Goal: Task Accomplishment & Management: Manage account settings

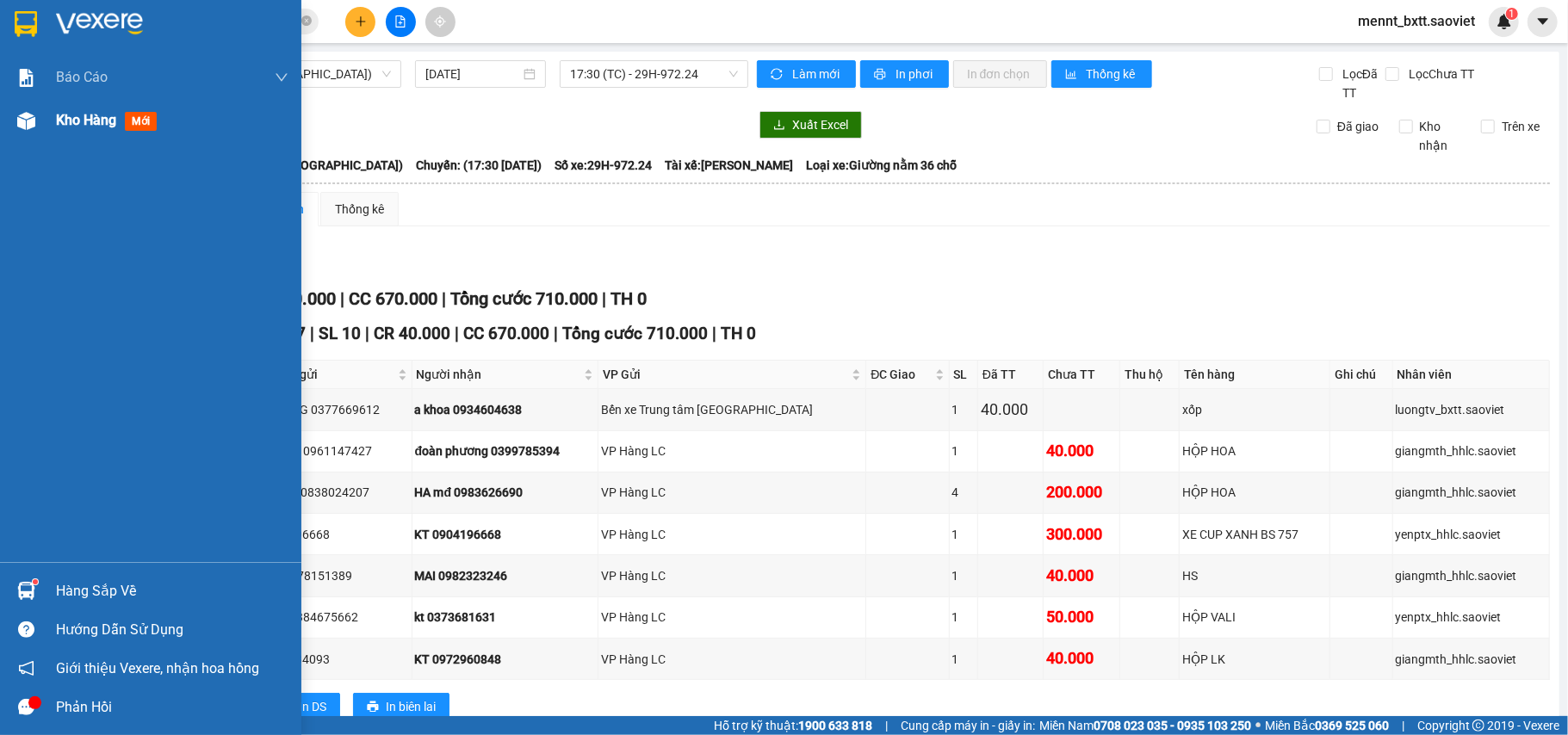
click at [84, 125] on span "Kho hàng" at bounding box center [86, 120] width 60 height 16
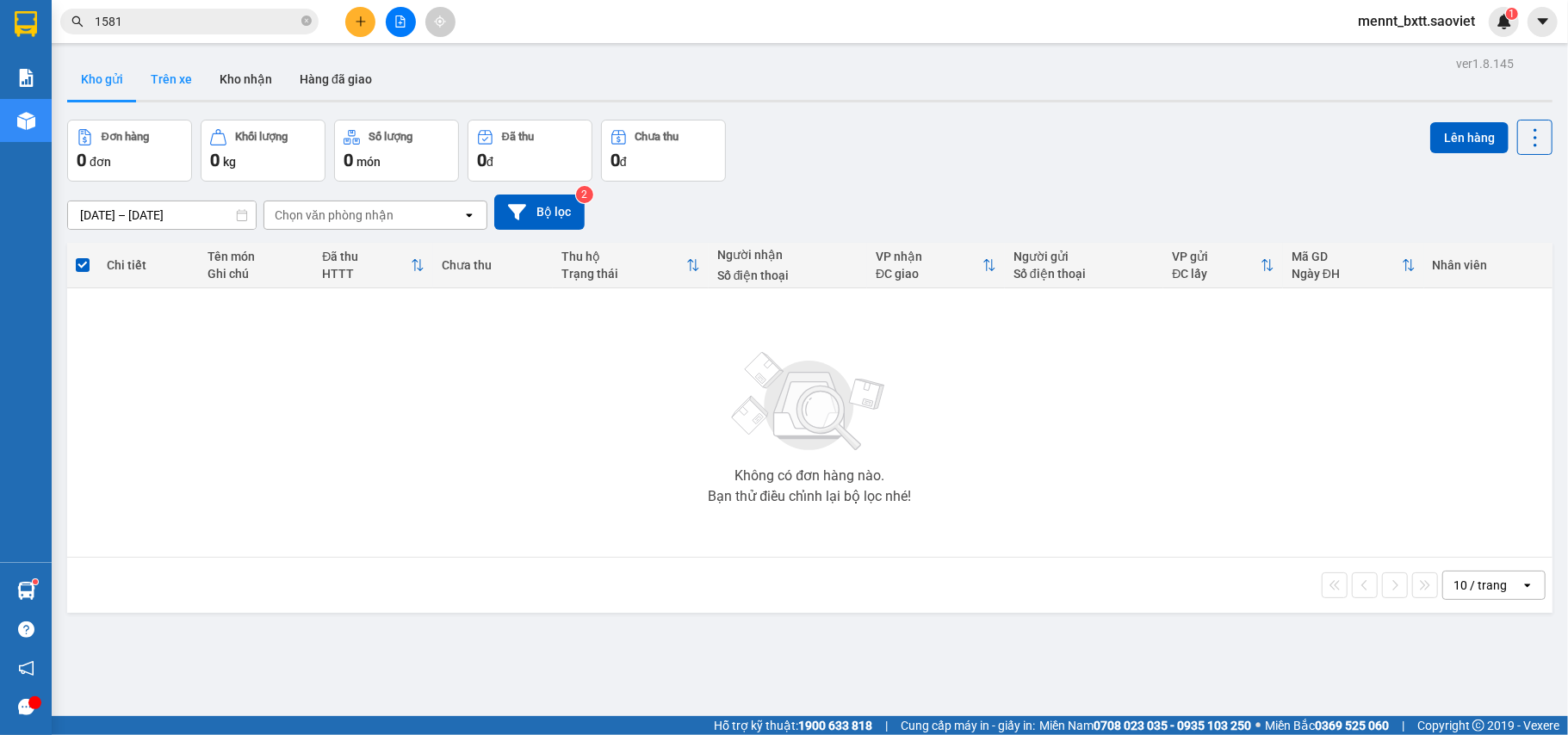
click at [177, 74] on button "Trên xe" at bounding box center [171, 79] width 69 height 42
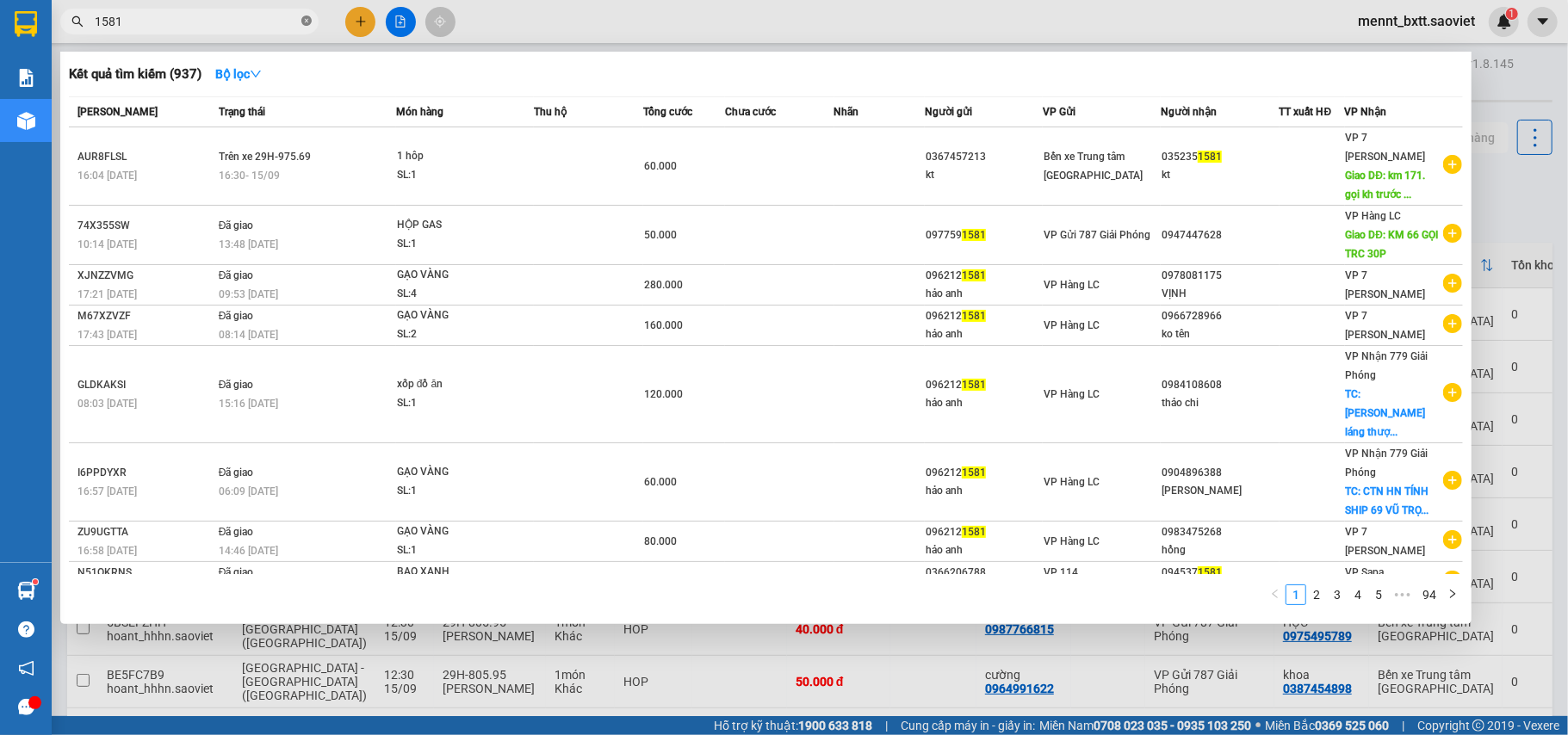
click at [303, 25] on icon "close-circle" at bounding box center [307, 20] width 11 height 11
click at [303, 25] on span at bounding box center [307, 21] width 11 height 19
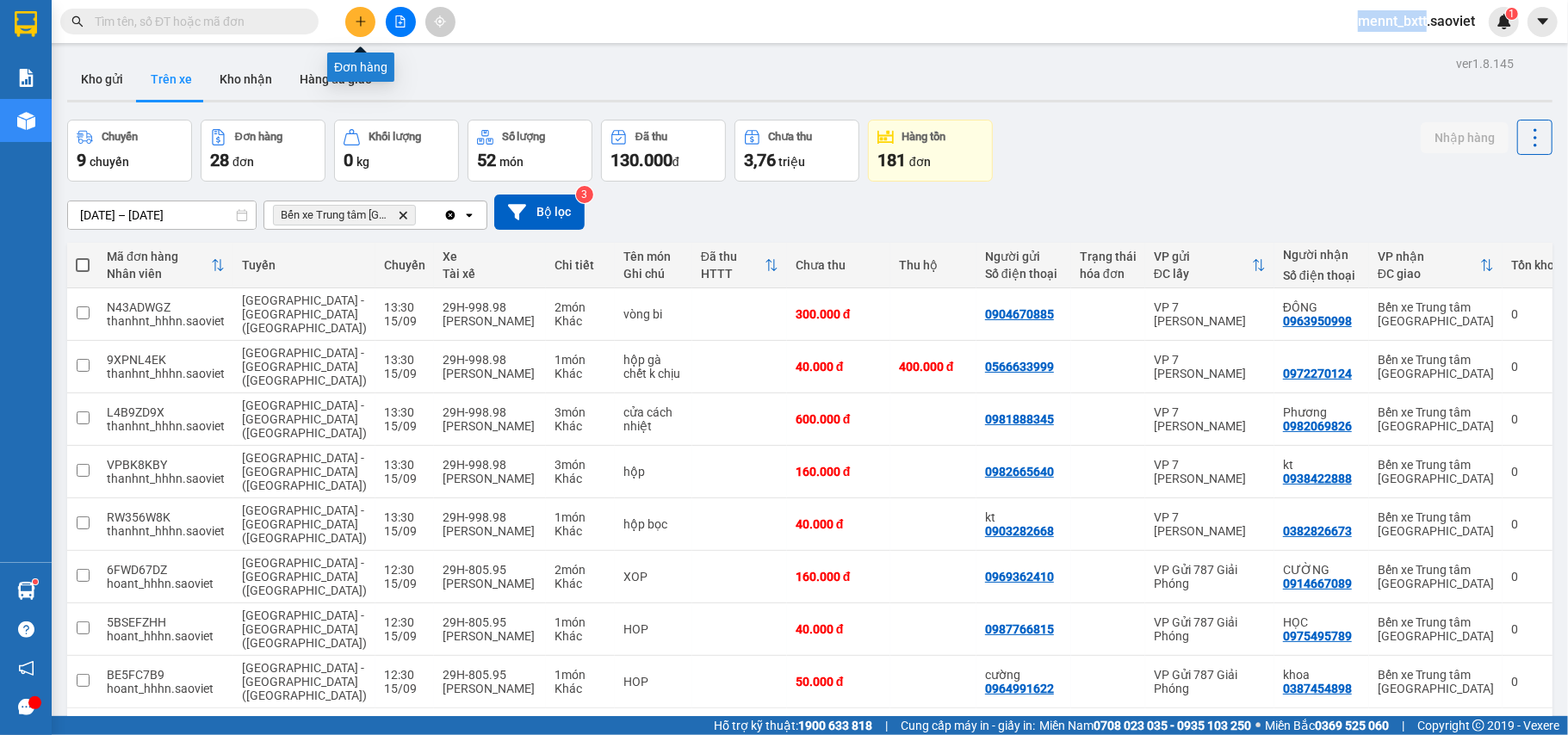
click at [355, 20] on icon "plus" at bounding box center [361, 21] width 12 height 12
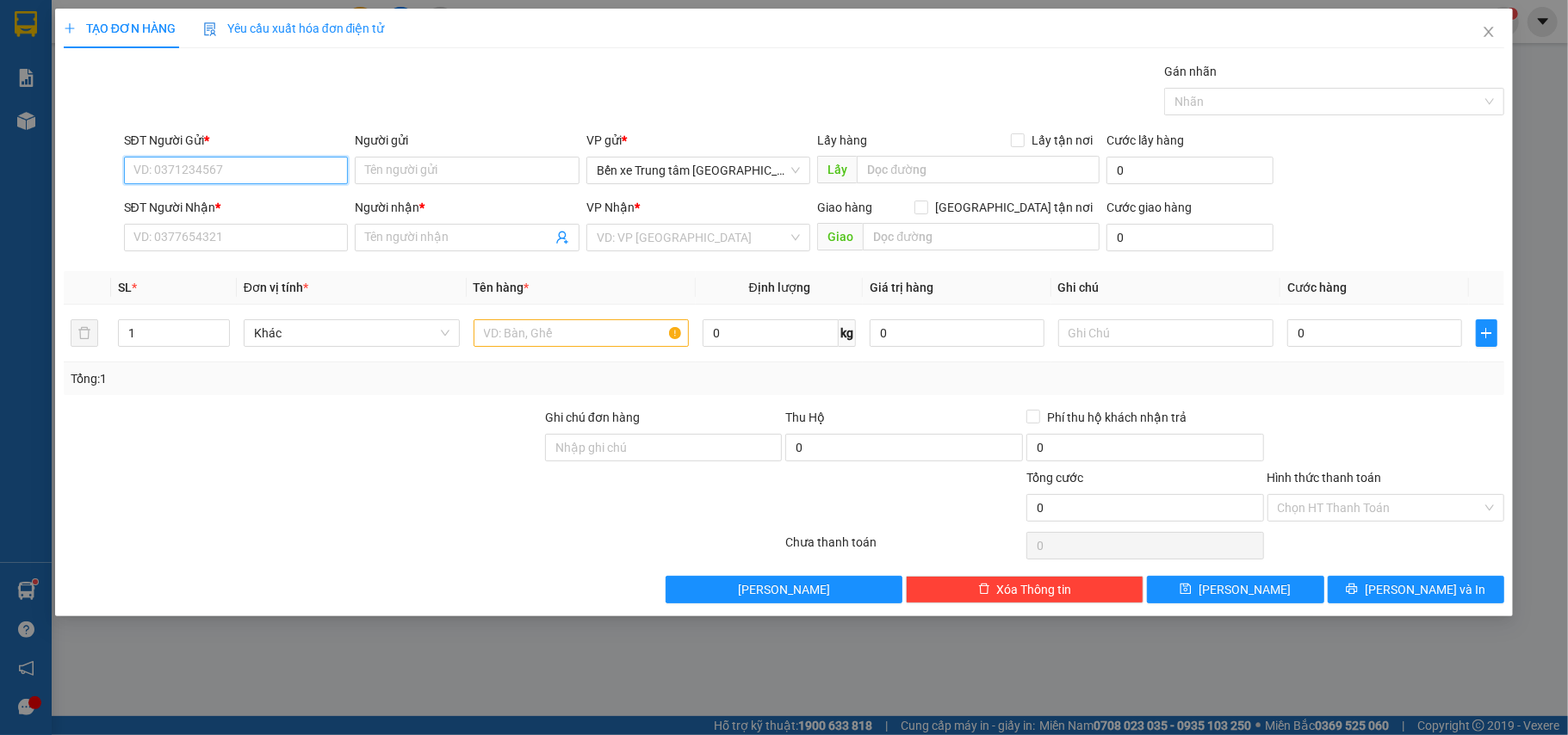
click at [256, 177] on input "SĐT Người Gửi *" at bounding box center [236, 170] width 225 height 28
type input "0902655667"
click at [210, 211] on div "0902655667 - KT" at bounding box center [236, 205] width 204 height 19
type input "KT"
type input "0904967897"
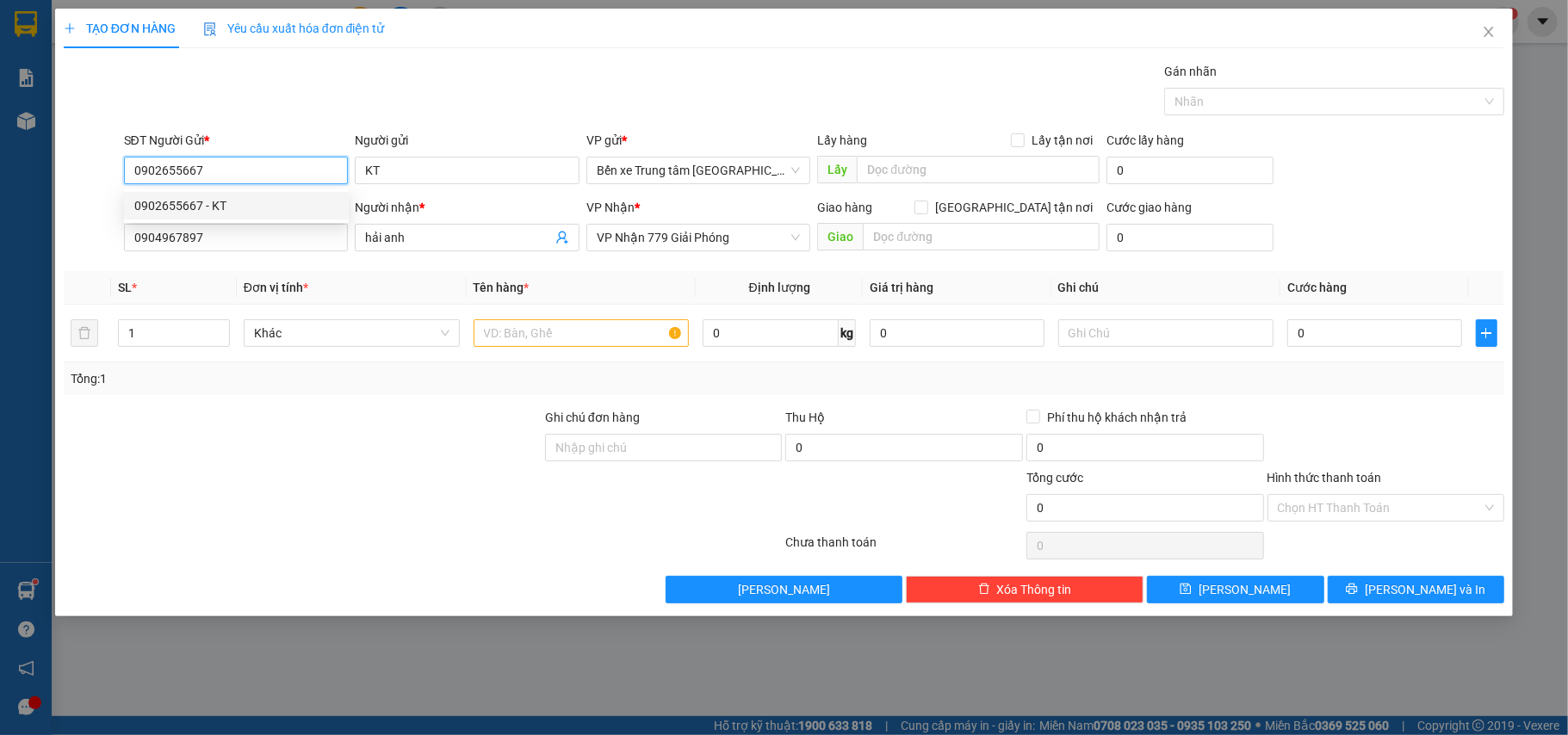
type input "hải anh"
type input "0902655667"
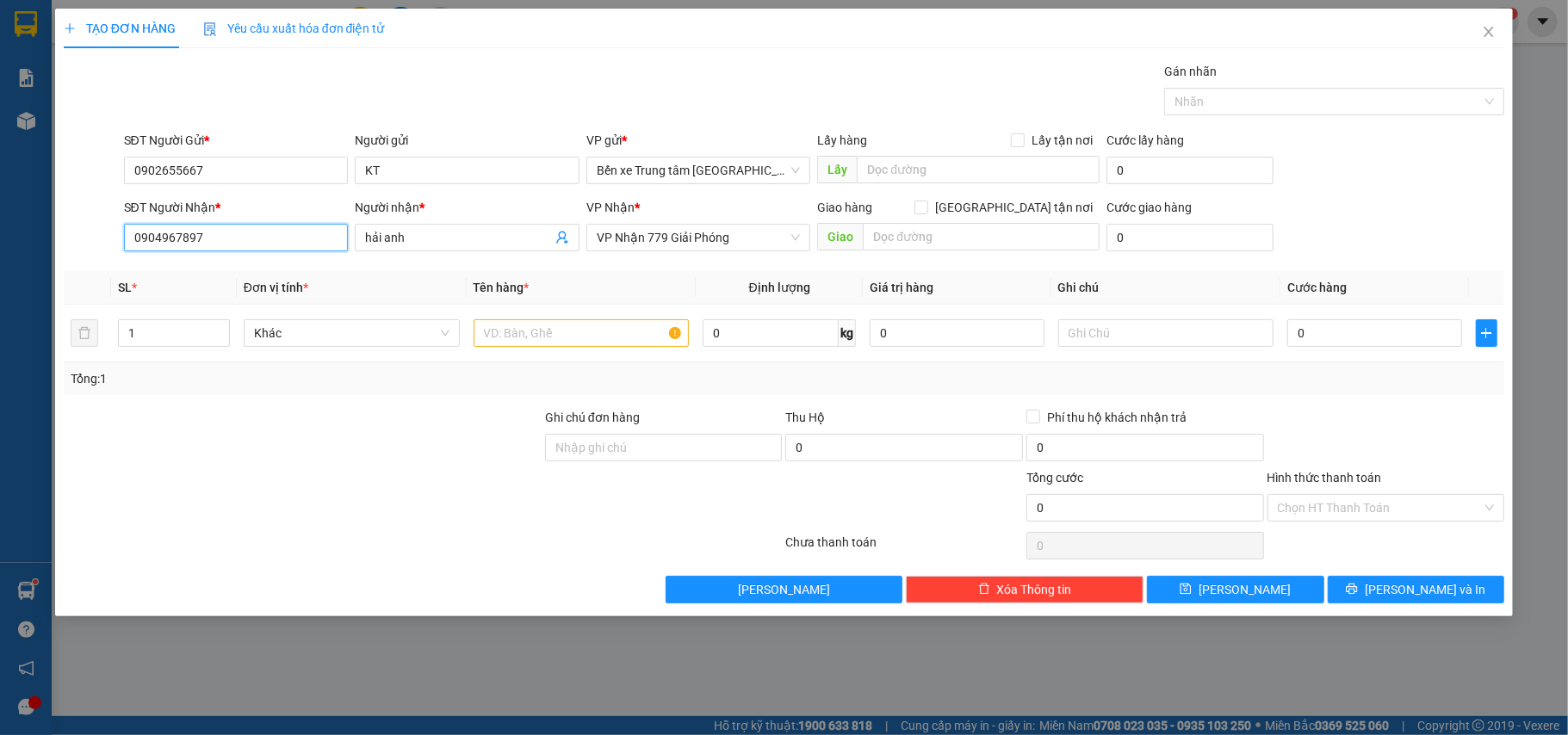
drag, startPoint x: 218, startPoint y: 243, endPoint x: 72, endPoint y: 241, distance: 146.0
click at [72, 241] on div "SĐT Người Nhận * 0904967897 0904967897 Người nhận * hải anh VP Nhận * VP Nhận 7…" at bounding box center [784, 228] width 1445 height 60
drag, startPoint x: 72, startPoint y: 241, endPoint x: 67, endPoint y: 232, distance: 10.3
click at [69, 239] on div at bounding box center [92, 228] width 60 height 60
drag, startPoint x: 208, startPoint y: 246, endPoint x: 128, endPoint y: 242, distance: 80.1
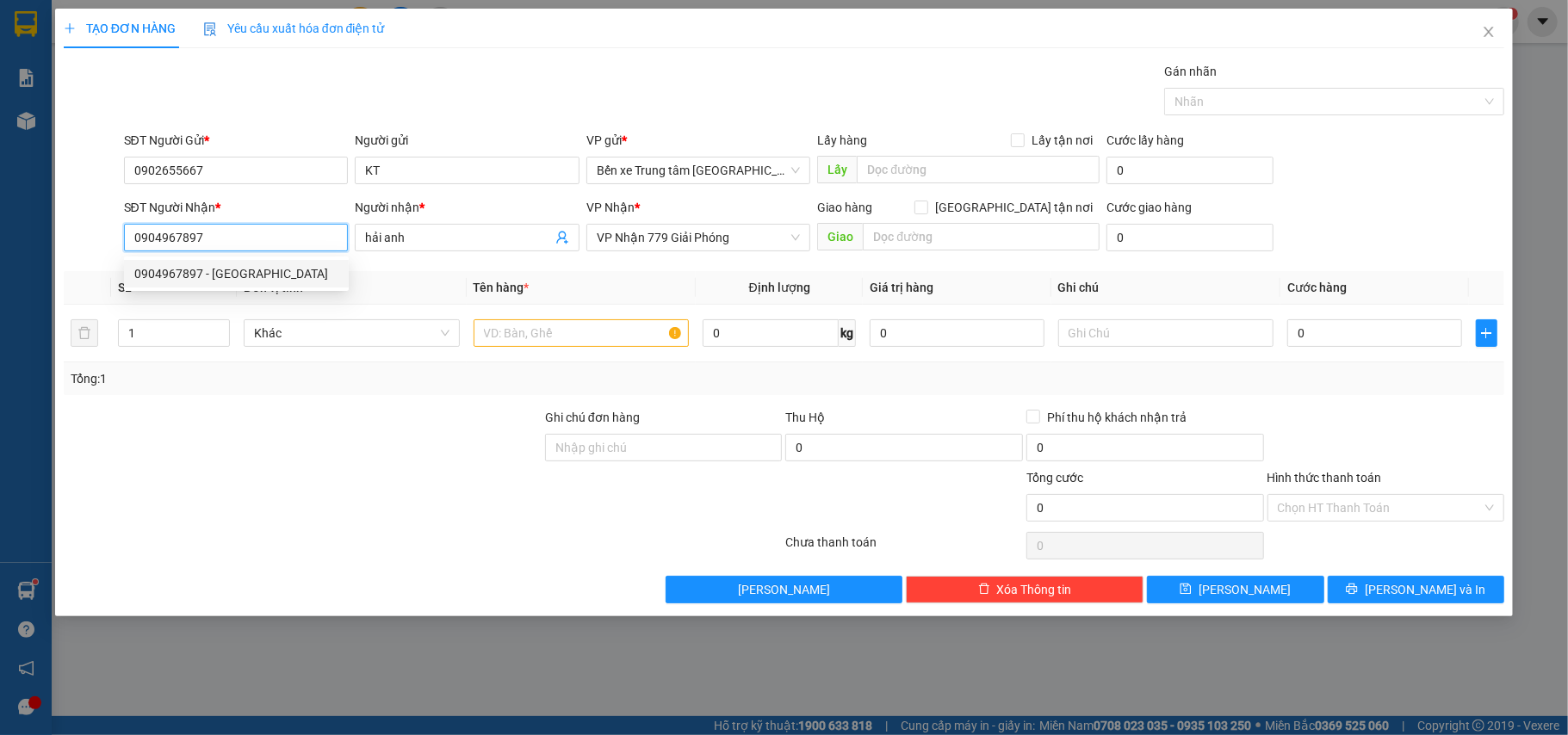
click at [128, 242] on input "0904967897" at bounding box center [236, 237] width 225 height 28
click at [183, 295] on div "0903337667 - kt" at bounding box center [236, 301] width 204 height 19
type input "0903337667"
type input "kt"
type input "0903337667"
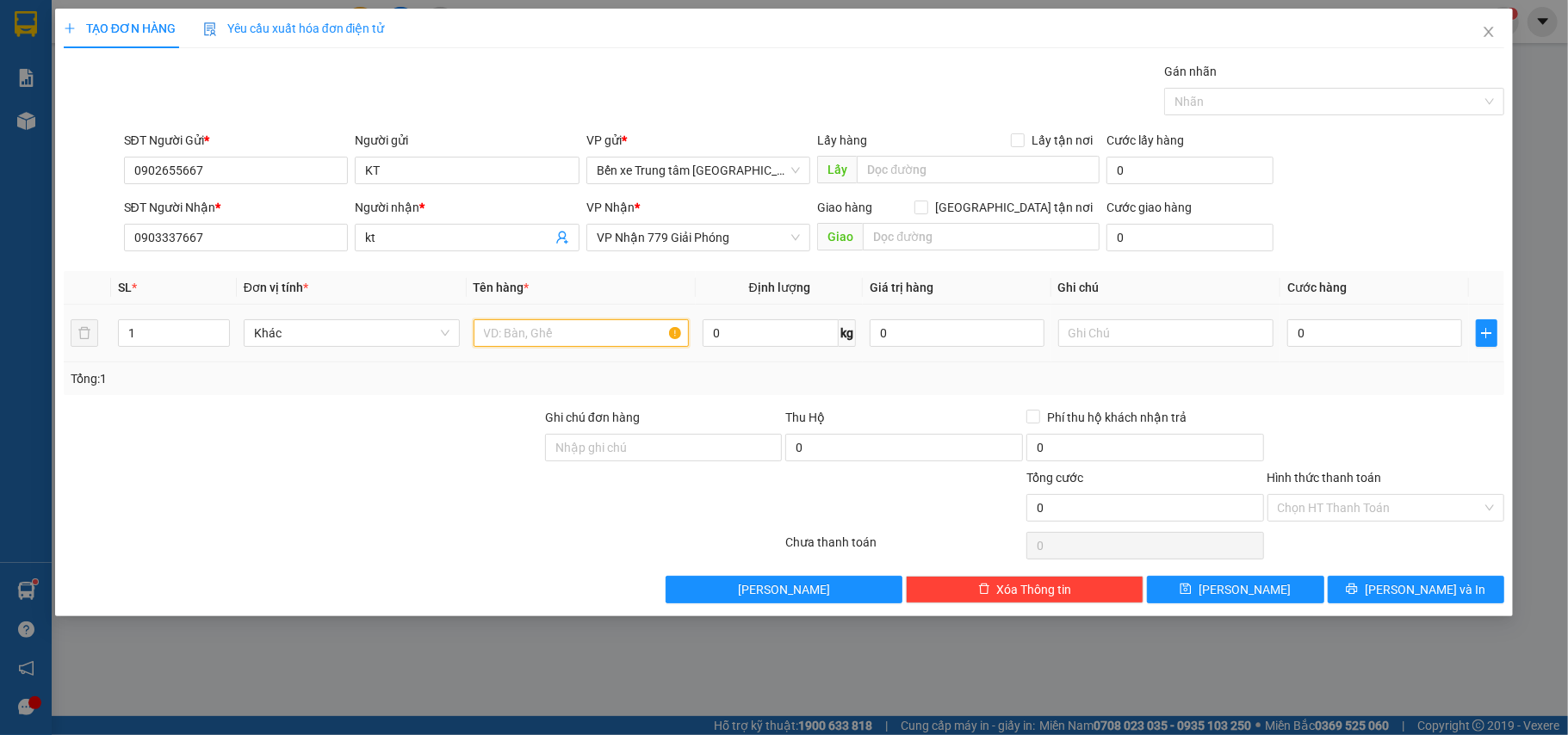
click at [562, 347] on input "text" at bounding box center [582, 333] width 217 height 28
type input "xốp rau"
click at [1348, 338] on input "0" at bounding box center [1374, 333] width 174 height 28
type input "6"
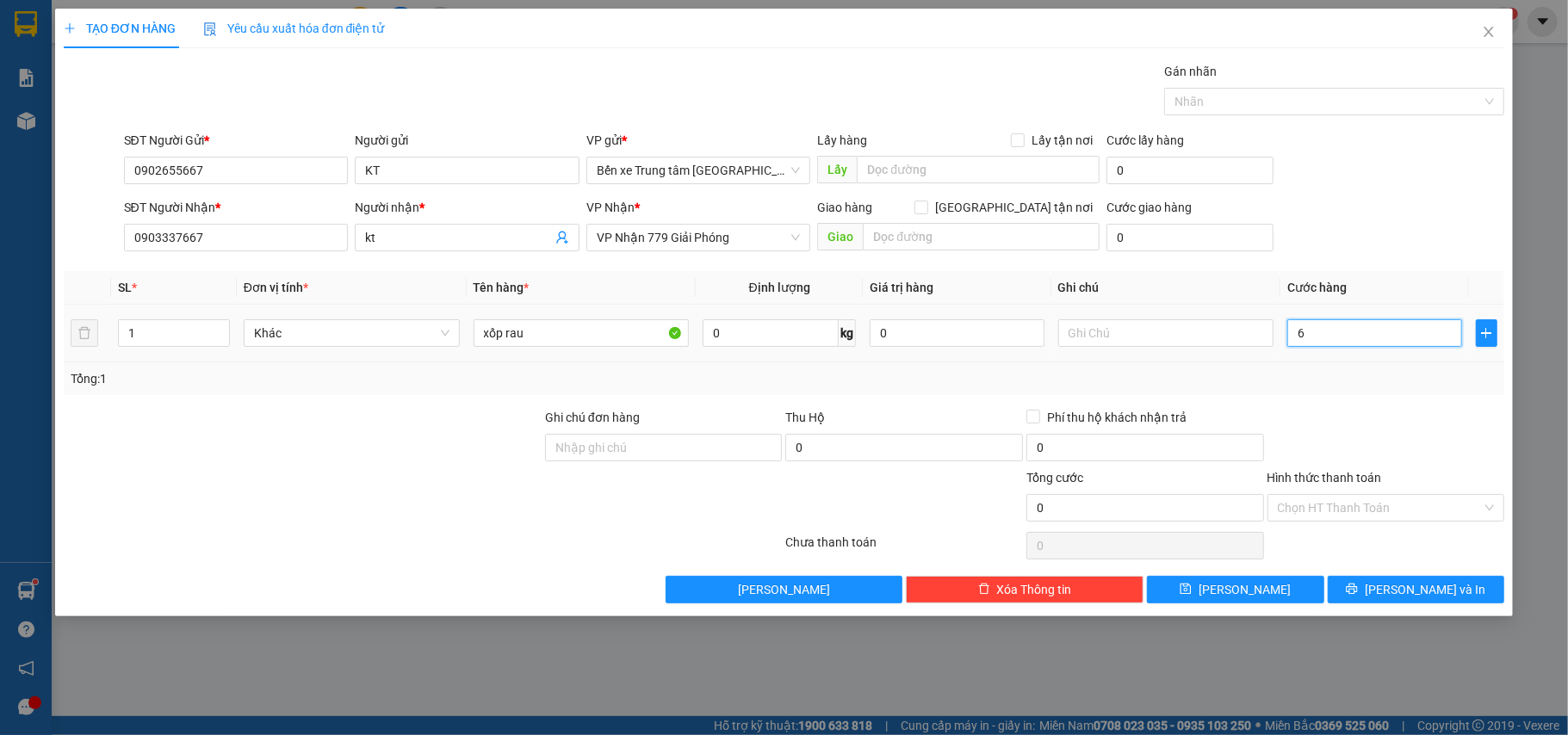
type input "6"
type input "60"
type input "60.000"
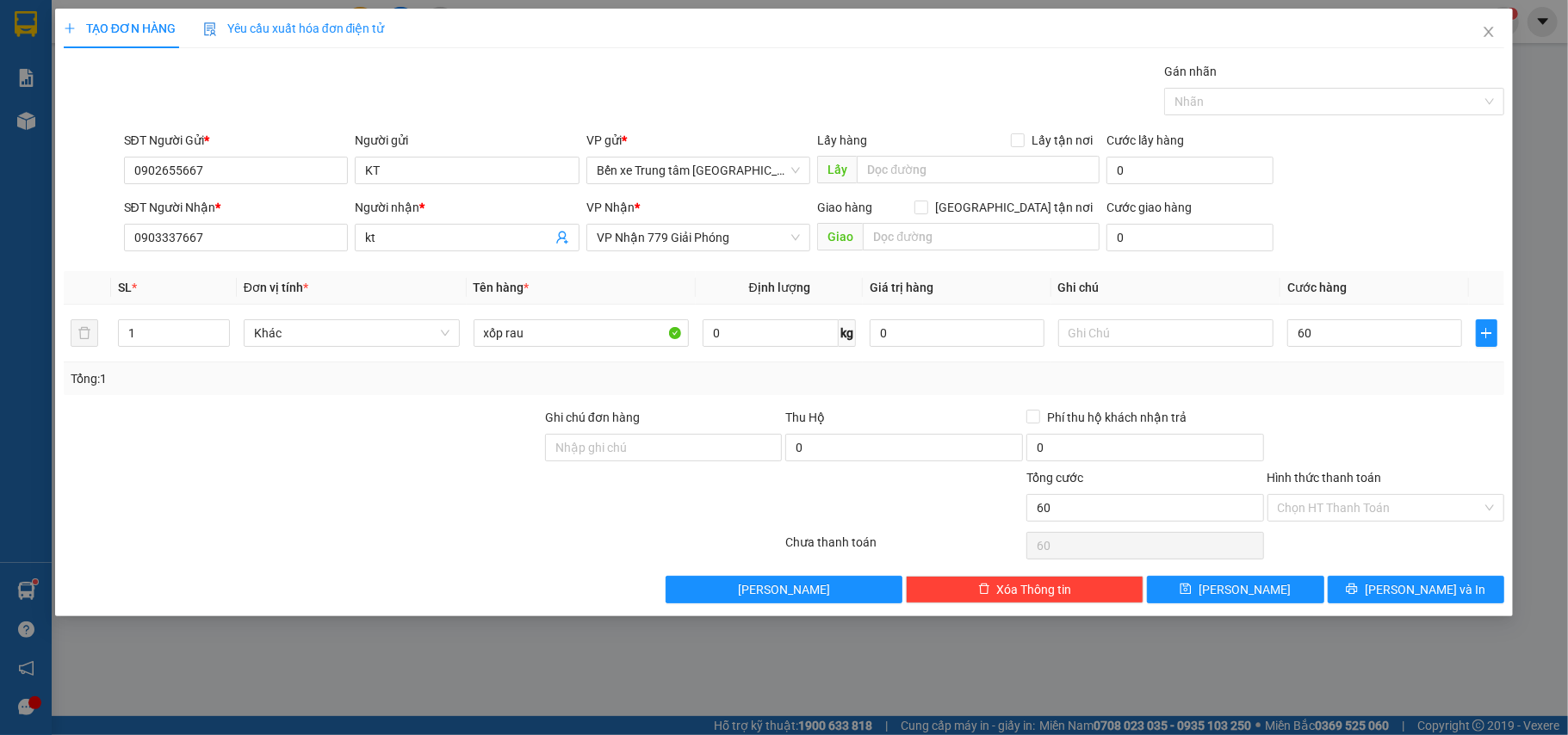
type input "60.000"
click at [1426, 224] on div "SĐT Người Nhận * 0903337667 Người nhận * kt VP Nhận * VP Nhận 779 Giải Phóng Gi…" at bounding box center [815, 228] width 1388 height 60
click at [1406, 424] on div at bounding box center [1386, 439] width 241 height 60
click at [1383, 504] on input "Hình thức thanh toán" at bounding box center [1380, 508] width 205 height 26
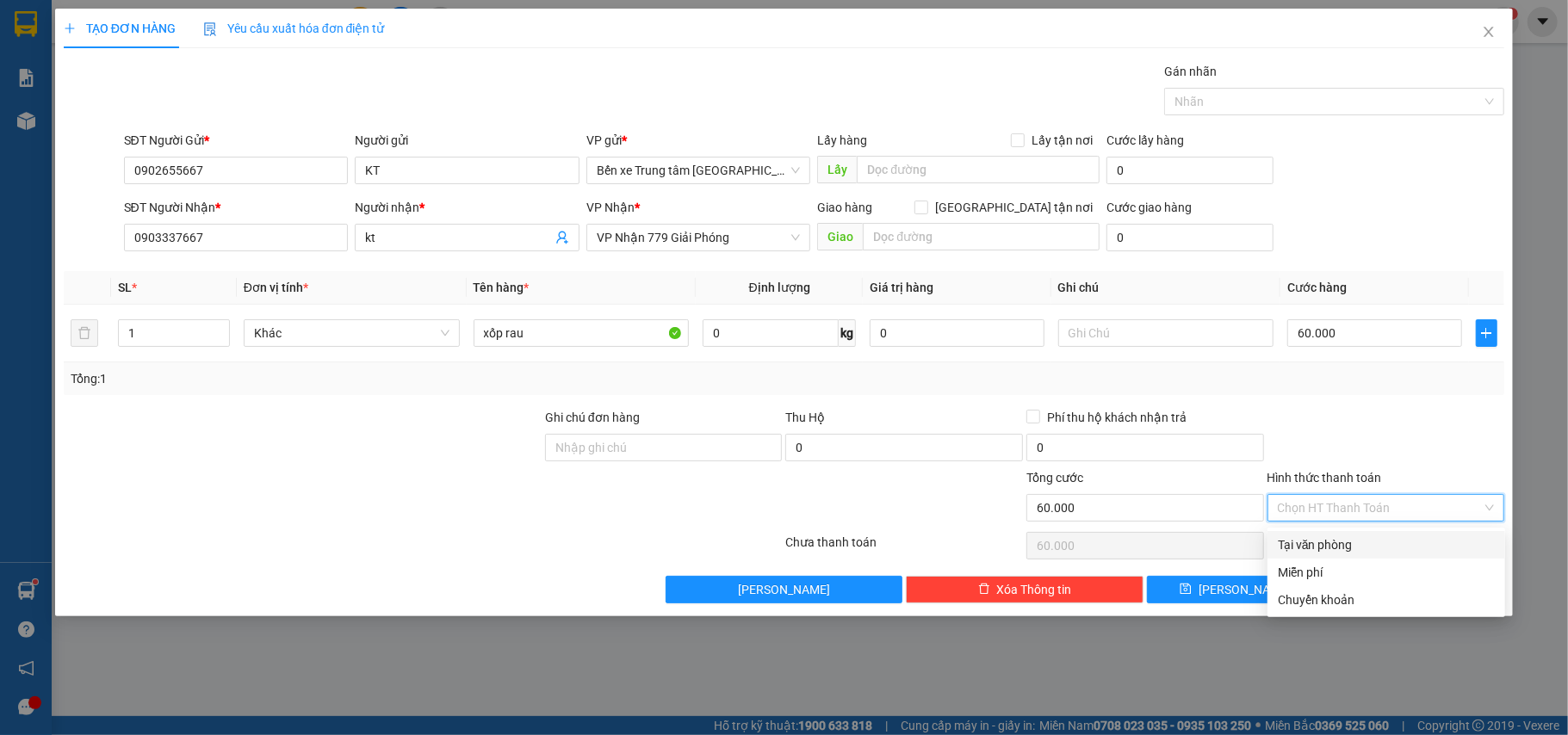
click at [1358, 544] on div "Tại văn phòng" at bounding box center [1386, 544] width 217 height 19
type input "0"
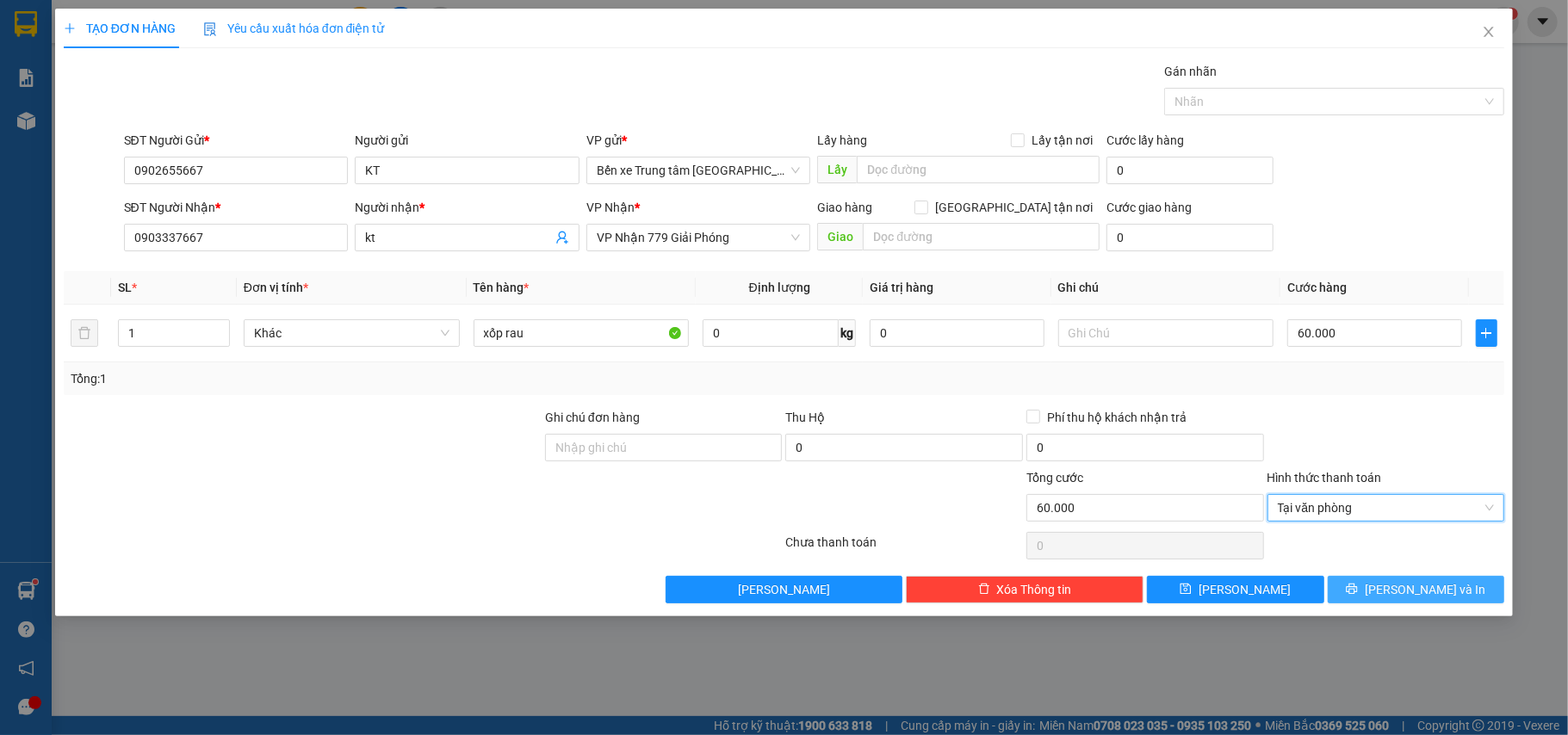
click at [1366, 582] on button "[PERSON_NAME] và In" at bounding box center [1416, 589] width 177 height 28
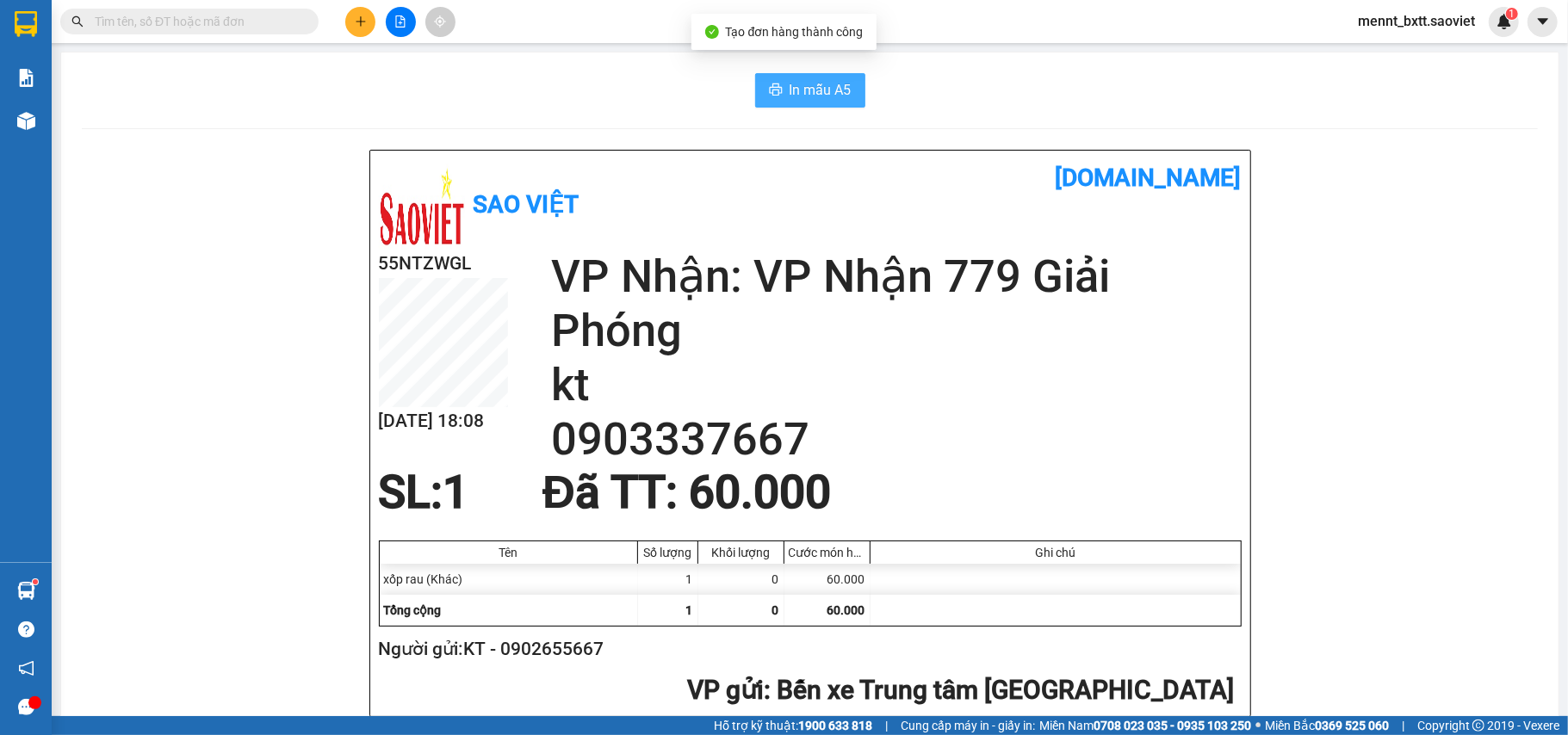
click at [800, 86] on span "In mẫu A5" at bounding box center [821, 90] width 62 height 21
click at [656, 107] on div "In mẫu A5 Sao Việt [DOMAIN_NAME] 55NTZWGL [DATE] 18:08 VP Nhận: VP Nhận 779 Giả…" at bounding box center [809, 744] width 1497 height 1383
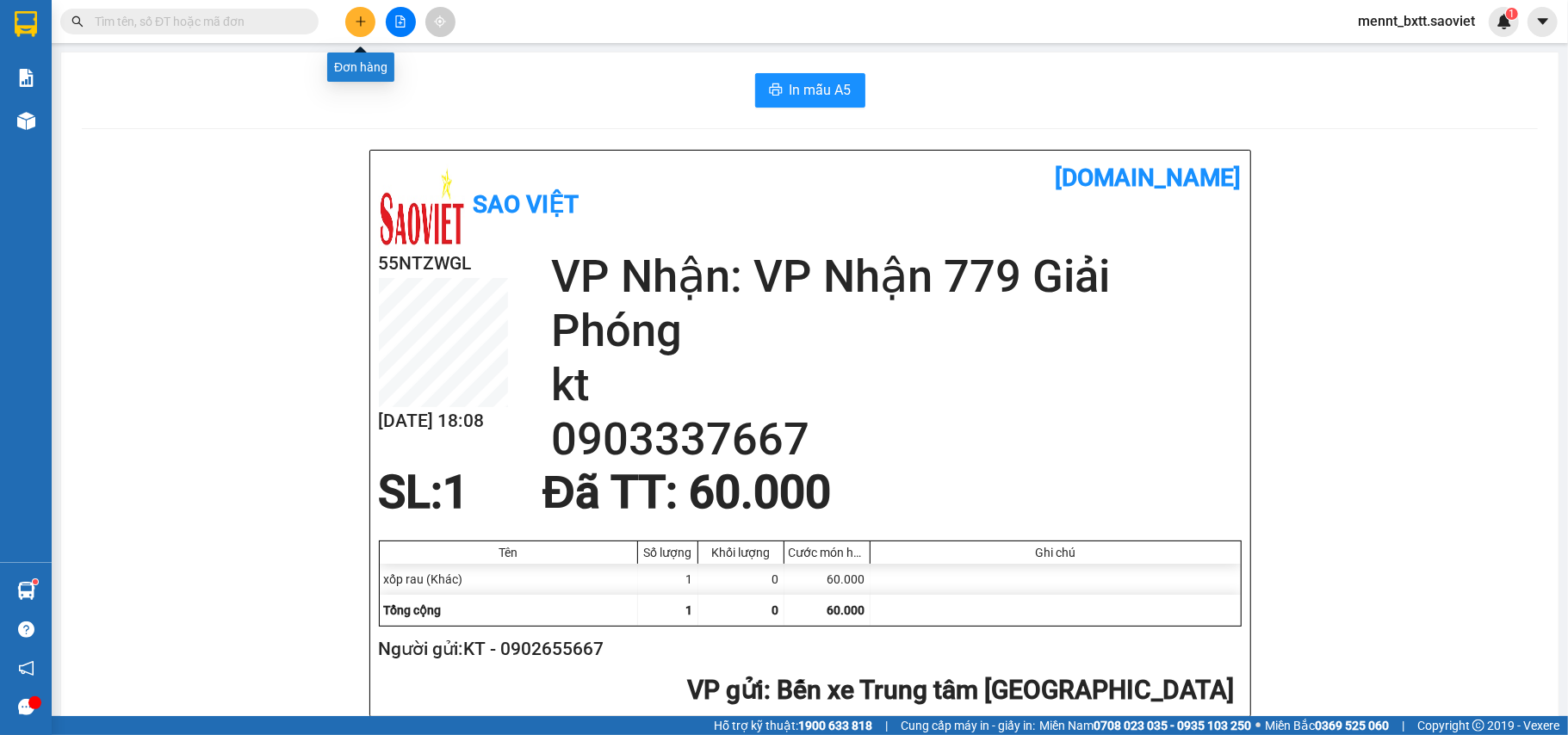
click at [361, 19] on icon "plus" at bounding box center [361, 21] width 12 height 12
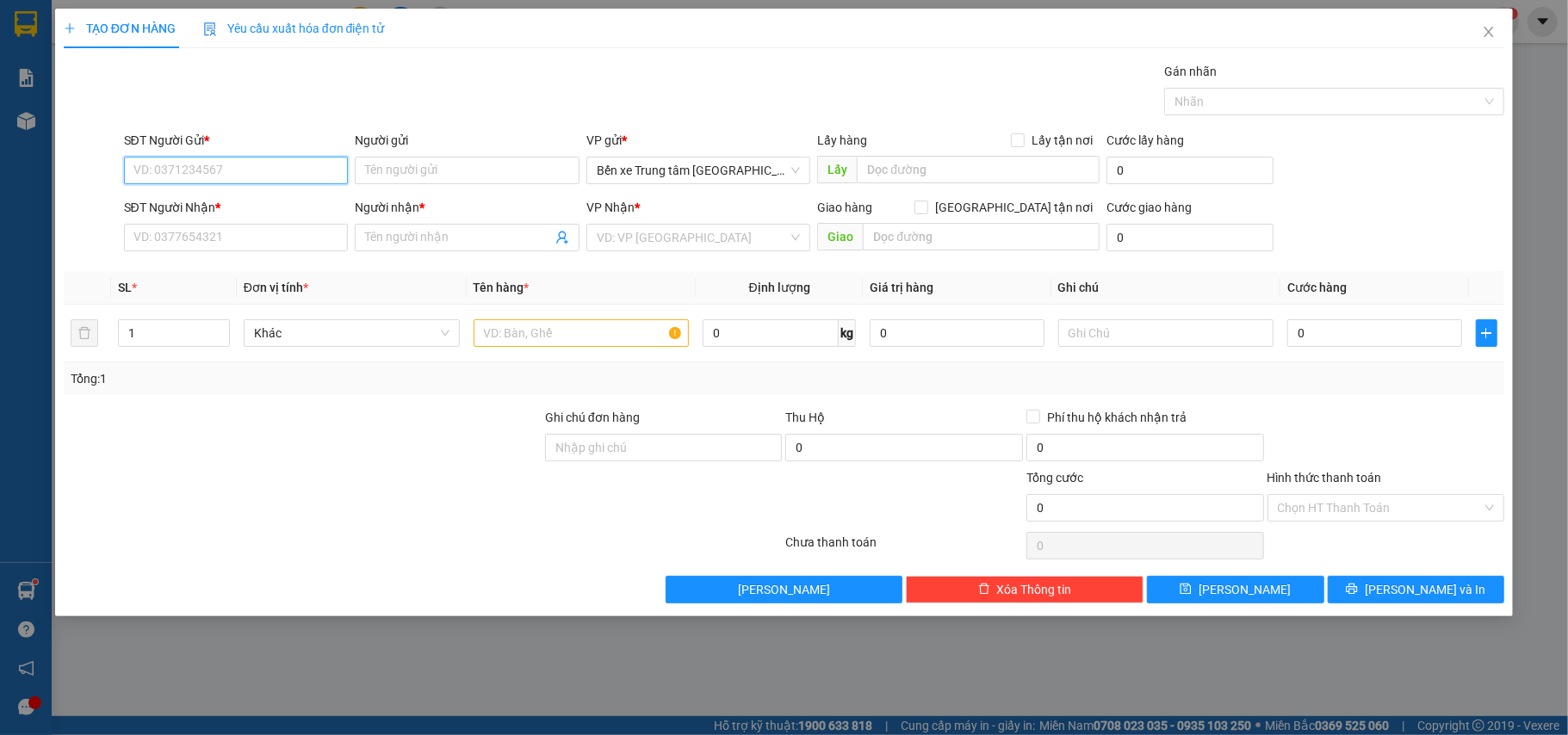
click at [262, 173] on input "SĐT Người Gửi *" at bounding box center [236, 170] width 225 height 28
type input "0986"
click at [1494, 28] on icon "close" at bounding box center [1489, 32] width 14 height 14
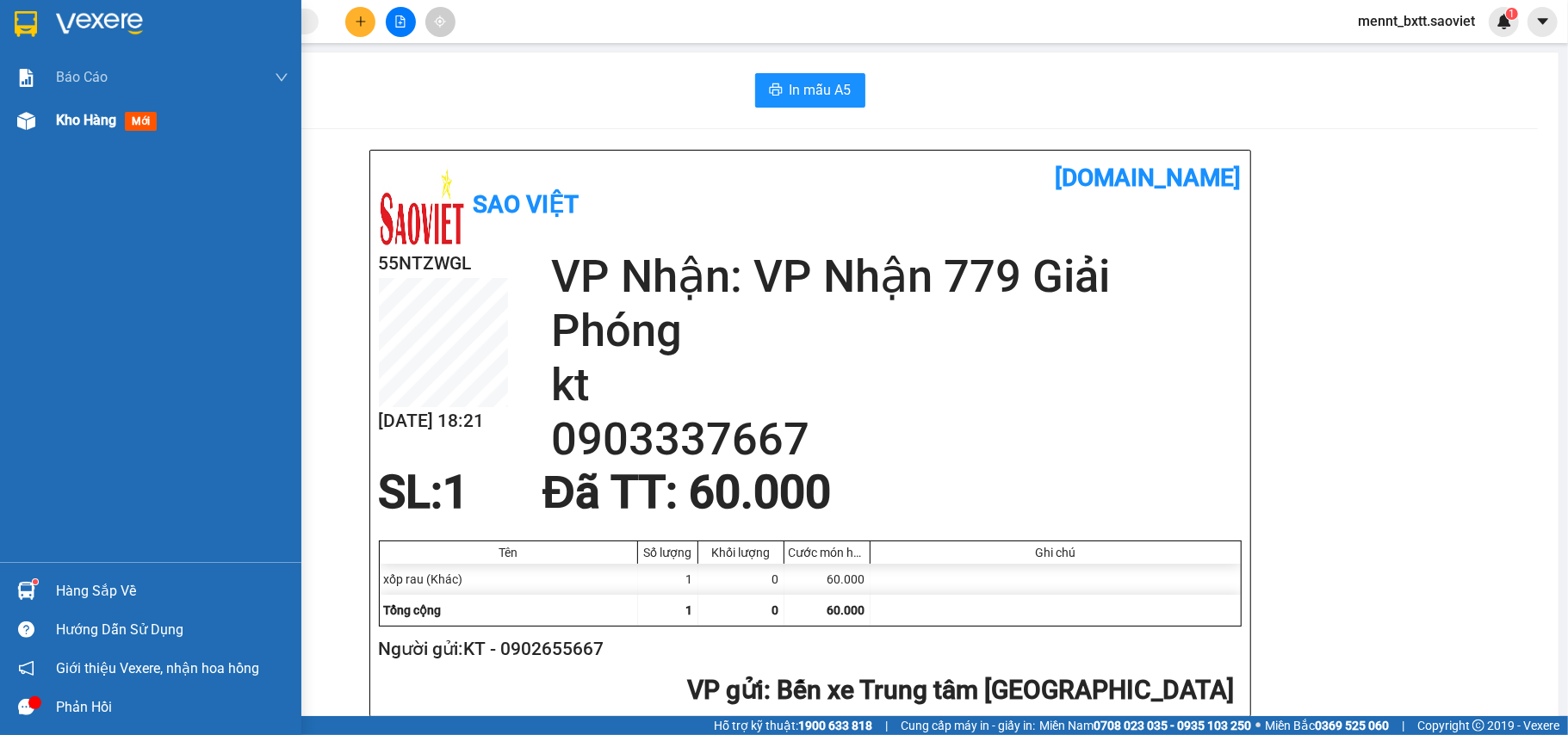
click at [87, 122] on span "Kho hàng" at bounding box center [86, 120] width 60 height 16
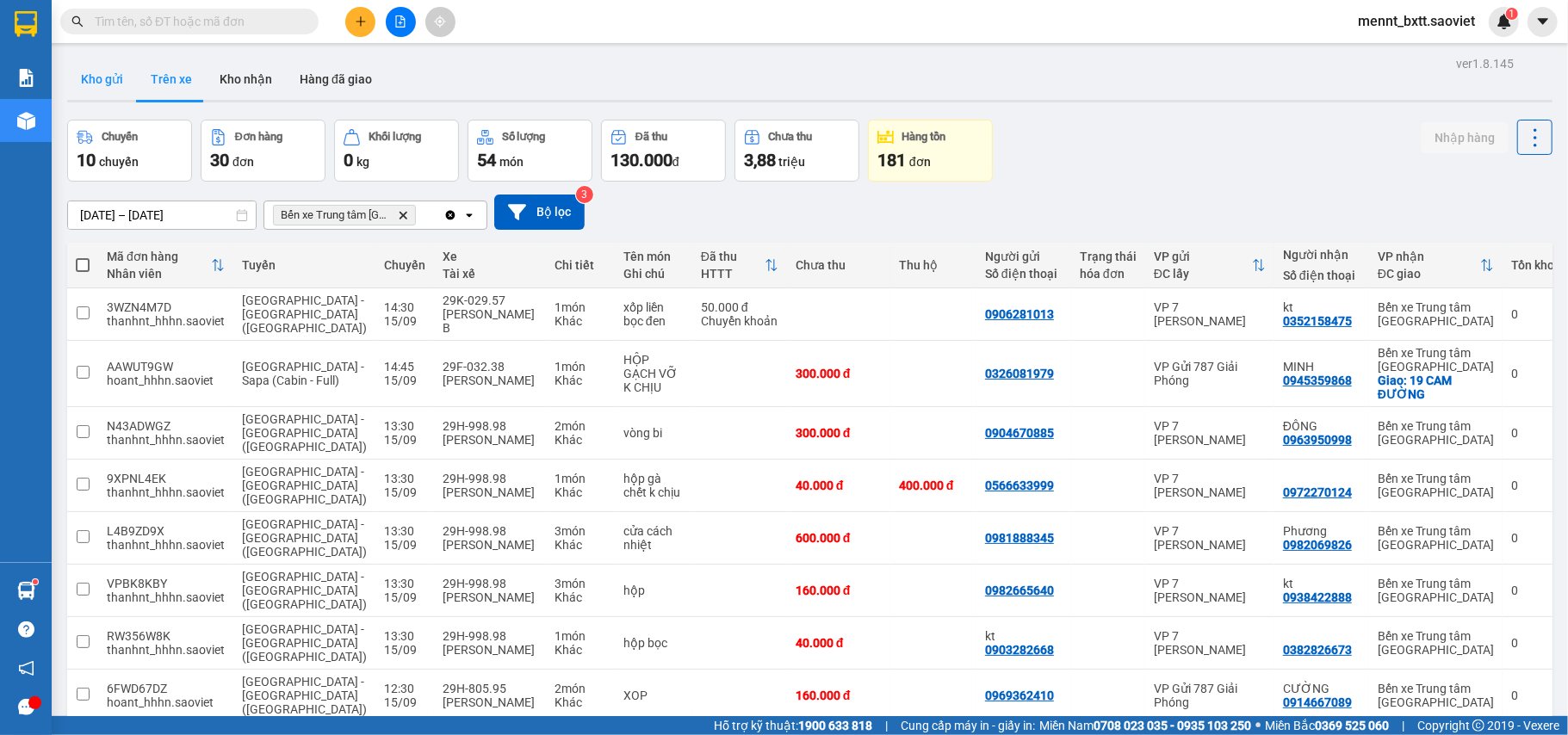
click at [98, 73] on button "Kho gửi" at bounding box center [102, 79] width 70 height 42
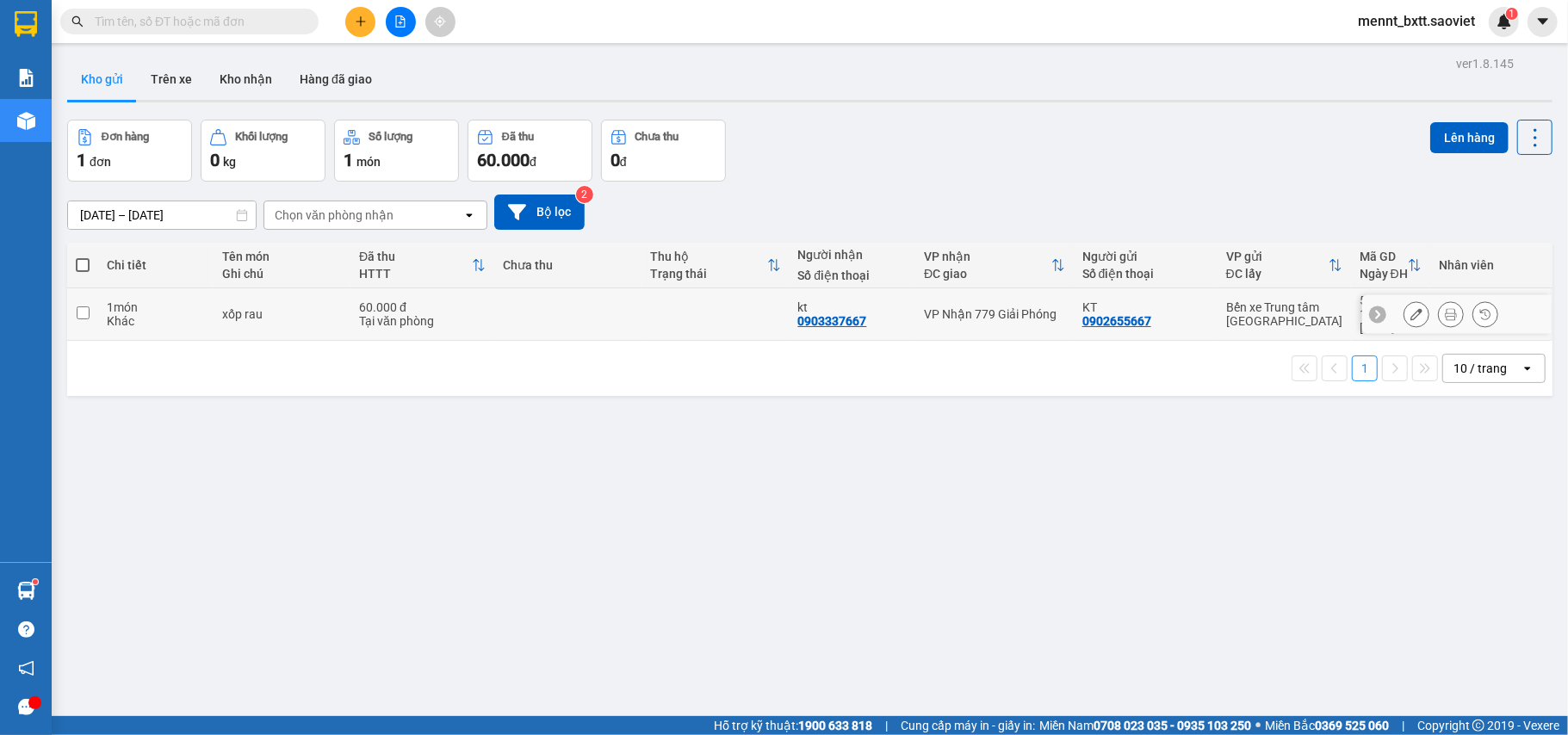
click at [594, 300] on td at bounding box center [568, 314] width 147 height 52
checkbox input "true"
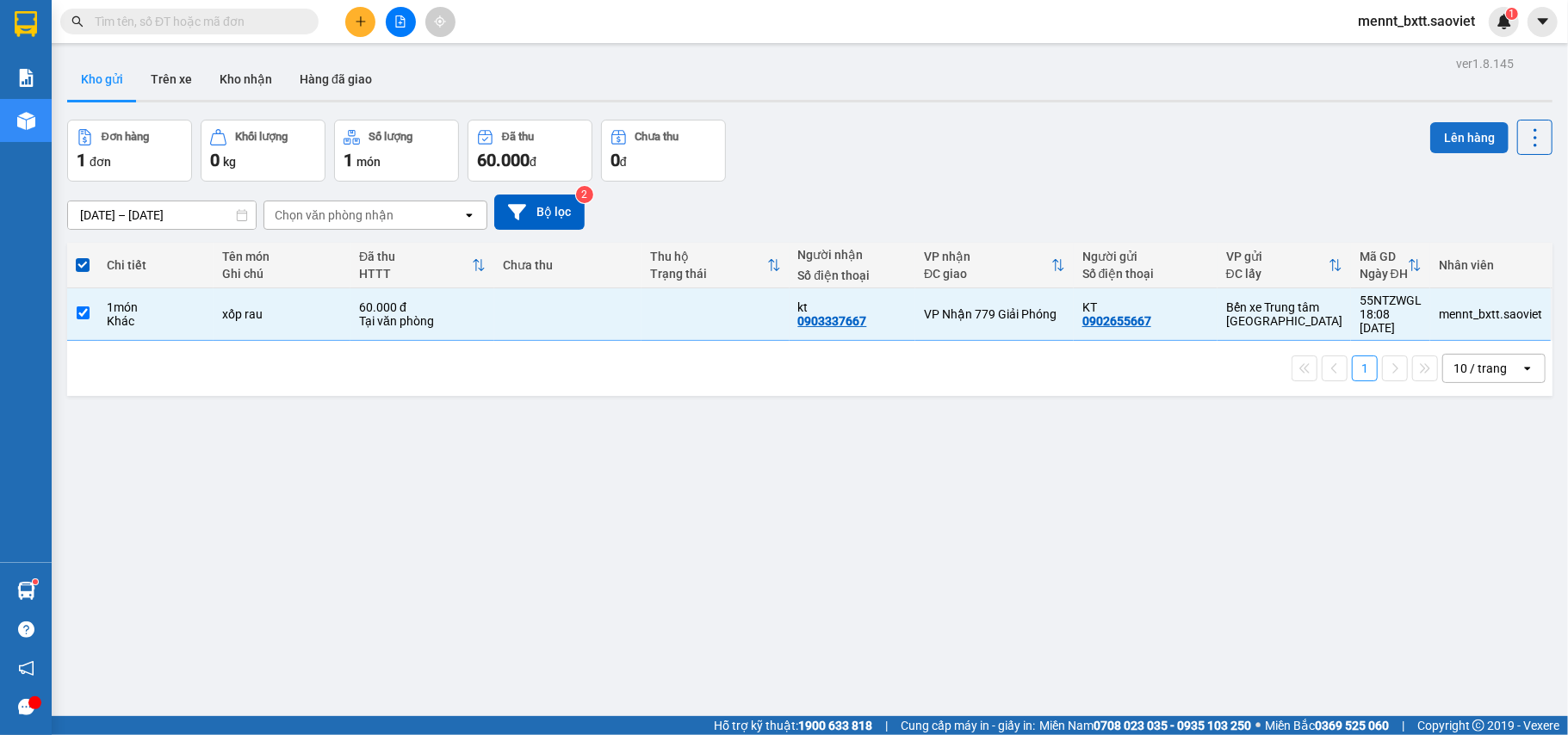
click at [1450, 134] on button "Lên hàng" at bounding box center [1469, 138] width 78 height 31
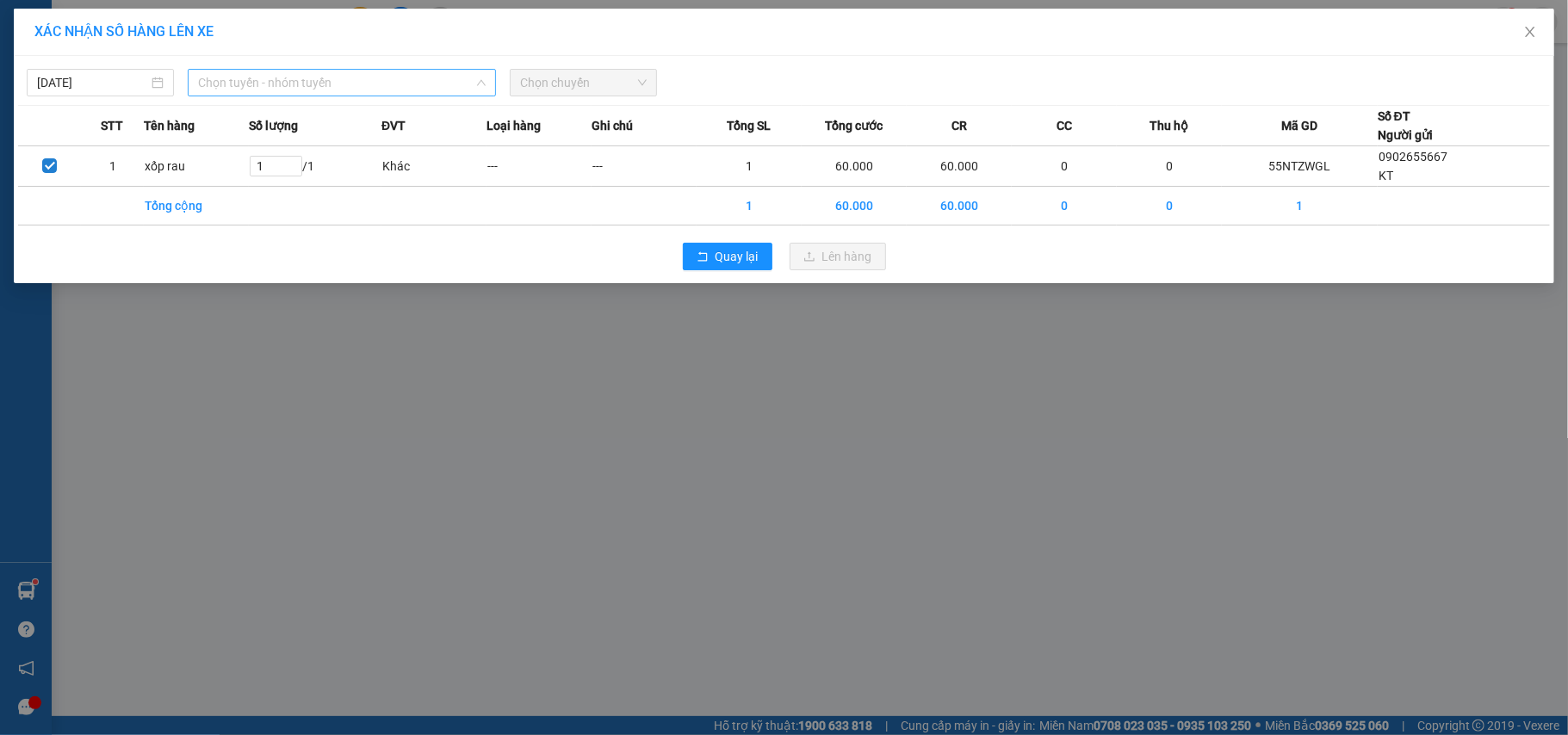
click at [383, 83] on span "Chọn tuyến - nhóm tuyến" at bounding box center [342, 83] width 288 height 26
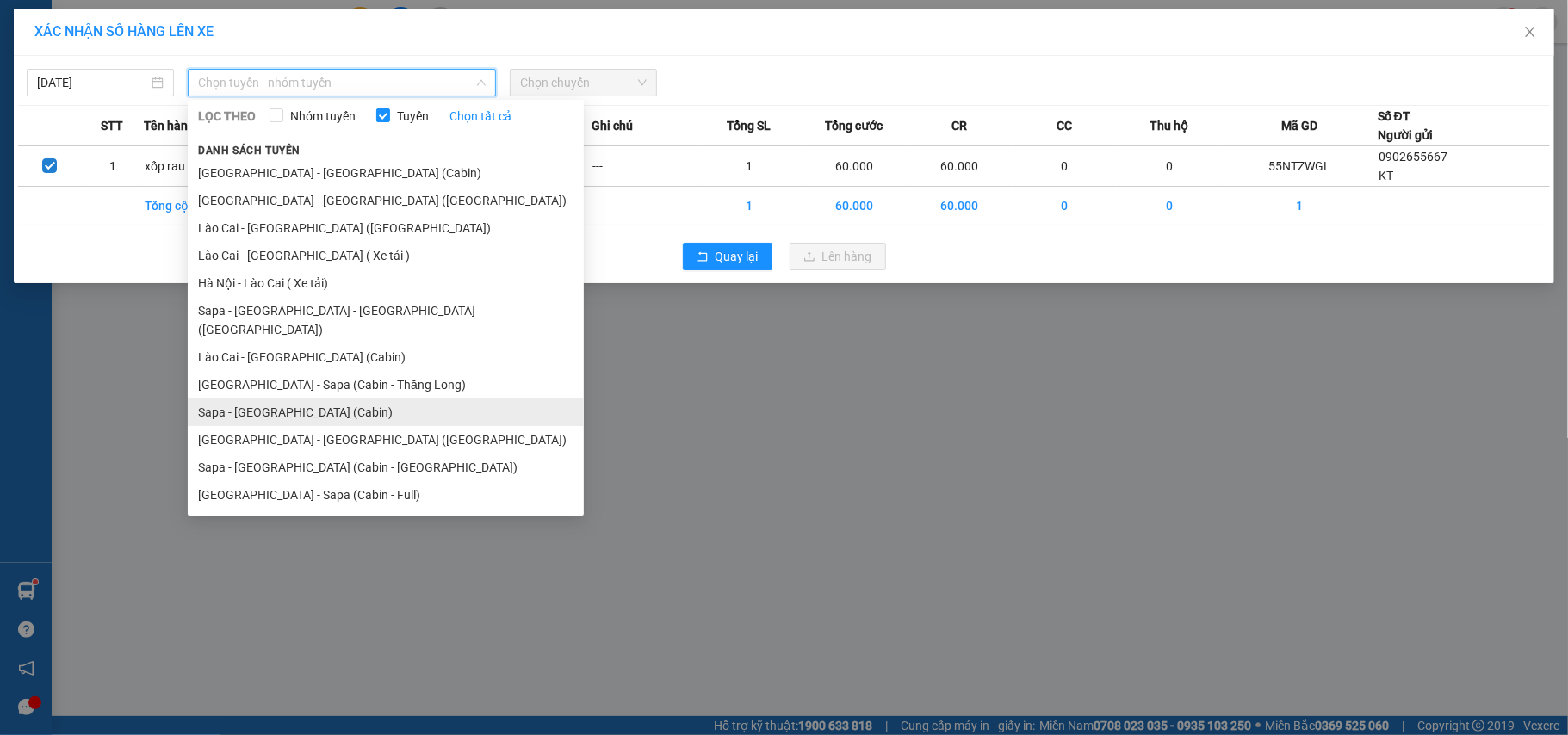
click at [318, 399] on li "Sapa - [GEOGRAPHIC_DATA] (Cabin)" at bounding box center [385, 412] width 396 height 28
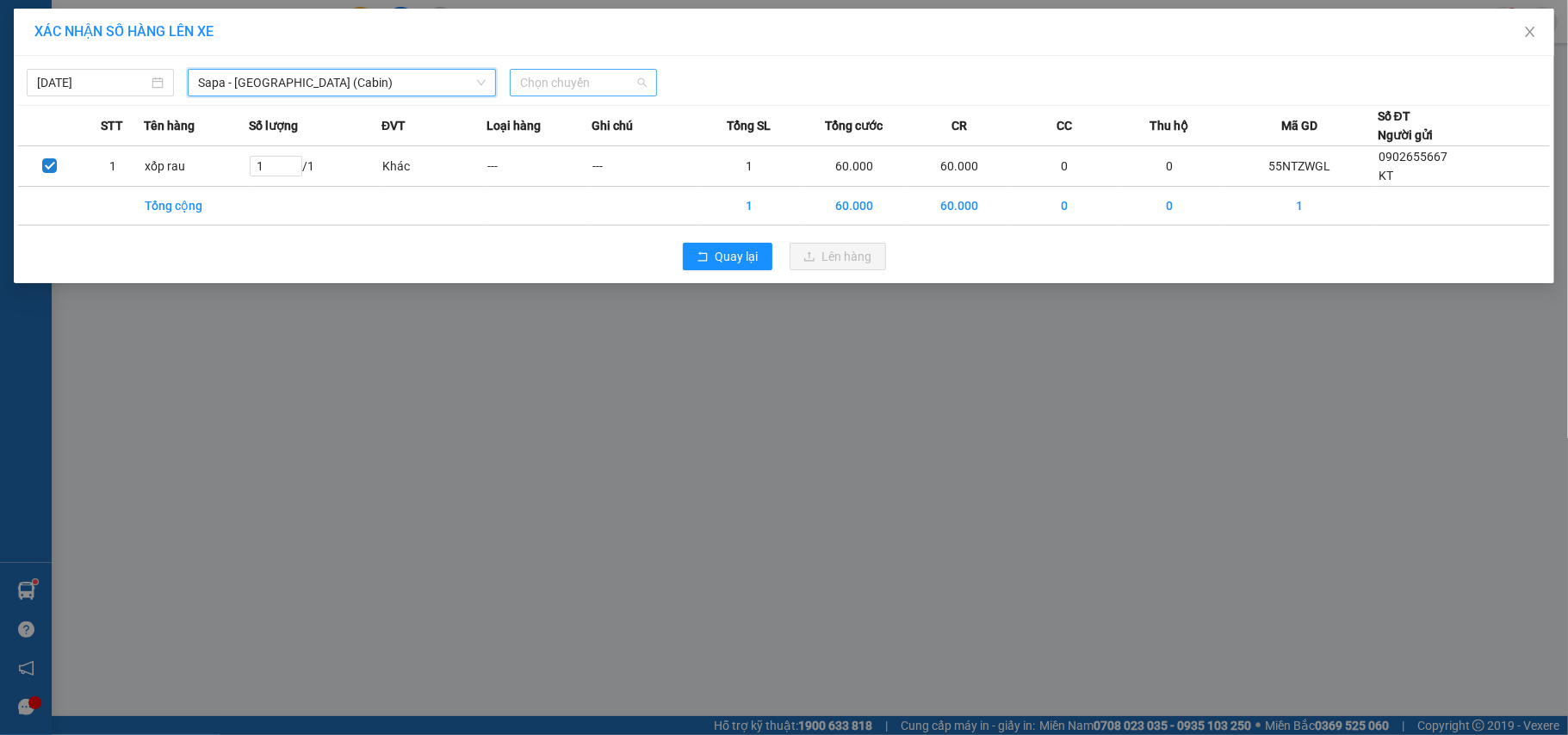
click at [595, 83] on span "Chọn chuyến" at bounding box center [583, 83] width 127 height 26
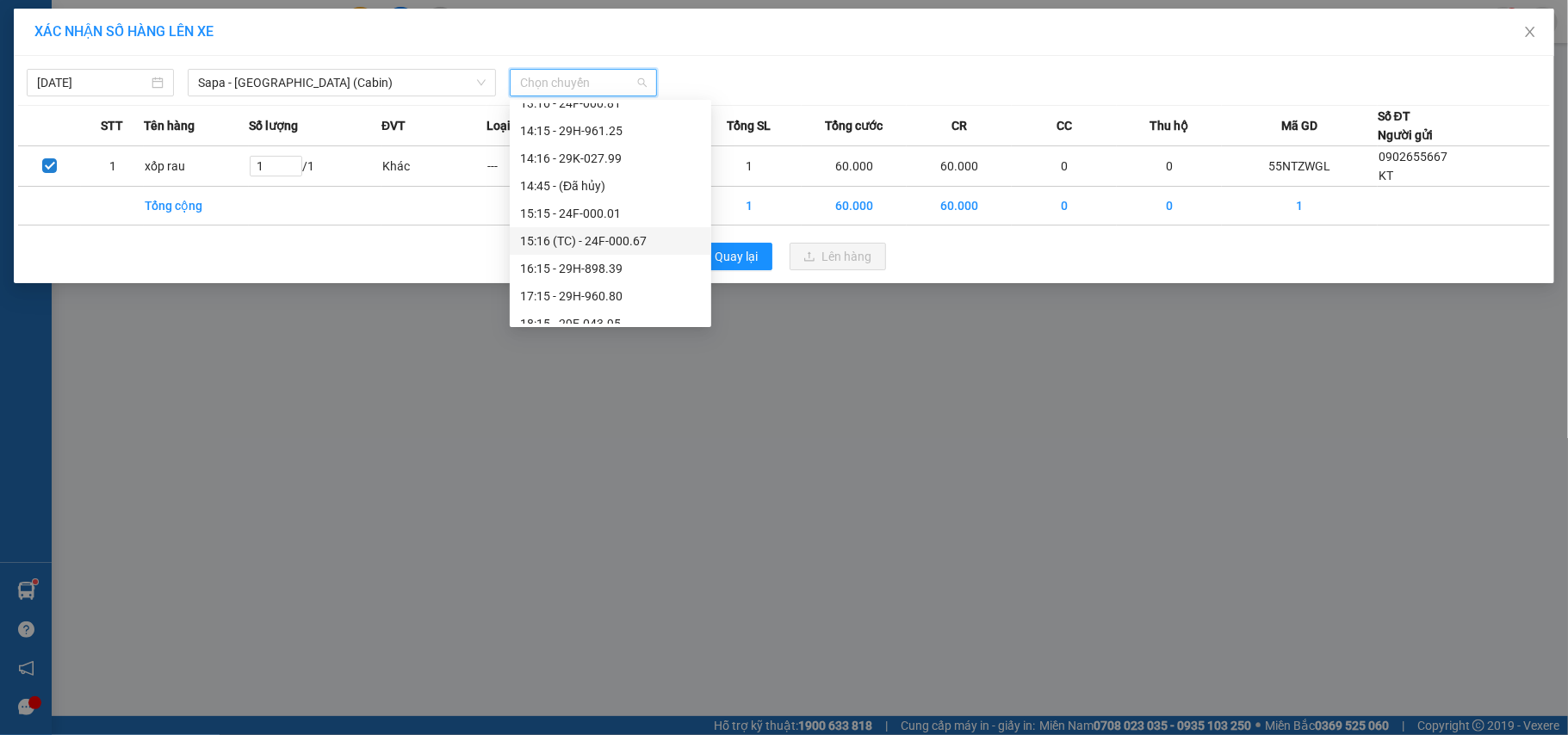
scroll to position [459, 0]
click at [590, 204] on div "18:15 - 29E-043.95" at bounding box center [611, 209] width 181 height 19
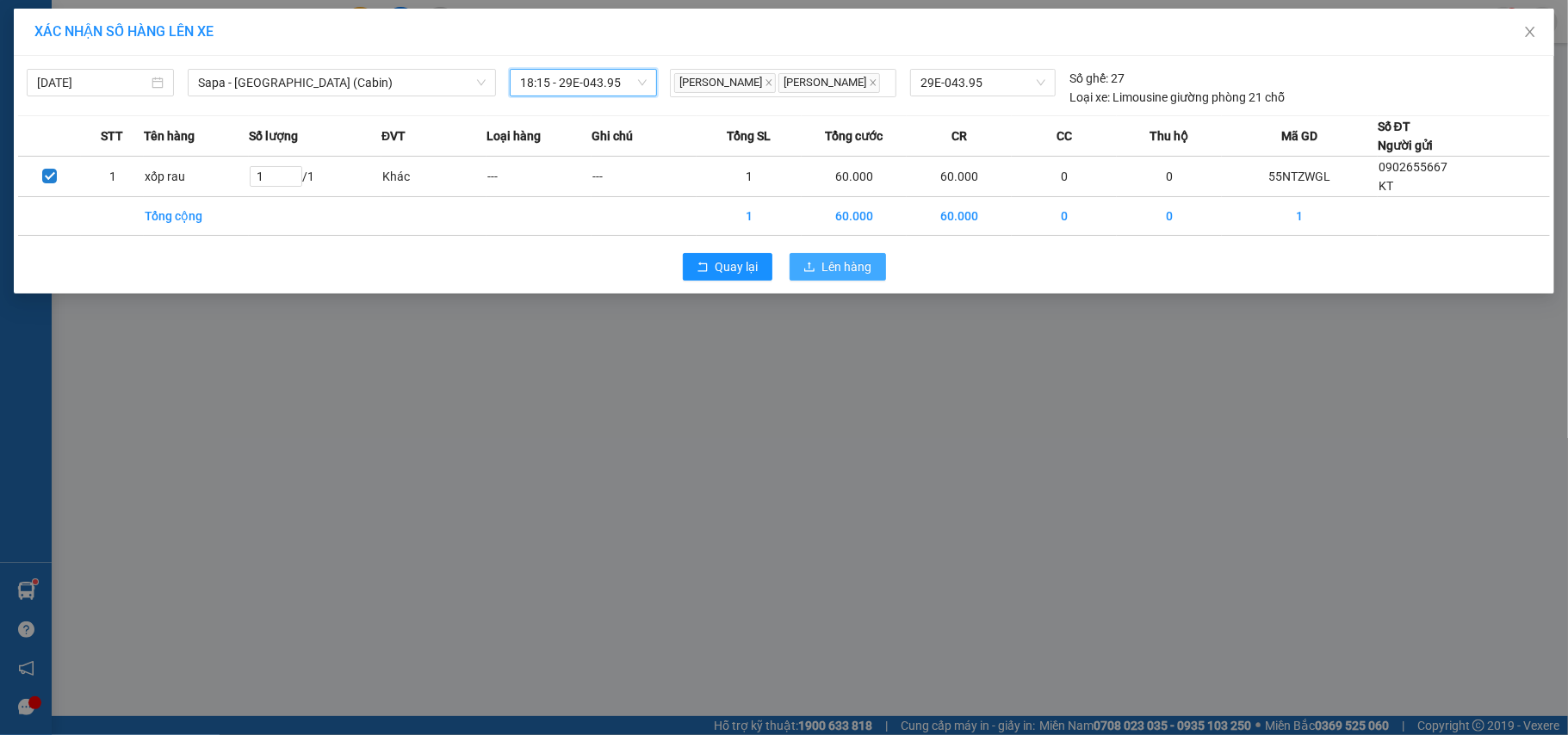
click at [806, 277] on button "Lên hàng" at bounding box center [838, 266] width 97 height 28
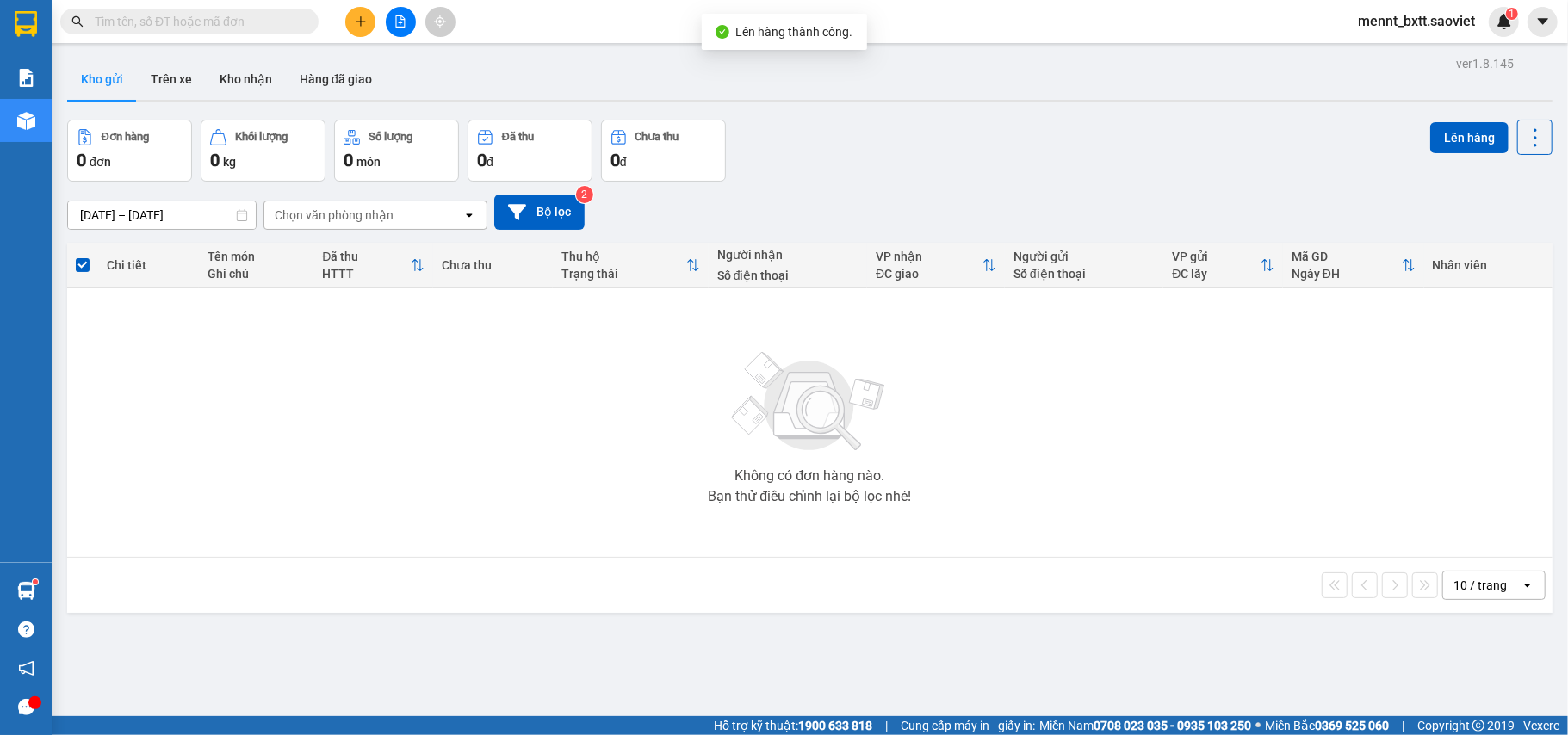
click at [881, 155] on div "Đơn hàng 0 đơn Khối lượng 0 kg Số lượng 0 món Đã thu 0 đ Chưa thu 0 đ Lên hàng" at bounding box center [809, 151] width 1485 height 62
click at [403, 22] on icon "file-add" at bounding box center [400, 21] width 12 height 12
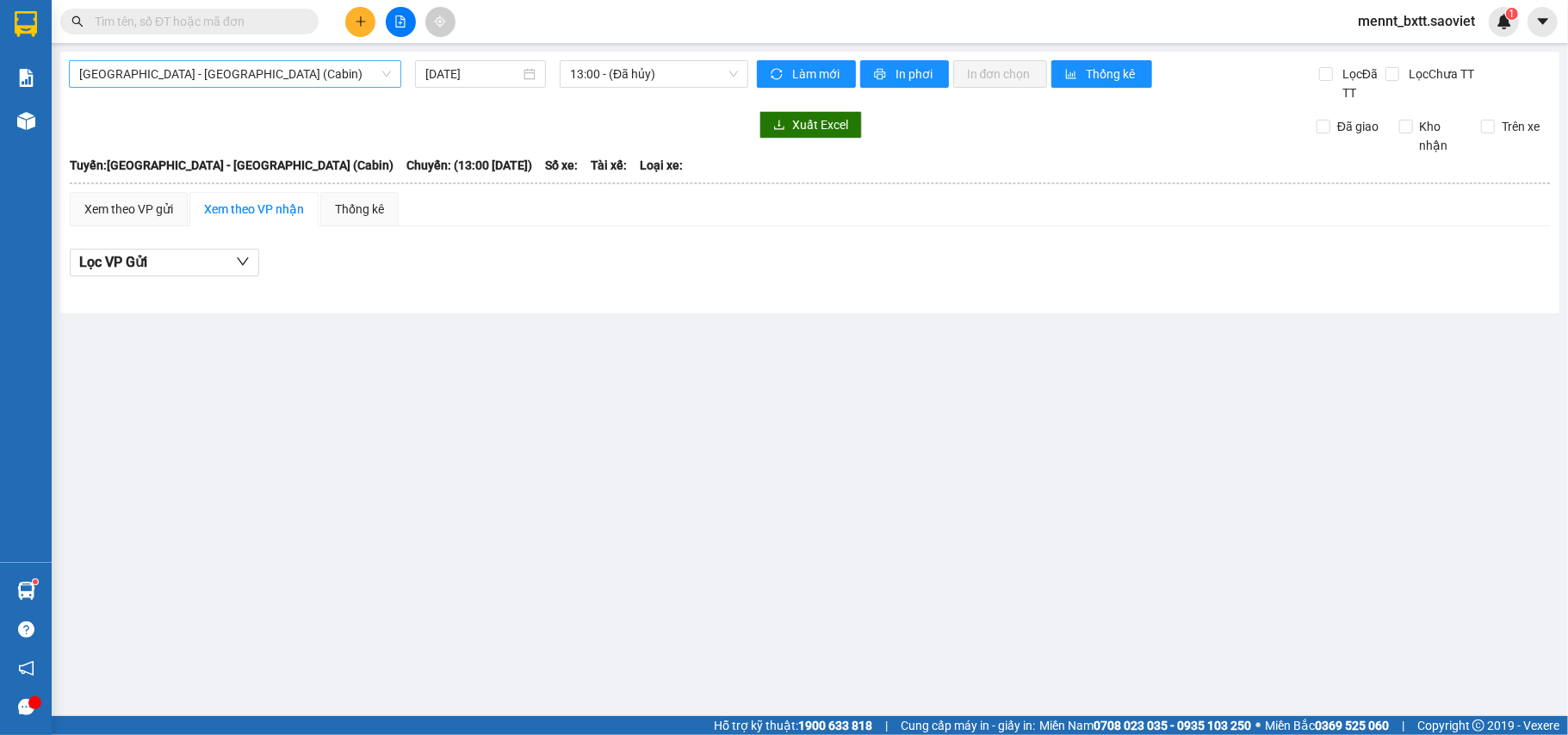
click at [308, 71] on span "[GEOGRAPHIC_DATA] - [GEOGRAPHIC_DATA] (Cabin)" at bounding box center [234, 74] width 311 height 26
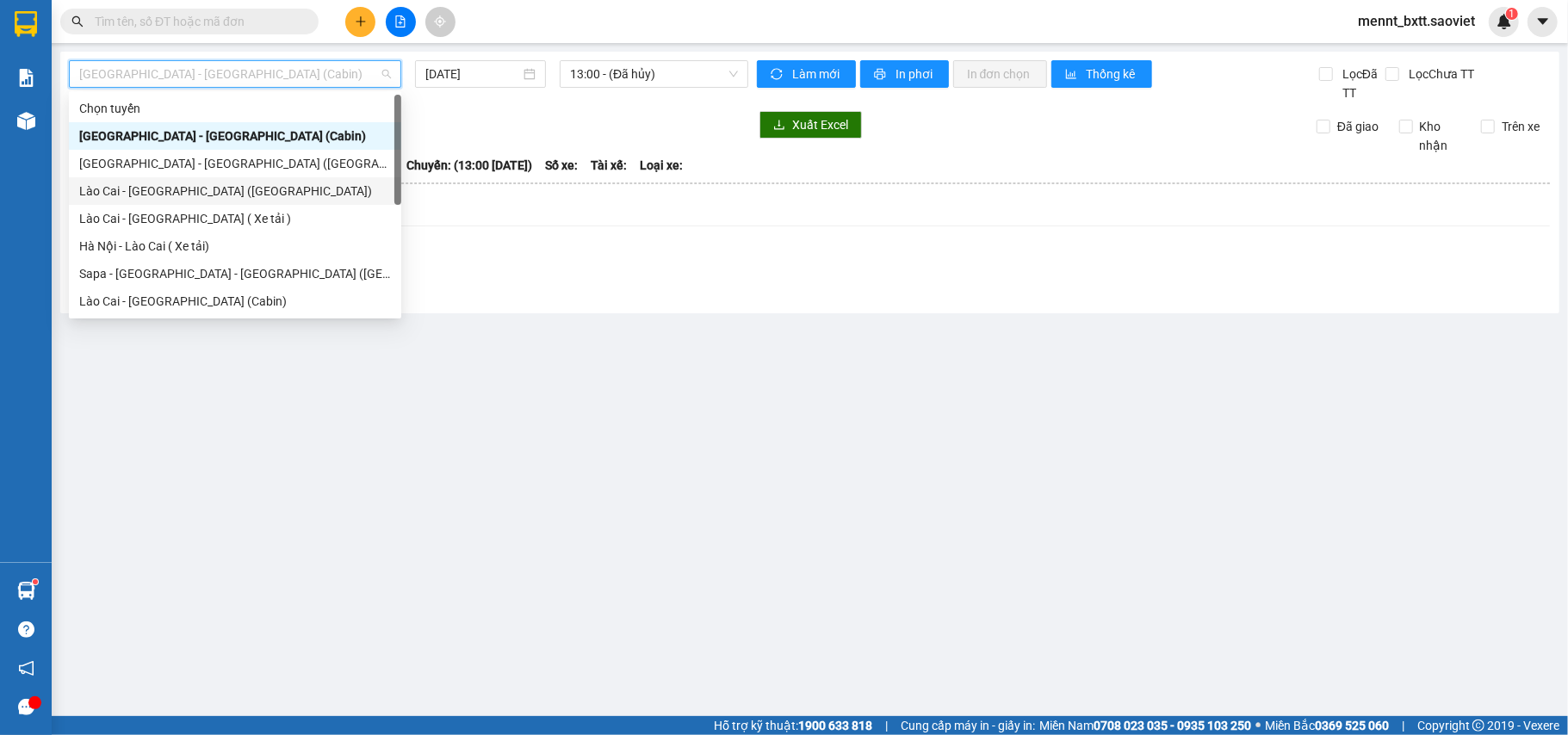
scroll to position [138, 0]
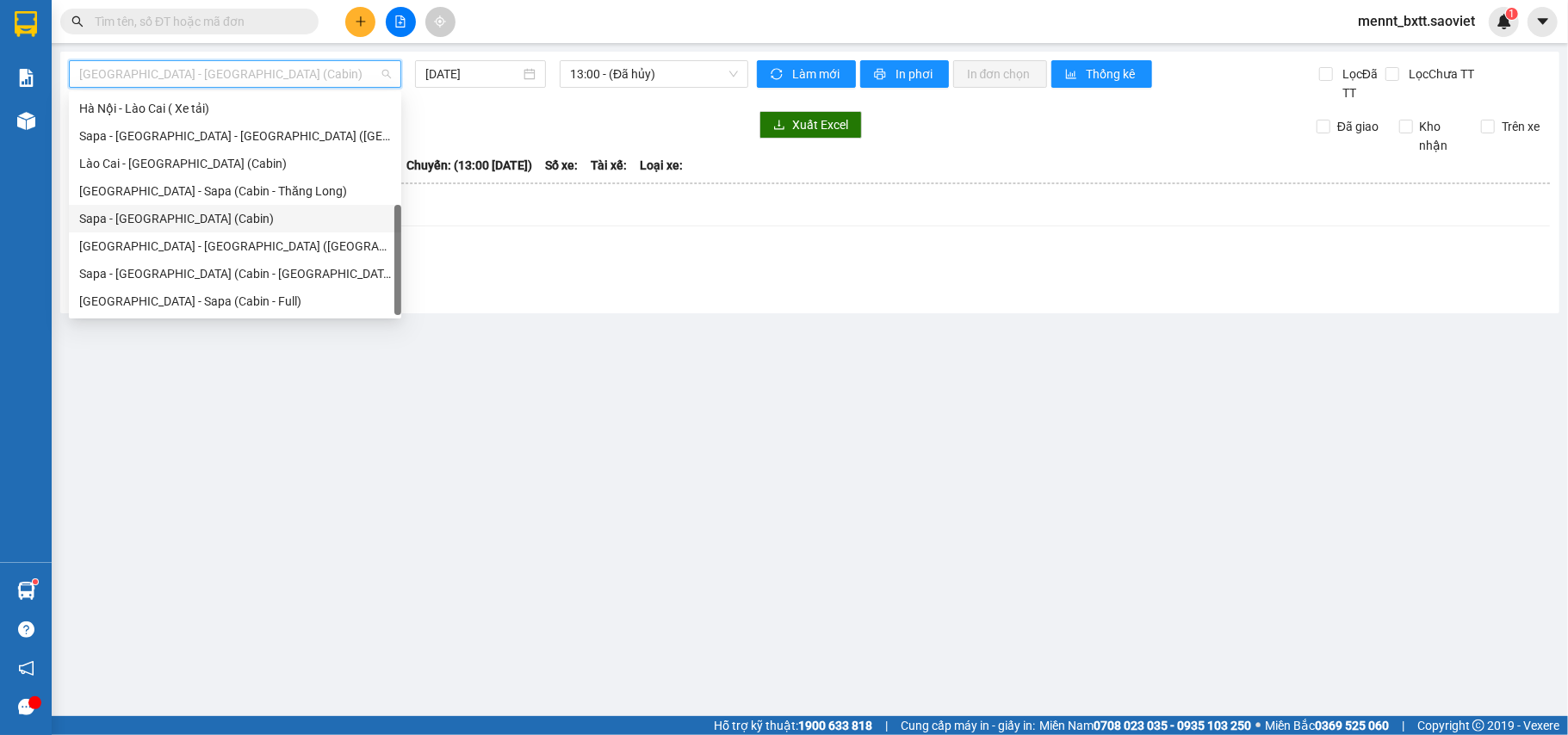
click at [196, 217] on div "Sapa - [GEOGRAPHIC_DATA] (Cabin)" at bounding box center [234, 218] width 311 height 19
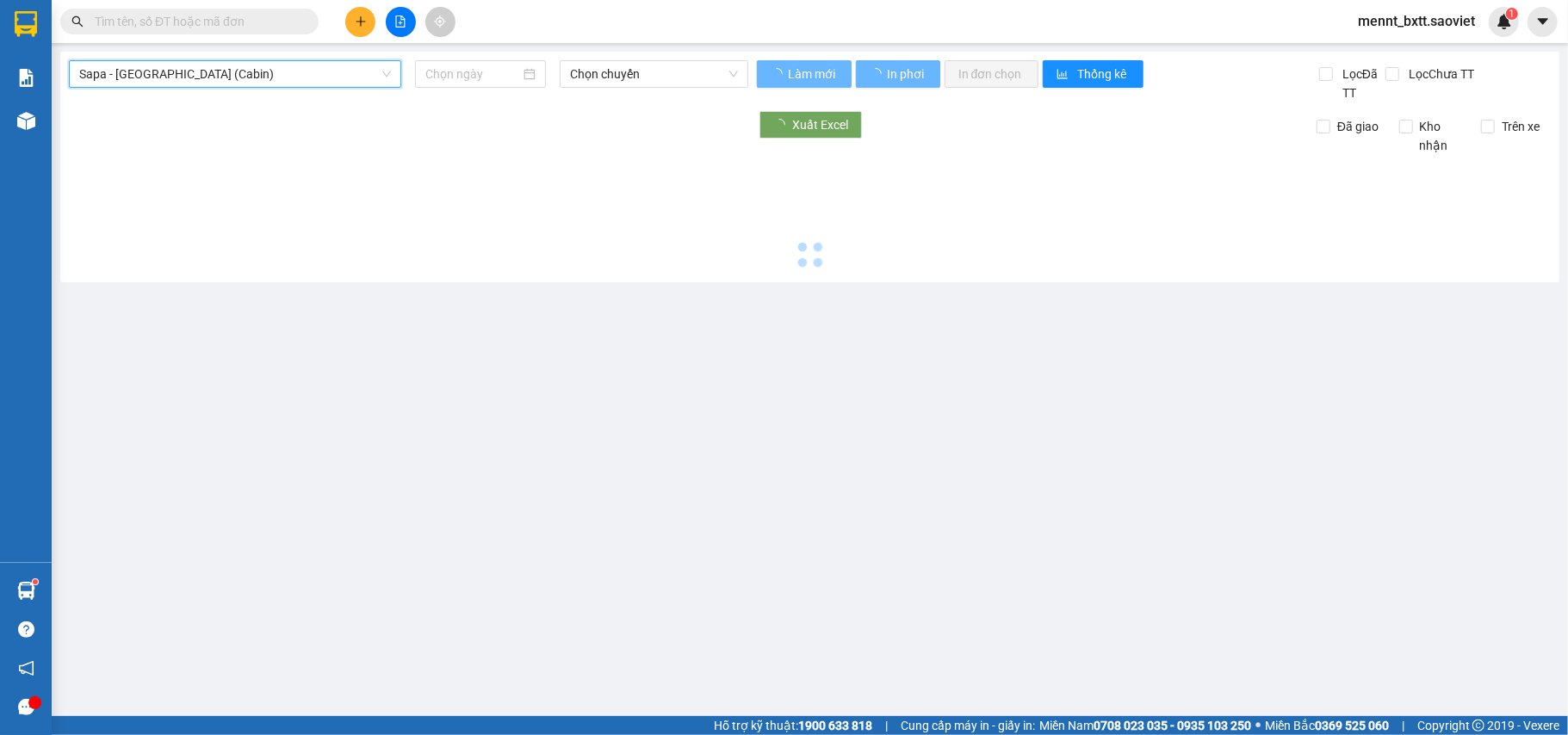
type input "[DATE]"
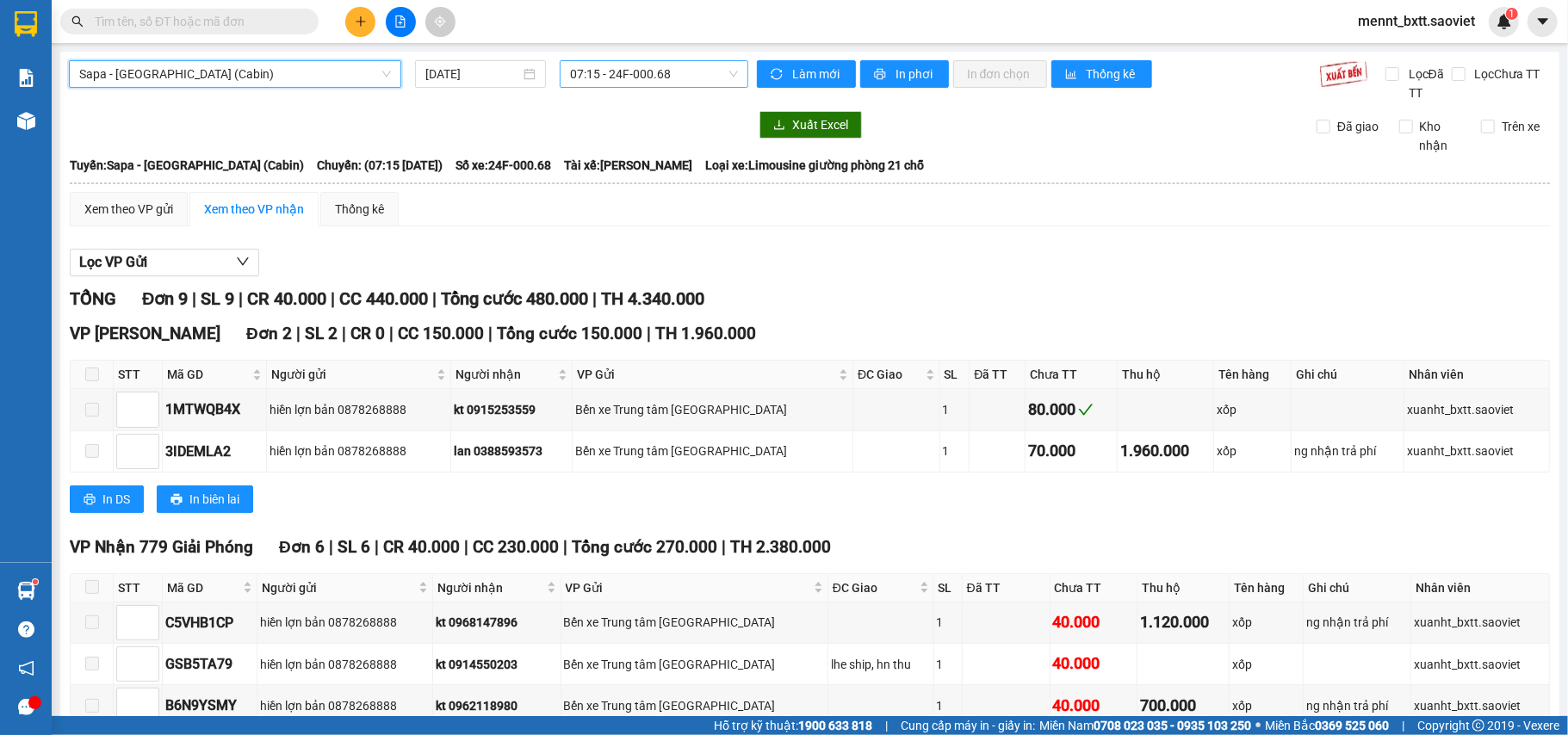
click at [677, 83] on span "07:15 - 24F-000.68" at bounding box center [653, 74] width 168 height 26
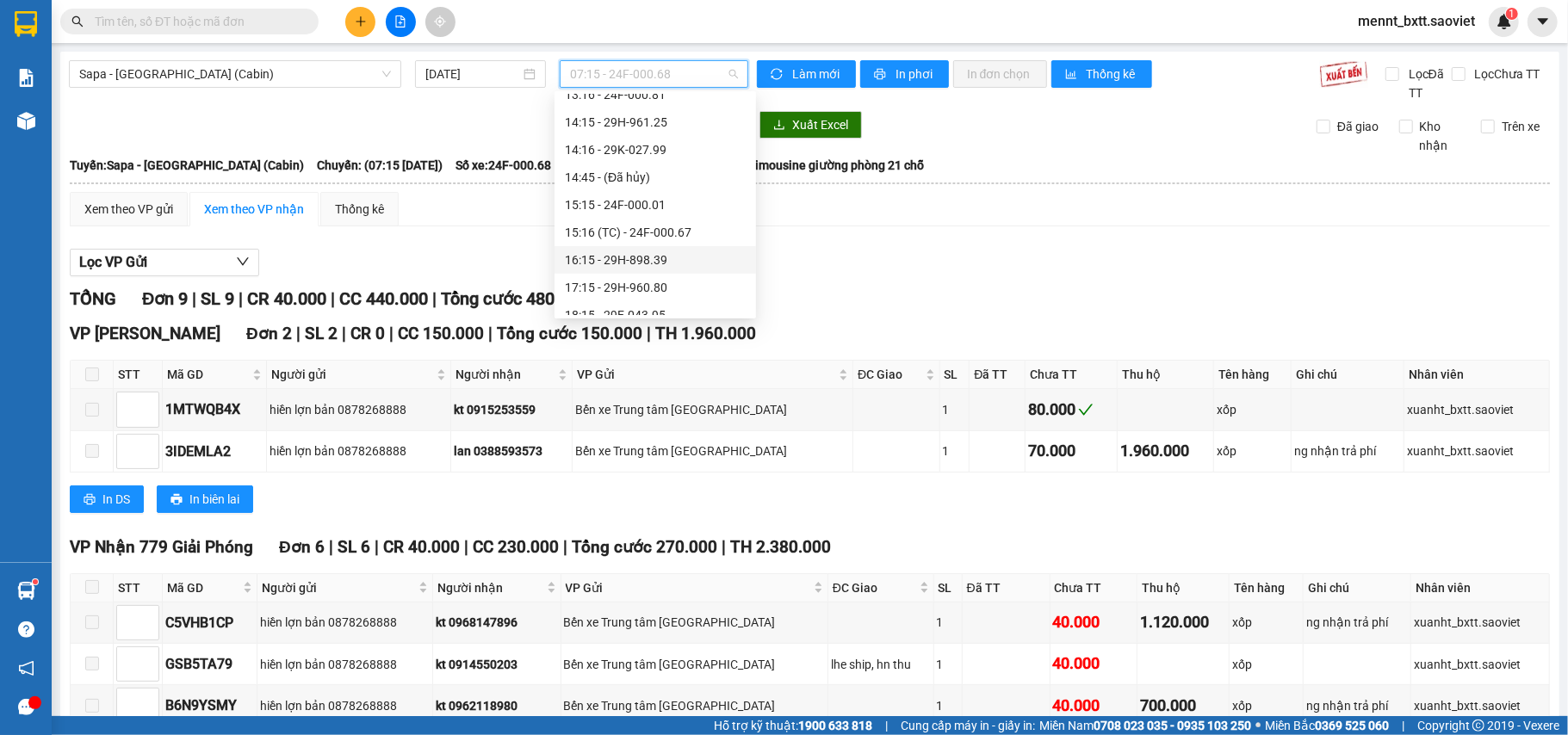
scroll to position [459, 0]
click at [650, 197] on div "18:15 - 29E-043.95" at bounding box center [655, 200] width 181 height 19
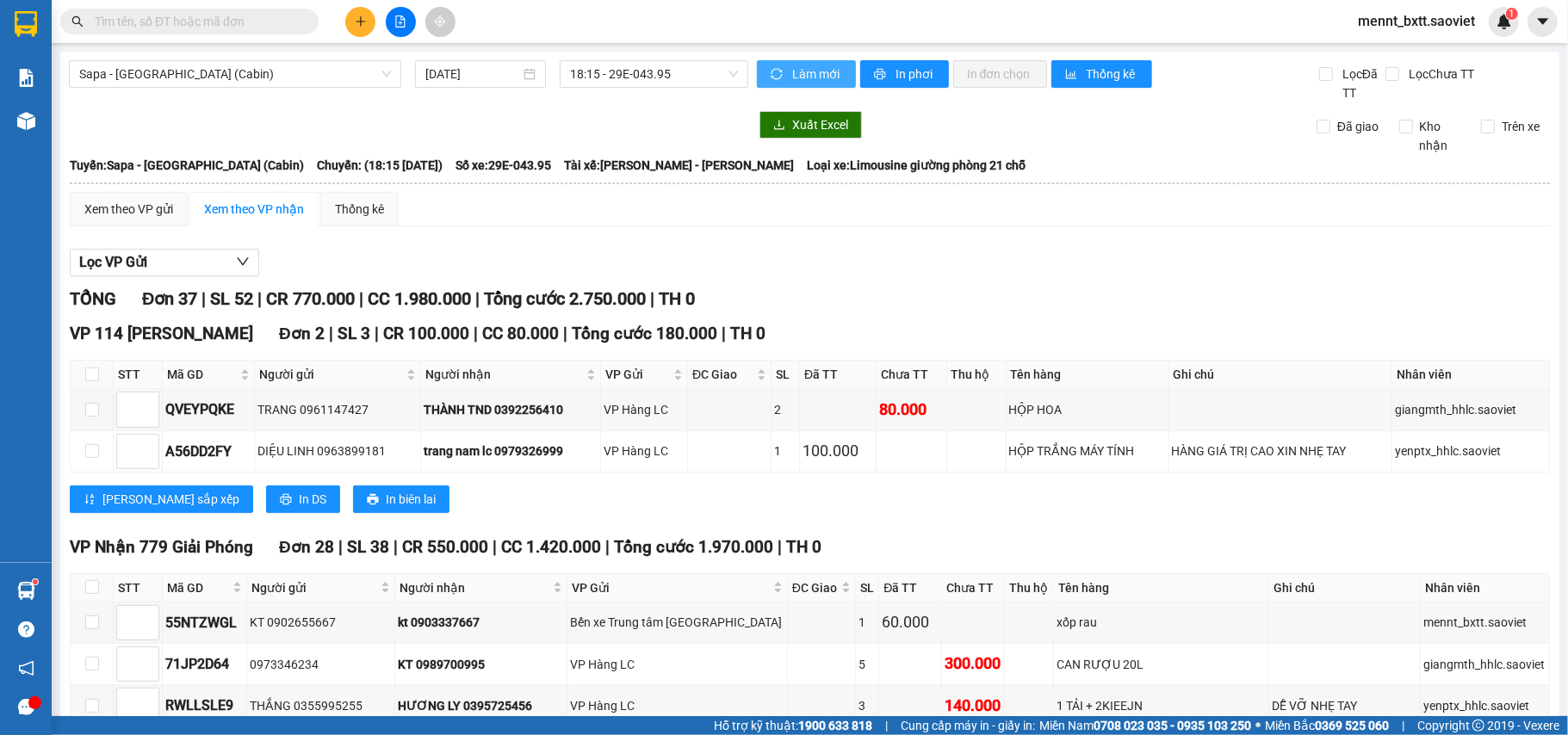
click at [800, 67] on span "Làm mới" at bounding box center [817, 74] width 50 height 19
click at [900, 79] on span "In phơi" at bounding box center [915, 74] width 40 height 19
click at [280, 79] on span "Sapa - [GEOGRAPHIC_DATA] (Cabin)" at bounding box center [234, 74] width 311 height 26
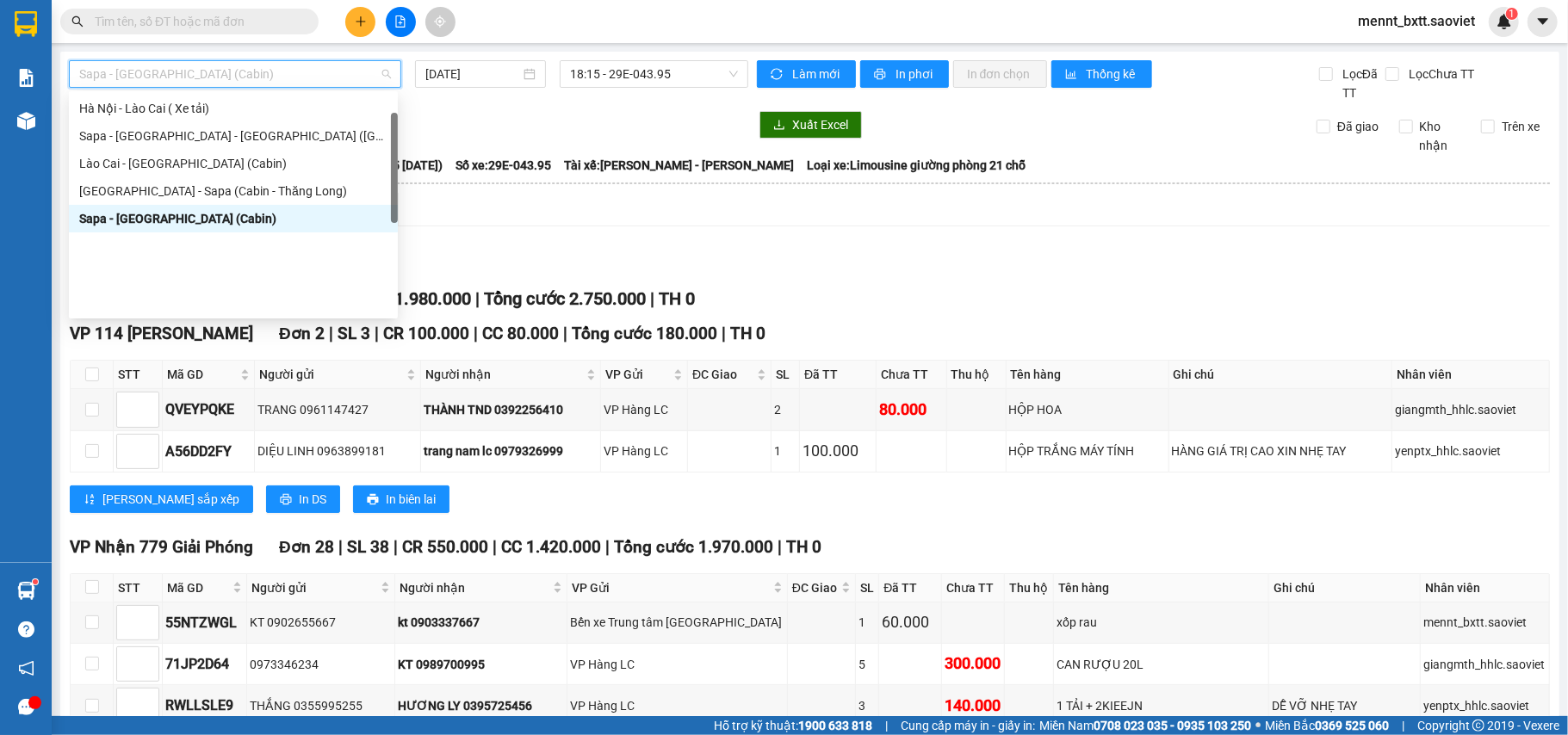
click at [177, 63] on div "Lào Cai - [GEOGRAPHIC_DATA] ([GEOGRAPHIC_DATA])" at bounding box center [232, 52] width 308 height 19
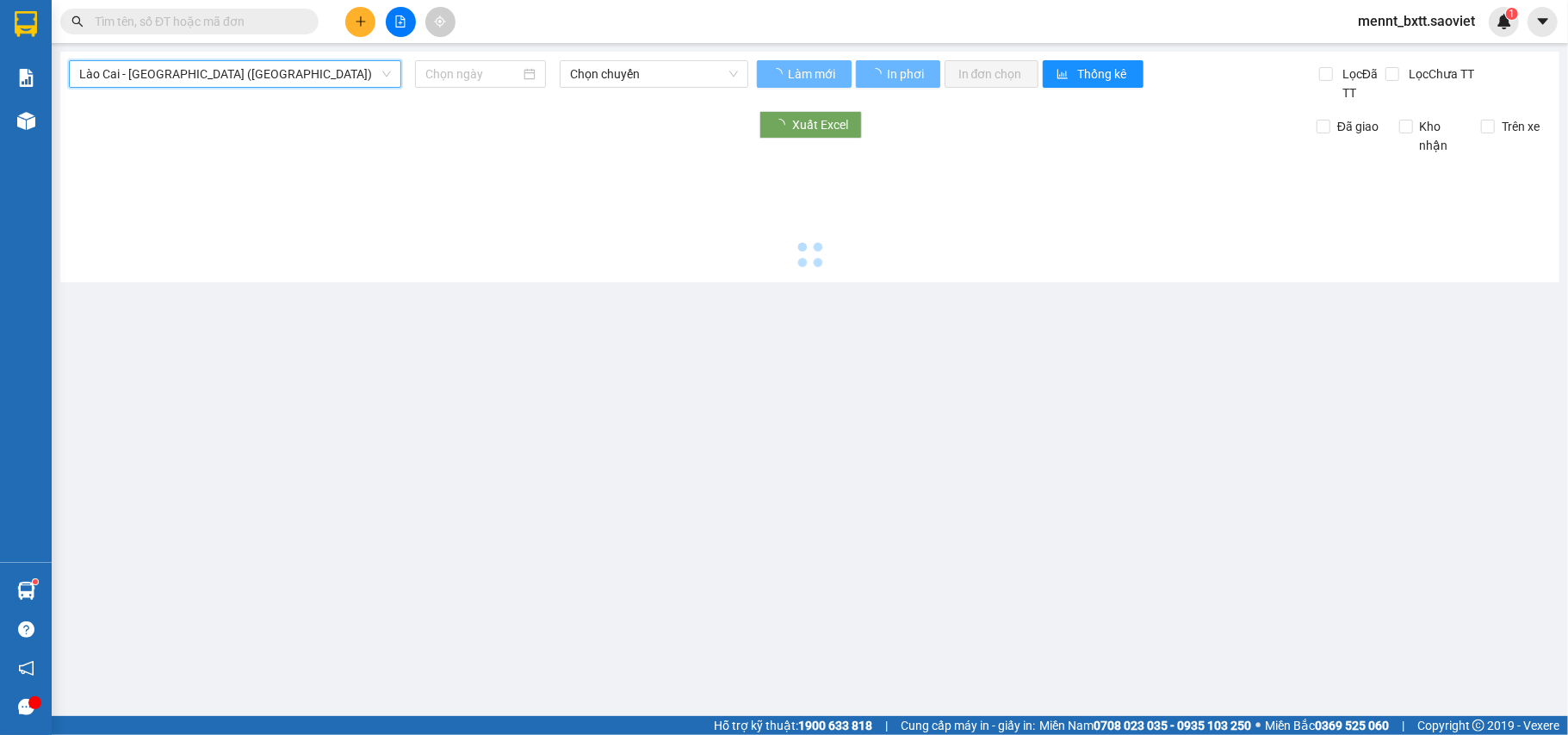
type input "[DATE]"
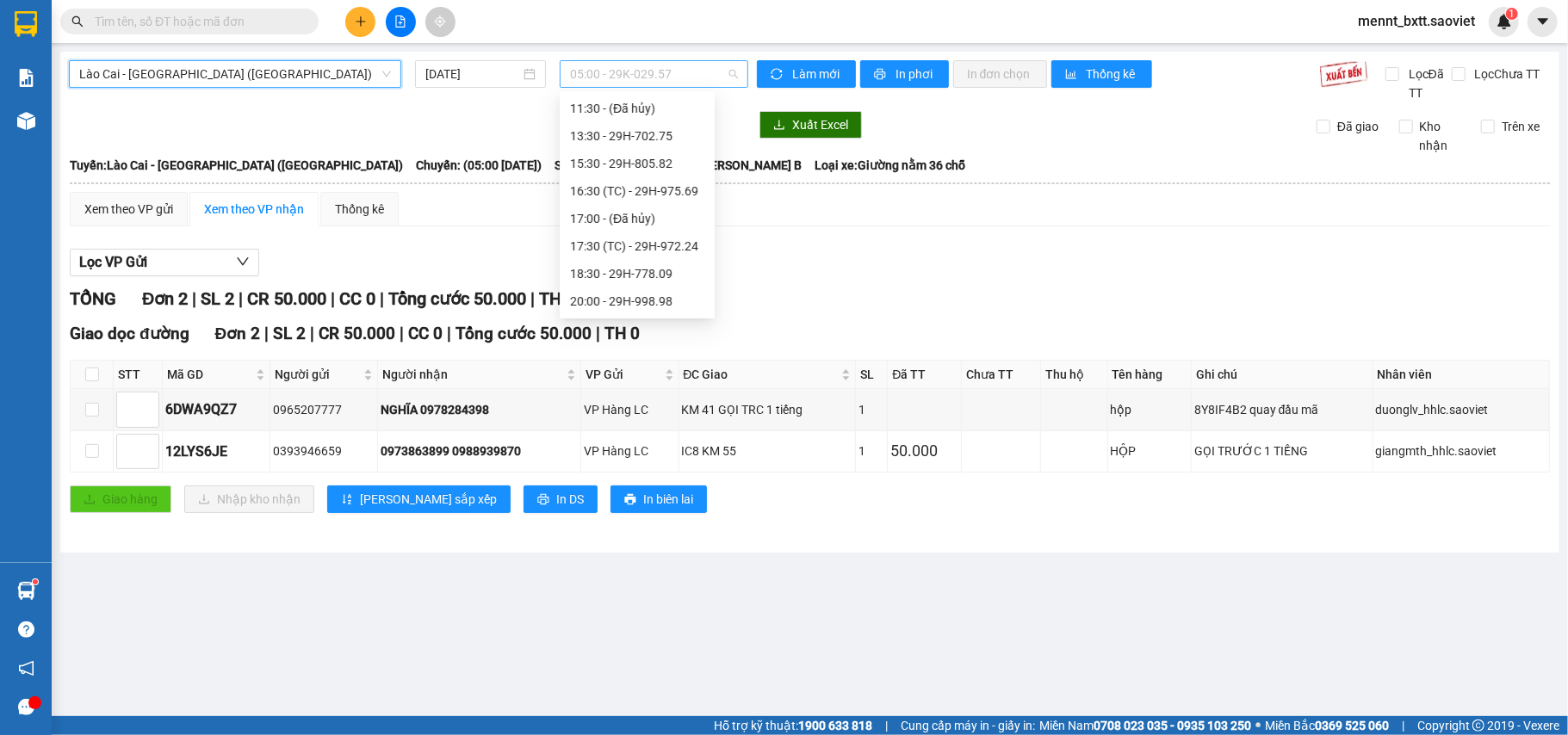
click at [600, 76] on span "05:00 - 29K-029.57" at bounding box center [653, 74] width 168 height 26
click at [651, 274] on div "18:30 - 29H-778.09" at bounding box center [636, 273] width 134 height 19
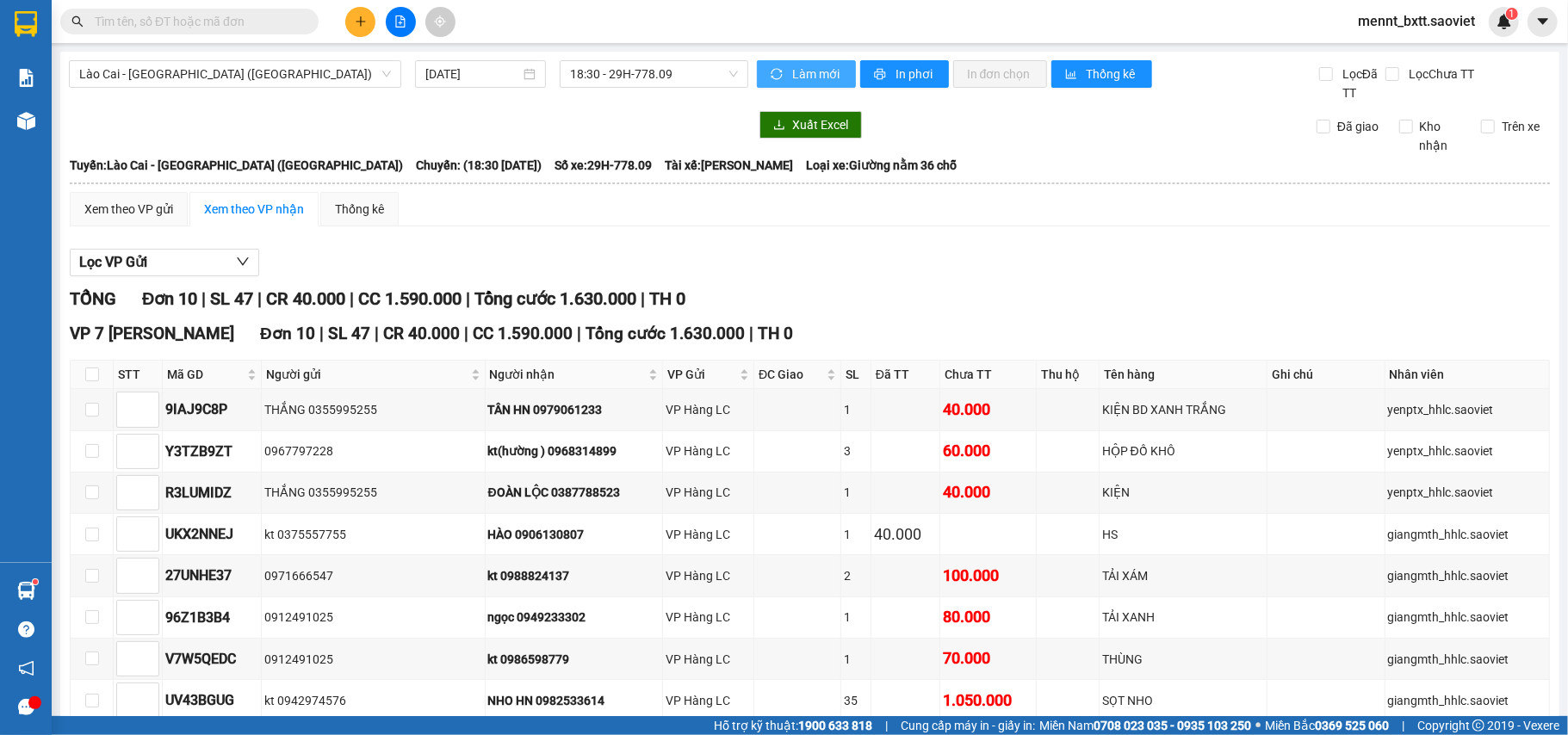
click at [792, 66] on span "Làm mới" at bounding box center [817, 74] width 50 height 19
click at [895, 79] on span "In phơi" at bounding box center [915, 74] width 40 height 19
click at [361, 22] on icon "plus" at bounding box center [361, 21] width 12 height 12
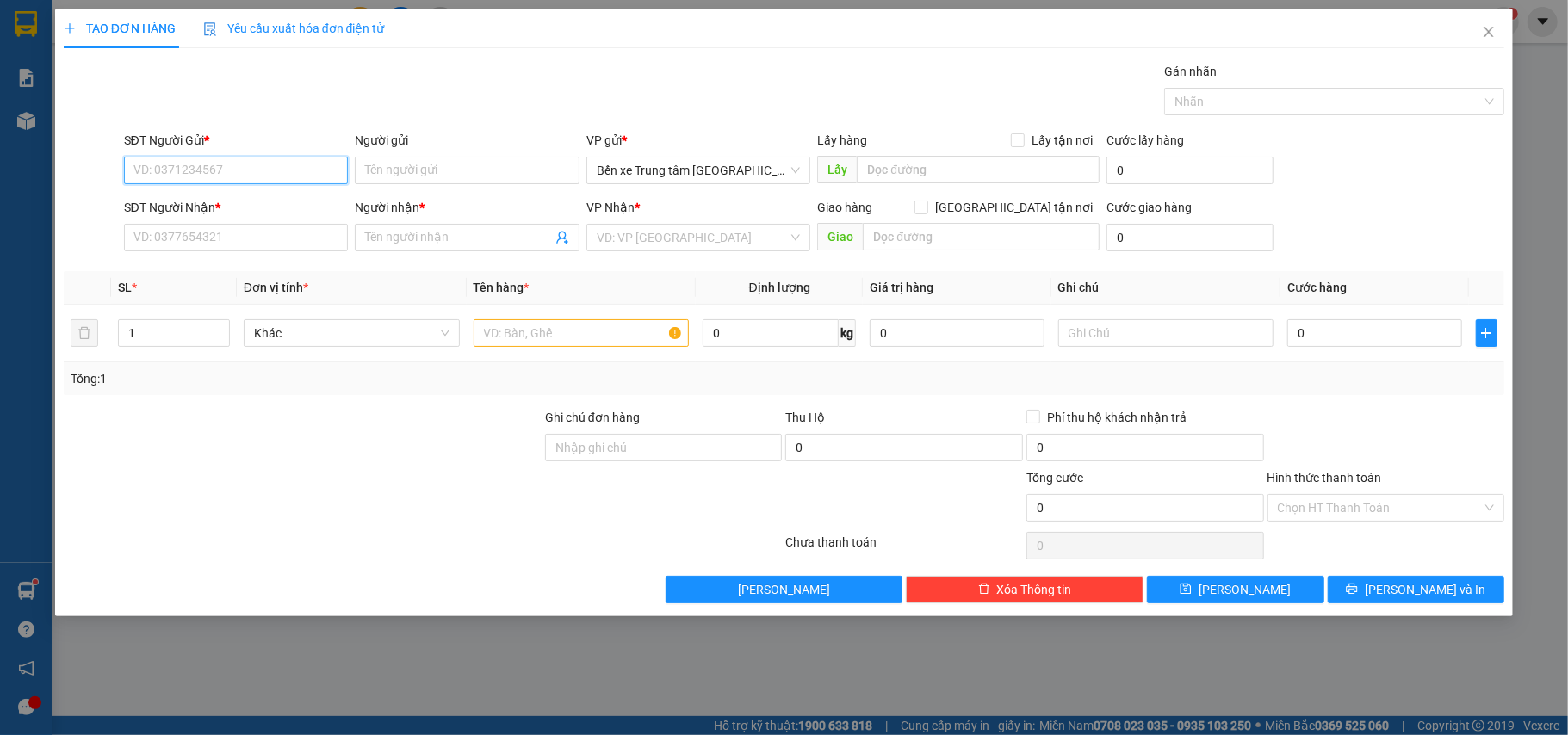
click at [304, 176] on input "SĐT Người Gửi *" at bounding box center [236, 170] width 225 height 28
type input "0347900512"
click at [228, 197] on div "0347900512 - kt" at bounding box center [236, 205] width 204 height 19
type input "kt"
type input "0862451313"
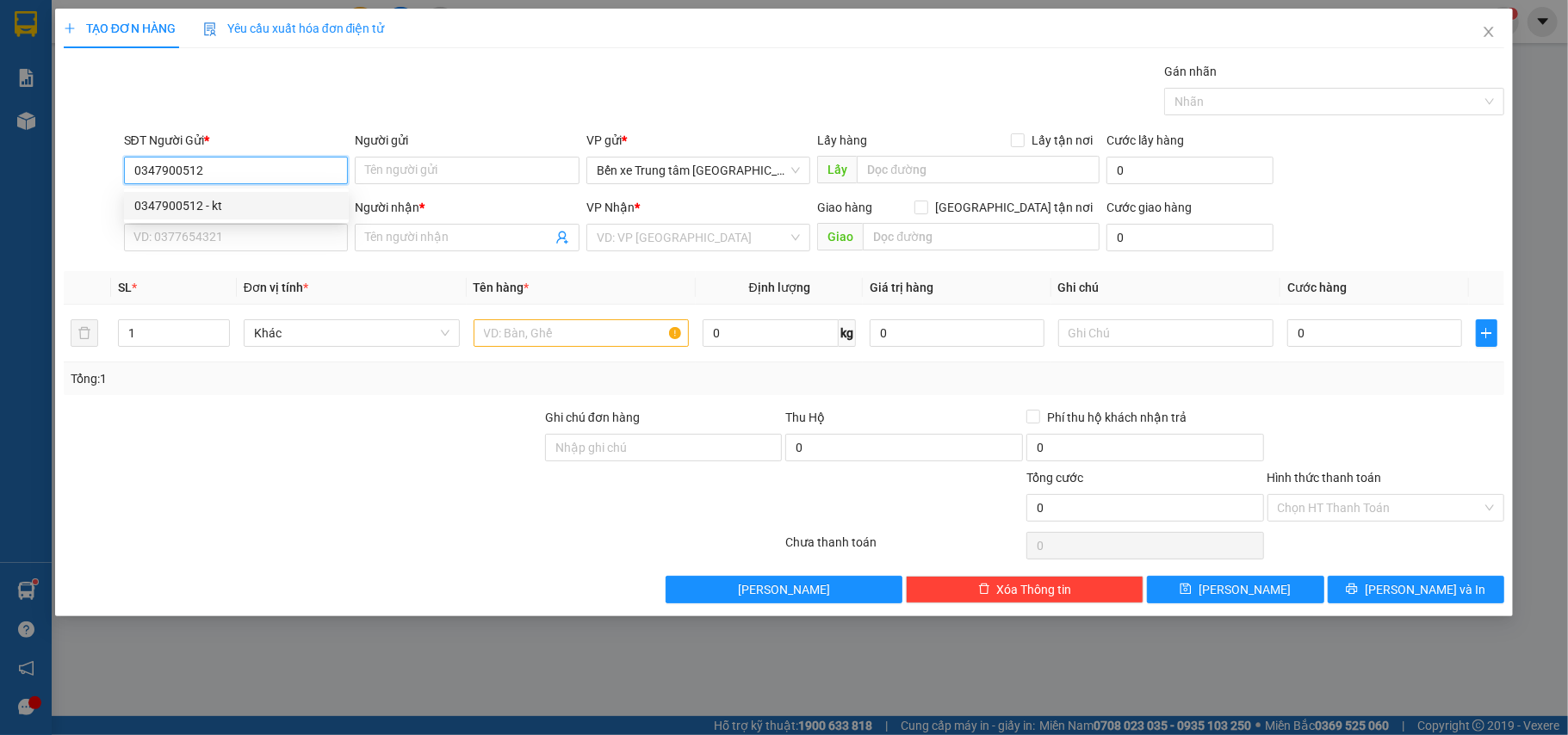
type input "kt"
type input "0347900512"
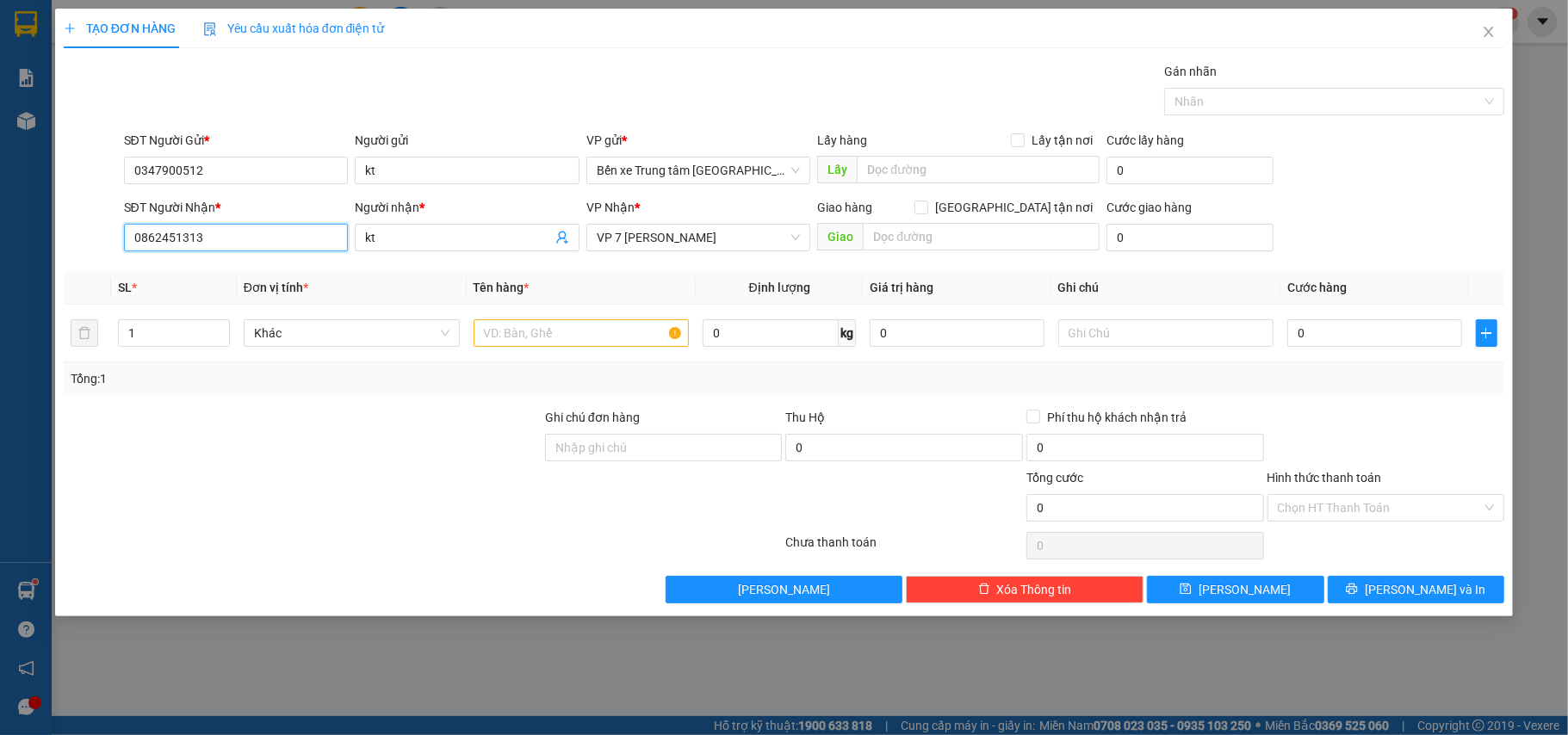
drag, startPoint x: 214, startPoint y: 243, endPoint x: 87, endPoint y: 225, distance: 128.3
click at [87, 225] on div "SĐT Người Nhận * 0862451313 Người nhận * kt VP Nhận * VP 7 [PERSON_NAME] Giao h…" at bounding box center [784, 228] width 1445 height 60
type input "0829467943"
click at [242, 415] on div at bounding box center [303, 439] width 481 height 60
click at [540, 339] on input "text" at bounding box center [582, 333] width 217 height 28
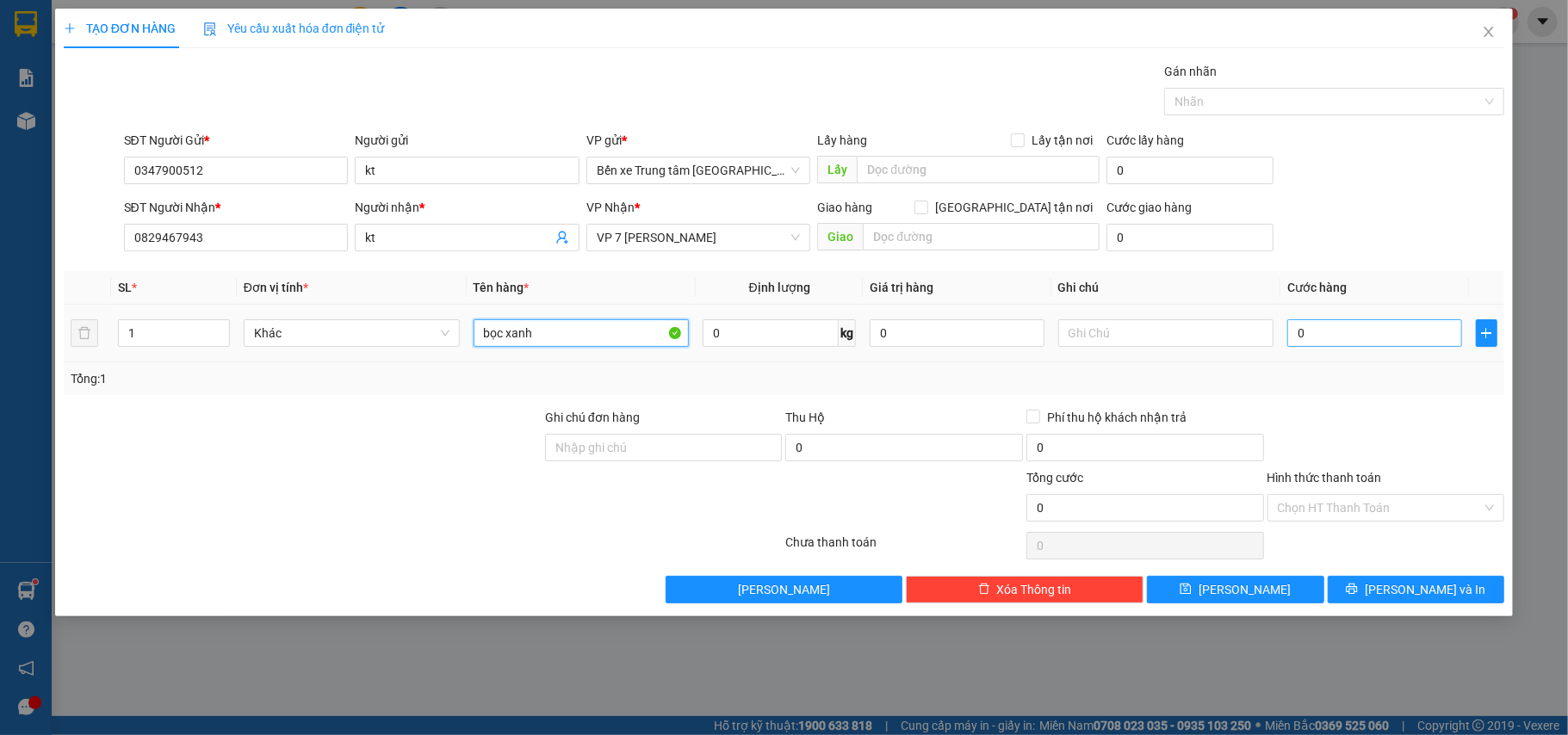
type input "bọc xanh"
click at [1320, 328] on input "0" at bounding box center [1374, 333] width 174 height 28
type input "4"
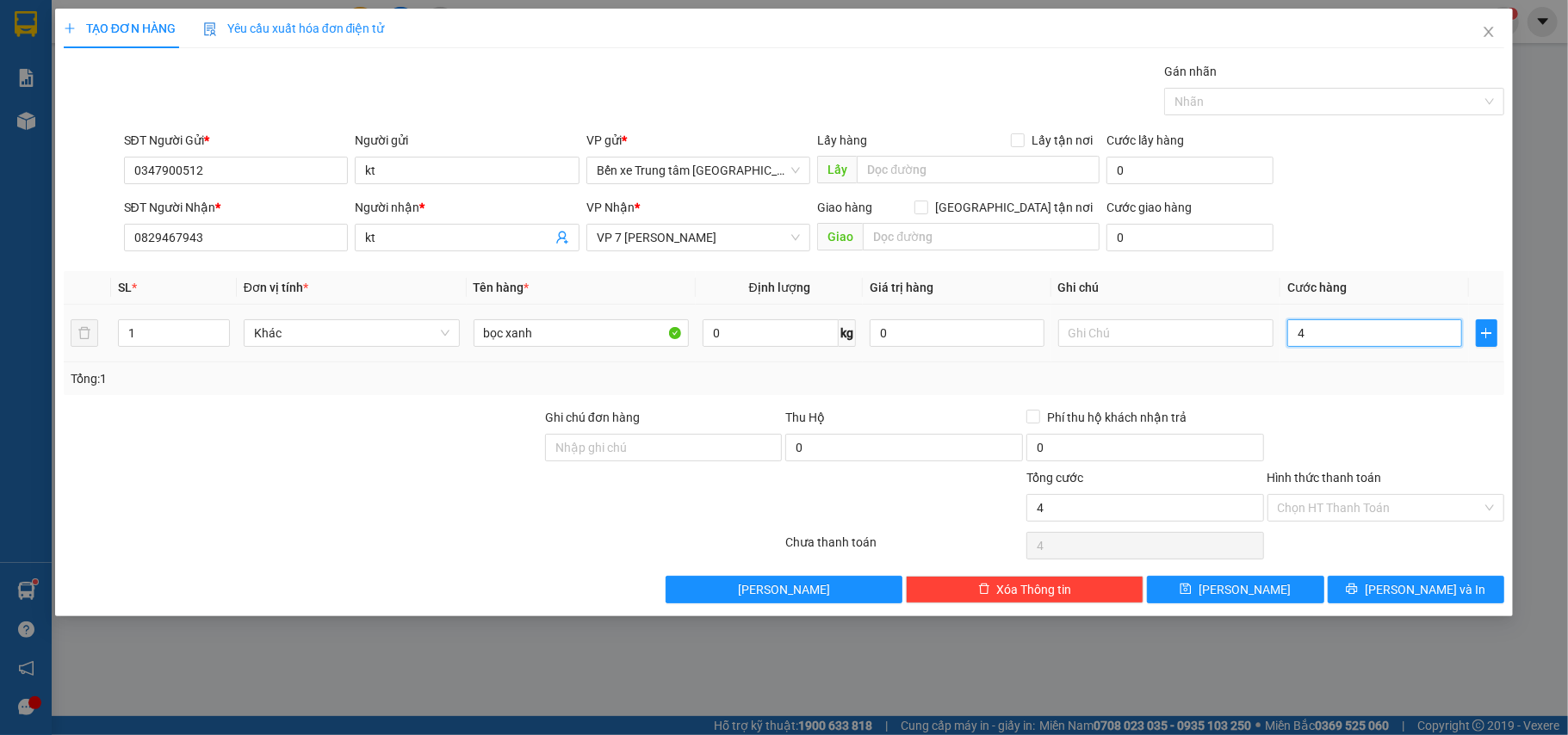
type input "40"
type input "40.000"
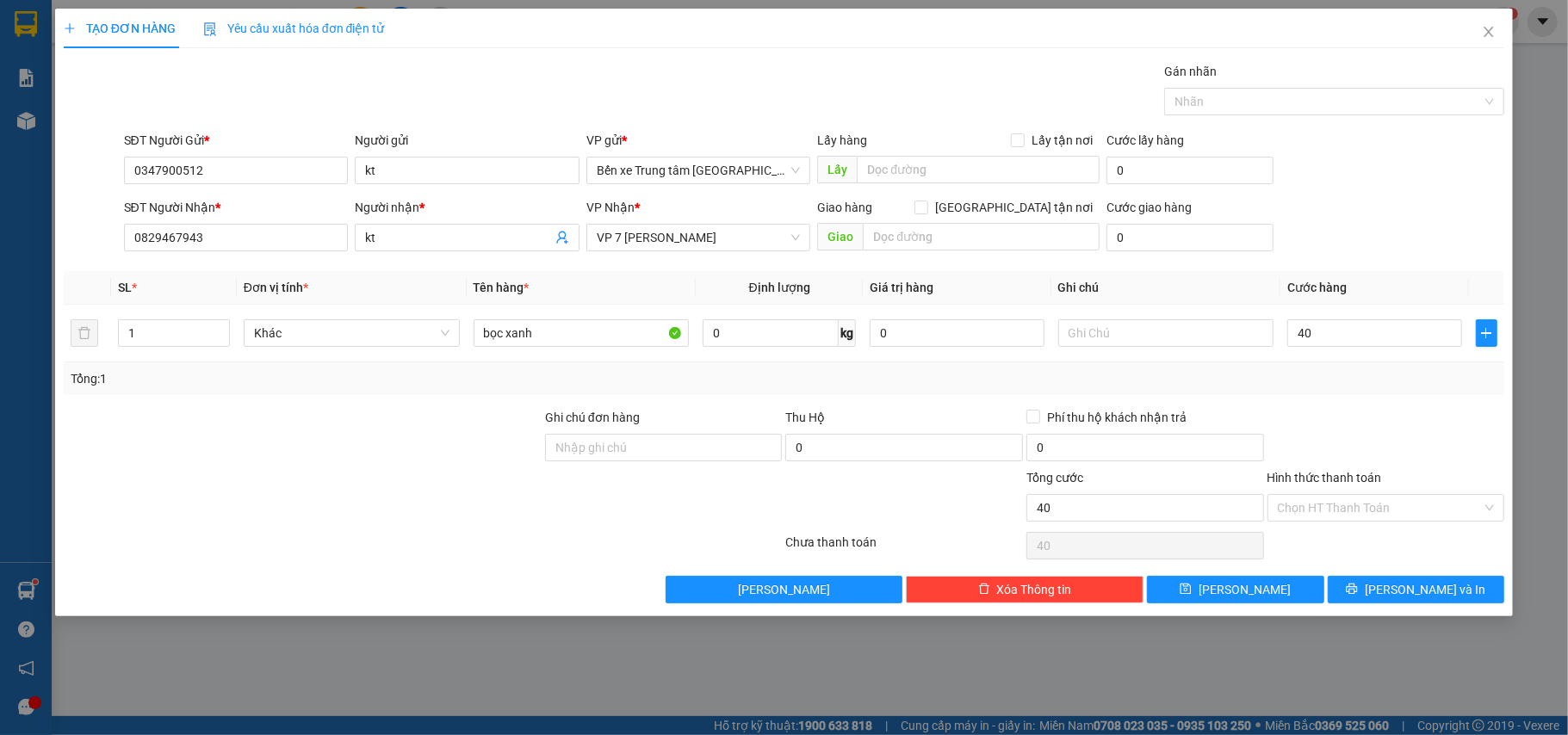
type input "40.000"
click at [1414, 203] on div "SĐT Người Nhận * 0829467943 Người nhận * kt VP Nhận * VP 7 [PERSON_NAME] Giao h…" at bounding box center [815, 228] width 1388 height 60
click at [1371, 514] on input "Hình thức thanh toán" at bounding box center [1380, 508] width 205 height 26
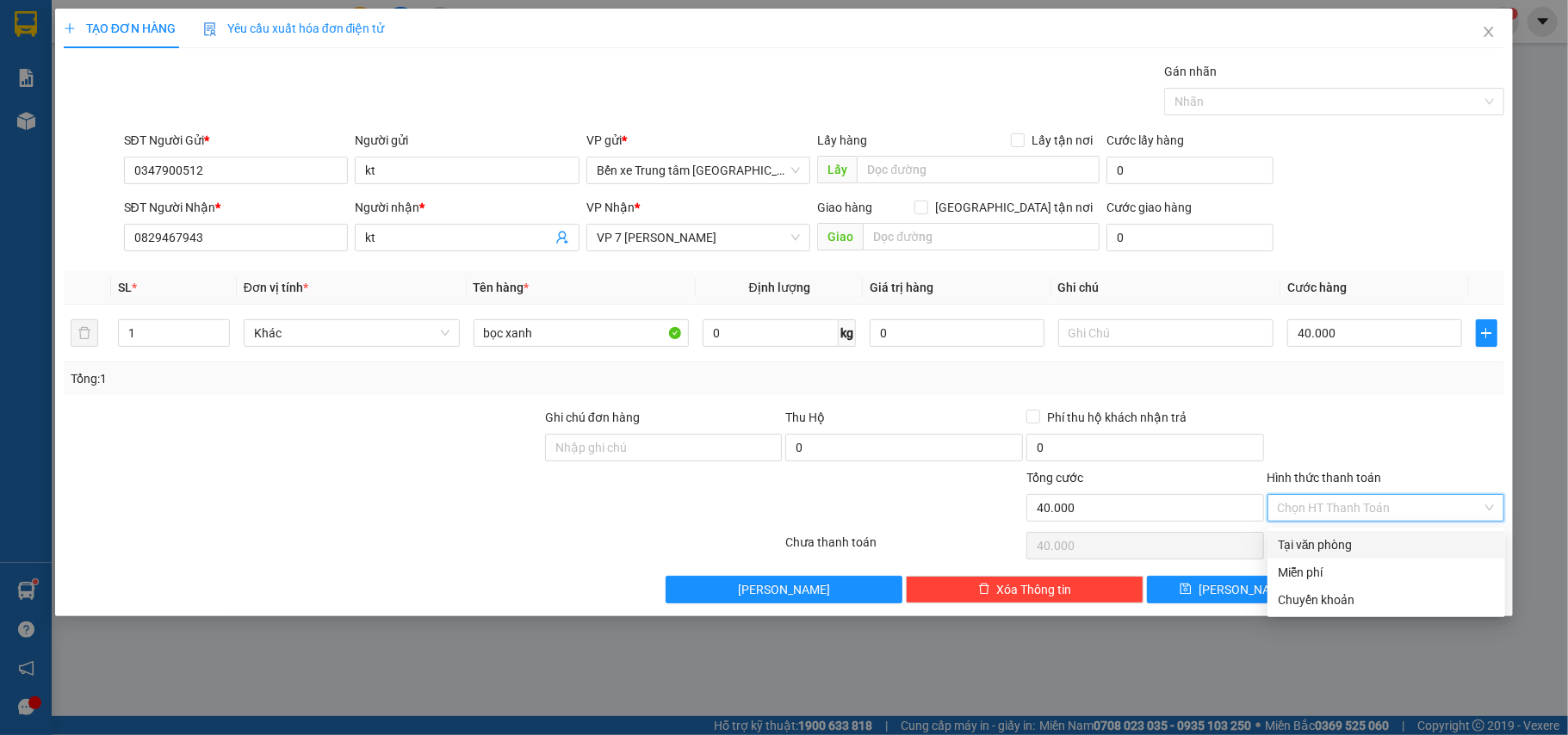
click at [1351, 542] on div "Tại văn phòng" at bounding box center [1386, 544] width 217 height 19
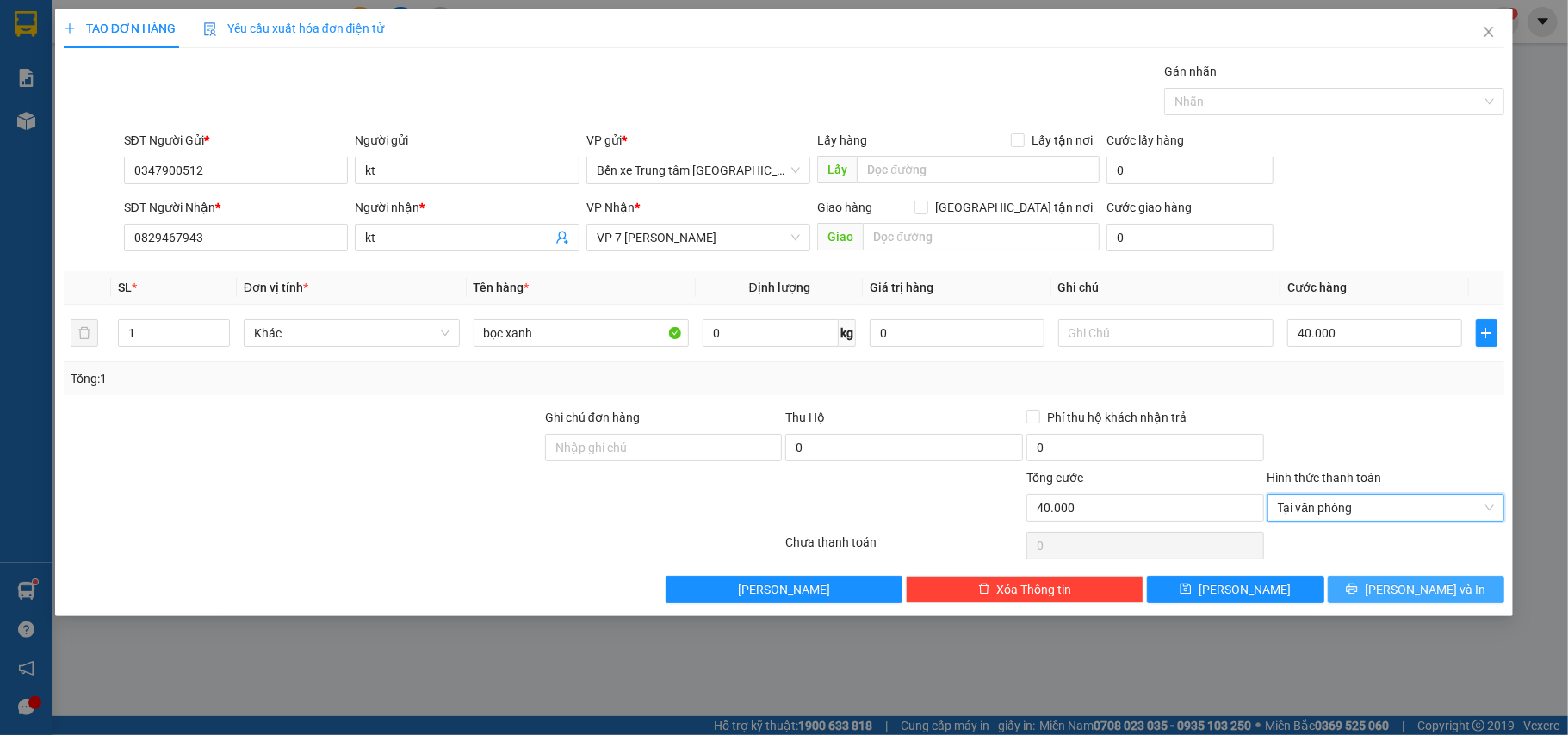
click at [1358, 589] on icon "printer" at bounding box center [1351, 589] width 12 height 12
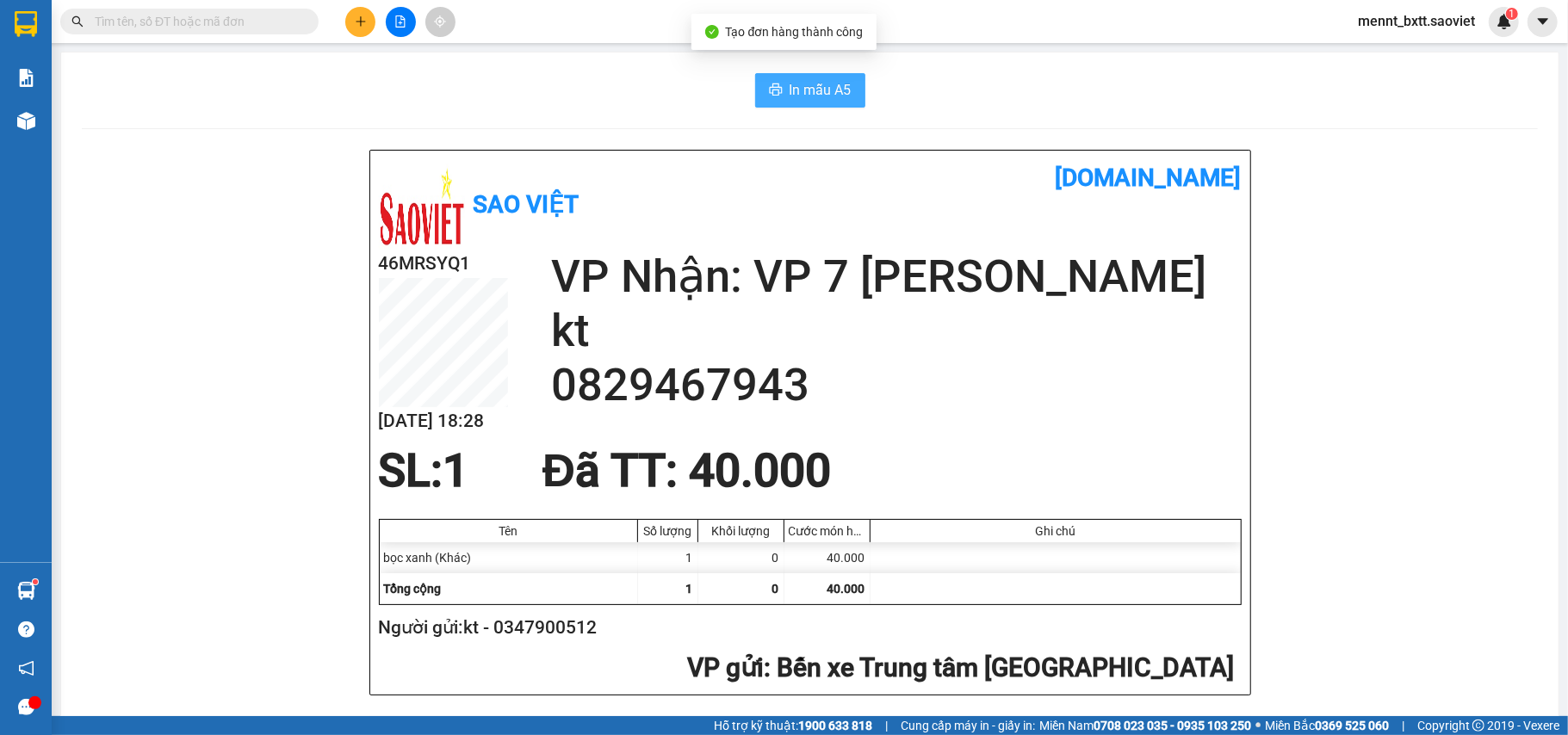
click at [768, 90] on icon "printer" at bounding box center [776, 90] width 14 height 14
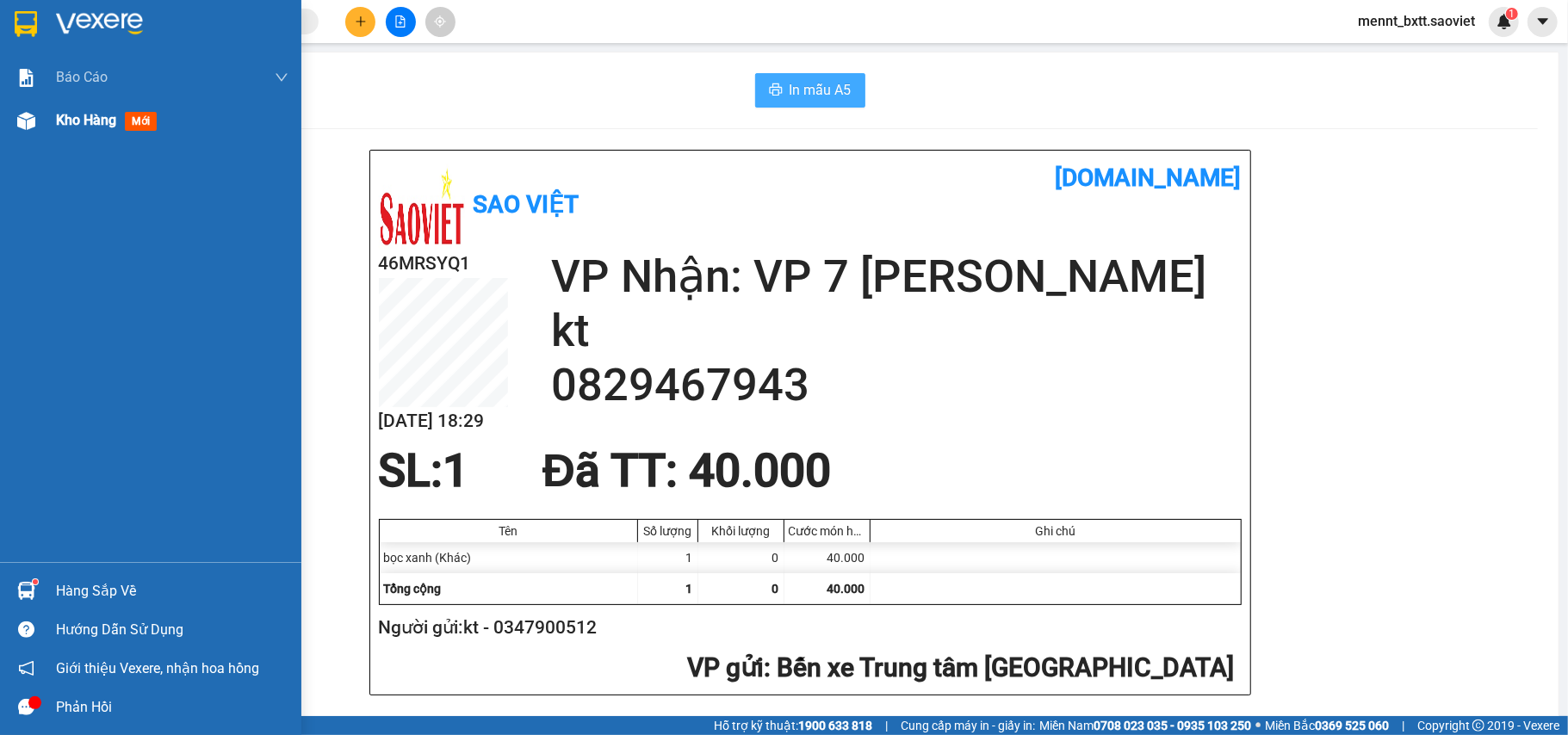
click at [79, 112] on span "Kho hàng" at bounding box center [86, 120] width 60 height 16
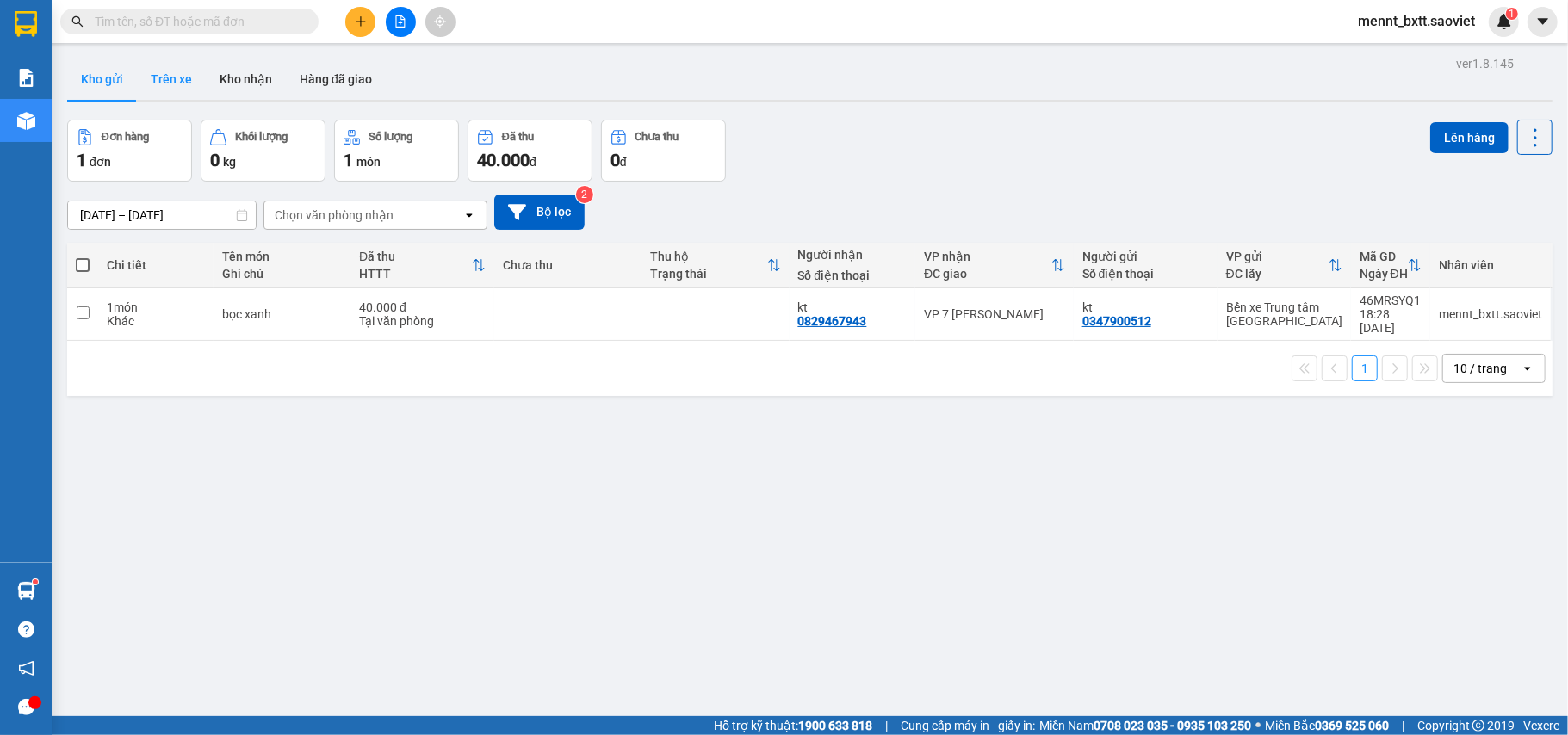
click at [165, 73] on button "Trên xe" at bounding box center [171, 79] width 69 height 42
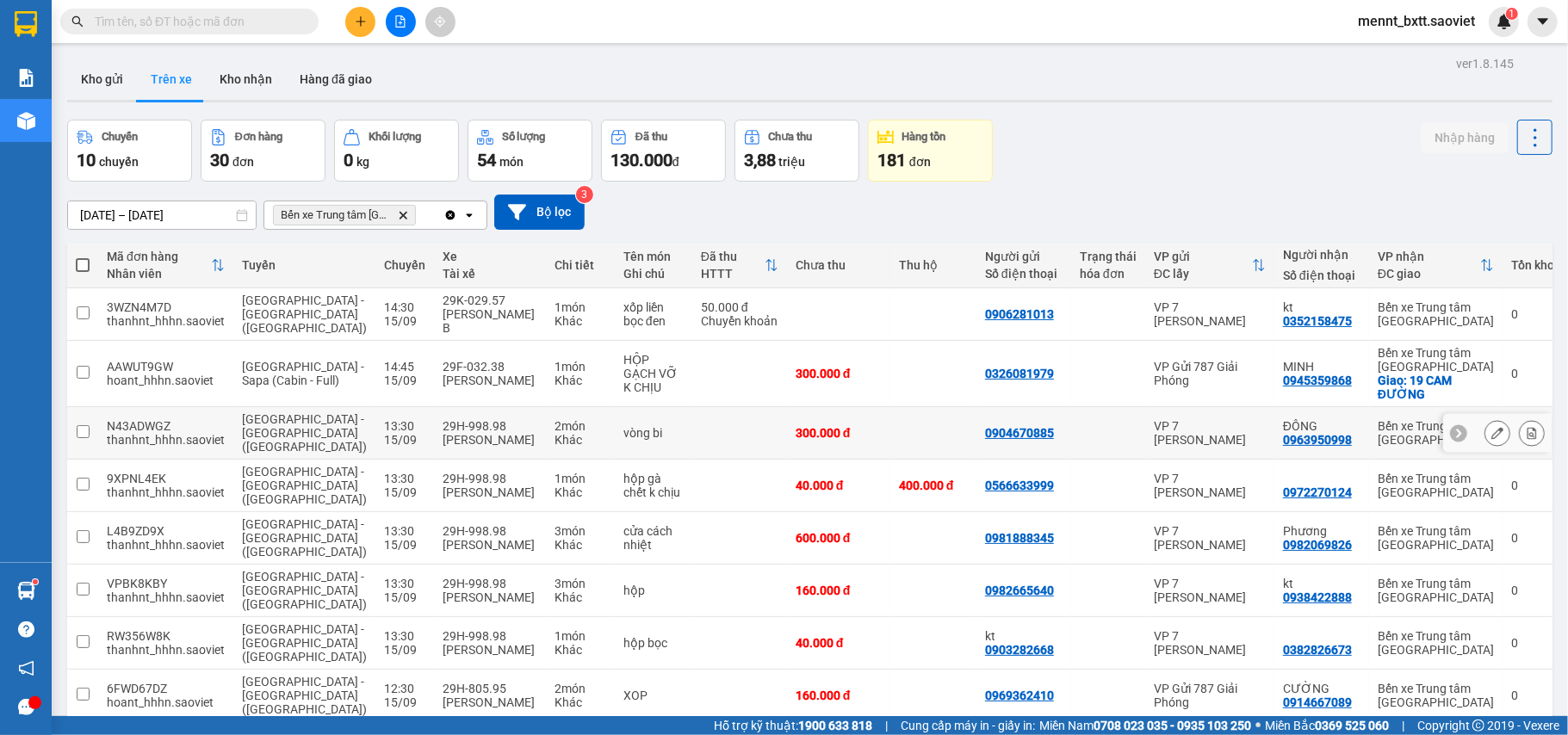
click at [645, 407] on td "vòng bi" at bounding box center [653, 433] width 77 height 52
checkbox input "true"
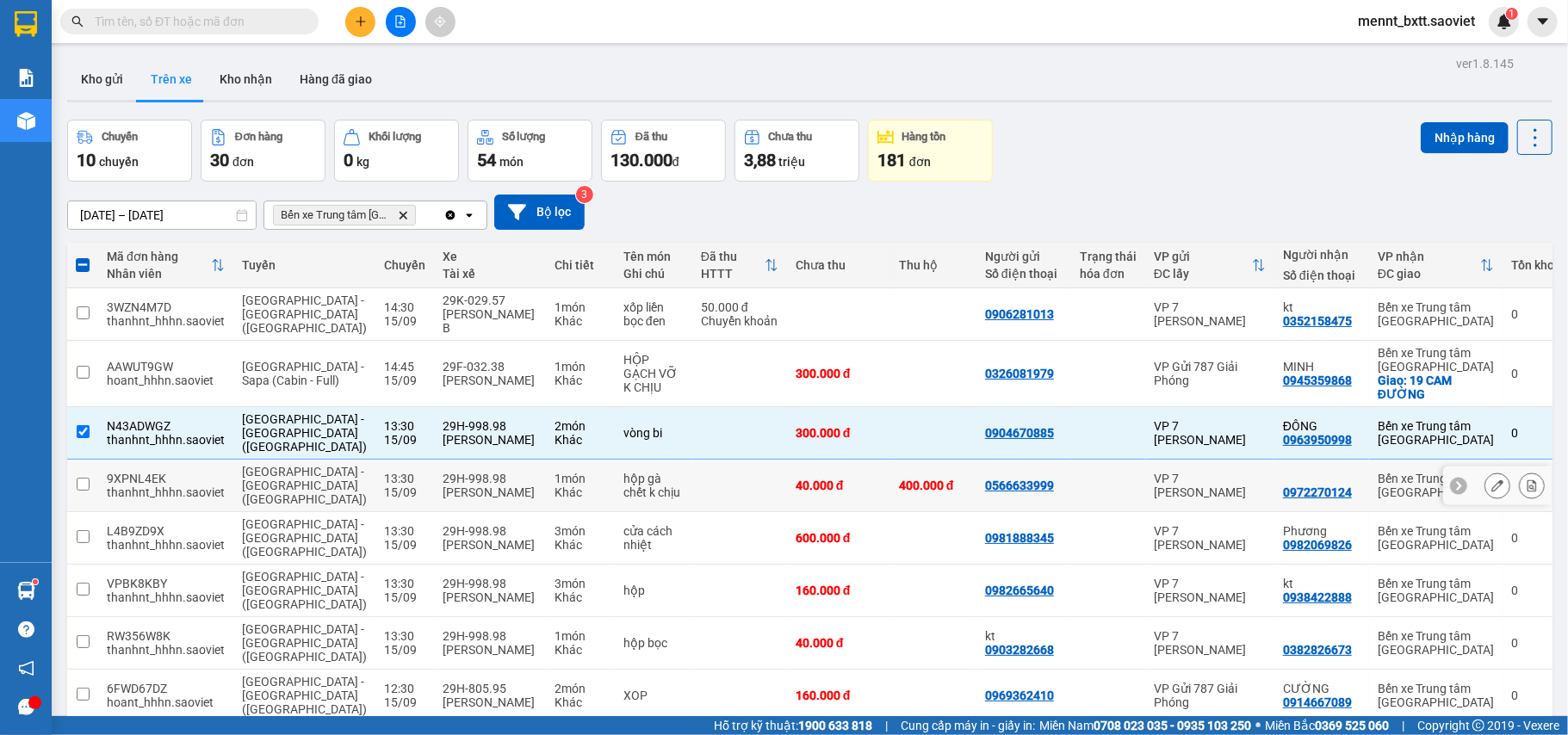
click at [692, 460] on td at bounding box center [739, 486] width 95 height 52
checkbox input "true"
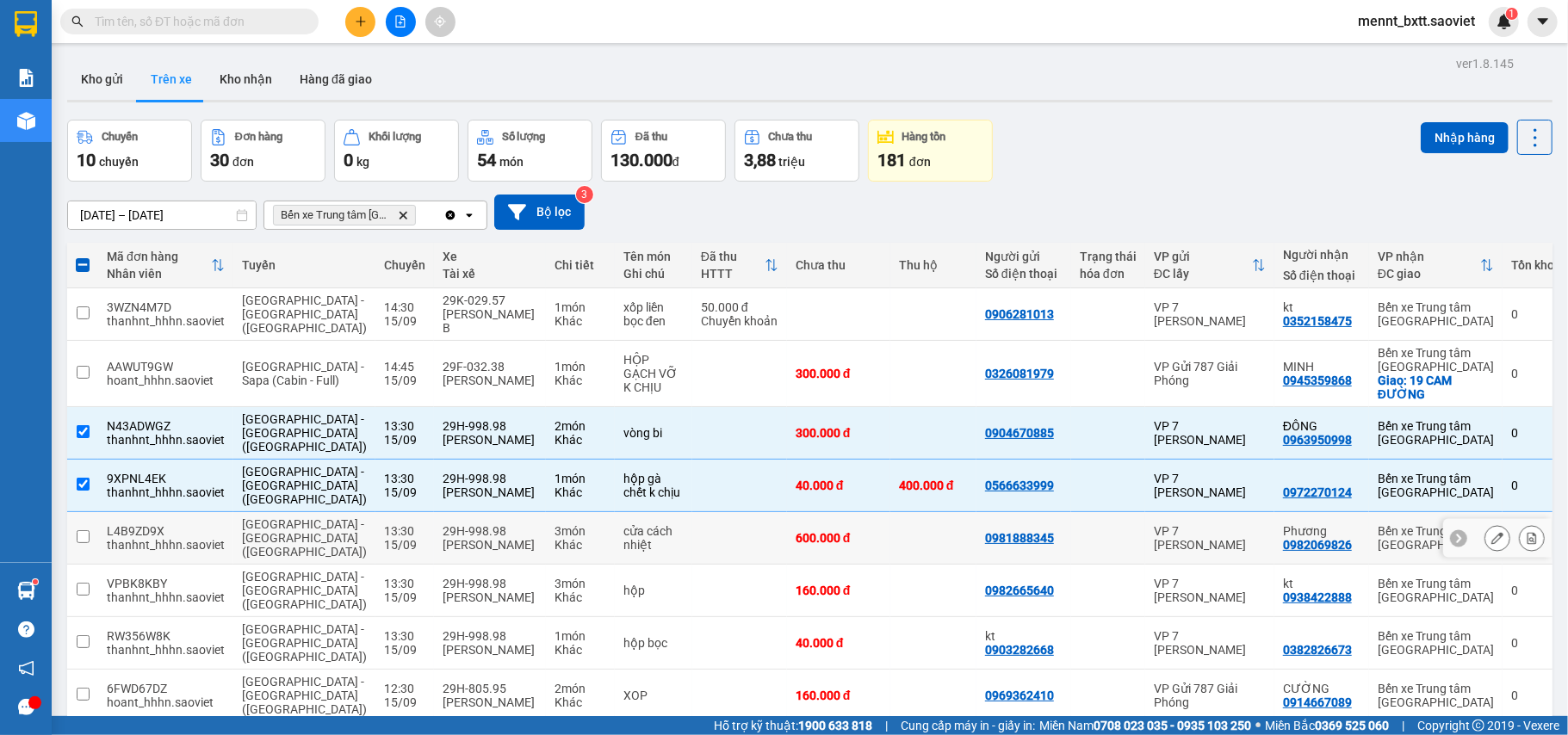
click at [692, 512] on td at bounding box center [739, 538] width 95 height 52
checkbox input "true"
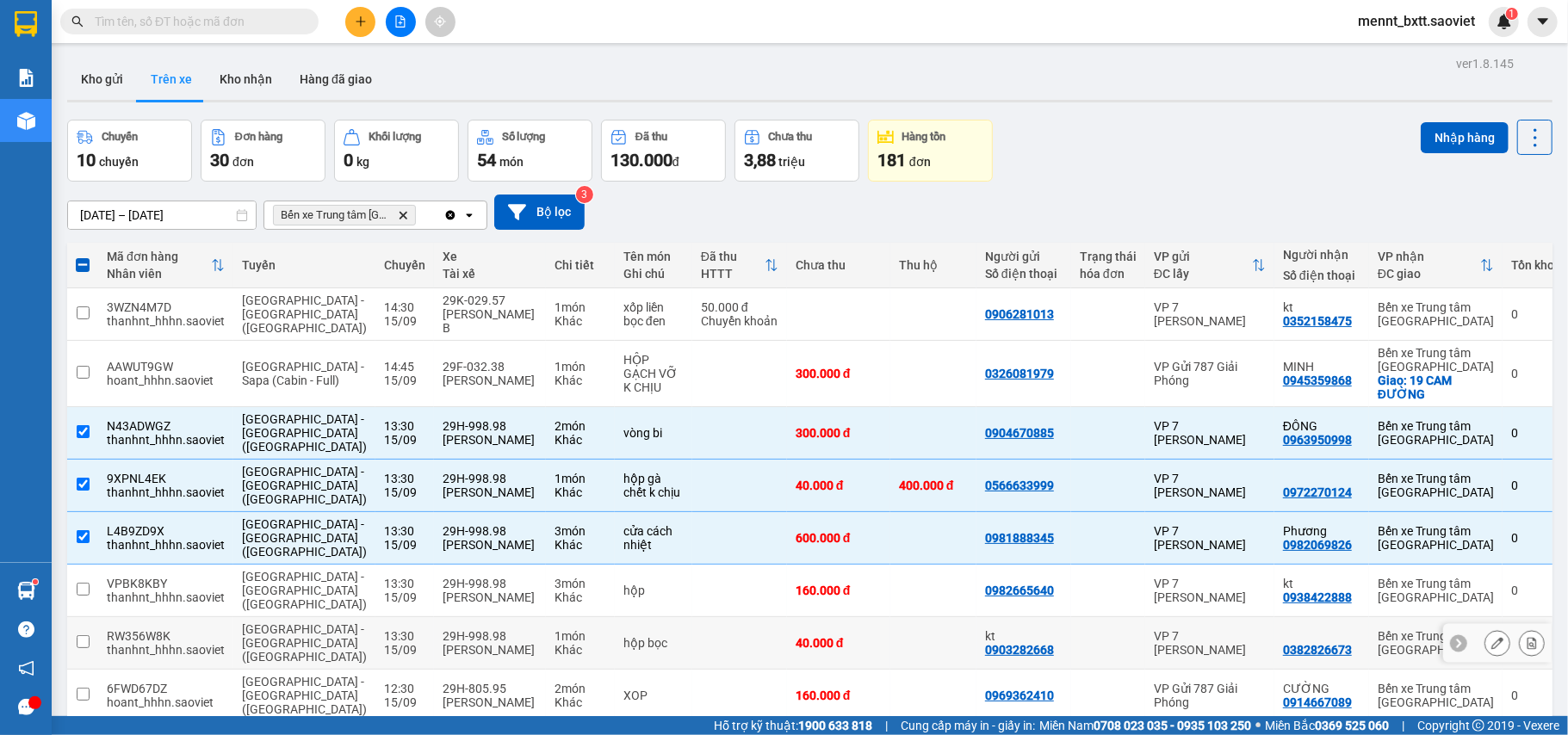
click at [692, 618] on td at bounding box center [739, 644] width 95 height 52
checkbox input "true"
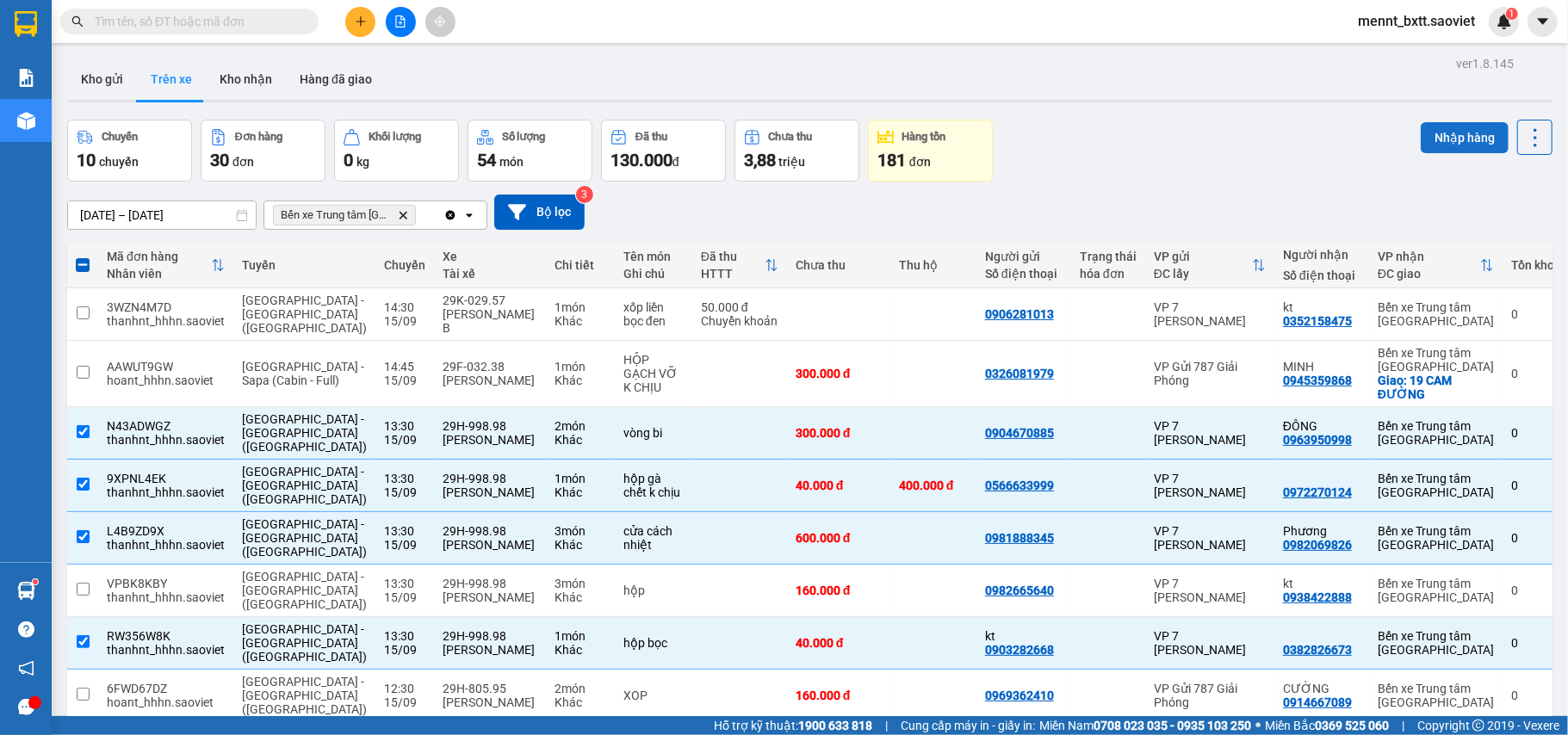
click at [1436, 122] on button "Nhập hàng" at bounding box center [1464, 138] width 88 height 31
checkbox input "false"
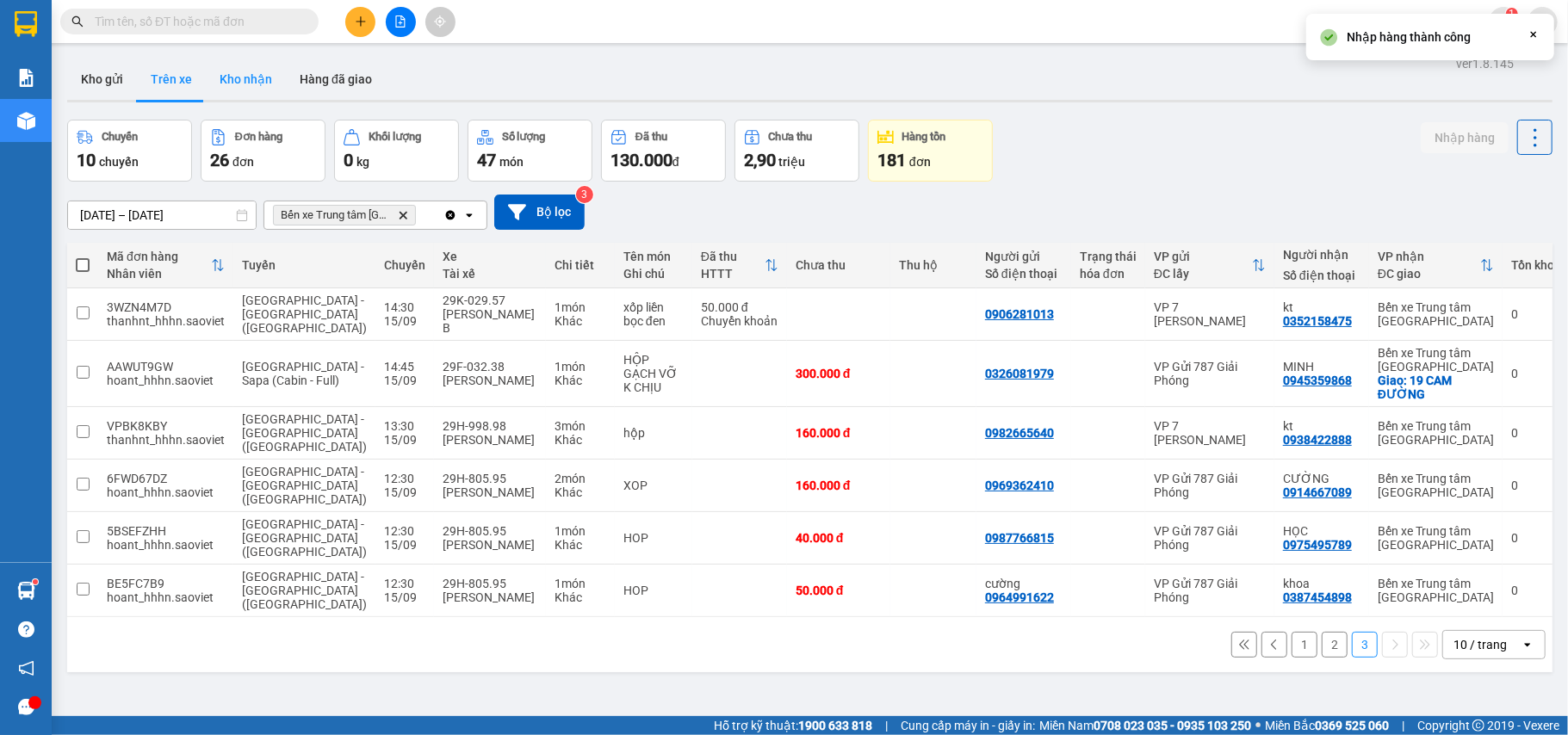
click at [245, 67] on button "Kho nhận" at bounding box center [246, 79] width 80 height 42
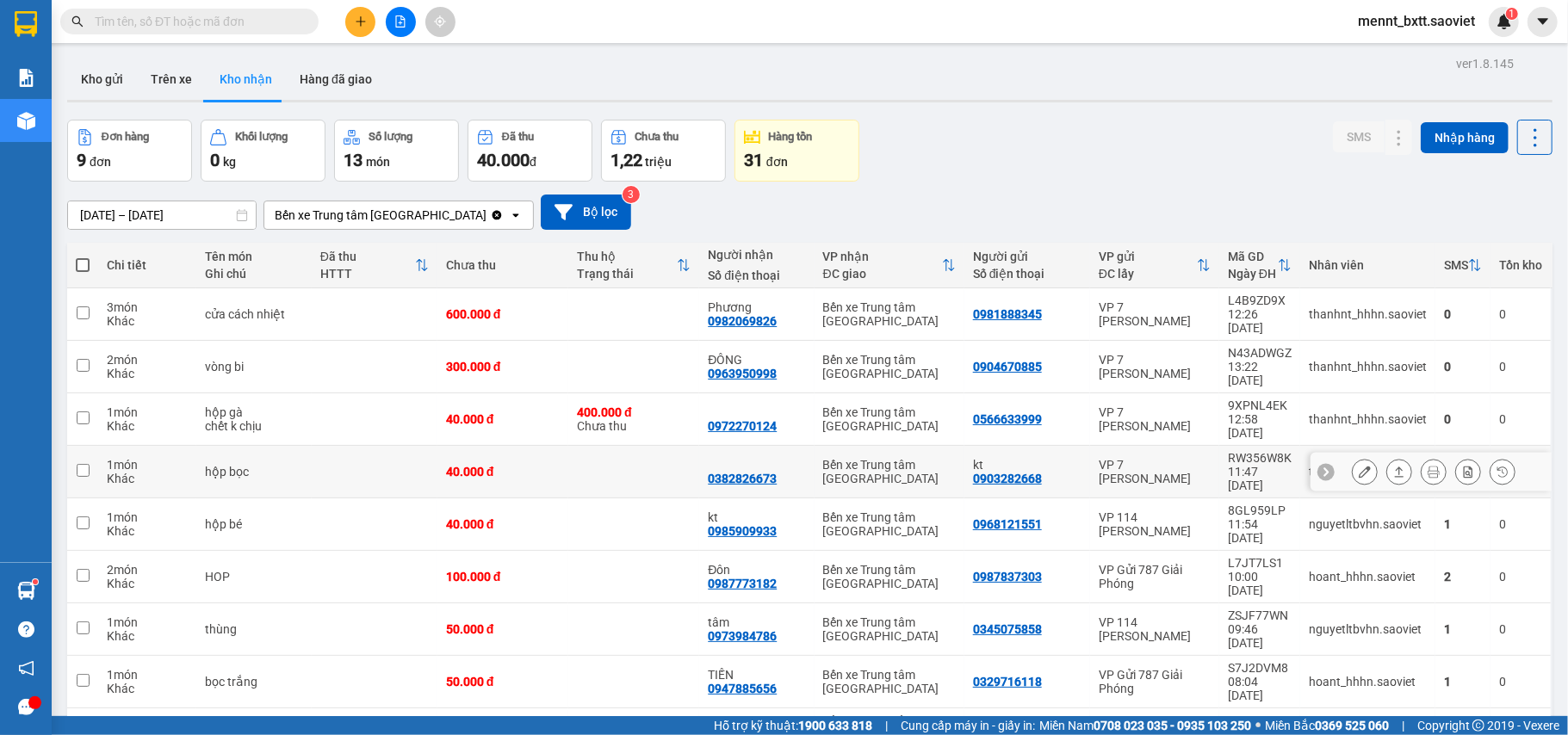
click at [408, 447] on td at bounding box center [374, 472] width 126 height 52
checkbox input "true"
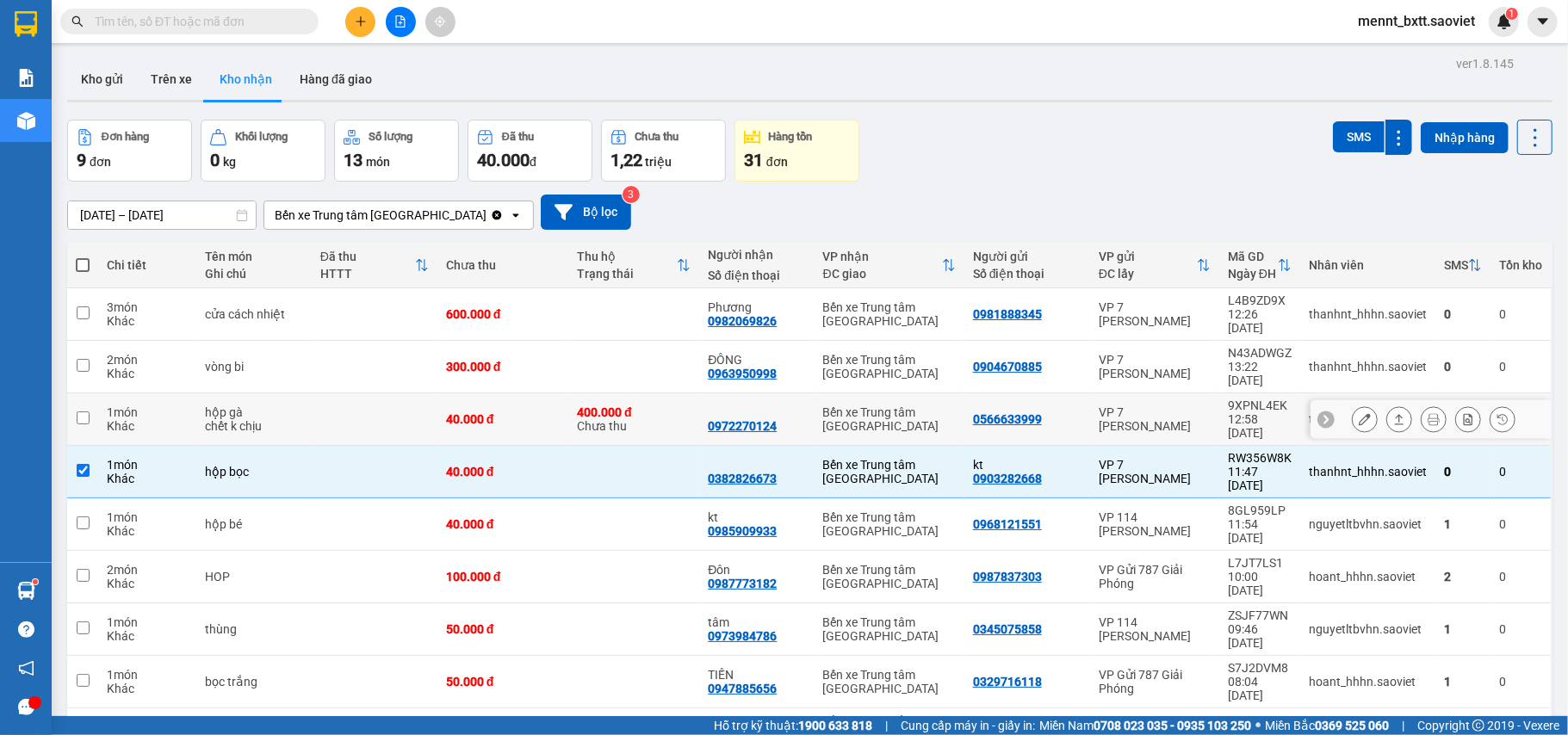
click at [404, 396] on td at bounding box center [374, 419] width 126 height 52
checkbox input "true"
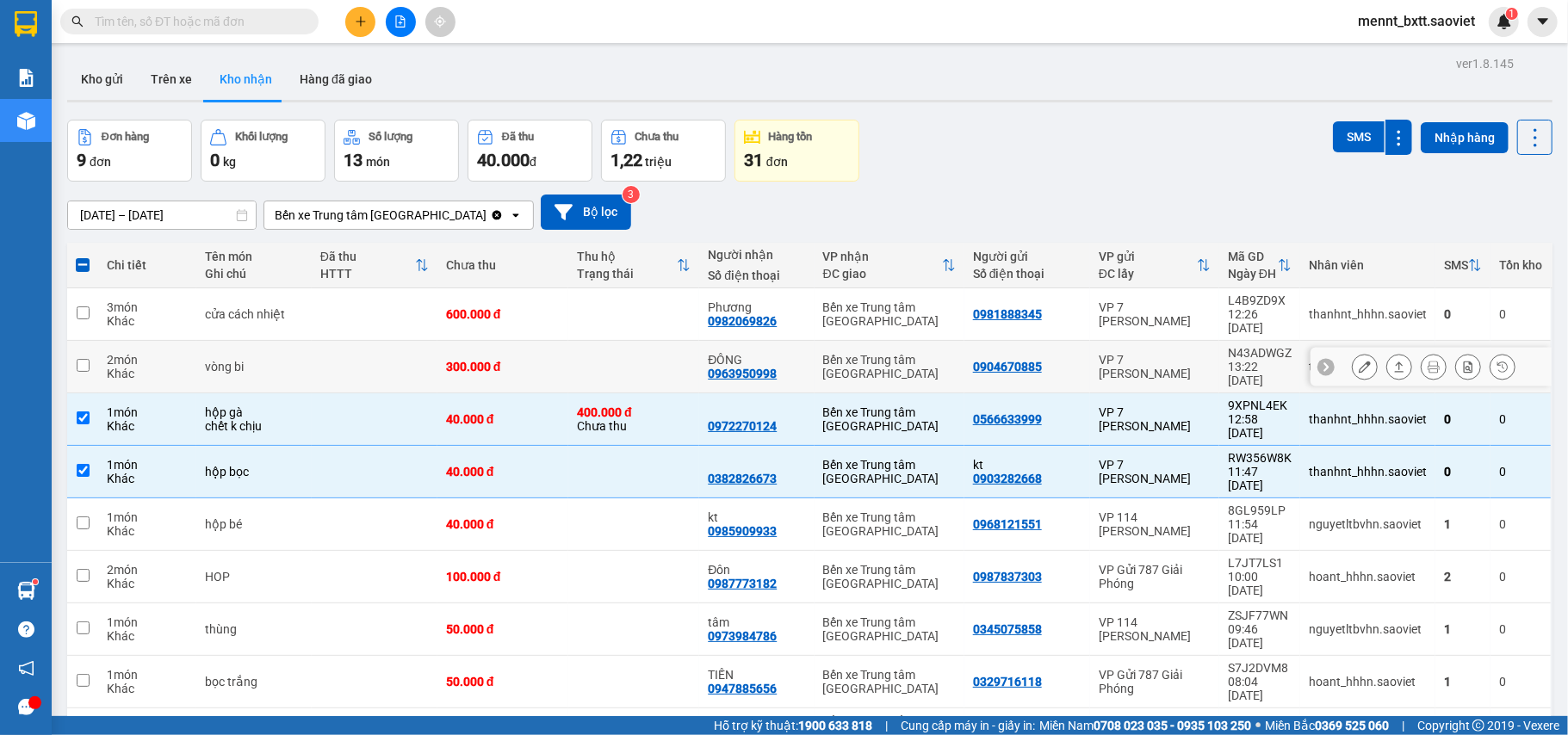
click at [393, 359] on td at bounding box center [374, 367] width 126 height 52
checkbox input "true"
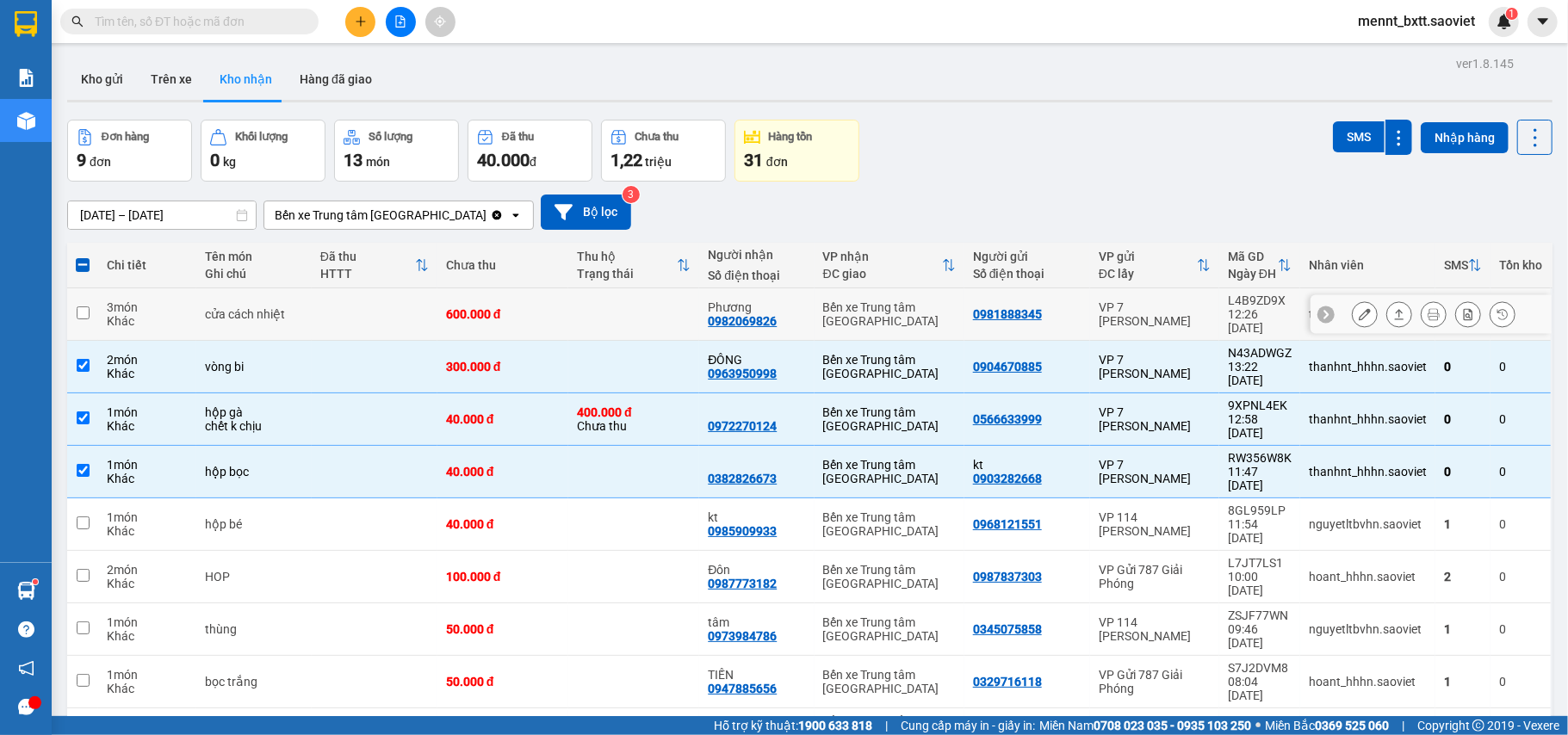
click at [390, 314] on td at bounding box center [374, 314] width 126 height 52
checkbox input "true"
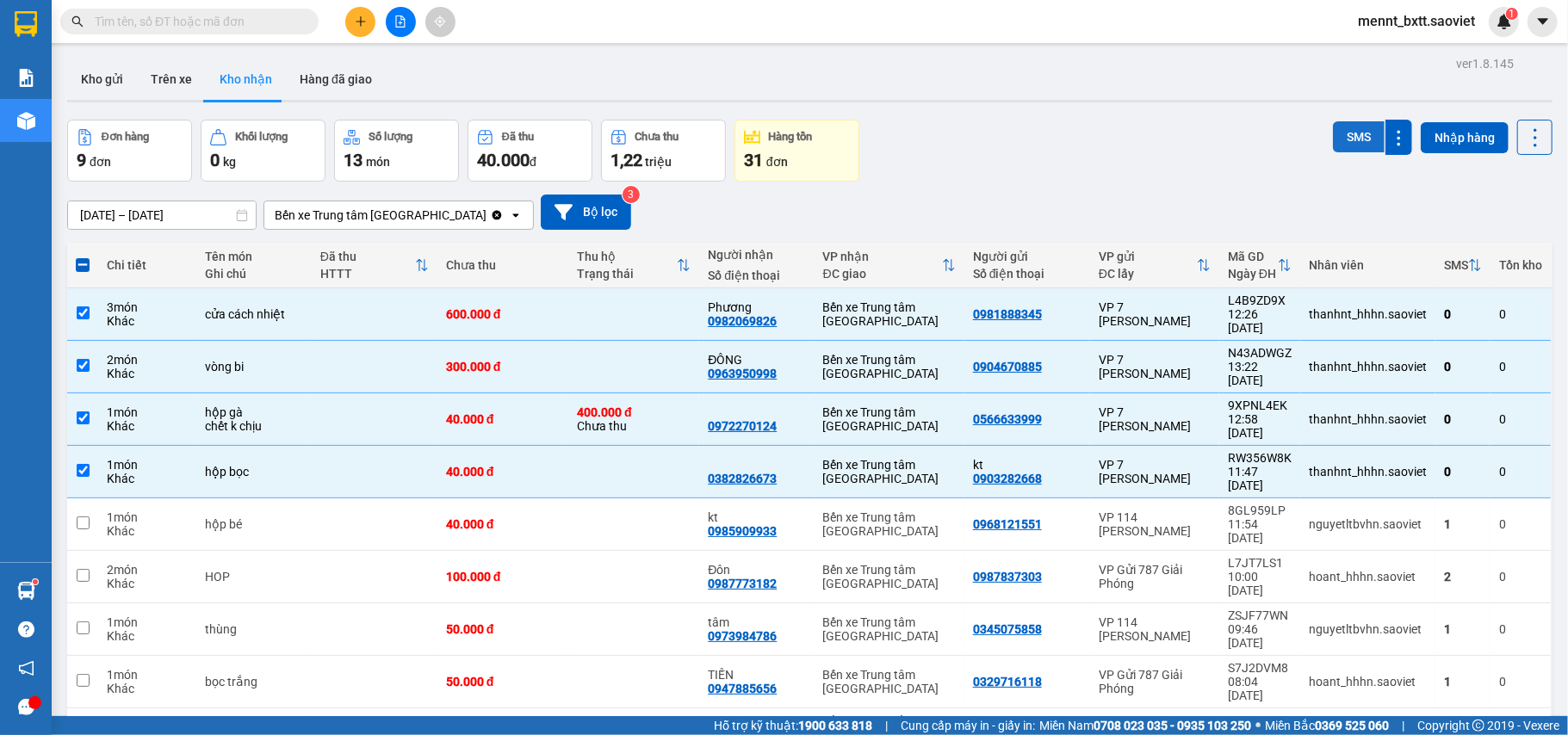
click at [1355, 139] on button "SMS" at bounding box center [1359, 137] width 51 height 31
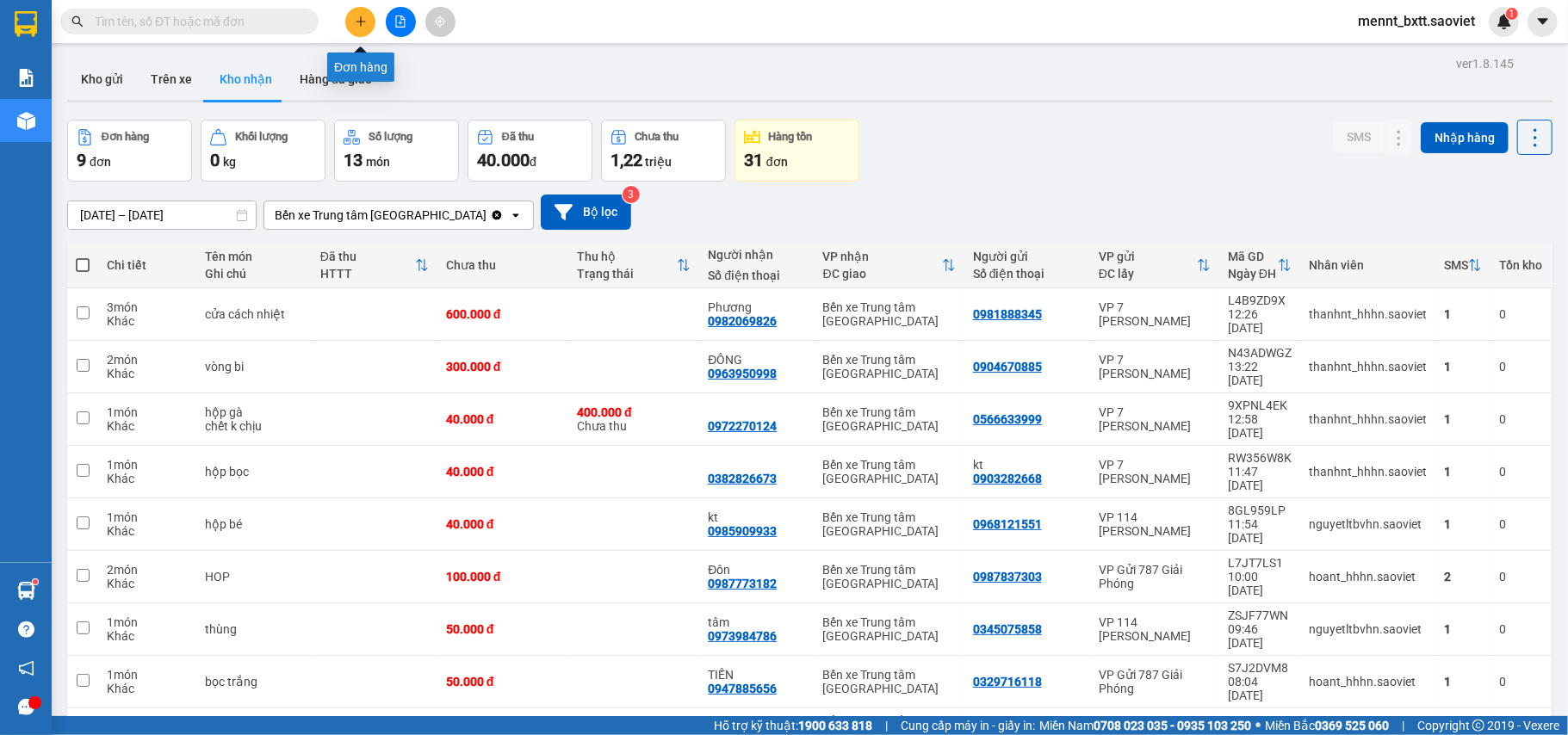
click at [359, 26] on icon "plus" at bounding box center [361, 21] width 12 height 12
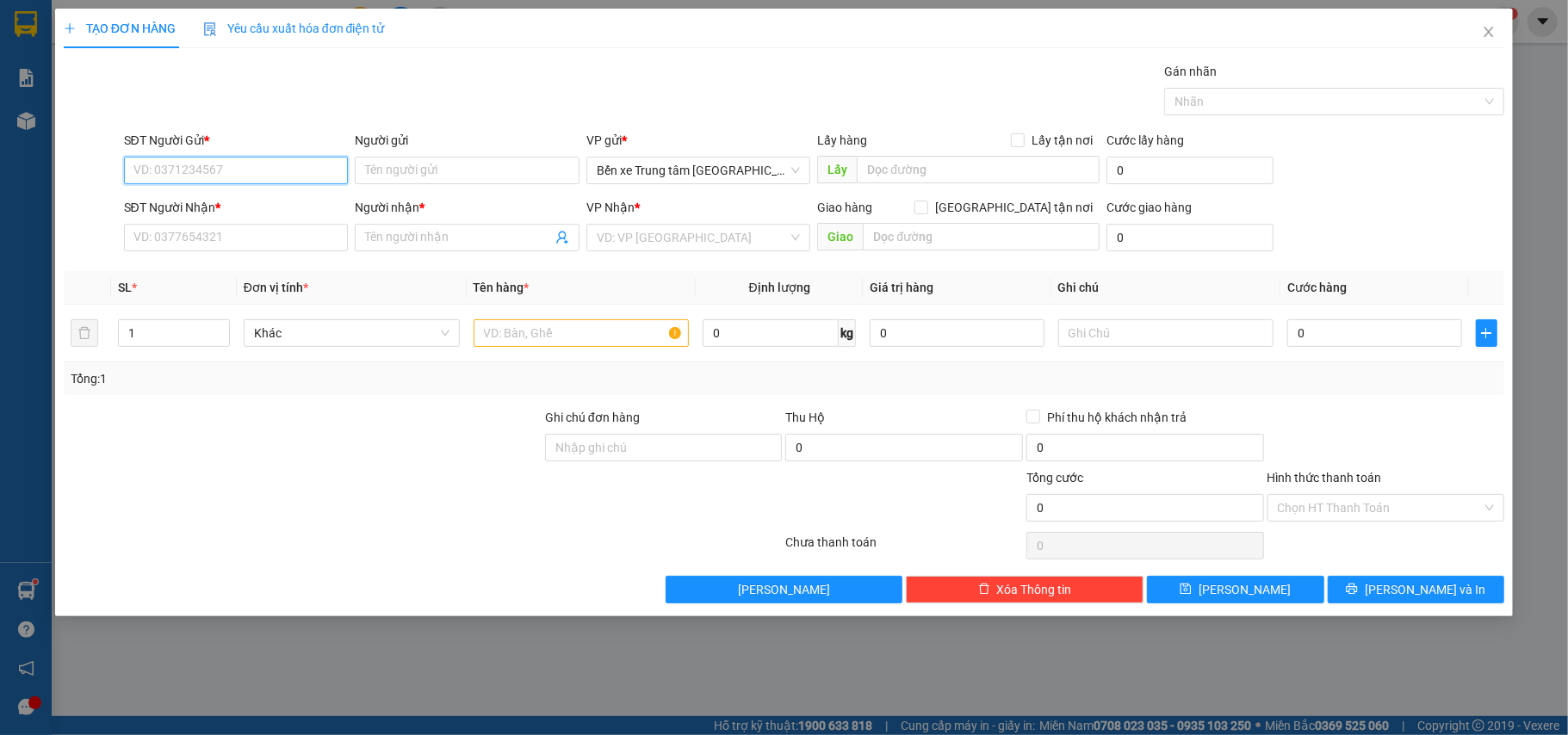
click at [130, 169] on input "SĐT Người Gửi *" at bounding box center [236, 170] width 225 height 28
click at [153, 204] on div "0829277456 - kt" at bounding box center [236, 205] width 204 height 19
type input "0829277456"
type input "kt"
type input "0932680588"
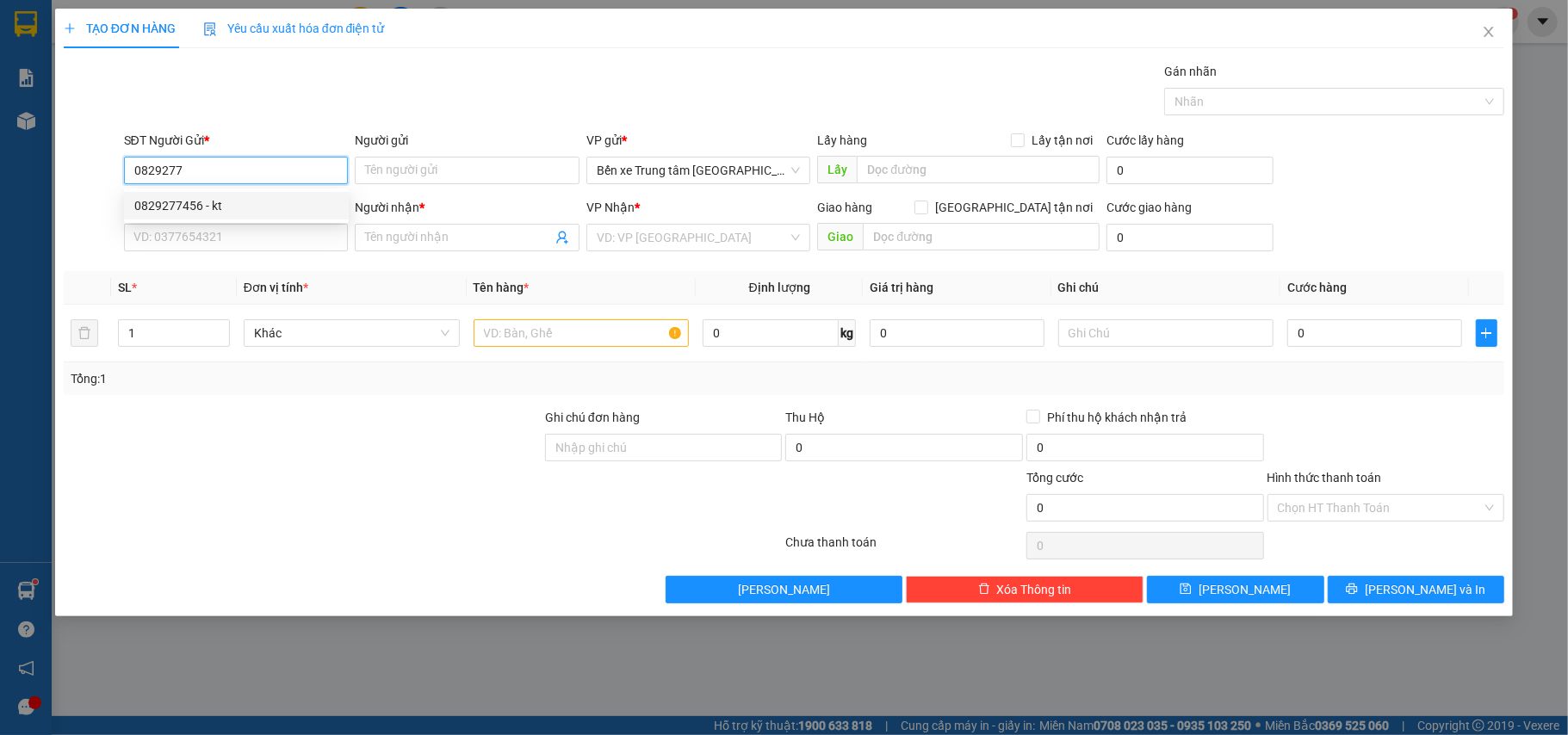
type input "kt"
type input "Chuyen GLam"
type input "0829277456"
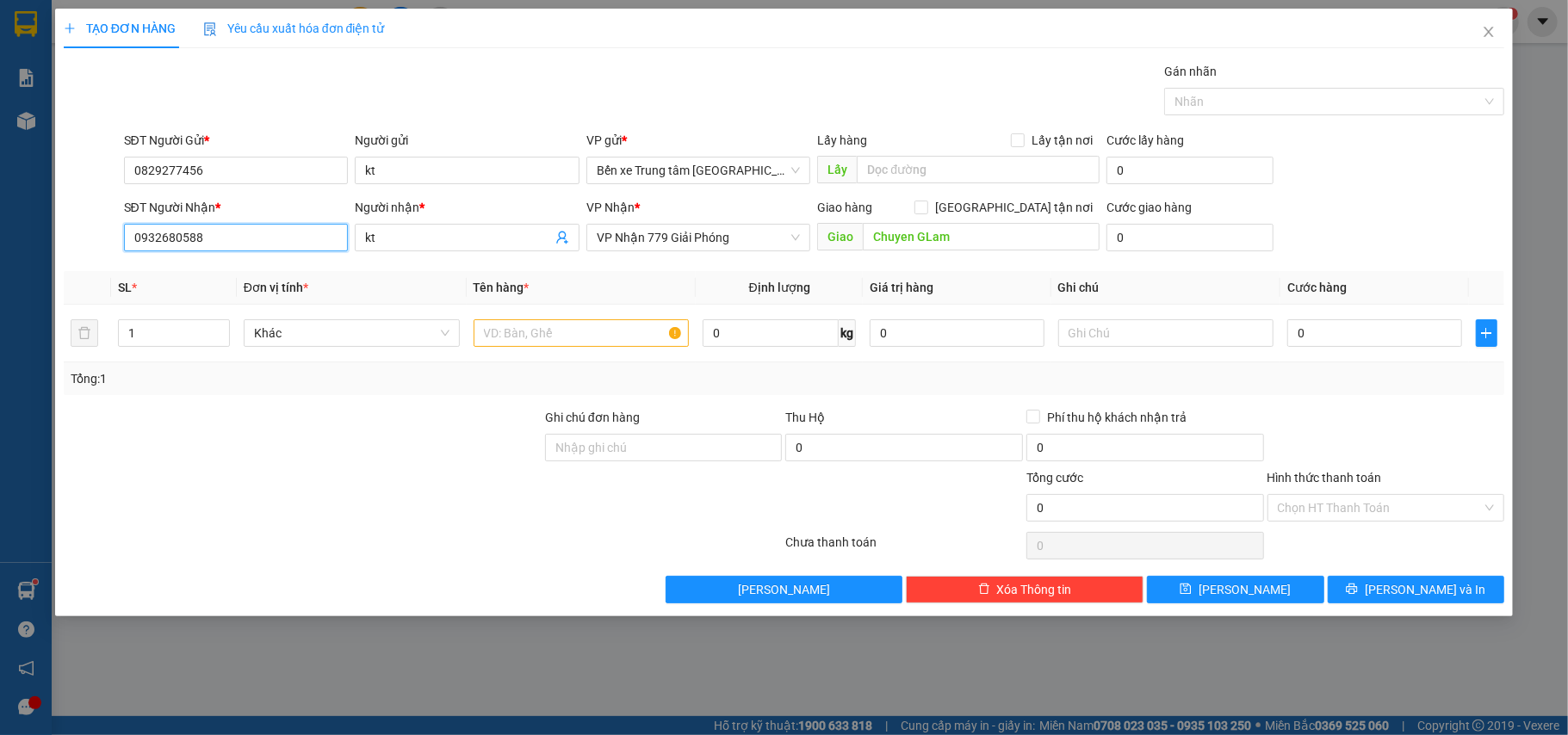
drag, startPoint x: 163, startPoint y: 232, endPoint x: 4, endPoint y: 204, distance: 161.4
click at [4, 204] on div "TẠO ĐƠN HÀNG Yêu cầu xuất hóa đơn điện tử Transit Pickup Surcharge Ids Transit …" at bounding box center [784, 368] width 1568 height 735
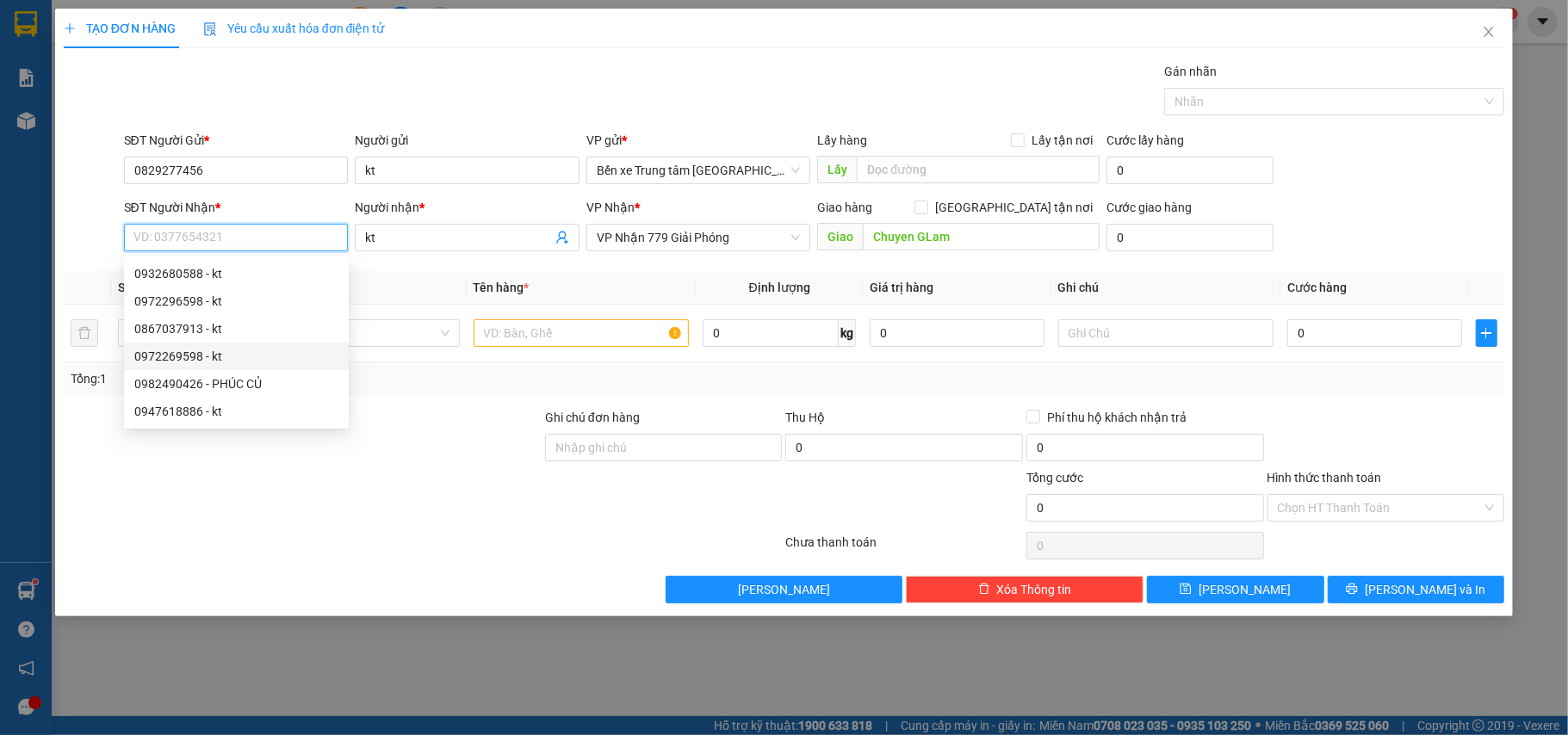
click at [160, 357] on div "0972269598 - kt" at bounding box center [236, 356] width 204 height 19
type input "0972269598"
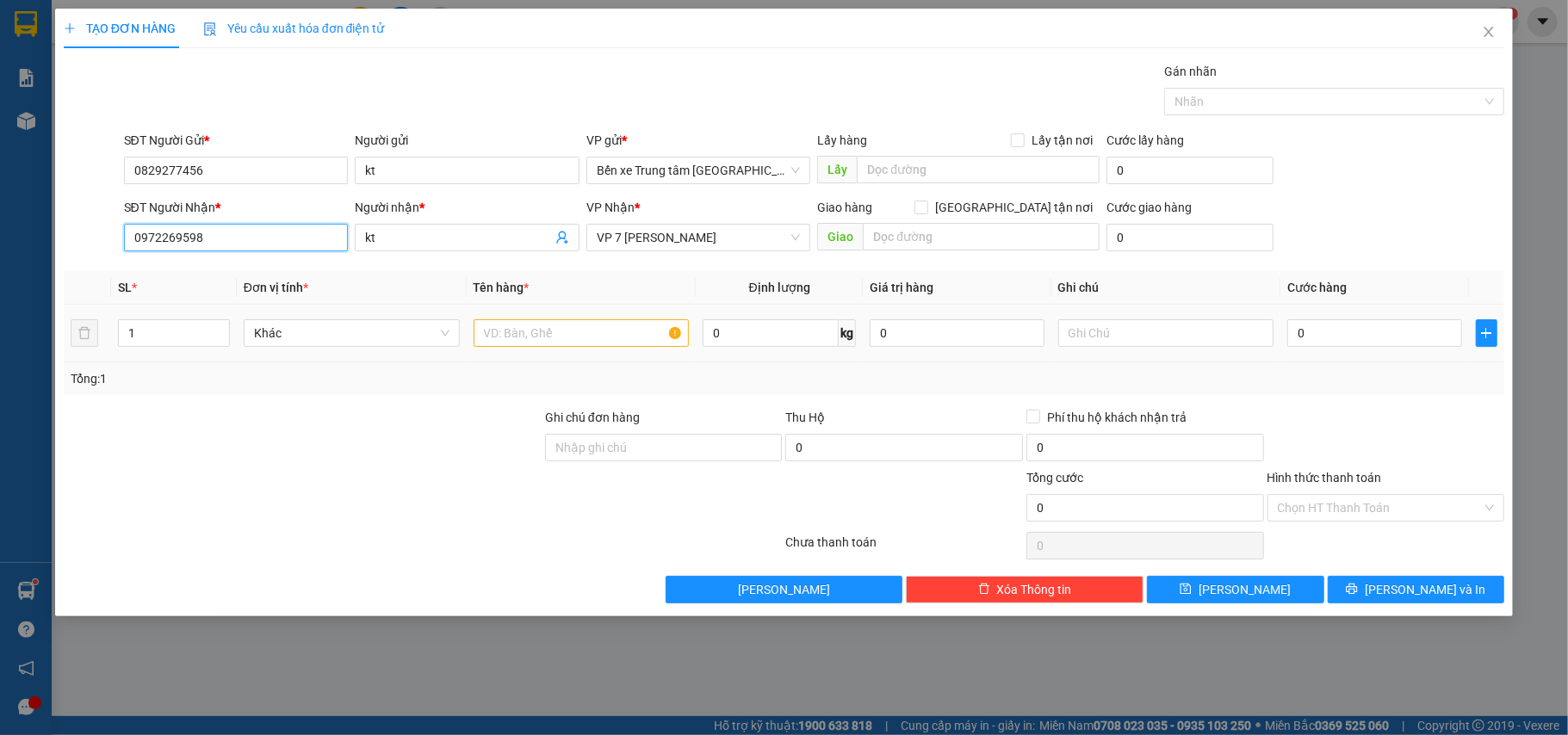
type input "0972269598"
click at [483, 336] on input "text" at bounding box center [582, 333] width 217 height 28
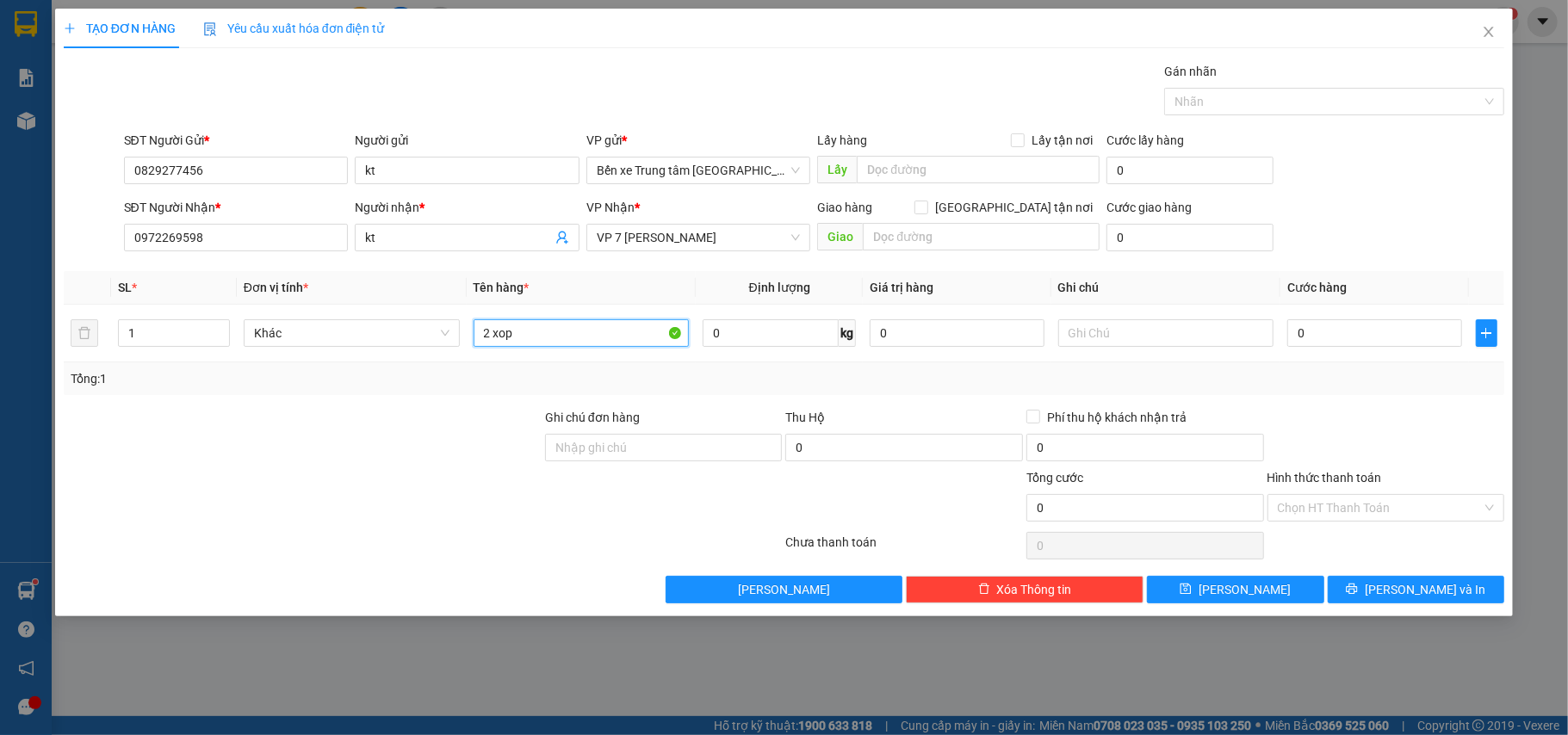
type input "2 xop"
drag, startPoint x: 467, startPoint y: 456, endPoint x: 540, endPoint y: 410, distance: 86.3
click at [469, 454] on div at bounding box center [303, 439] width 481 height 60
click at [1355, 335] on input "0" at bounding box center [1374, 333] width 174 height 28
type input "1"
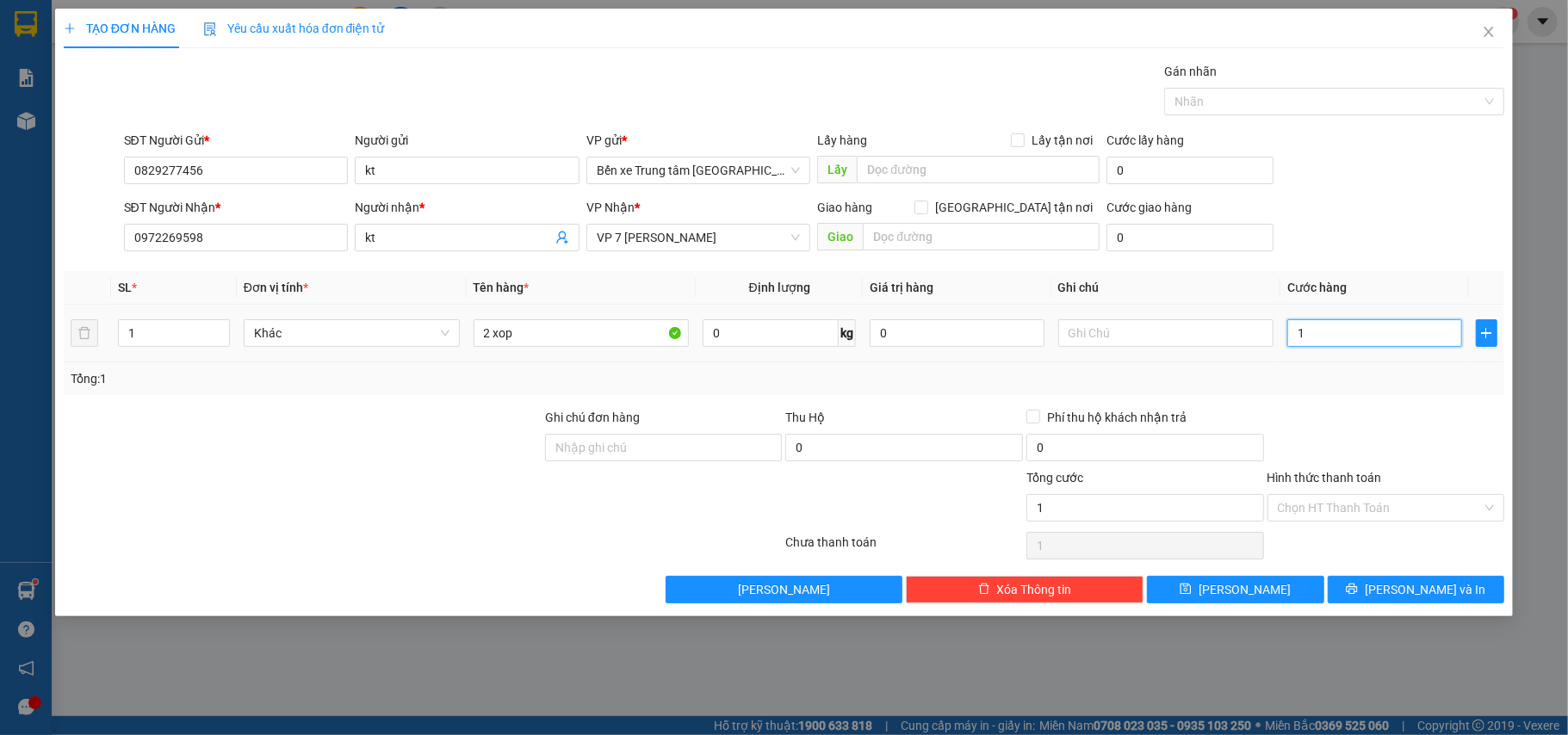
type input "1"
type input "10"
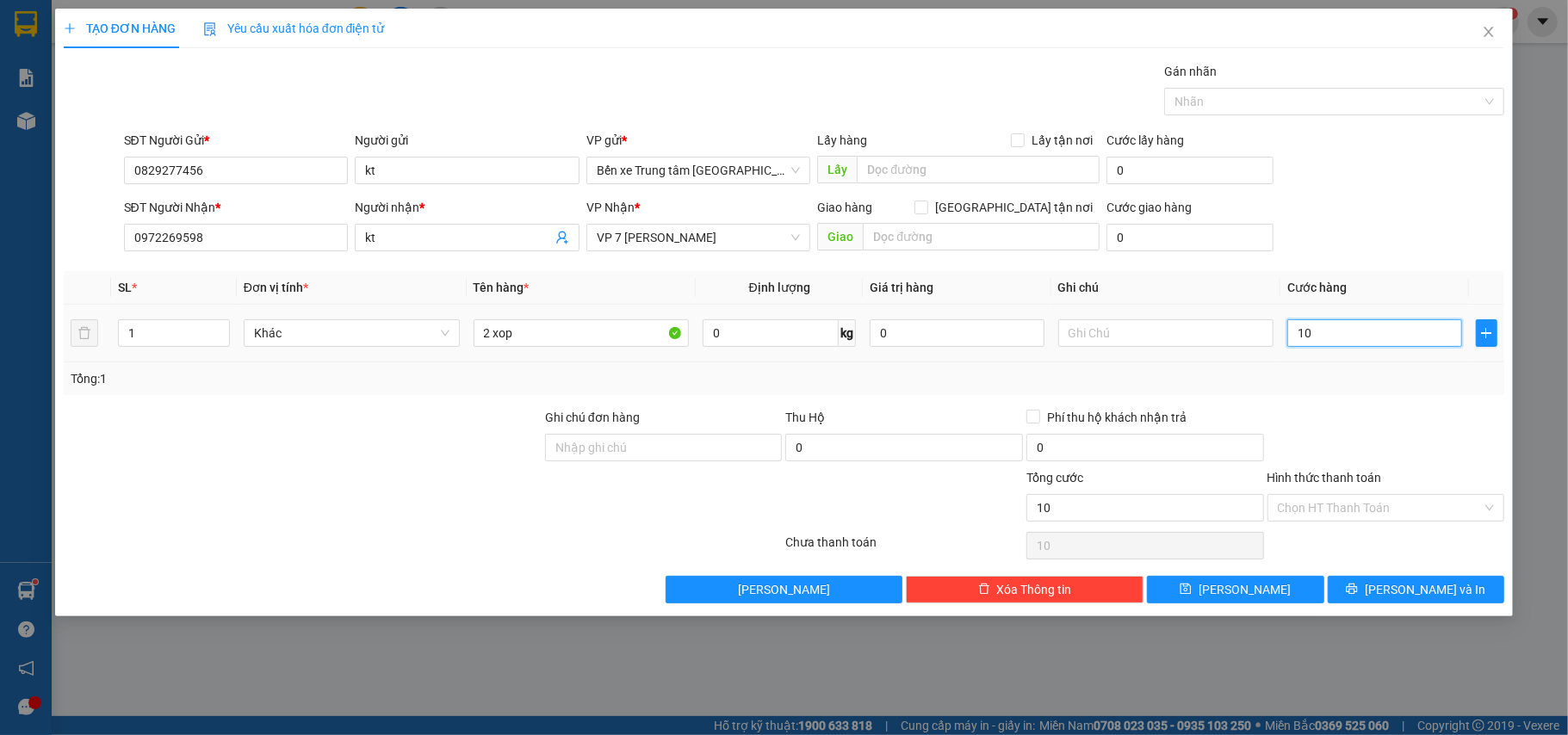
type input "100"
type input "100.000"
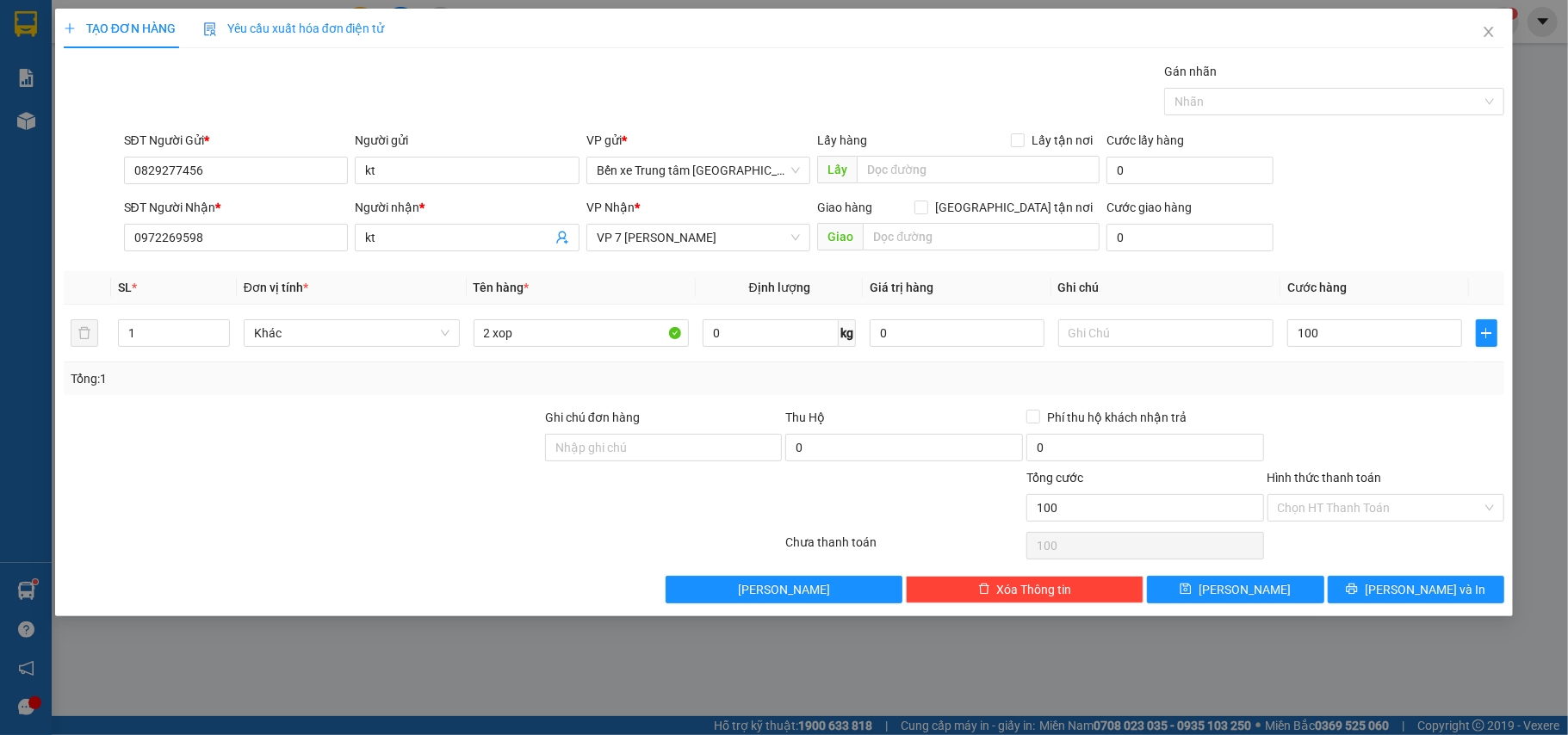
type input "100.000"
click at [1391, 162] on div "SĐT Người Gửi * 0829277456 Người gửi kt VP gửi * Bến xe Trung tâm Lào Cai Lấy h…" at bounding box center [815, 161] width 1388 height 60
type input "2"
click at [217, 328] on icon "up" at bounding box center [219, 329] width 6 height 6
drag, startPoint x: 1408, startPoint y: 592, endPoint x: 1412, endPoint y: 568, distance: 24.3
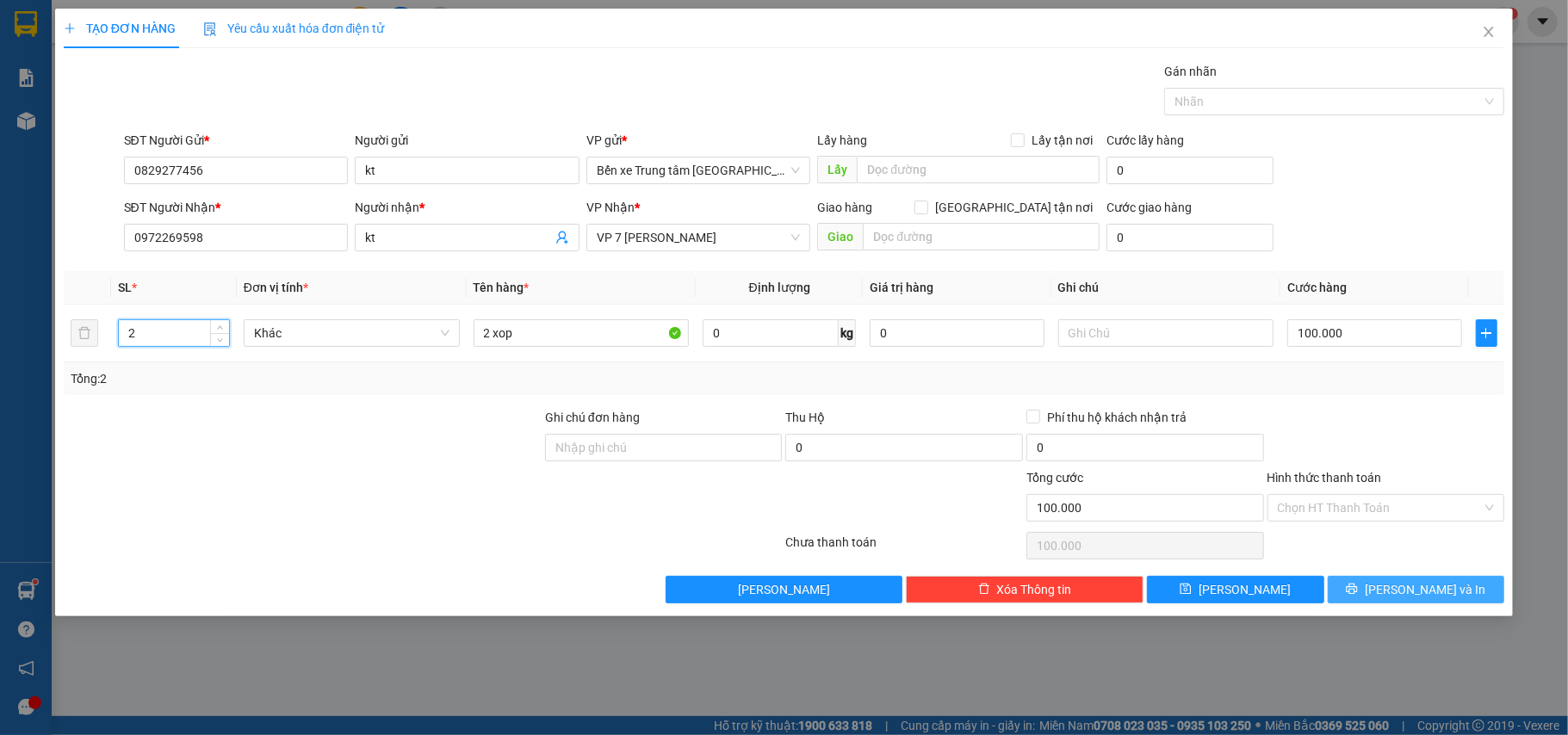
click at [1409, 592] on span "[PERSON_NAME] và In" at bounding box center [1425, 589] width 121 height 19
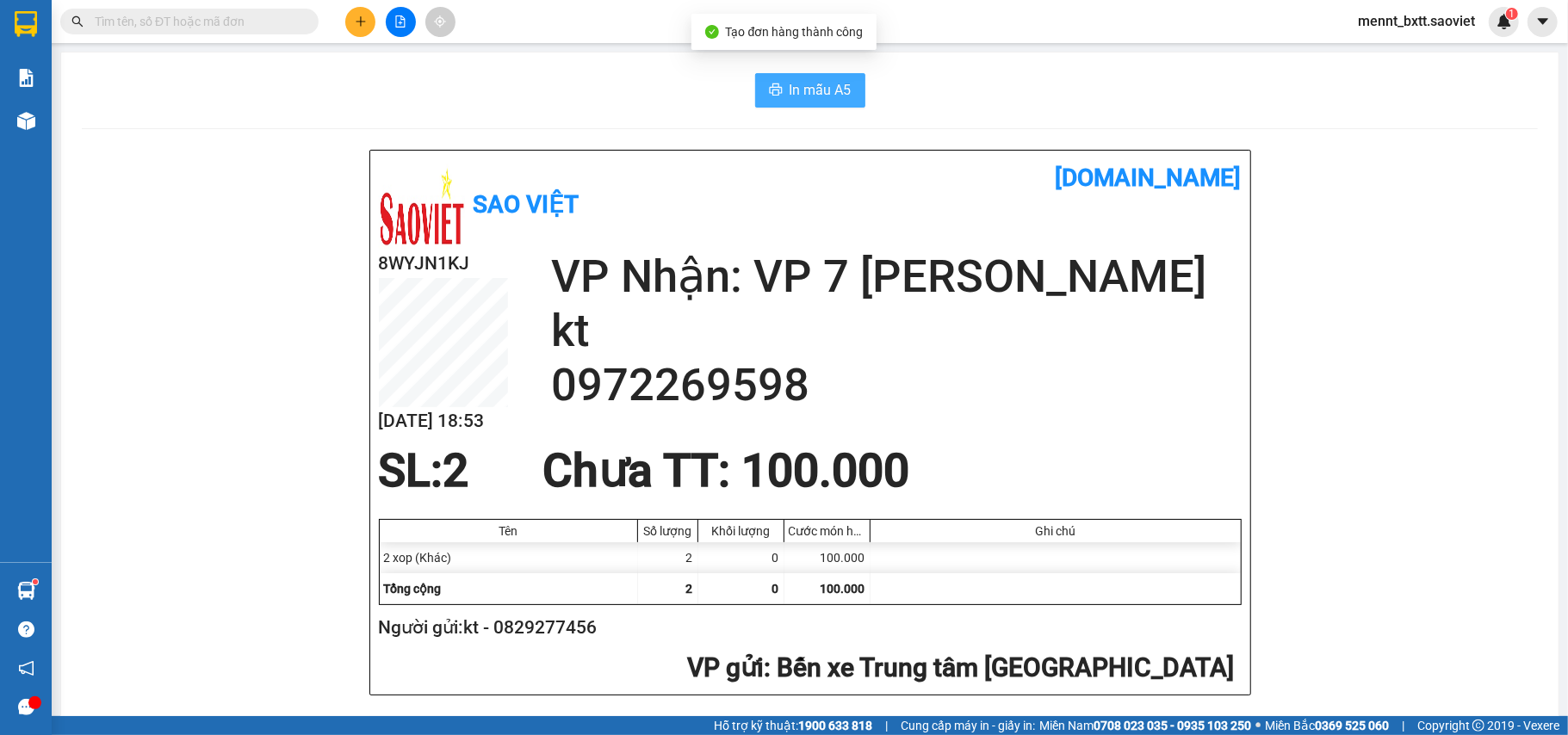
click at [790, 75] on button "In mẫu A5" at bounding box center [810, 90] width 110 height 35
click at [806, 88] on span "In mẫu A5" at bounding box center [821, 90] width 62 height 21
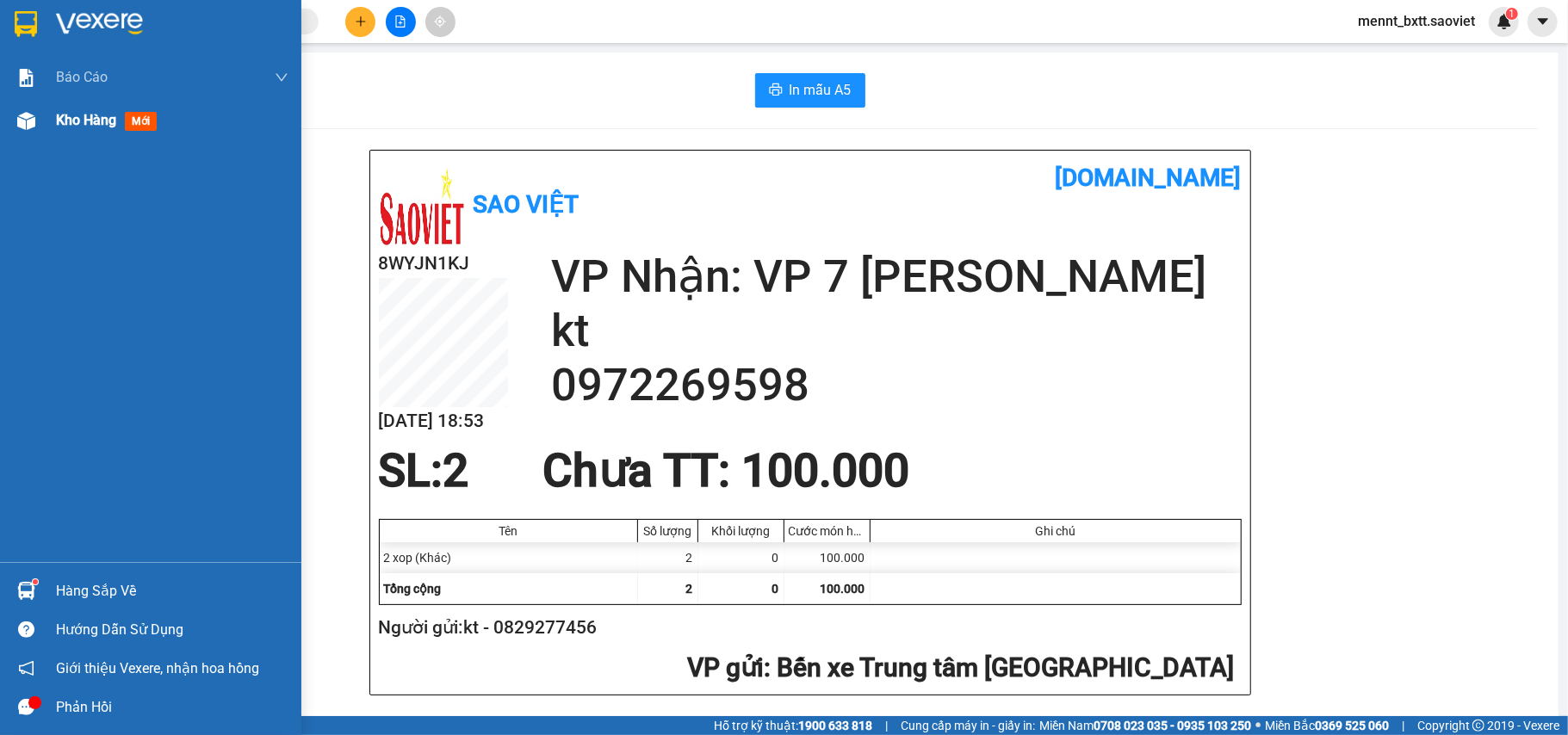
click at [75, 107] on div "Kho hàng mới" at bounding box center [172, 121] width 232 height 43
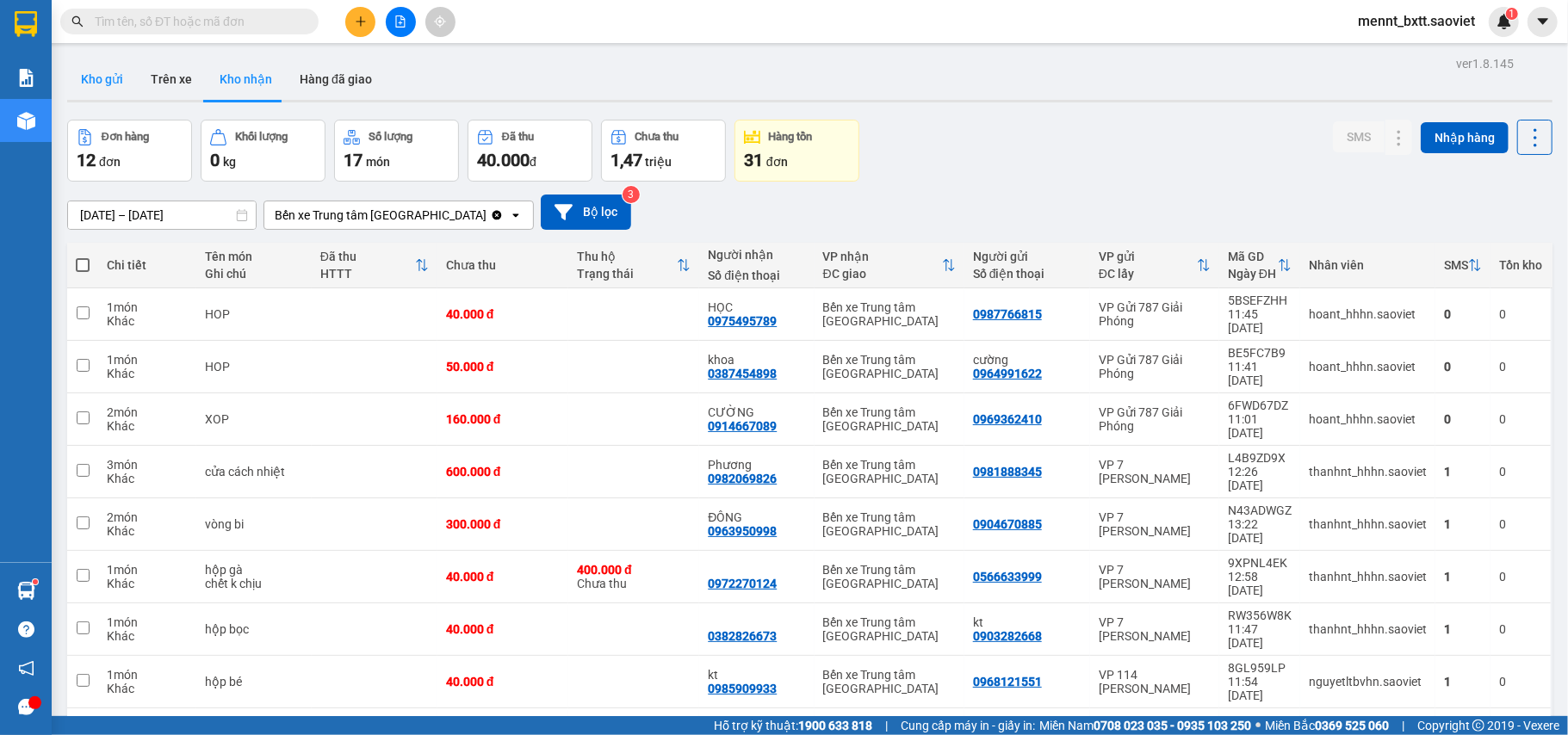
click at [104, 77] on button "Kho gửi" at bounding box center [102, 79] width 70 height 42
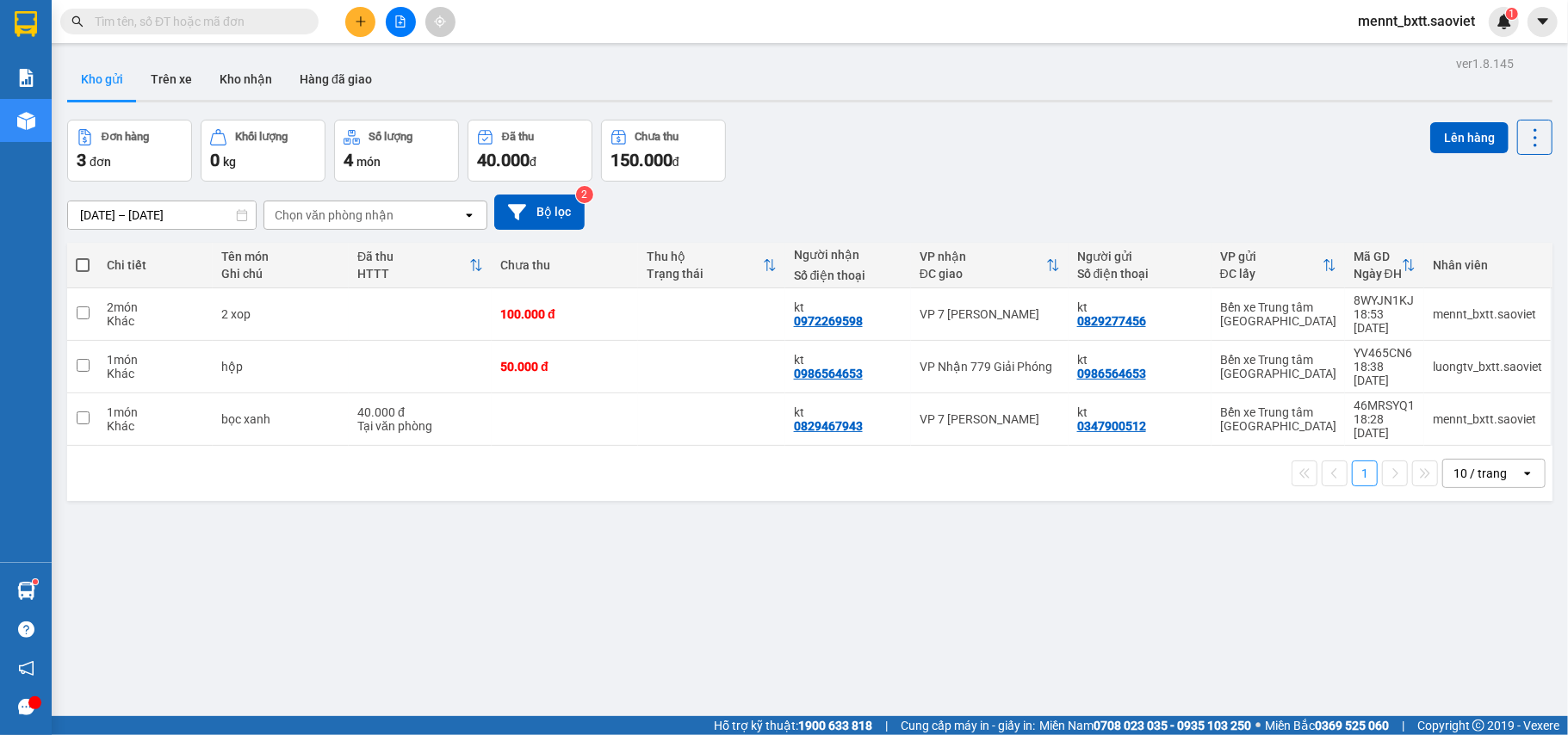
click at [107, 28] on input "text" at bounding box center [196, 21] width 203 height 19
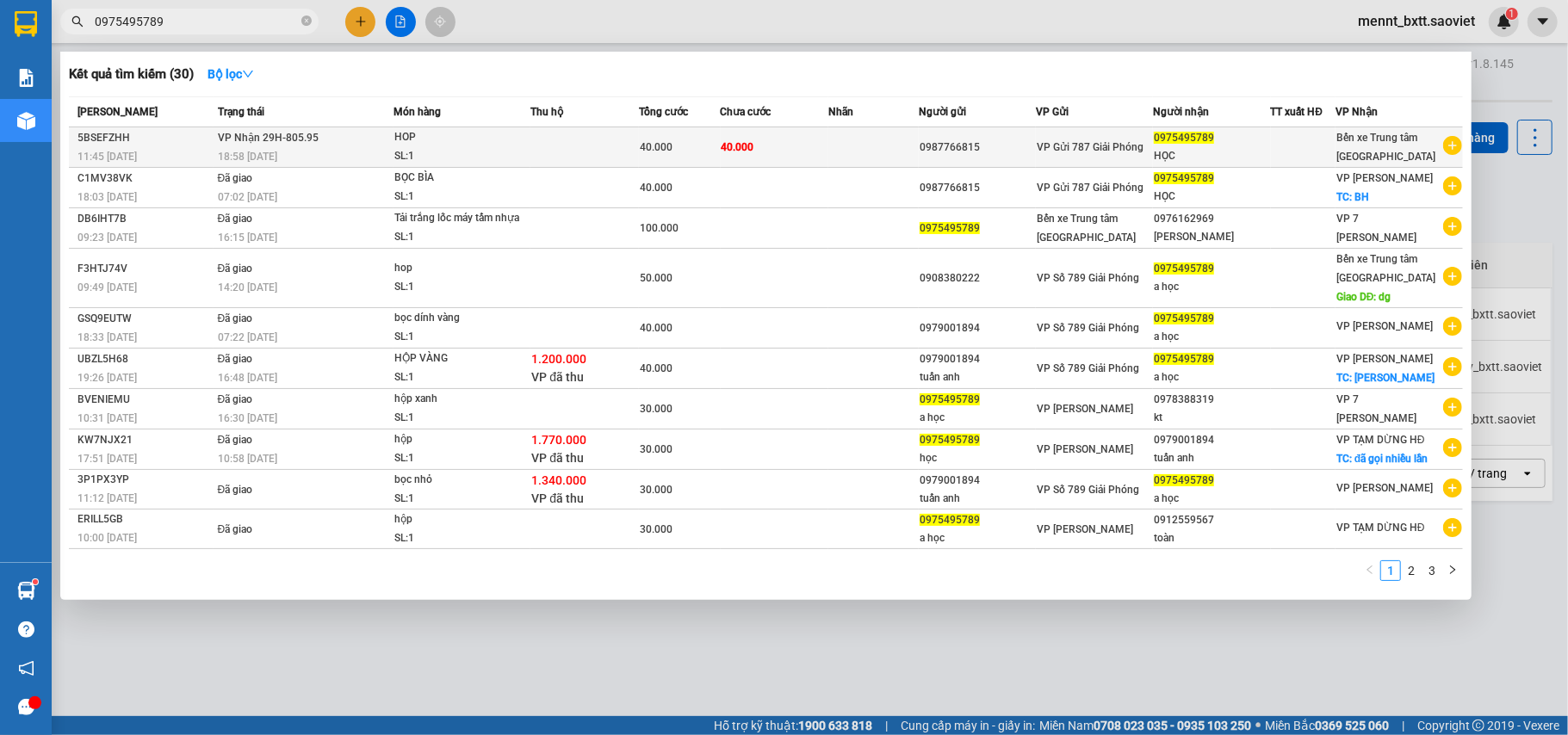
type input "0975495789"
click at [591, 142] on td at bounding box center [585, 148] width 108 height 41
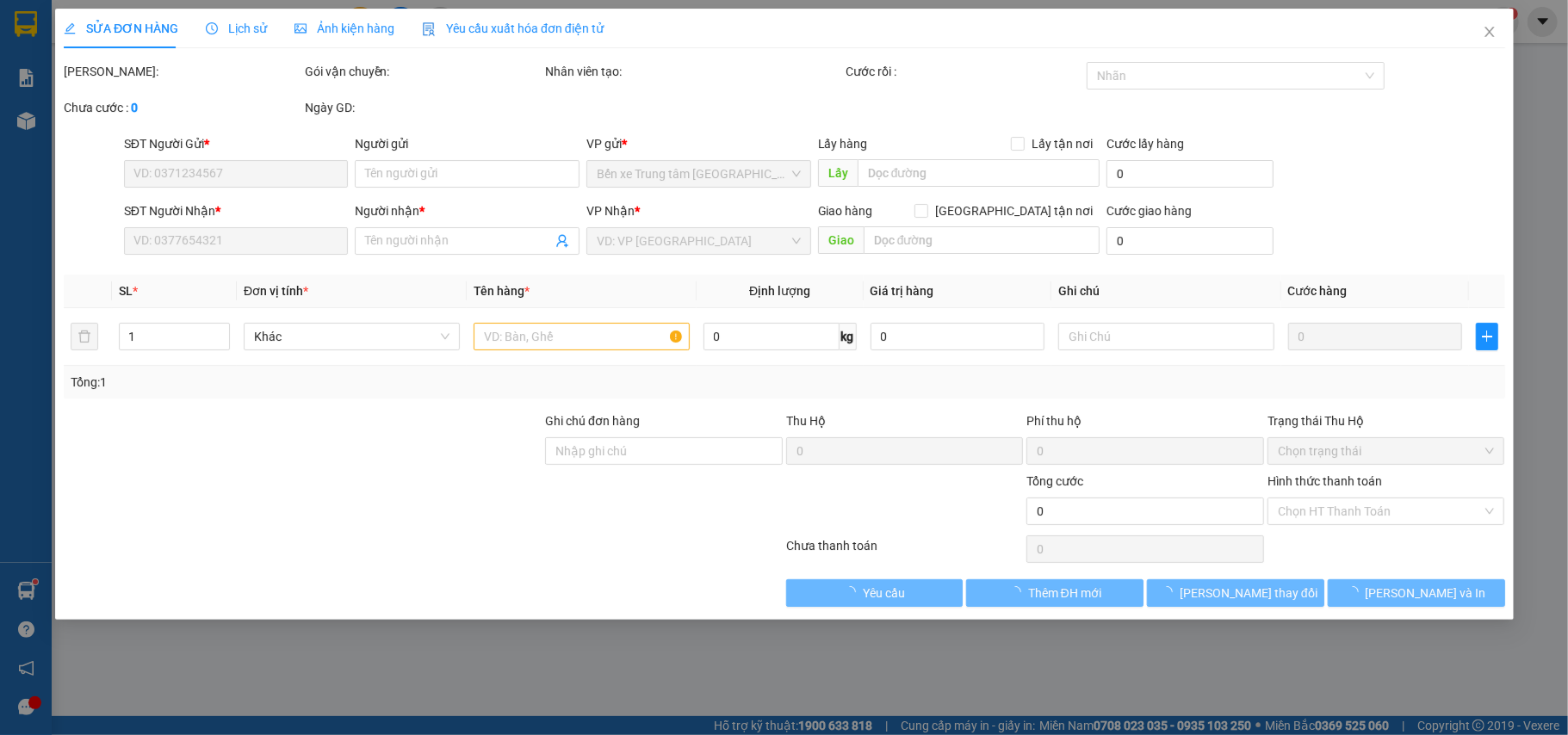
type input "0987766815"
type input "0975495789"
type input "HỌC"
type input "40.000"
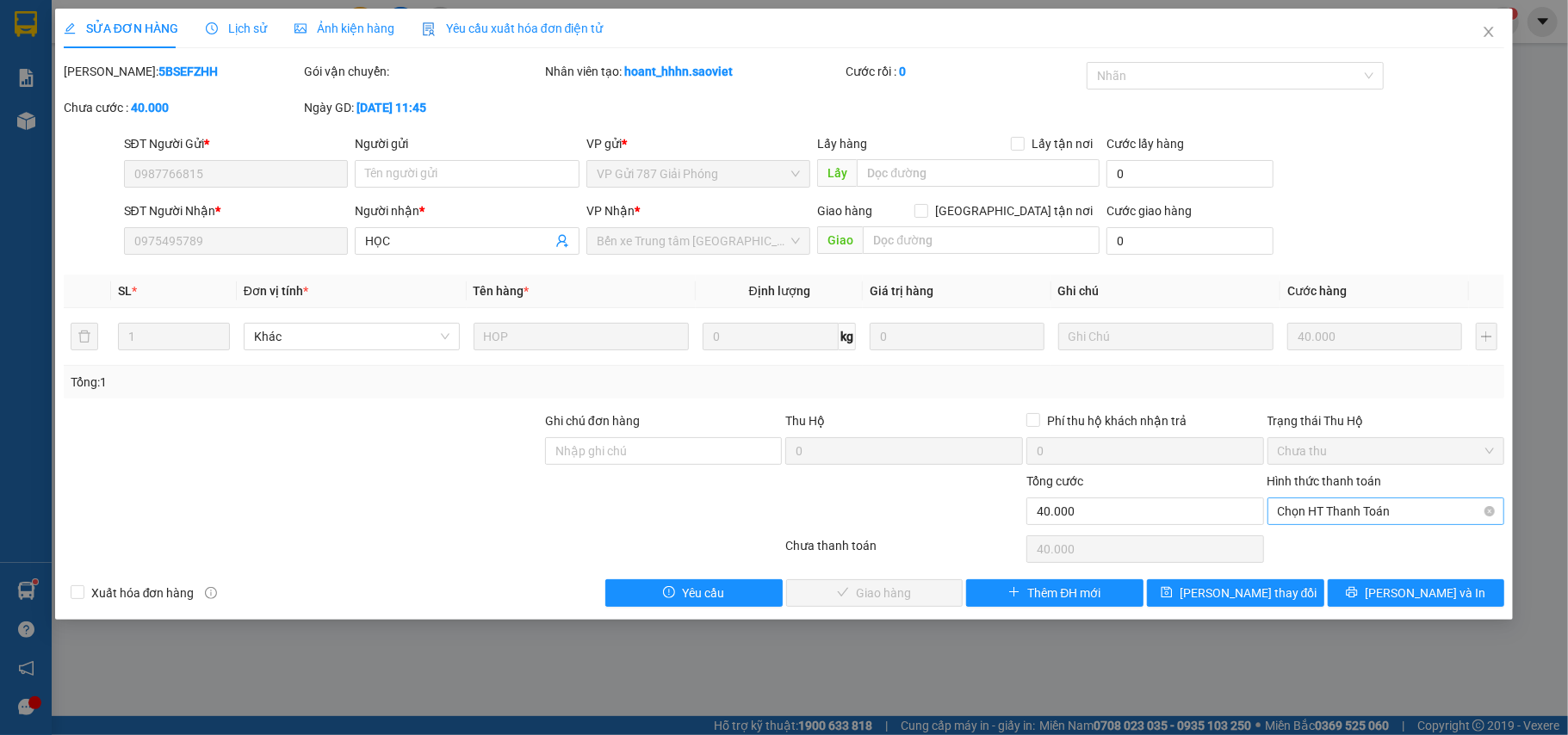
click at [1384, 507] on span "Chọn HT Thanh Toán" at bounding box center [1386, 511] width 217 height 26
click at [1330, 546] on div "Tại văn phòng" at bounding box center [1386, 547] width 217 height 19
type input "0"
click at [909, 592] on span "Lưu và Giao hàng" at bounding box center [902, 593] width 165 height 19
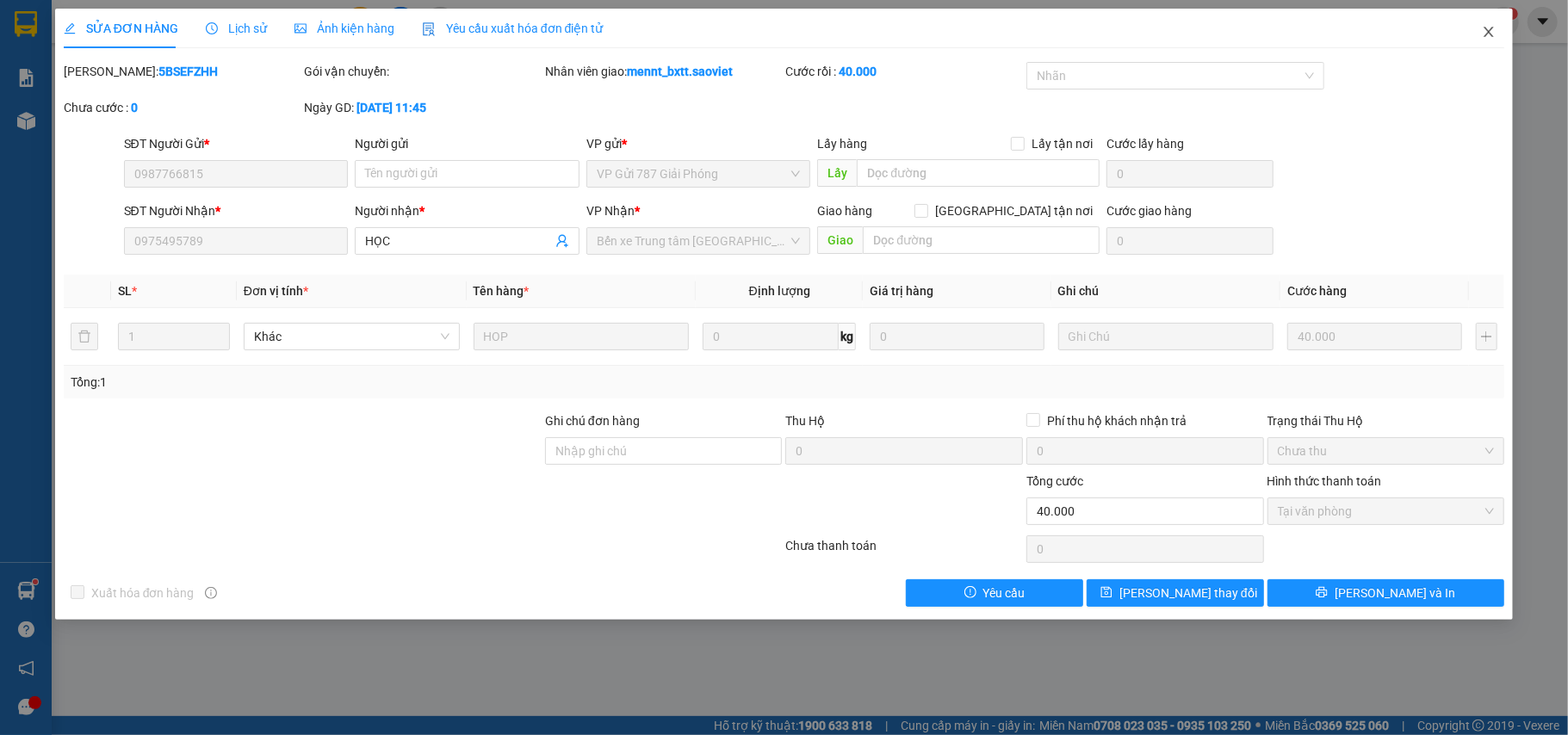
click at [1493, 28] on icon "close" at bounding box center [1488, 32] width 10 height 11
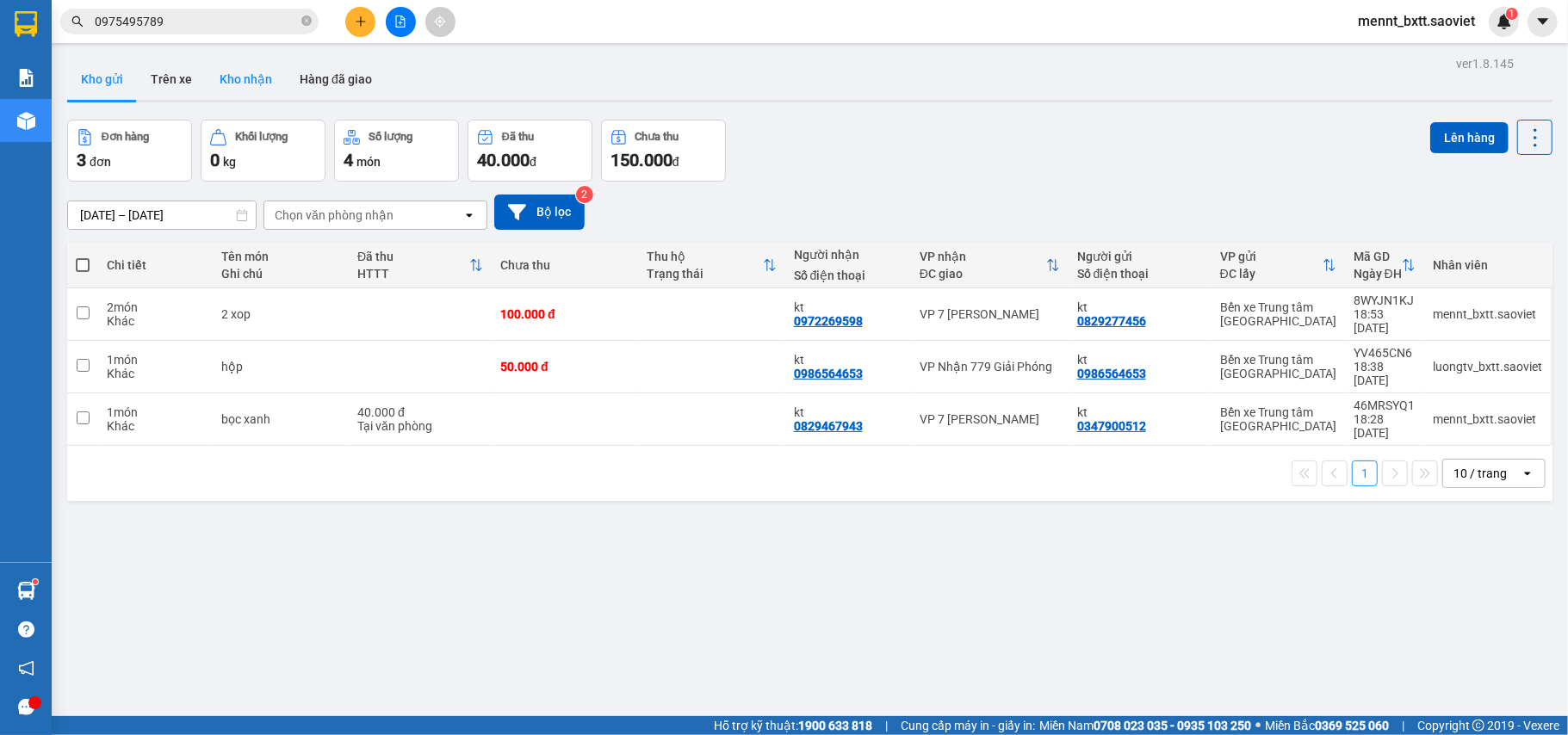
click at [227, 77] on button "Kho nhận" at bounding box center [246, 79] width 80 height 42
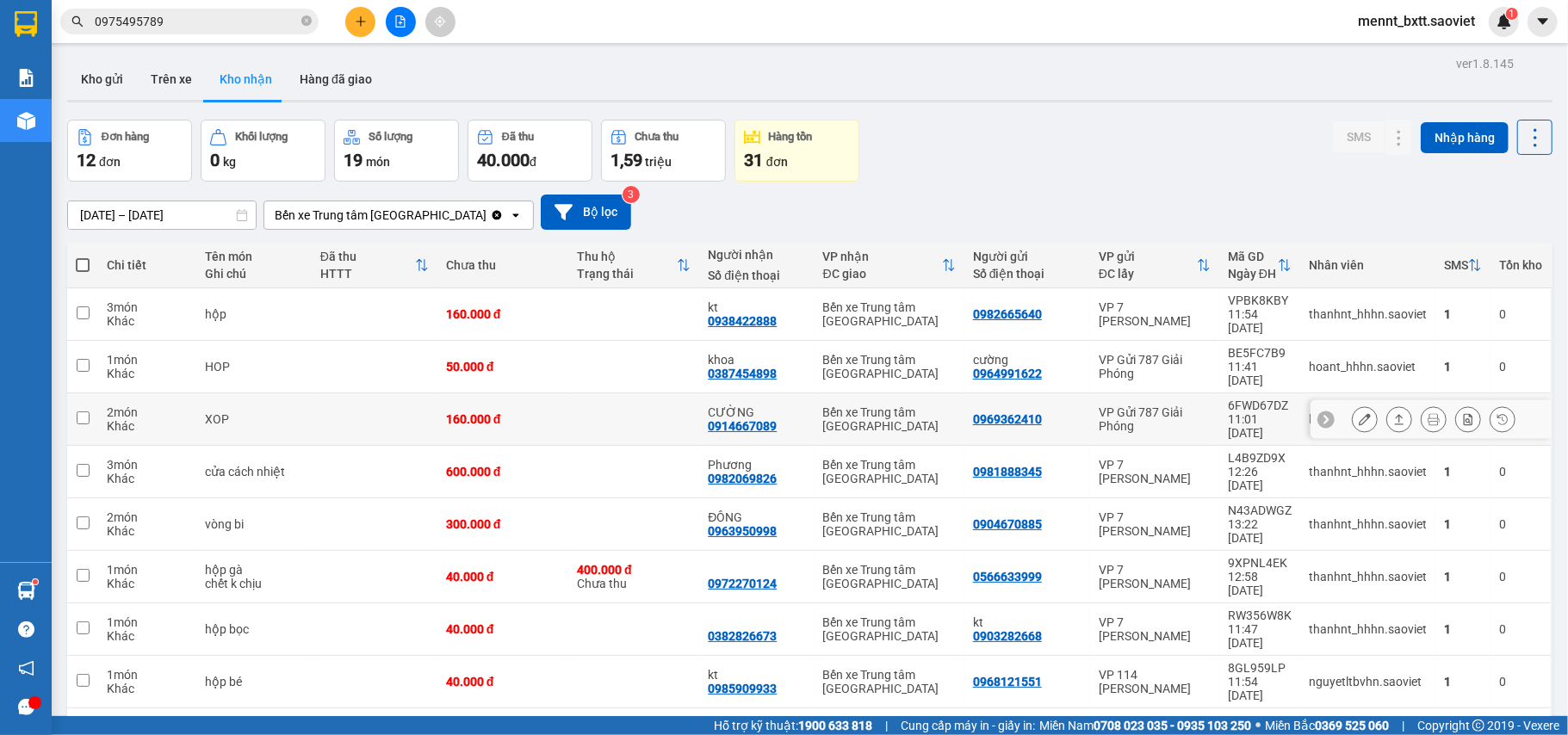
scroll to position [79, 0]
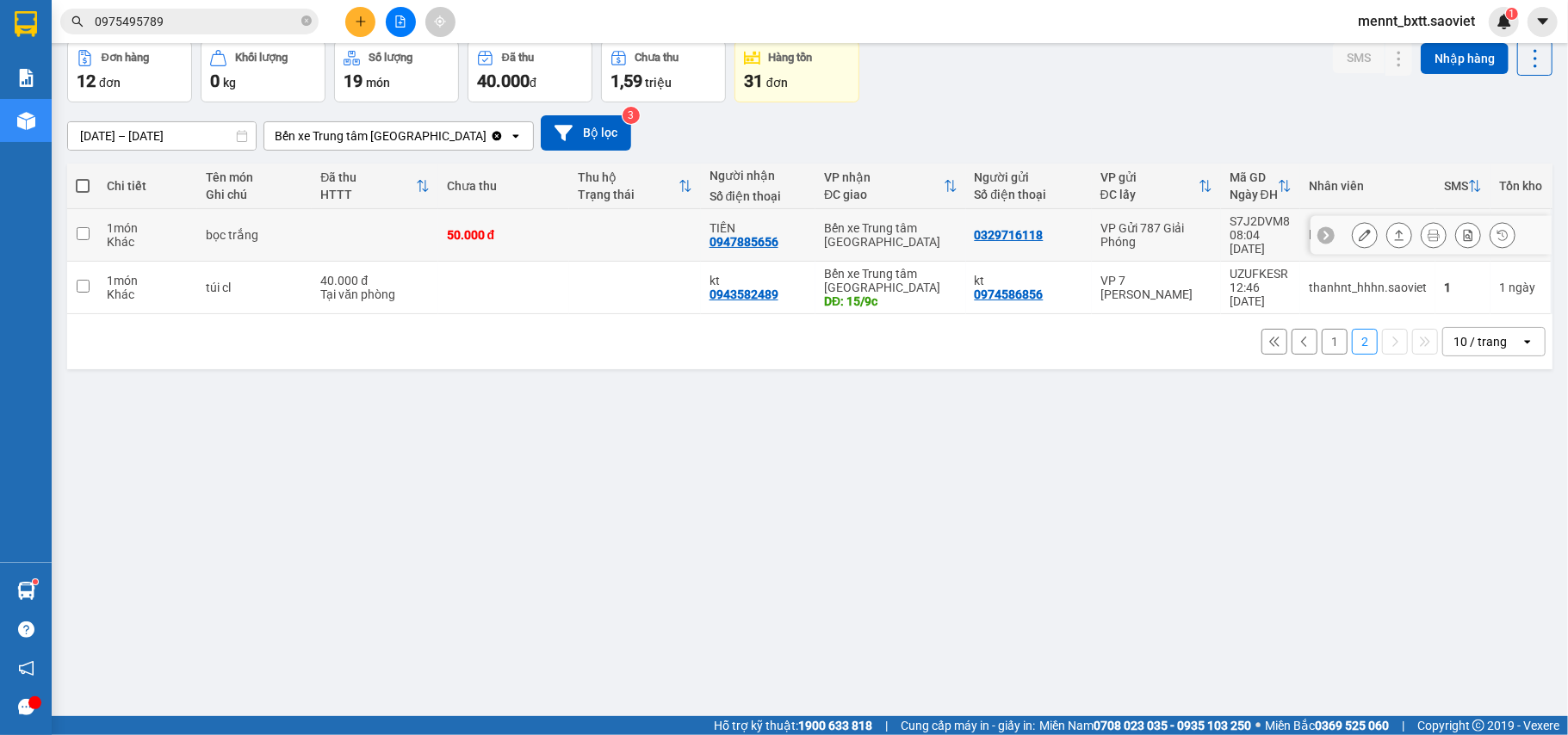
scroll to position [0, 0]
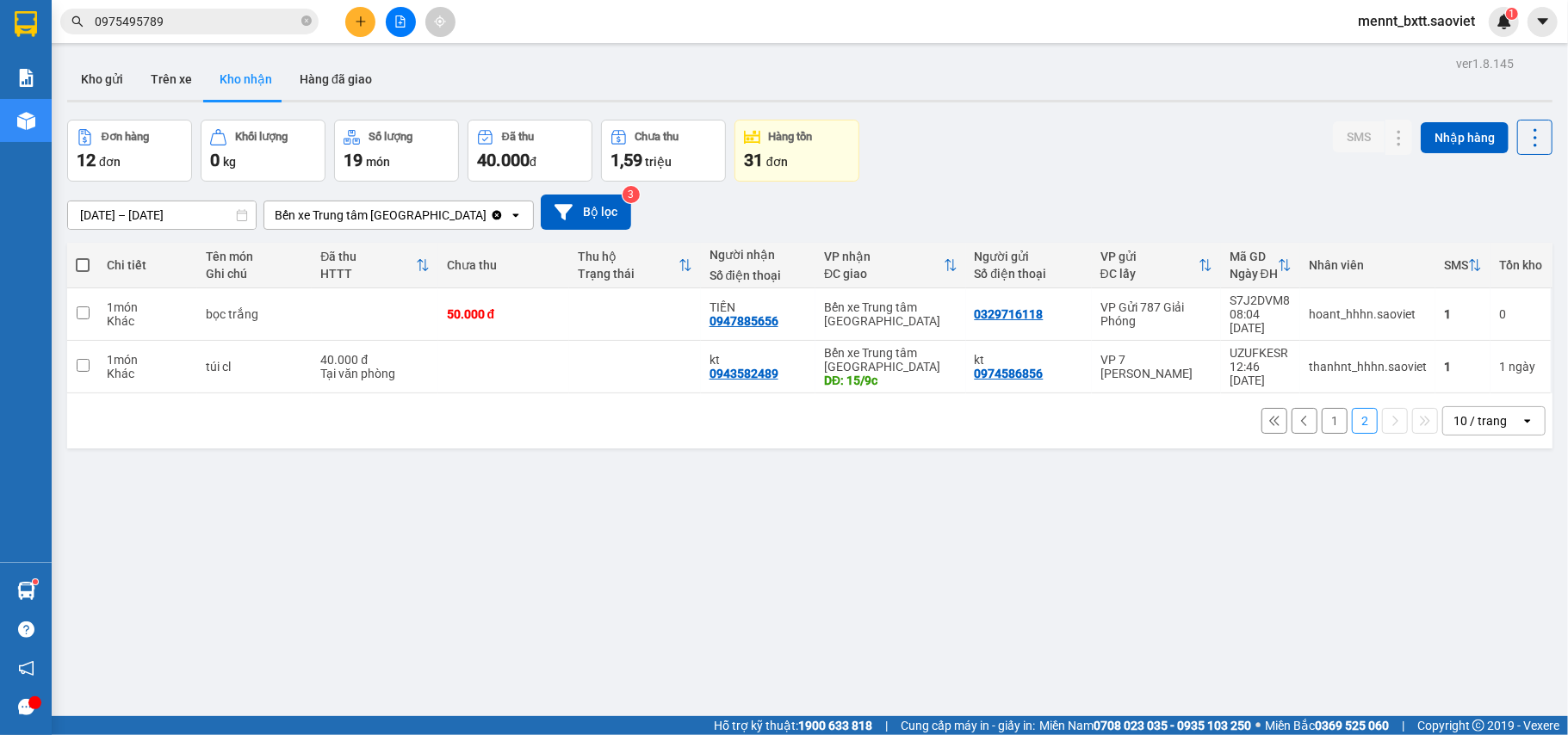
click at [75, 214] on input "[DATE] – [DATE]" at bounding box center [162, 215] width 187 height 28
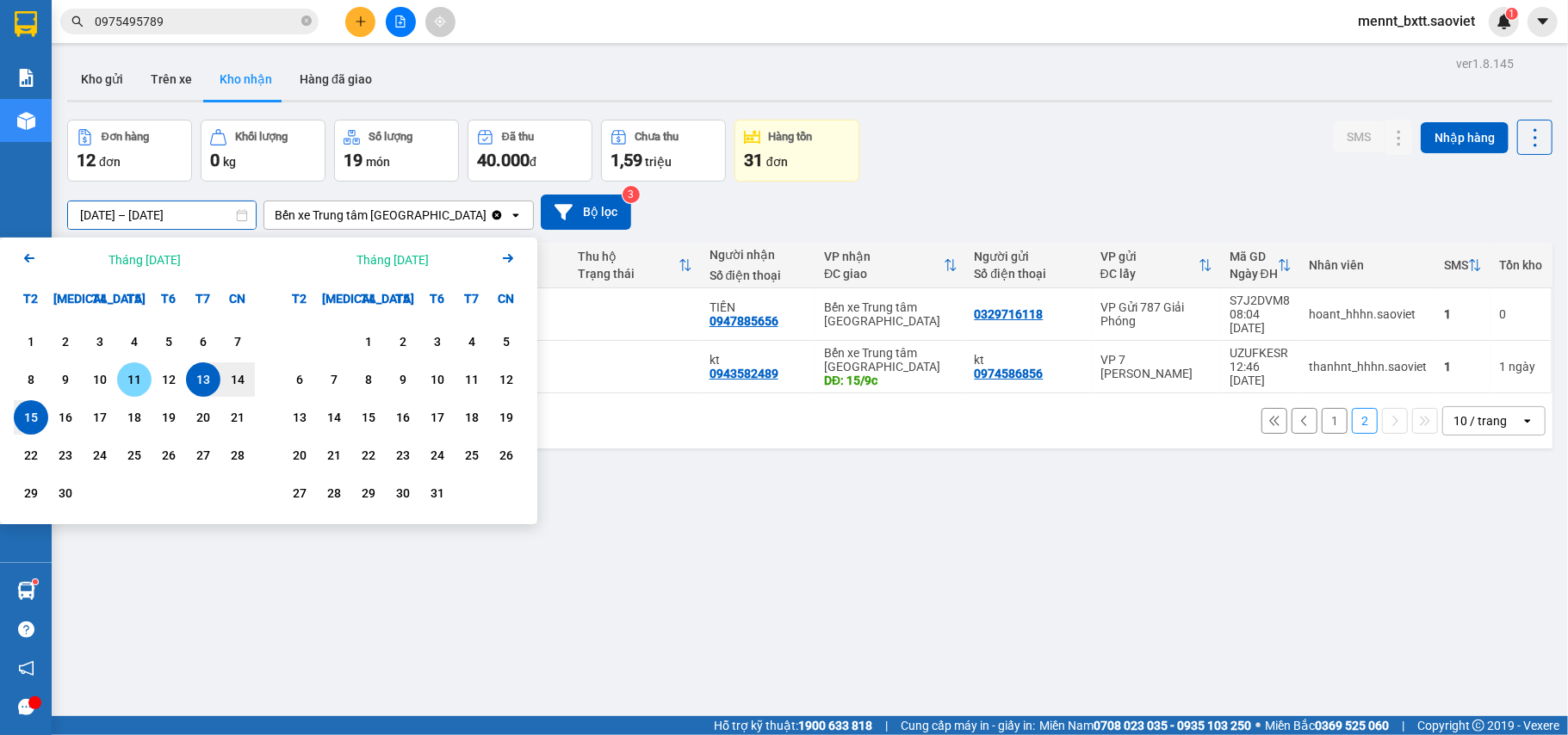
click at [121, 376] on div "11" at bounding box center [134, 379] width 35 height 35
click at [33, 420] on div "15" at bounding box center [30, 417] width 24 height 20
type input "11/09/2025 – 15/09/2025"
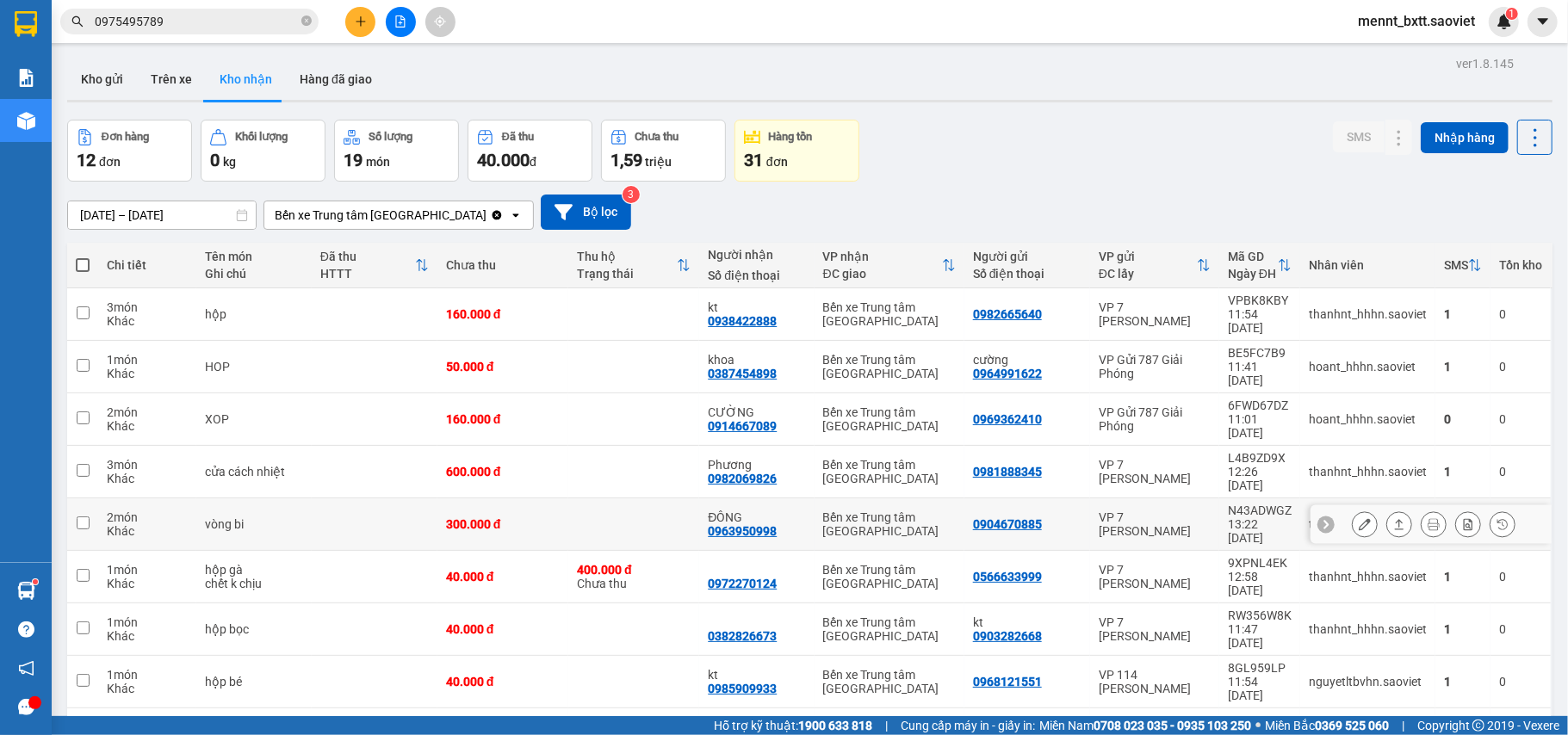
scroll to position [79, 0]
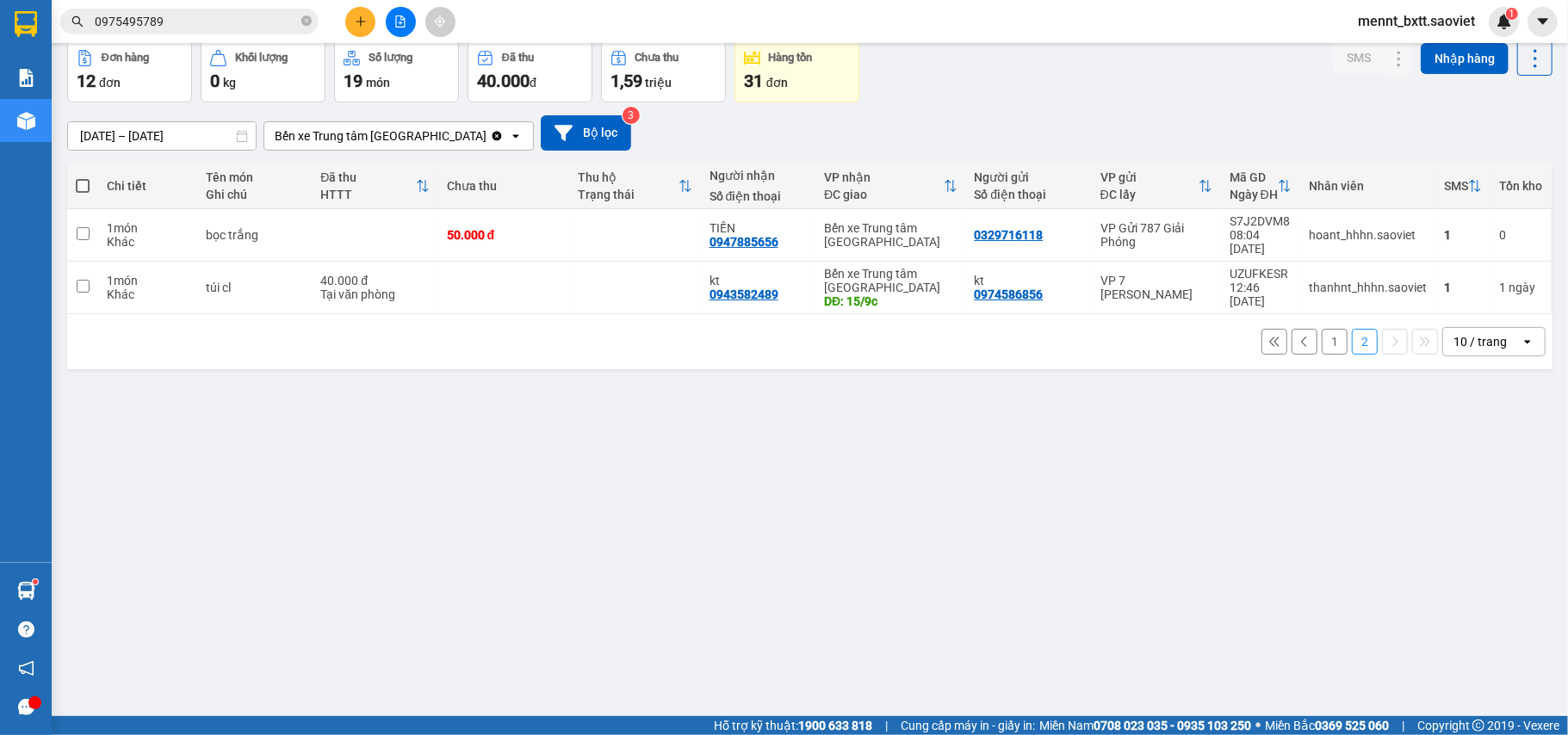
scroll to position [0, 0]
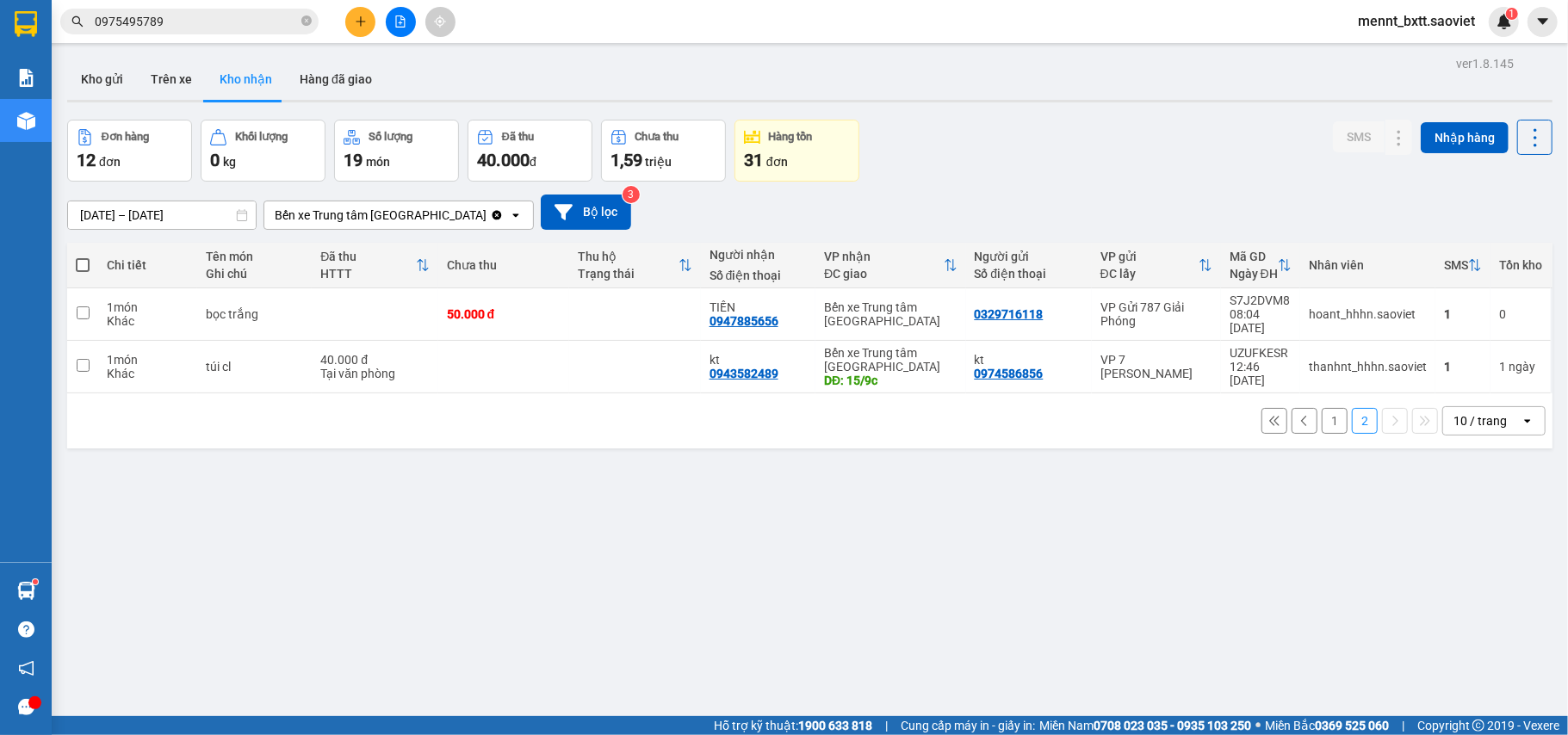
click at [1323, 415] on button "1" at bounding box center [1334, 421] width 26 height 26
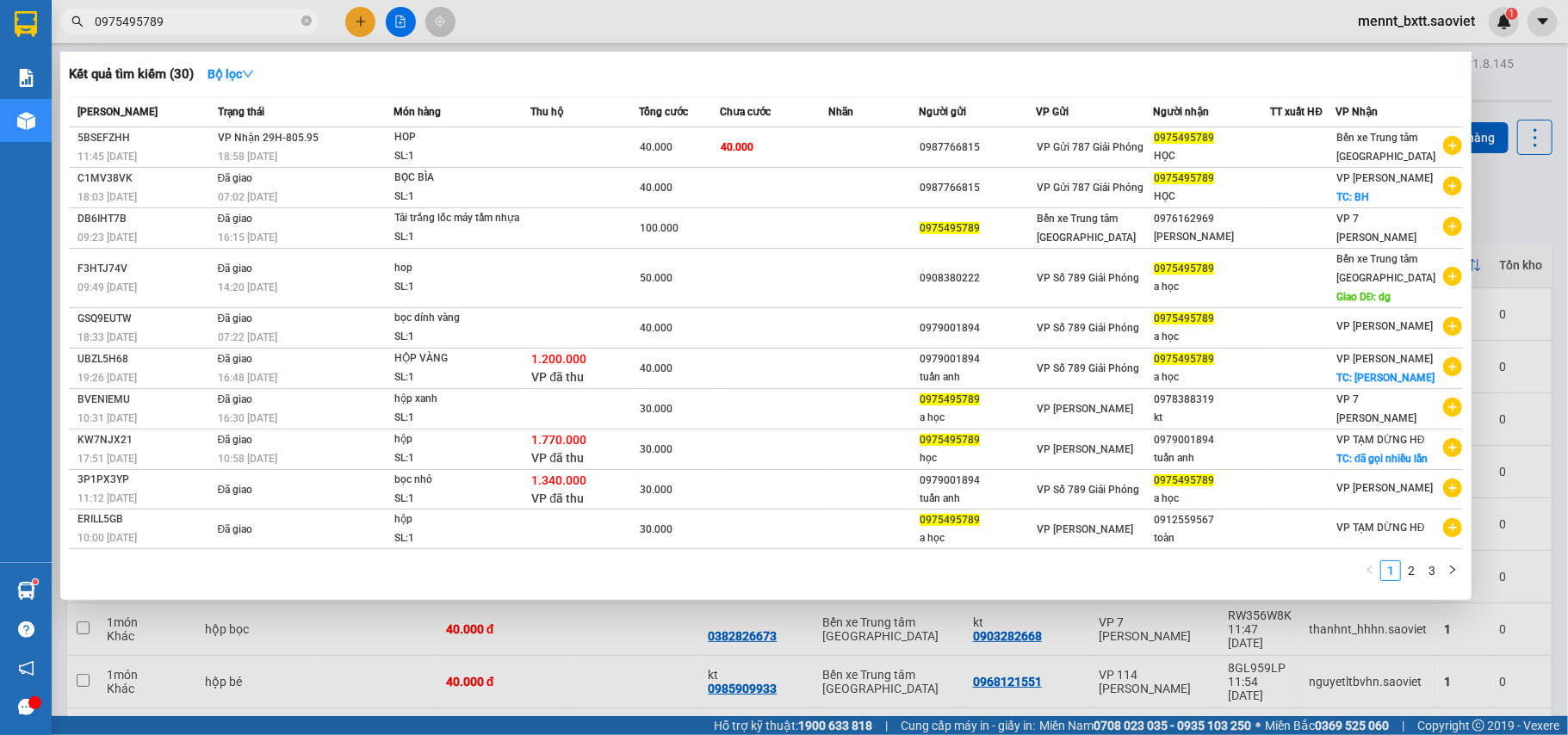
drag, startPoint x: 130, startPoint y: 19, endPoint x: 52, endPoint y: 24, distance: 78.2
click at [52, 24] on div "0975495789" at bounding box center [168, 21] width 335 height 26
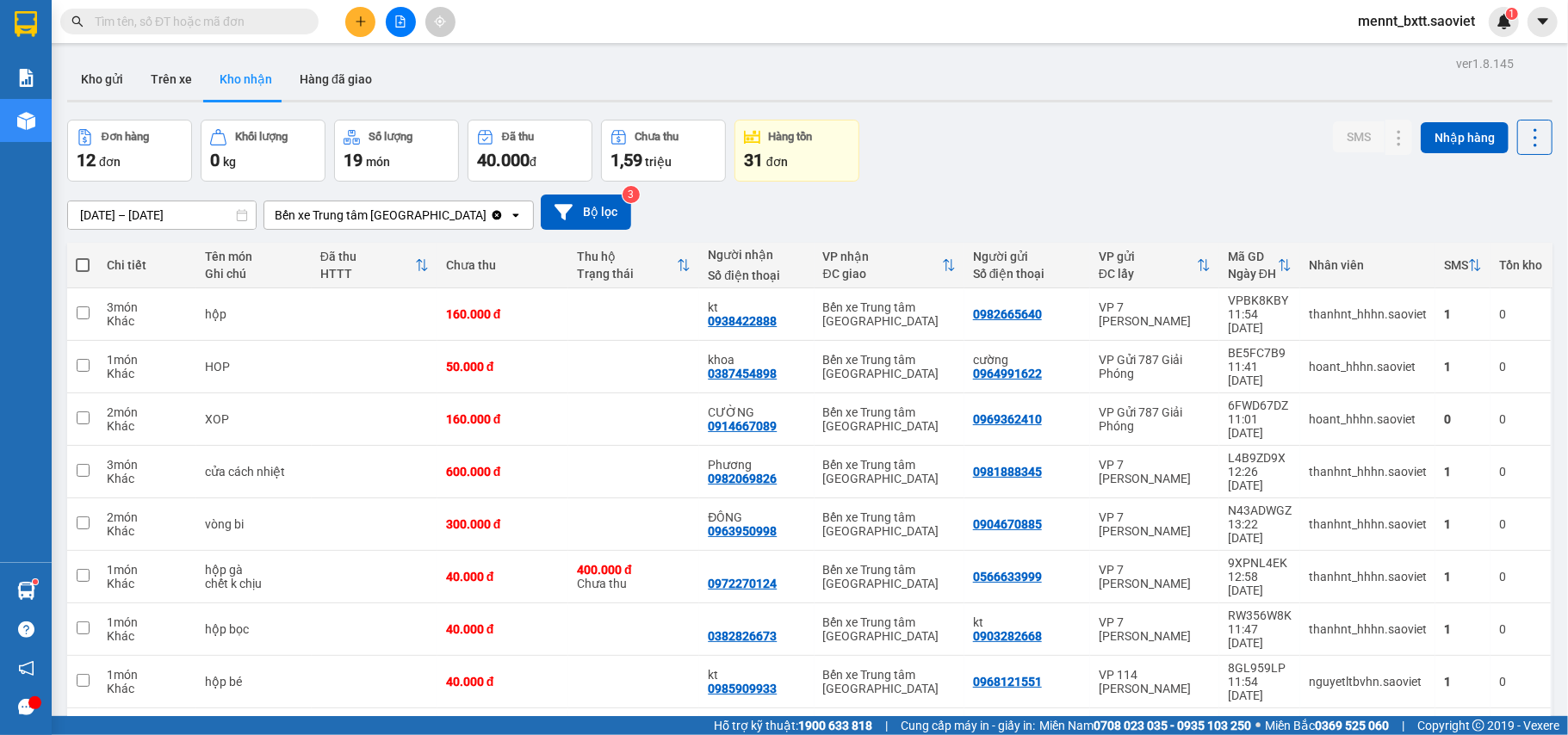
click at [98, 21] on input "text" at bounding box center [196, 21] width 203 height 19
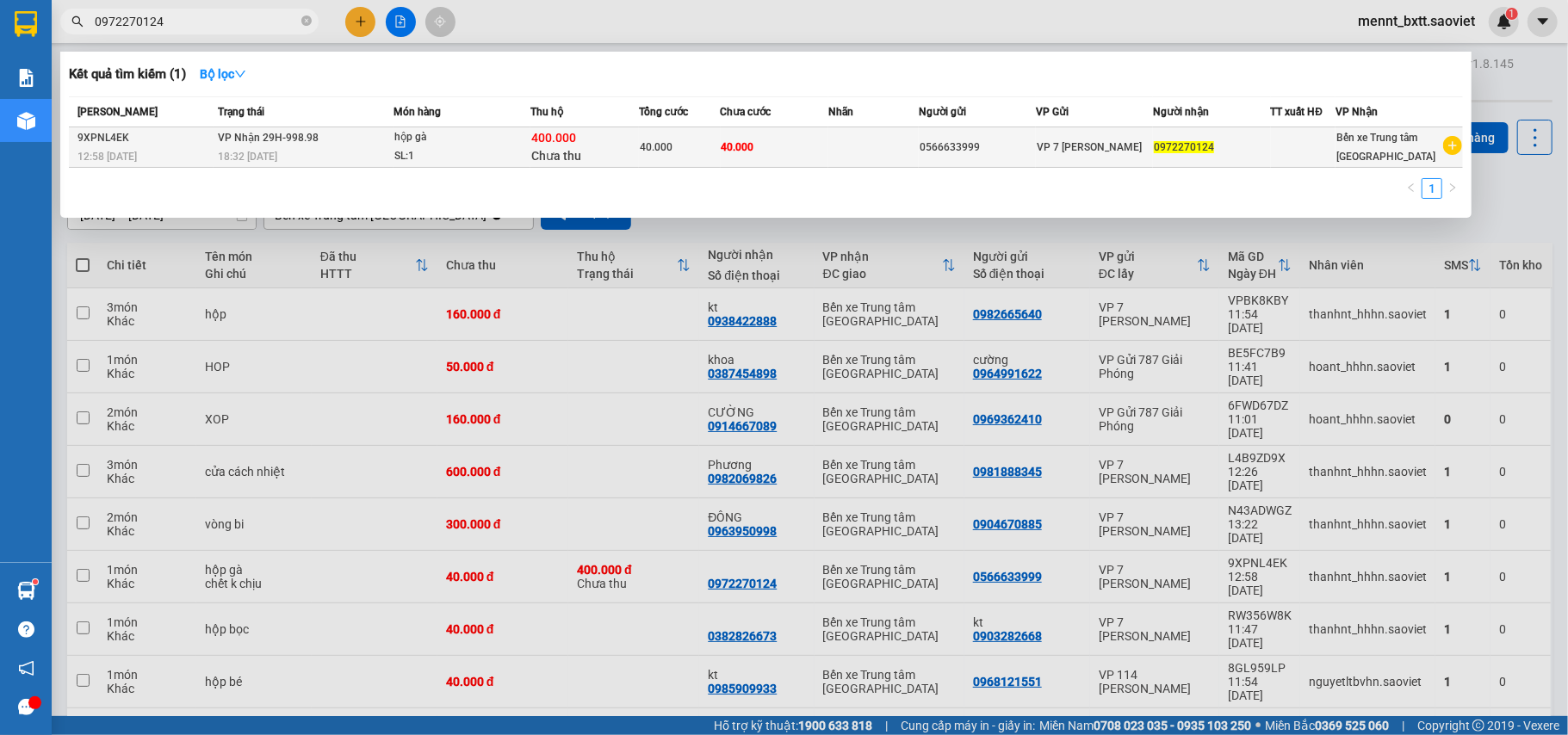
type input "0972270124"
click at [361, 148] on div "18:32 - 15/09" at bounding box center [305, 156] width 176 height 19
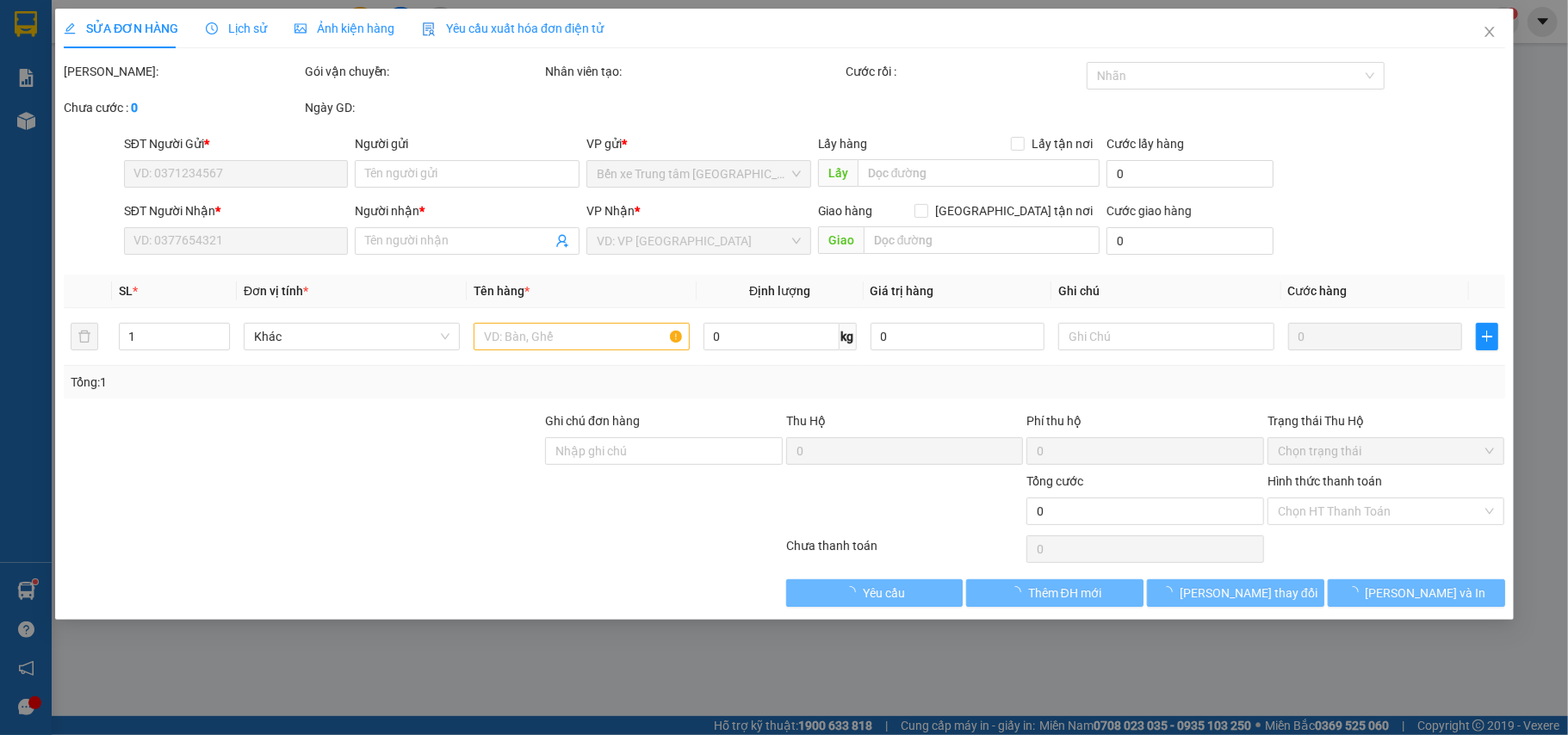
type input "0566633999"
type input "0972270124"
type input "400.000"
type input "15.000"
type input "40.000"
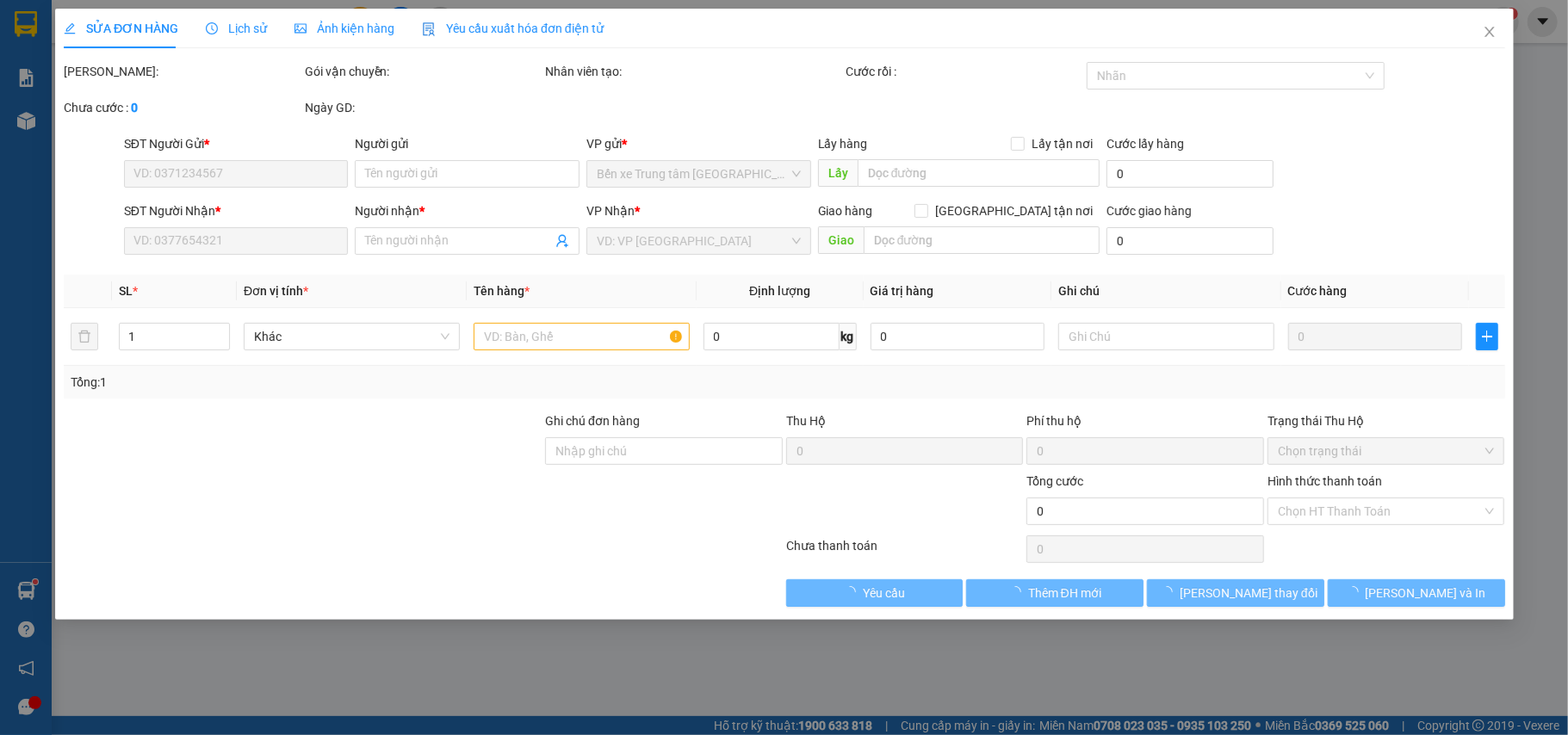
type input "40.000"
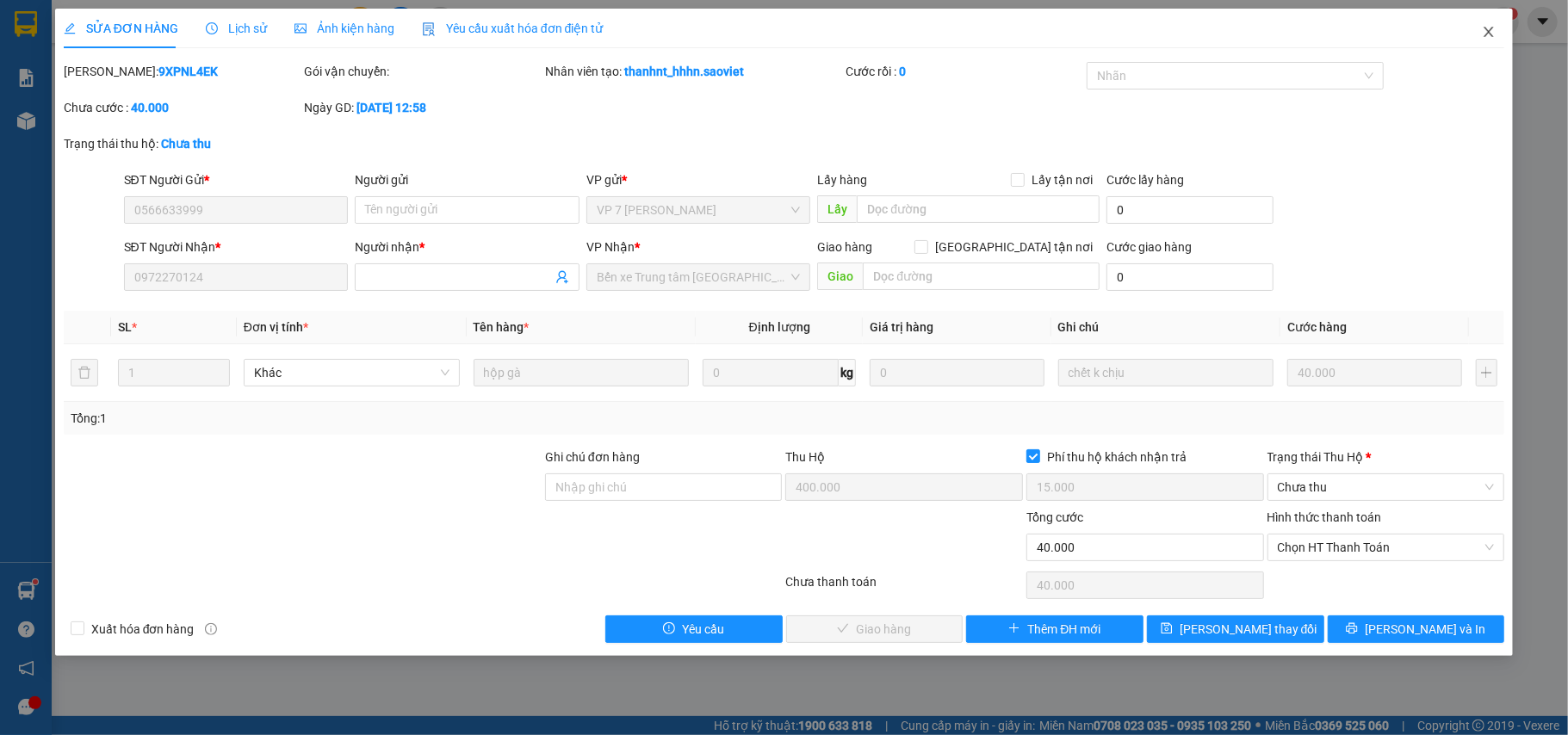
click at [1492, 33] on icon "close" at bounding box center [1489, 32] width 14 height 14
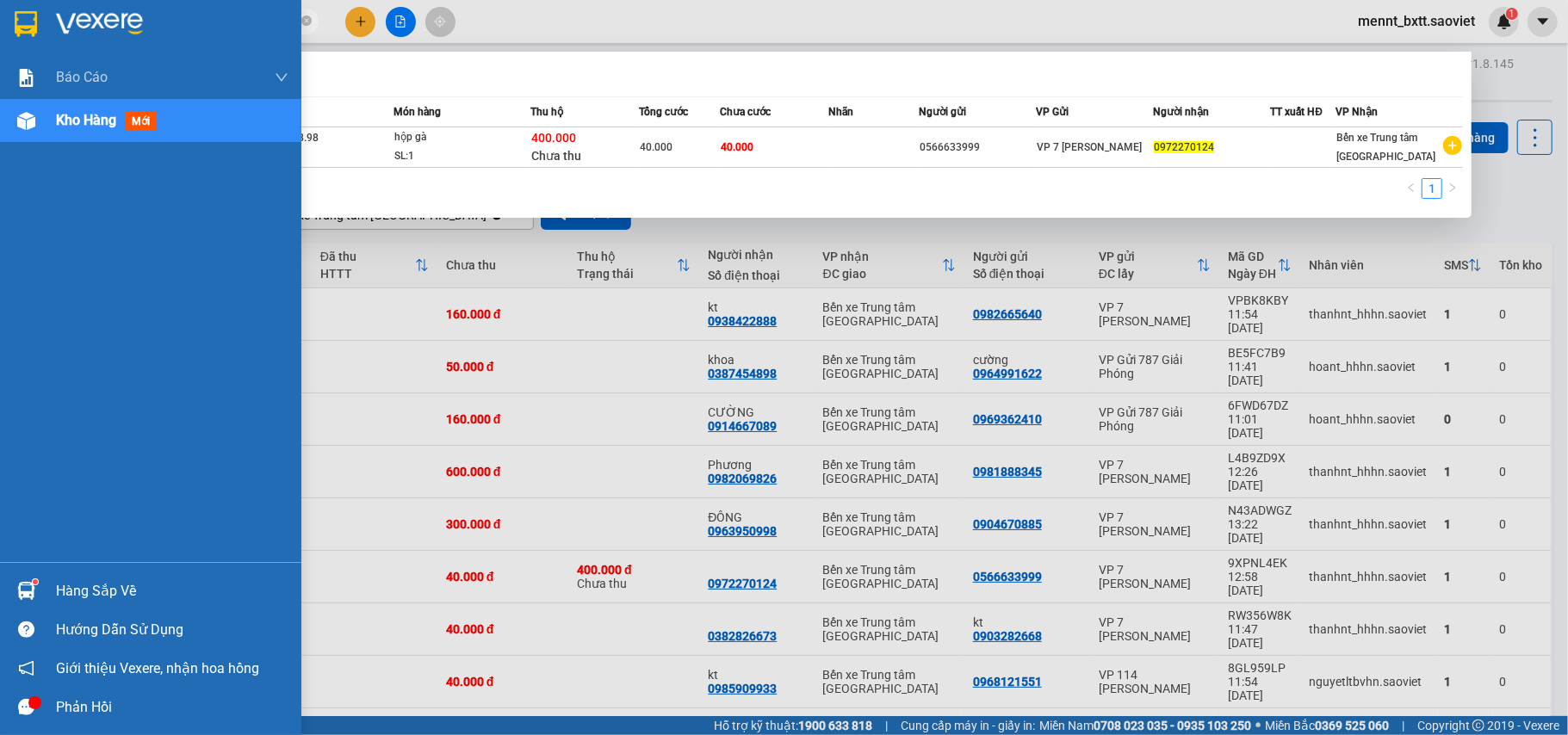
drag, startPoint x: 172, startPoint y: 26, endPoint x: 0, endPoint y: 22, distance: 172.0
click at [0, 22] on section "Kết quả tìm kiếm ( 1 ) Bộ lọc Mã ĐH Trạng thái Món hàng Thu hộ Tổng cước Chưa c…" at bounding box center [784, 368] width 1568 height 735
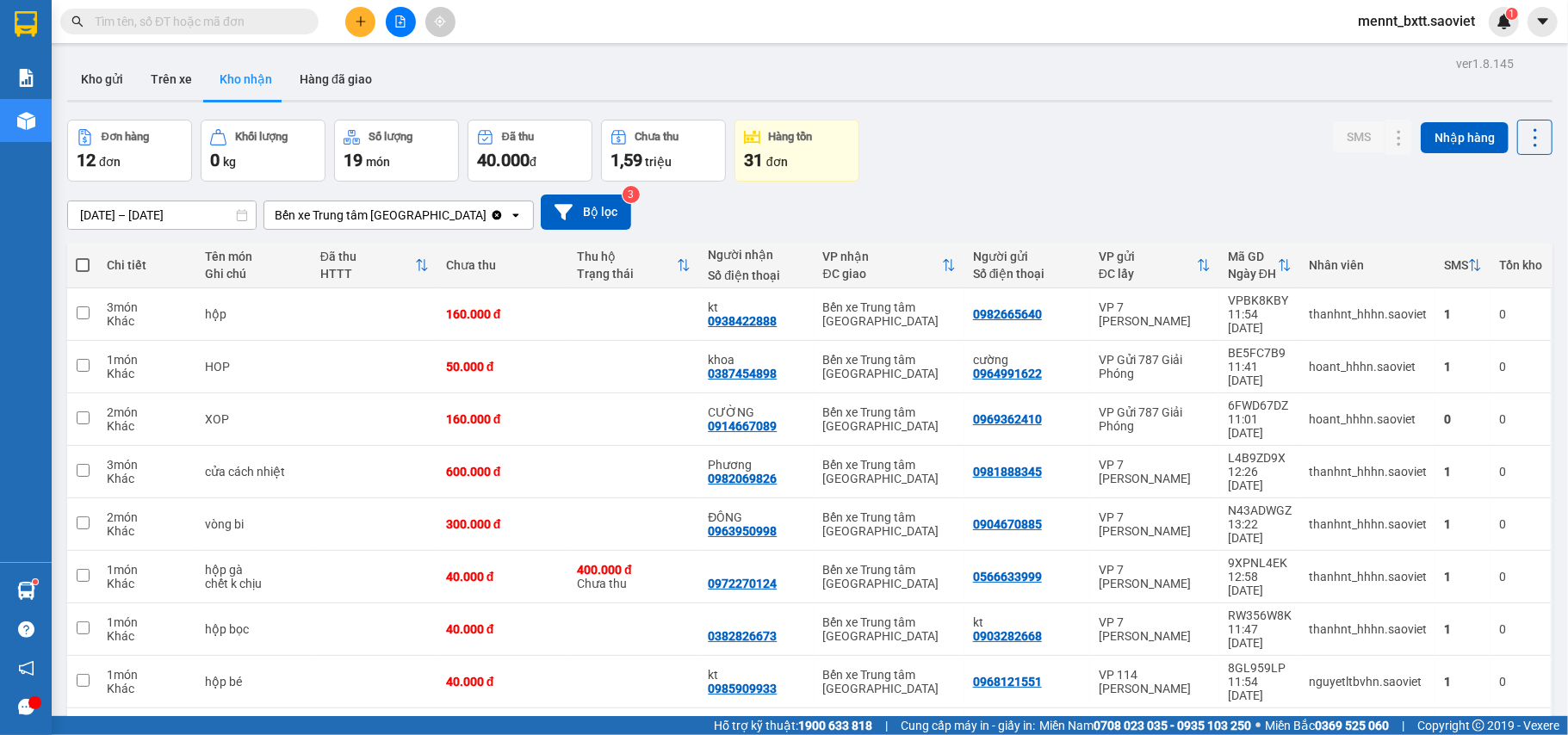
click at [101, 14] on input "text" at bounding box center [196, 21] width 203 height 19
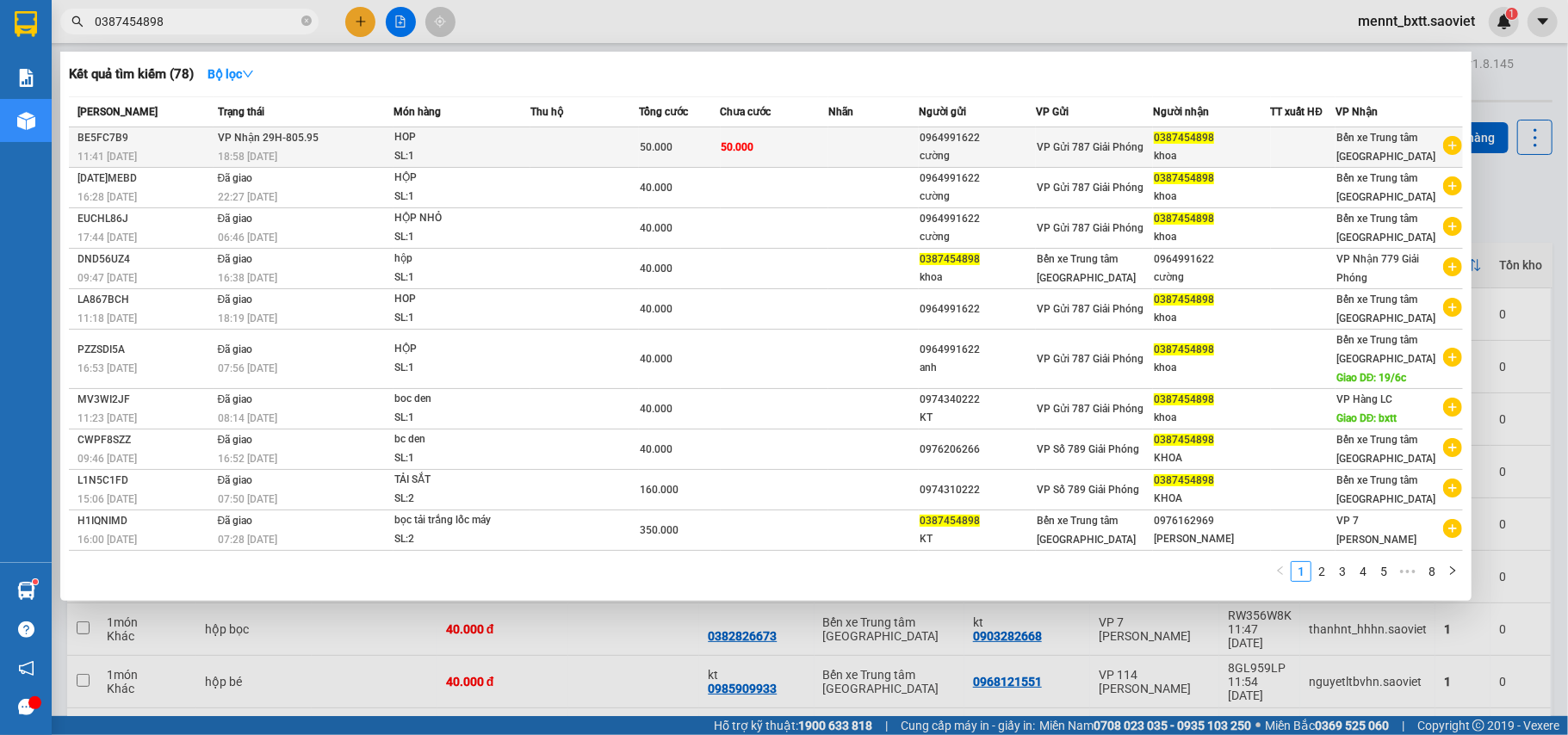
type input "0387454898"
click at [796, 136] on td "50.000" at bounding box center [775, 148] width 108 height 41
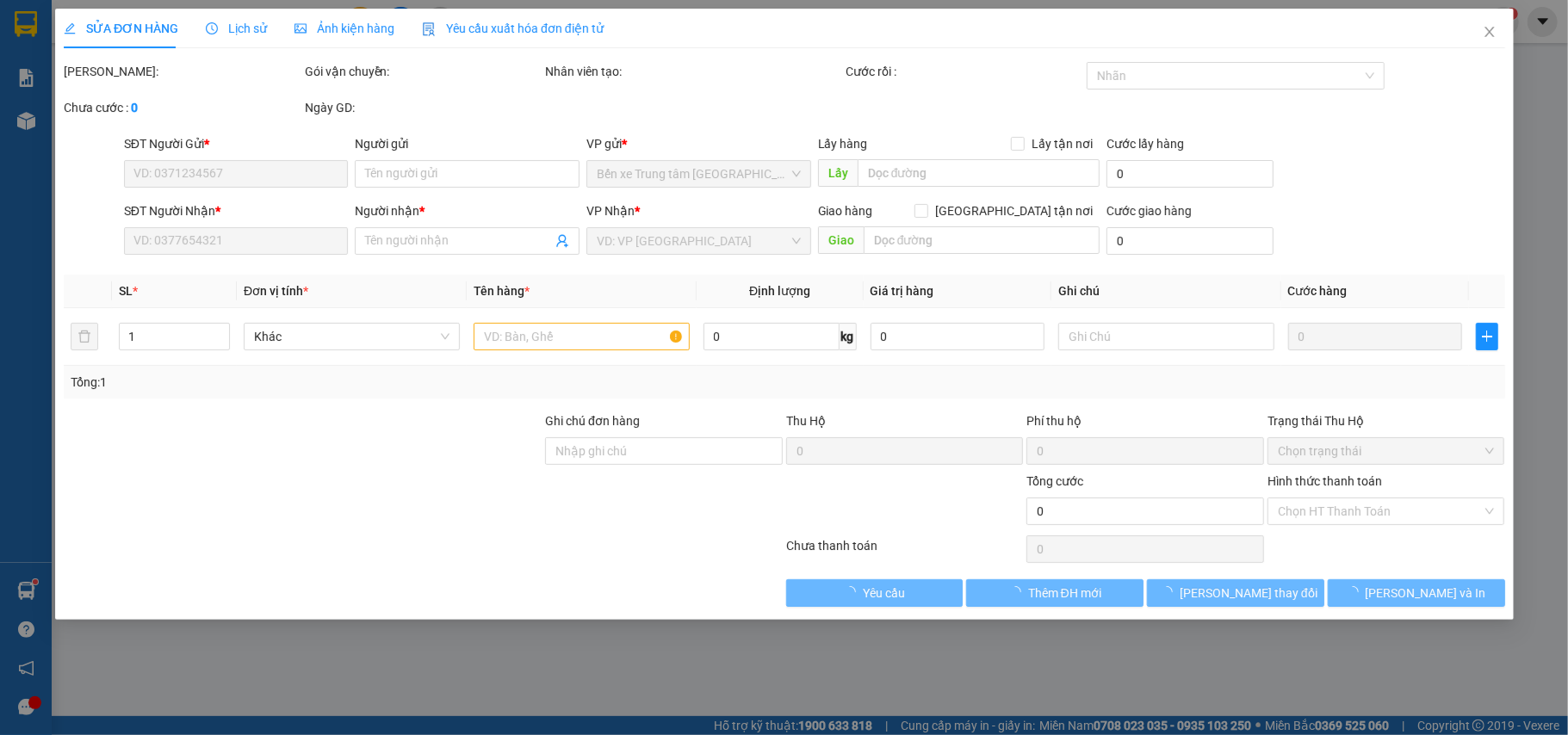
type input "0964991622"
type input "cường"
type input "0387454898"
type input "khoa"
type input "50.000"
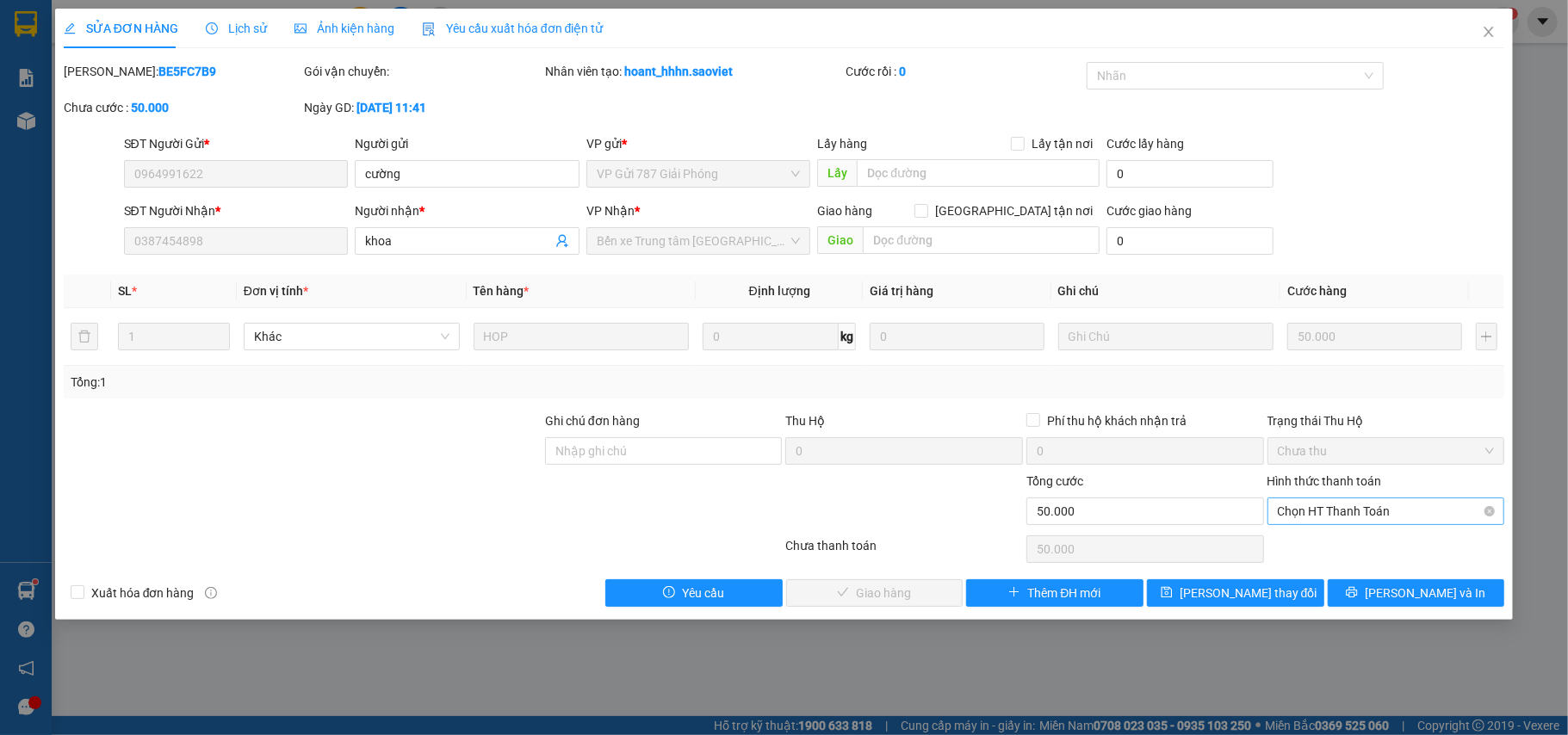
click at [1399, 504] on span "Chọn HT Thanh Toán" at bounding box center [1386, 511] width 217 height 26
click at [1355, 575] on div "Chuyển khoản" at bounding box center [1386, 574] width 217 height 19
type input "0"
click at [899, 596] on span "Lưu và Giao hàng" at bounding box center [902, 593] width 165 height 19
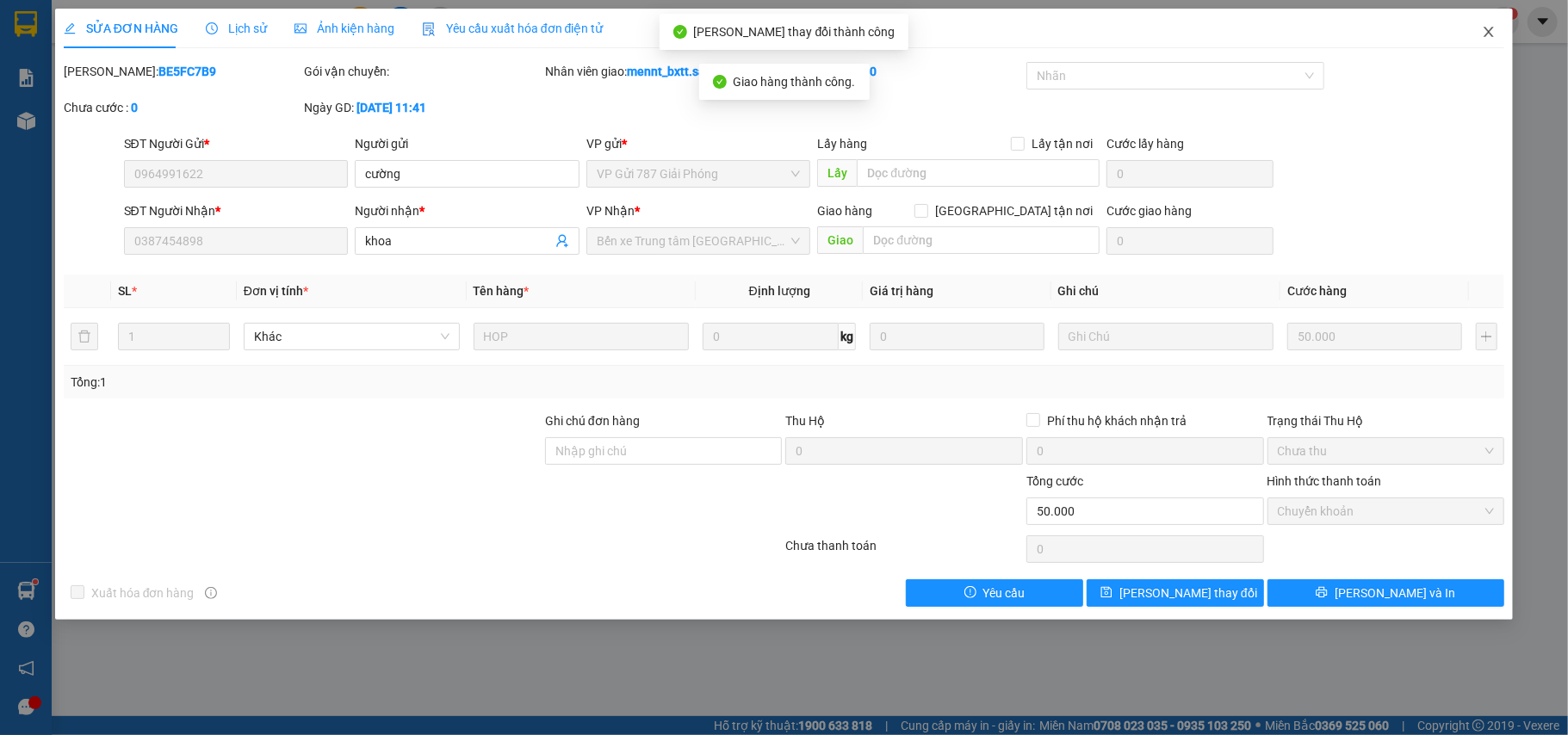
click at [1488, 32] on icon "close" at bounding box center [1488, 32] width 10 height 11
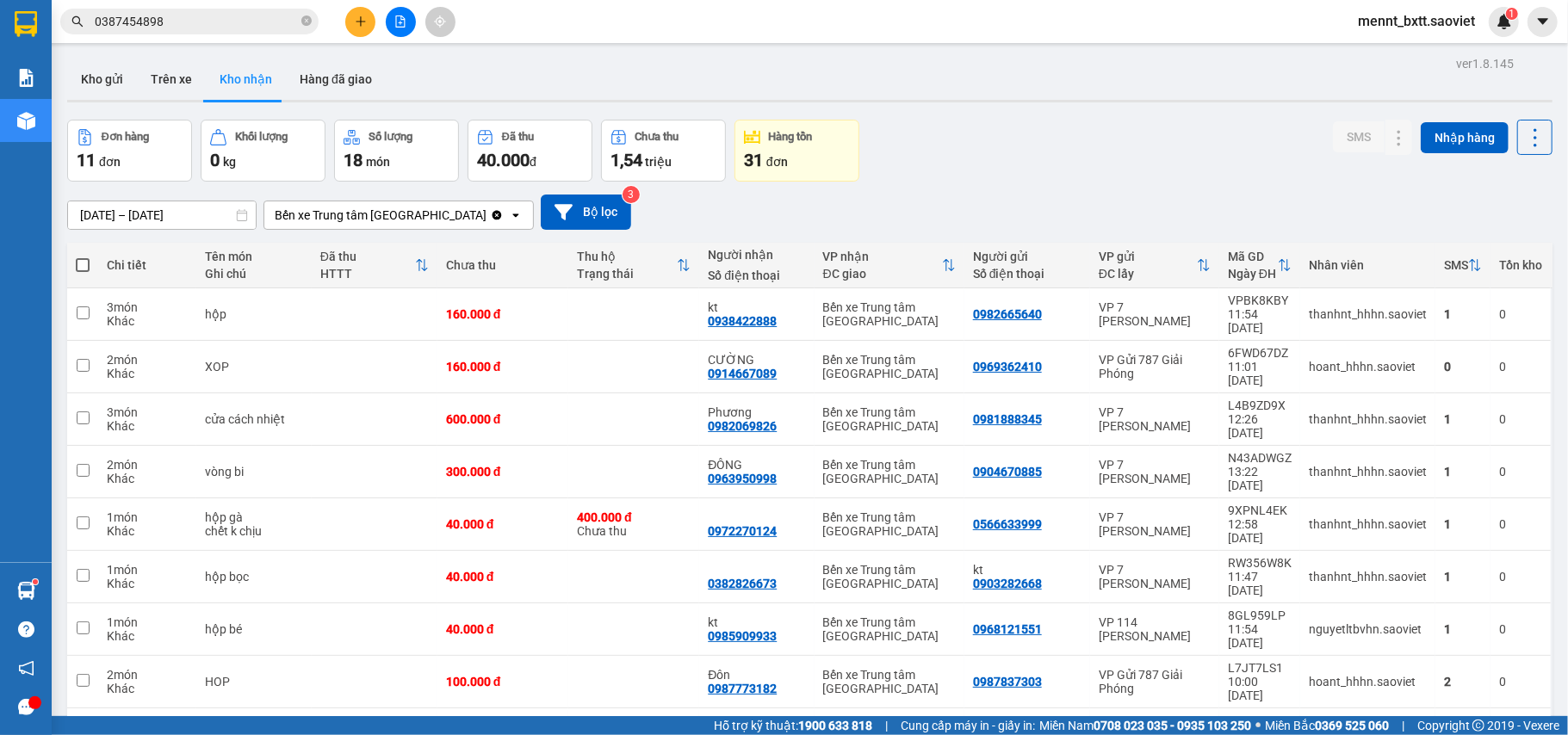
scroll to position [79, 0]
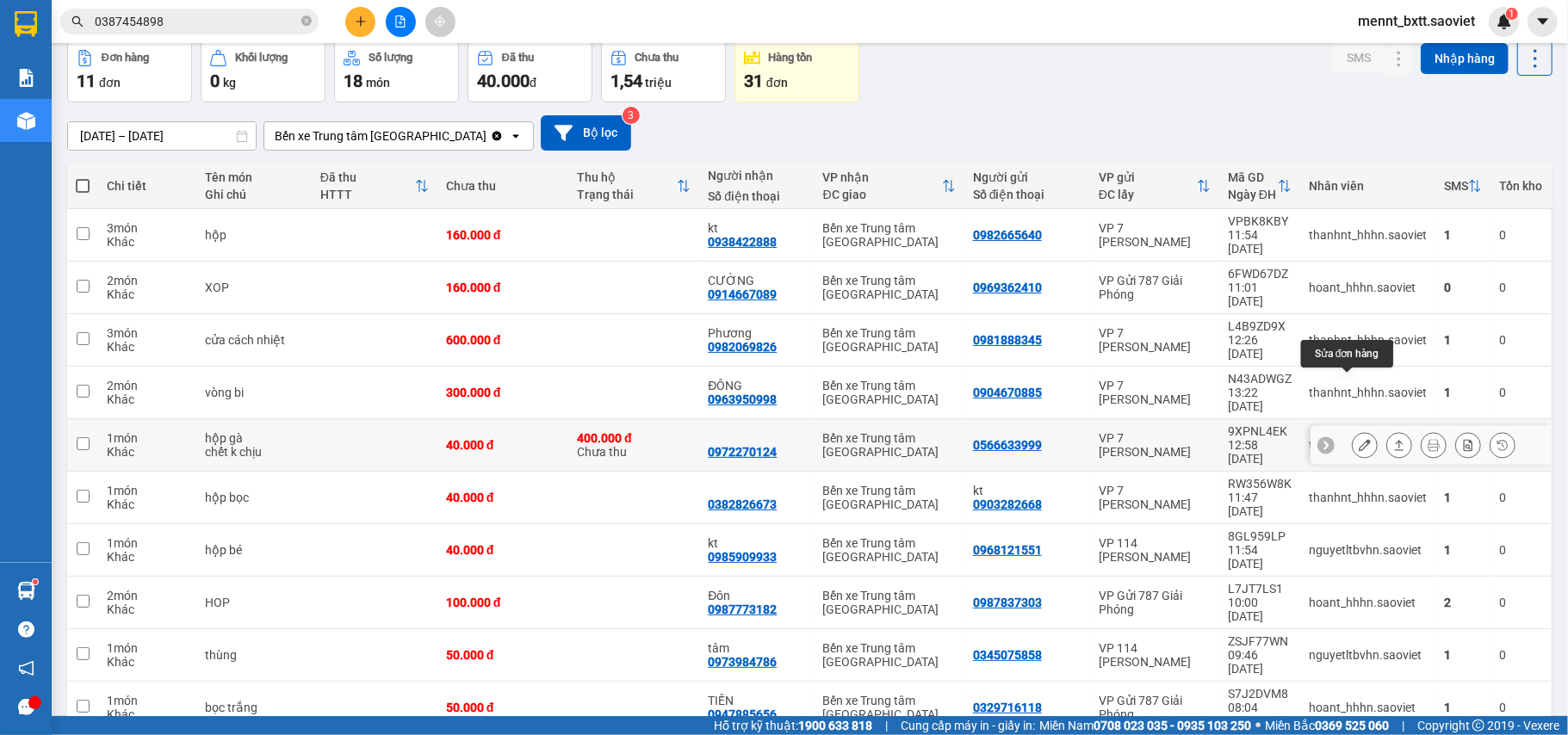
click at [1359, 439] on icon at bounding box center [1365, 446] width 12 height 12
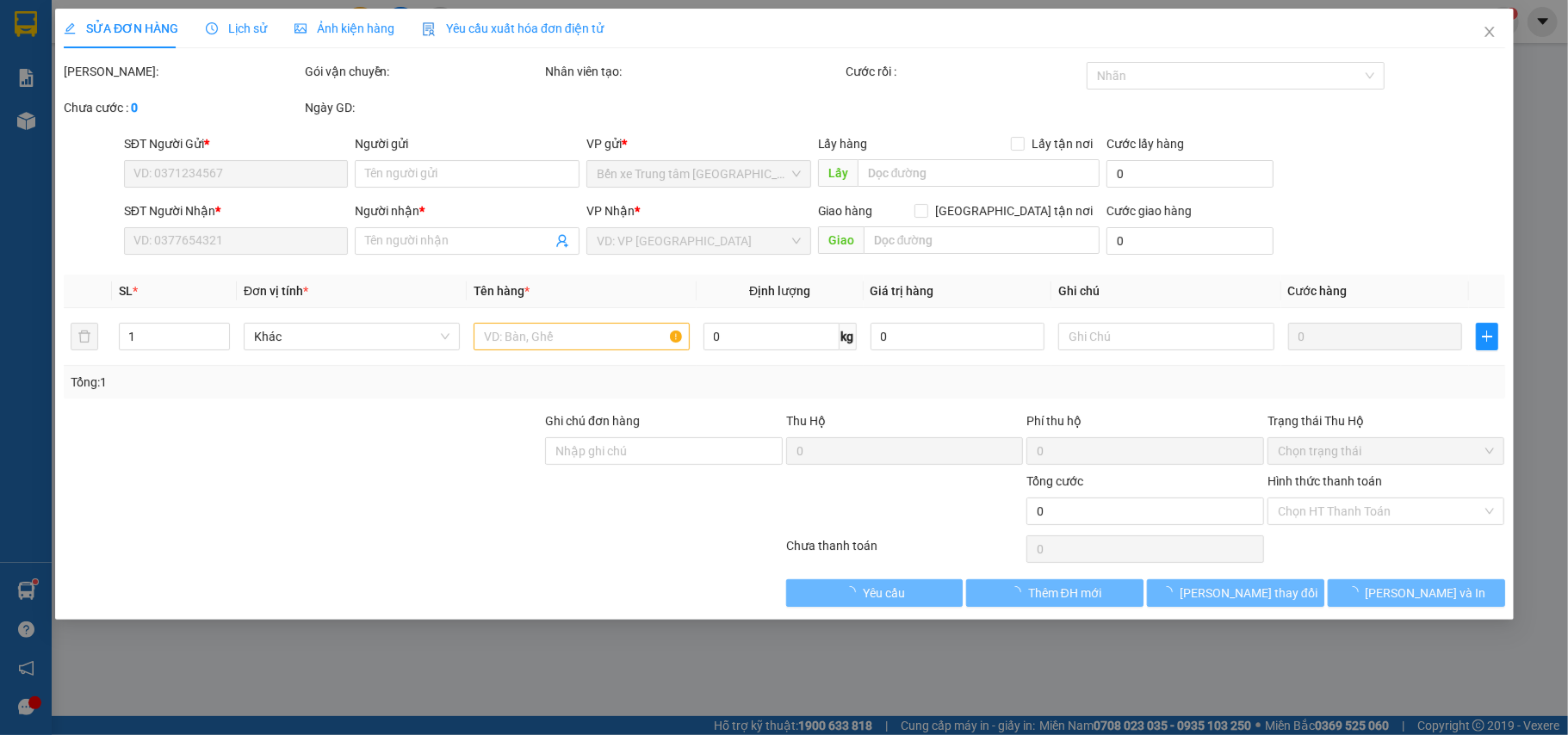
type input "0566633999"
type input "0972270124"
type input "400.000"
type input "15.000"
type input "40.000"
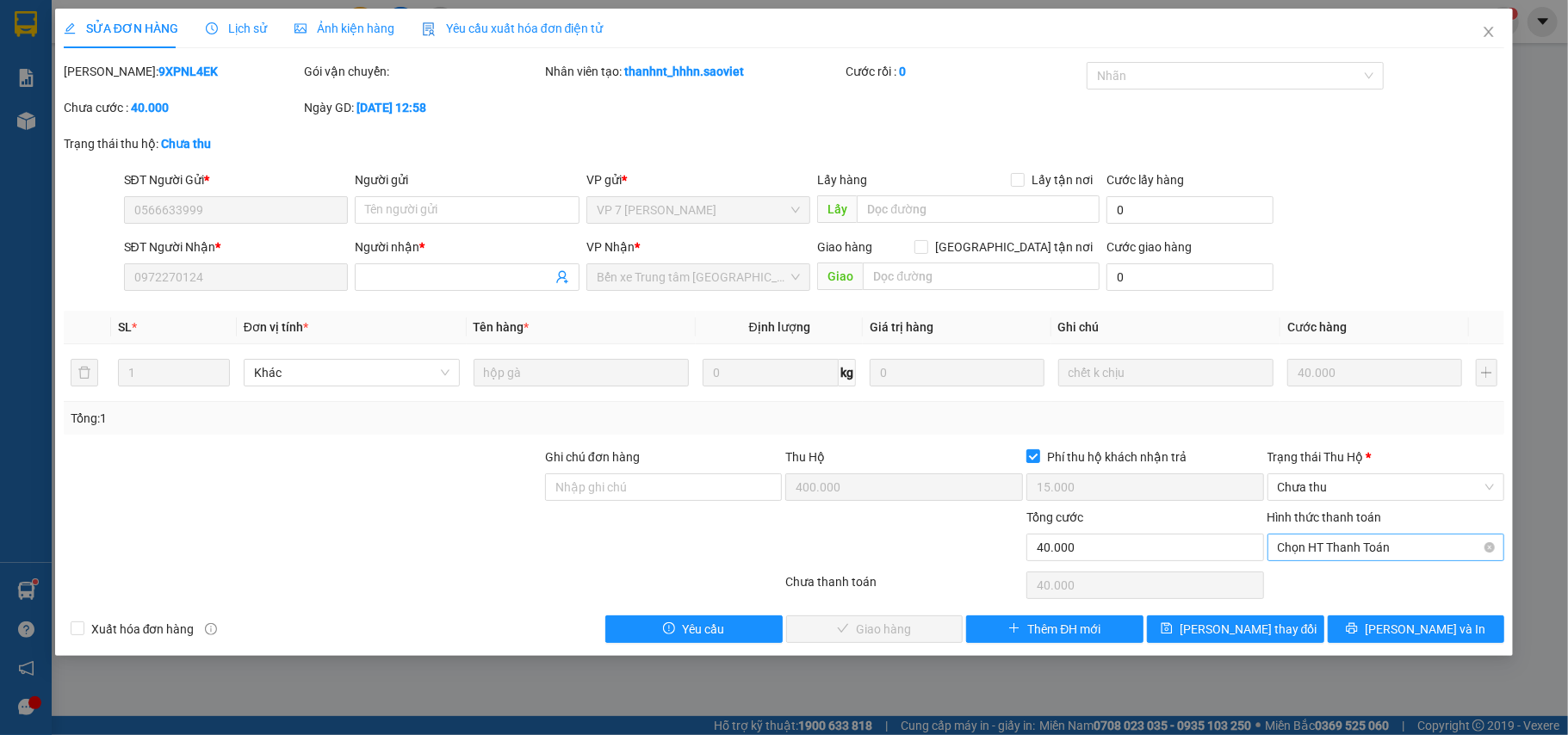
click at [1351, 546] on span "Chọn HT Thanh Toán" at bounding box center [1386, 547] width 217 height 26
click at [1351, 608] on div "Chuyển khoản" at bounding box center [1386, 611] width 217 height 19
type input "0"
click at [1359, 486] on span "Chưa thu" at bounding box center [1386, 487] width 217 height 26
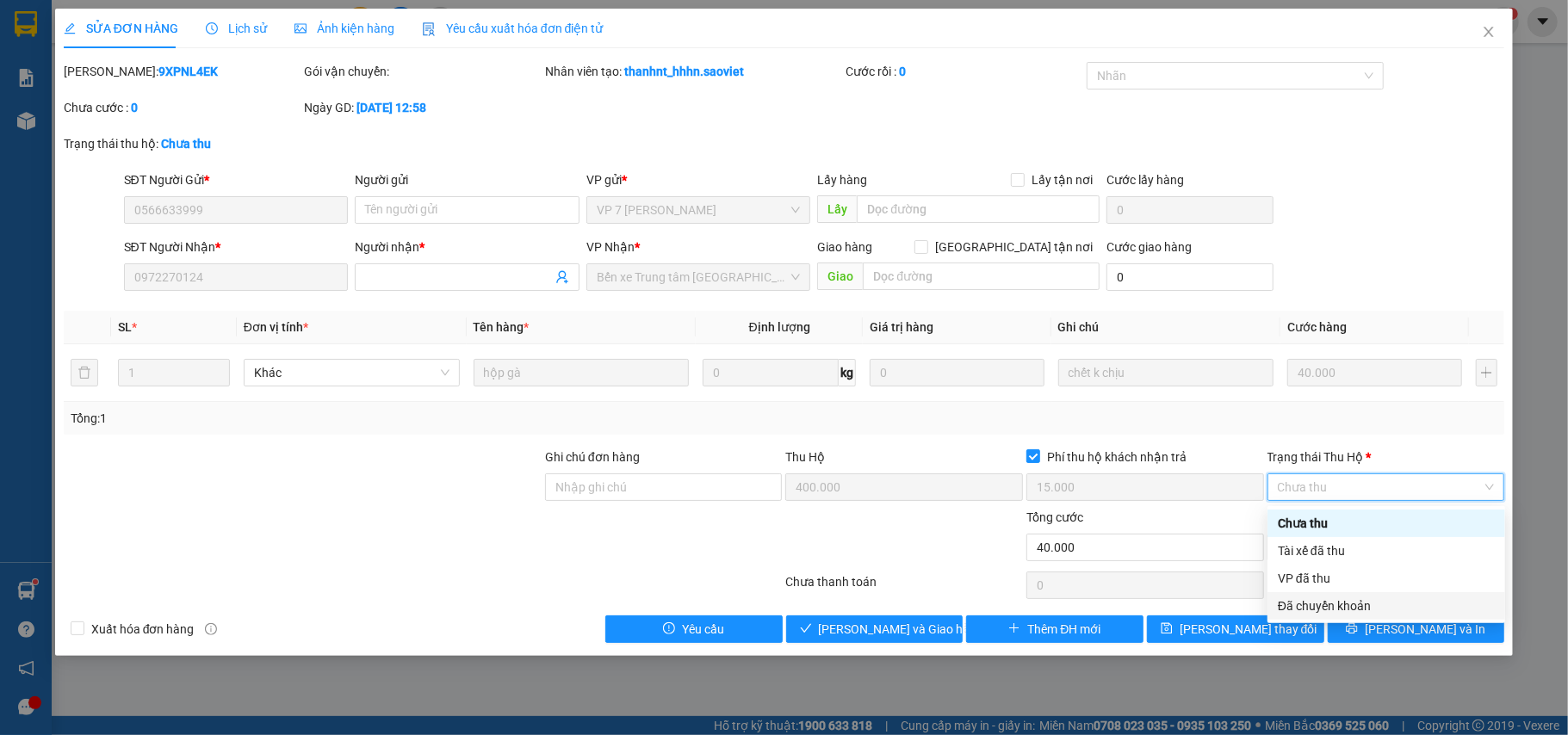
click at [1358, 612] on div "Đã chuyển khoản" at bounding box center [1386, 605] width 217 height 19
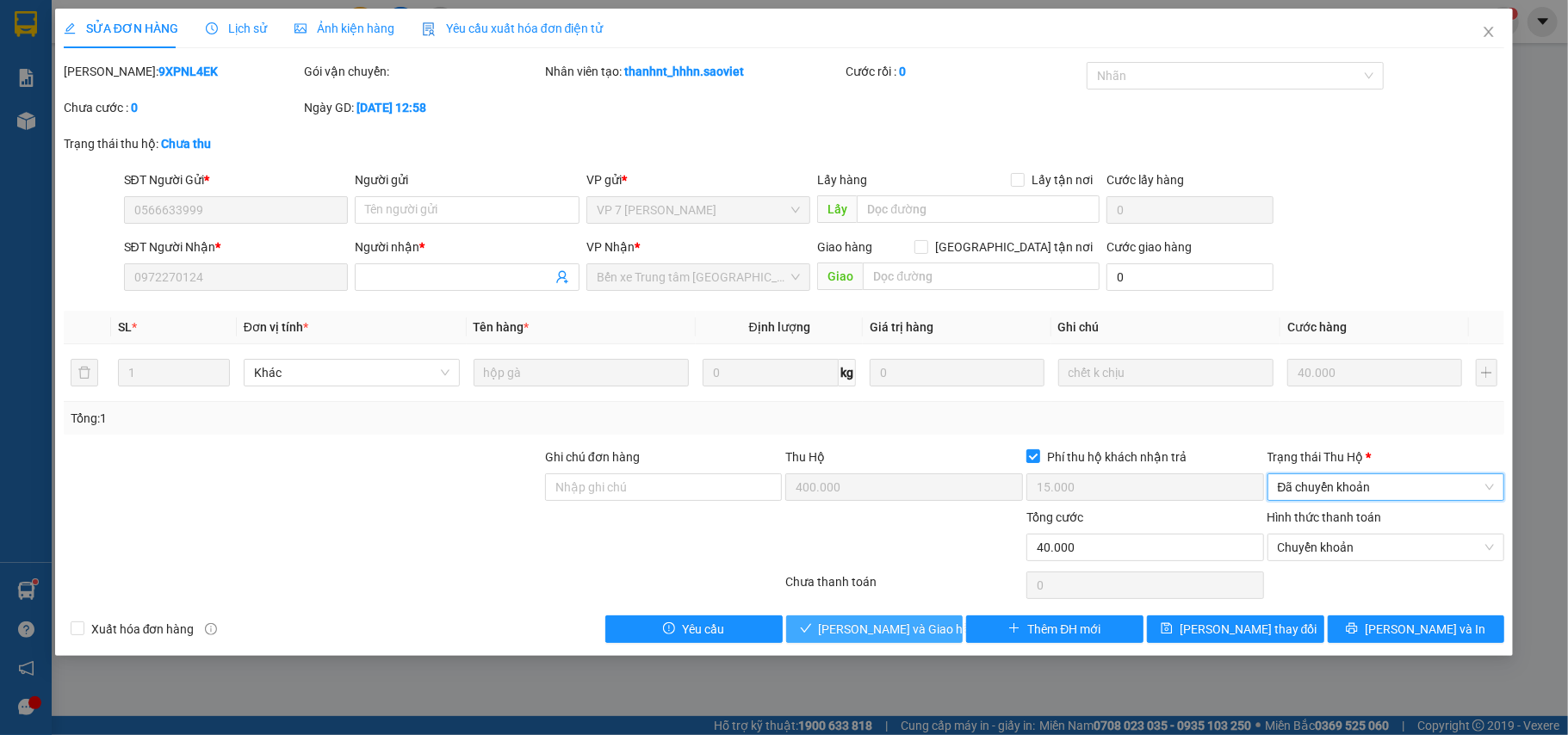
click at [866, 636] on span "Lưu và Giao hàng" at bounding box center [902, 628] width 165 height 19
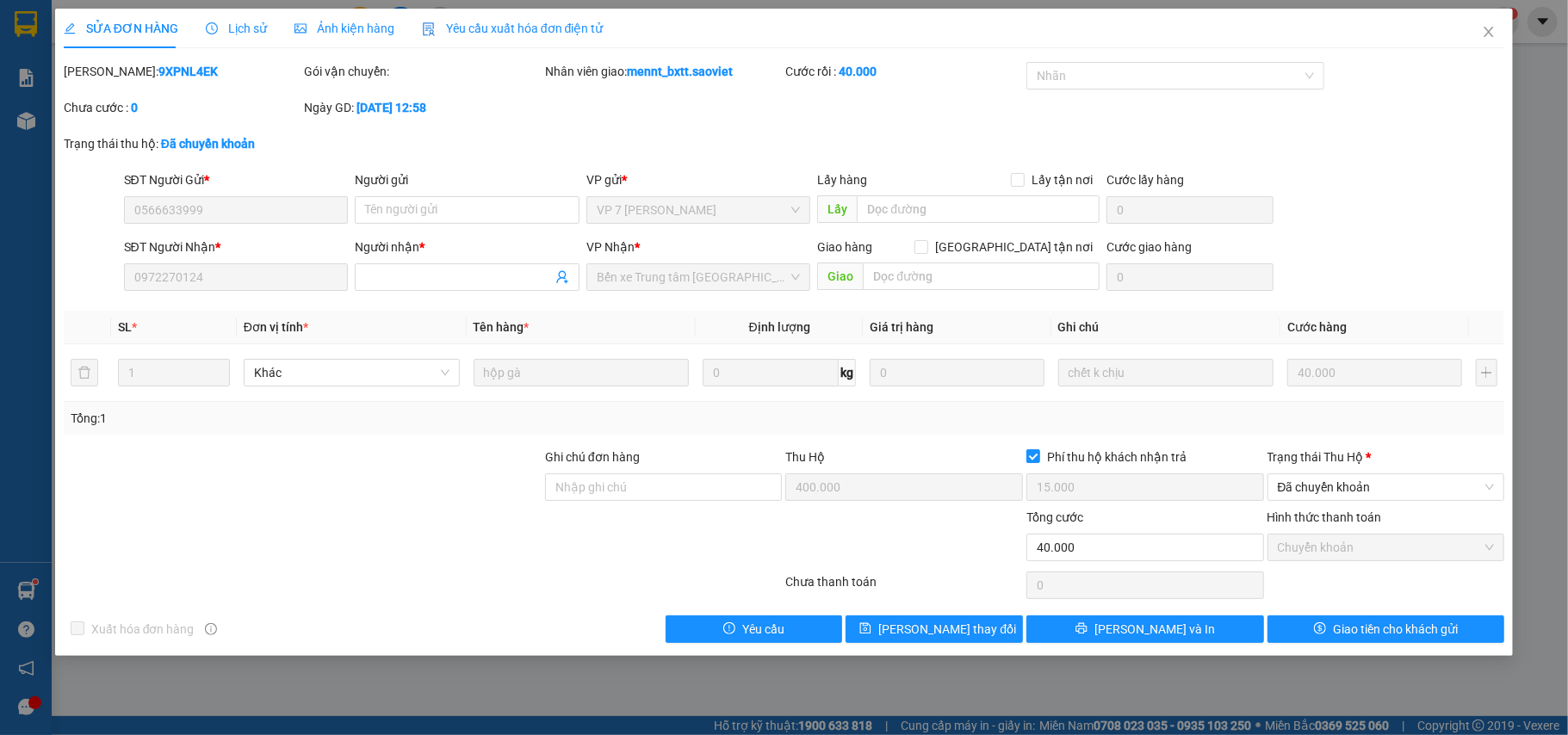
drag, startPoint x: 106, startPoint y: 70, endPoint x: 183, endPoint y: 76, distance: 77.2
click at [183, 76] on div "Mã ĐH: 9XPNL4EK" at bounding box center [183, 71] width 238 height 19
copy b "9XPNL4EK"
click at [1492, 31] on icon "close" at bounding box center [1489, 32] width 14 height 14
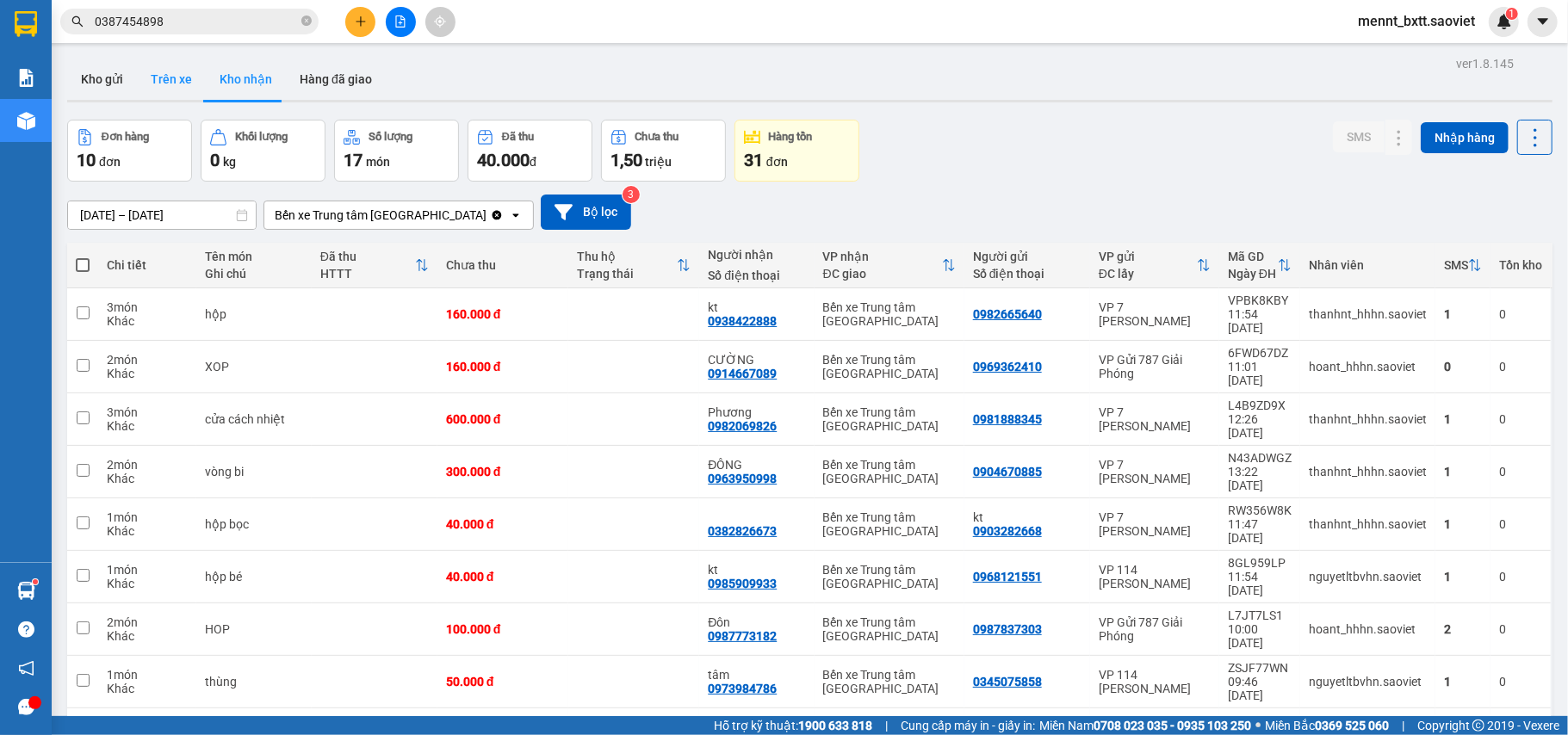
click at [163, 79] on button "Trên xe" at bounding box center [171, 79] width 69 height 42
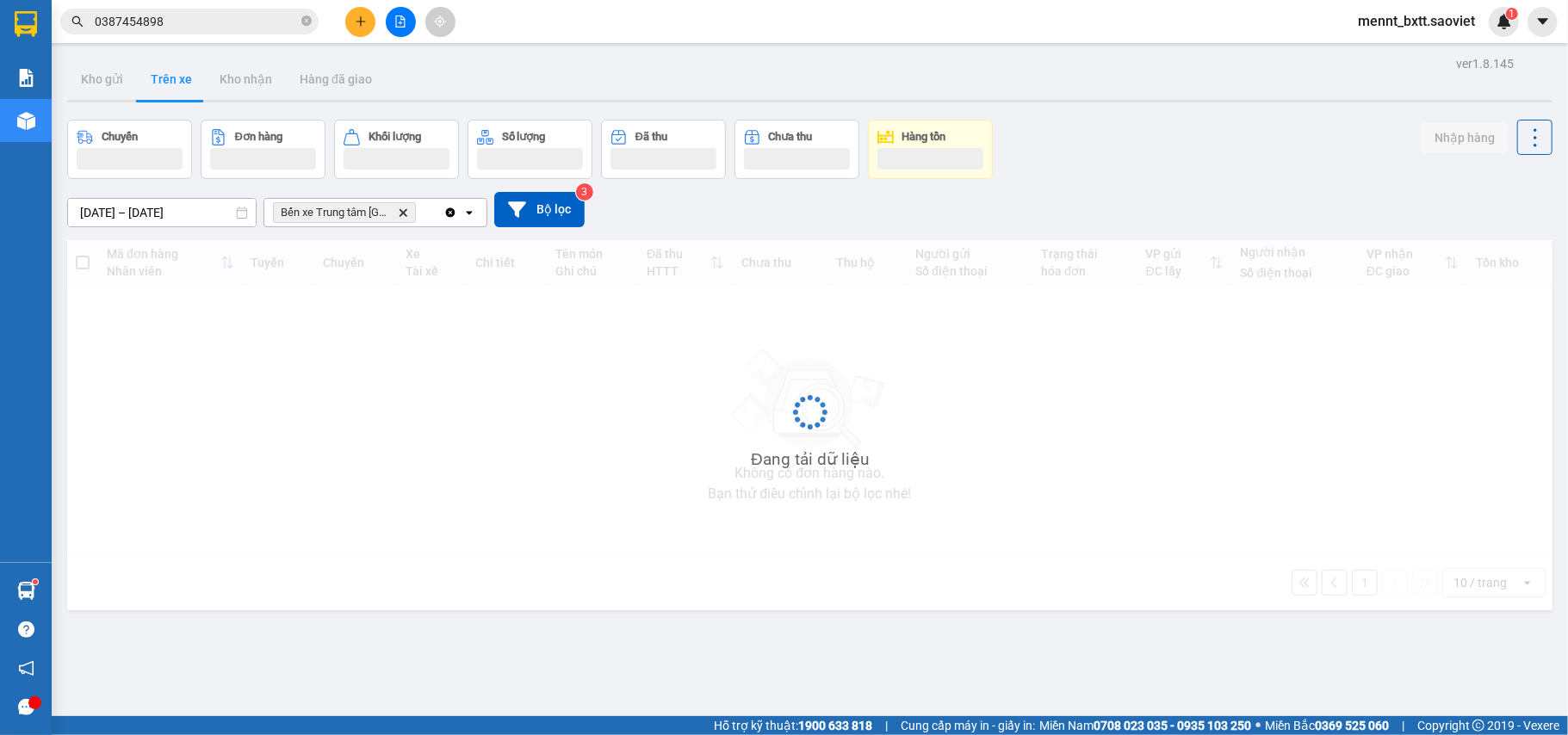
type input "[DATE] – [DATE]"
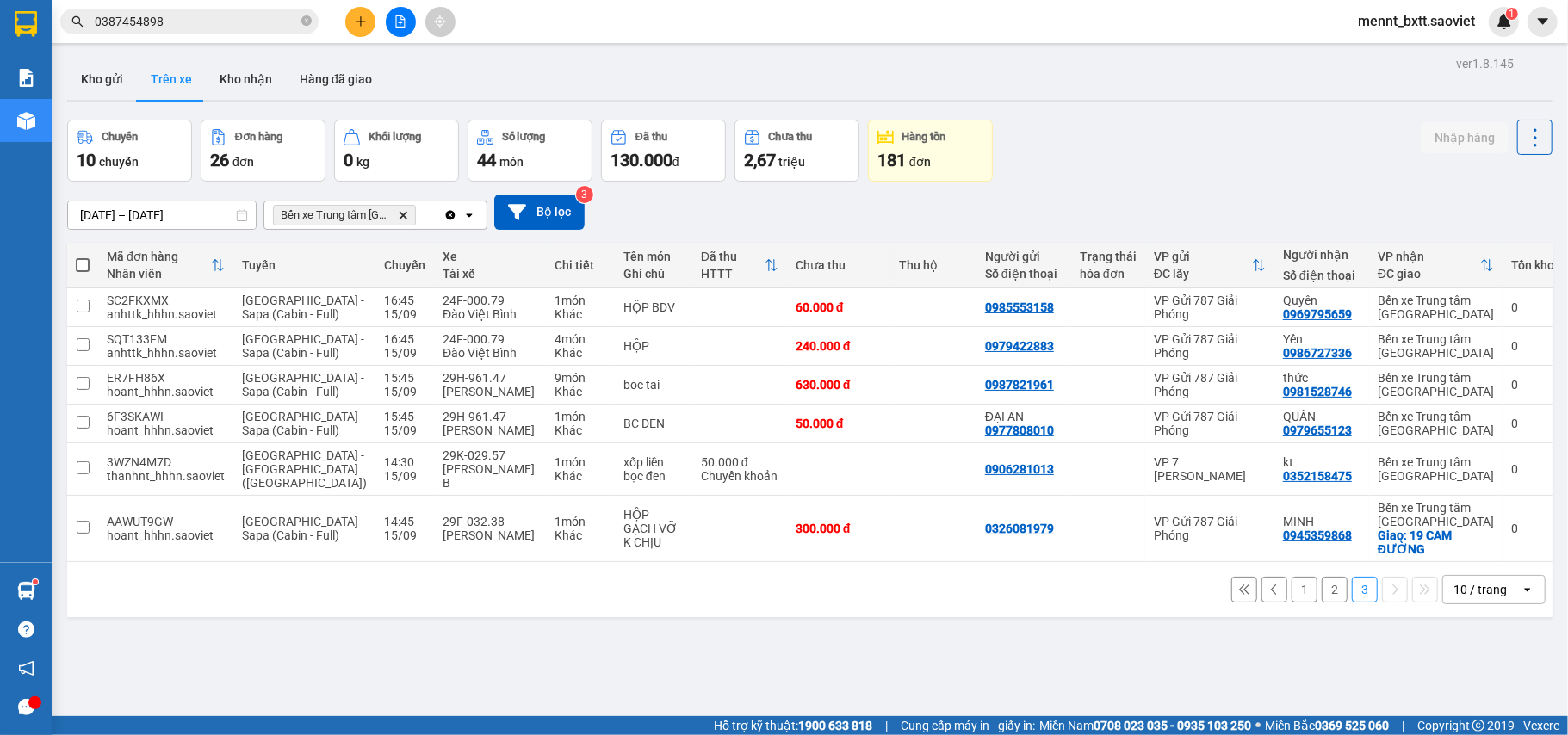
scroll to position [79, 0]
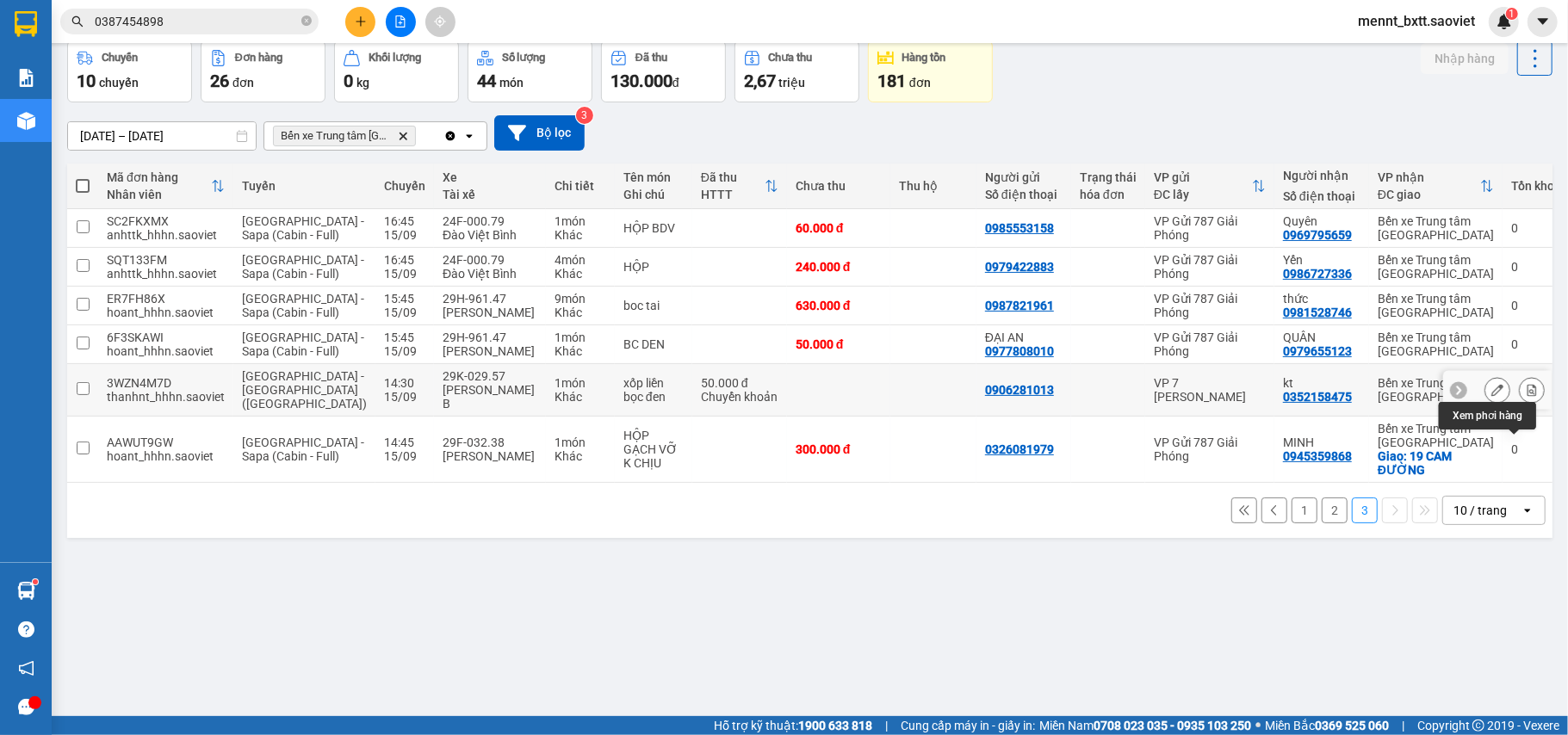
click at [1519, 406] on button at bounding box center [1531, 391] width 24 height 30
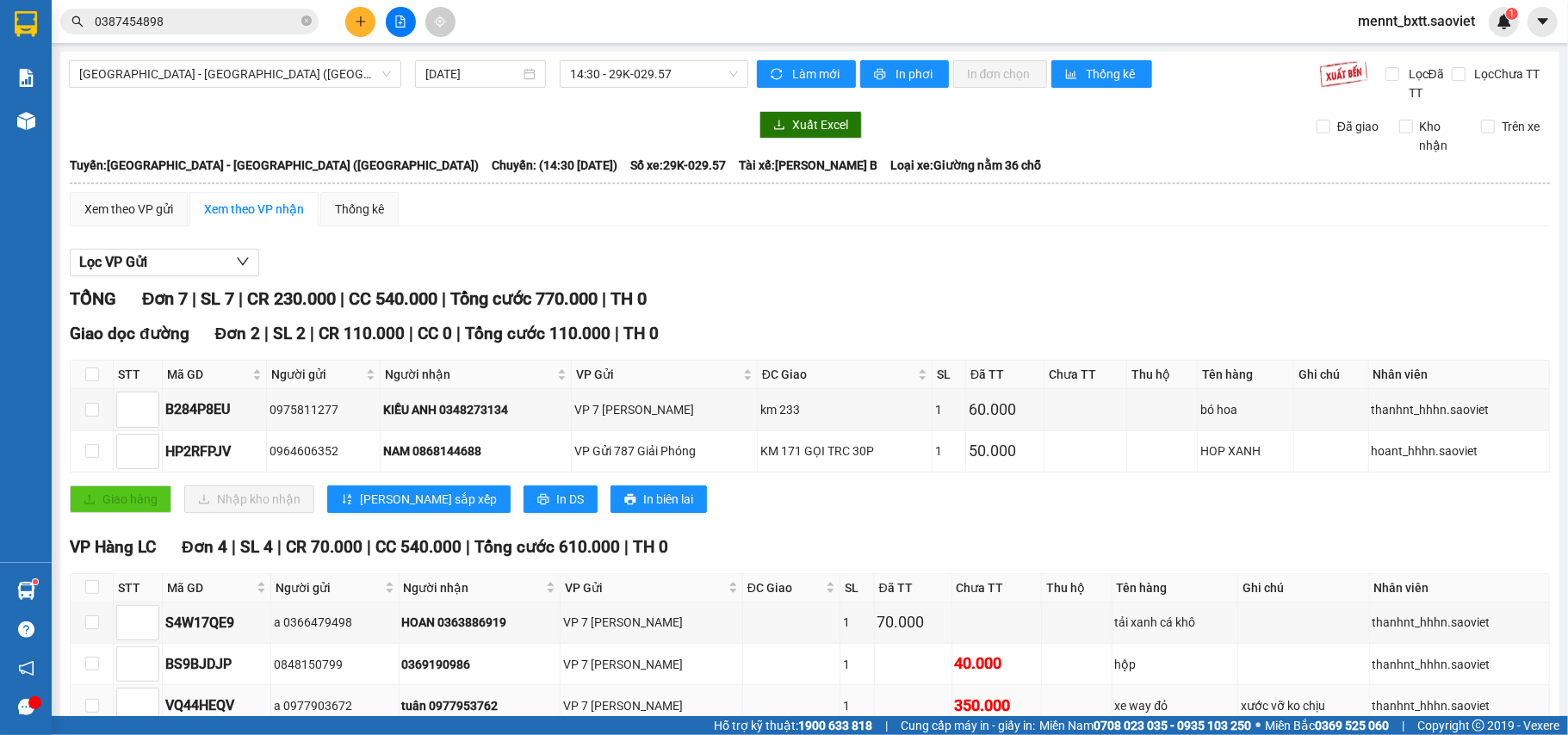
scroll to position [320, 0]
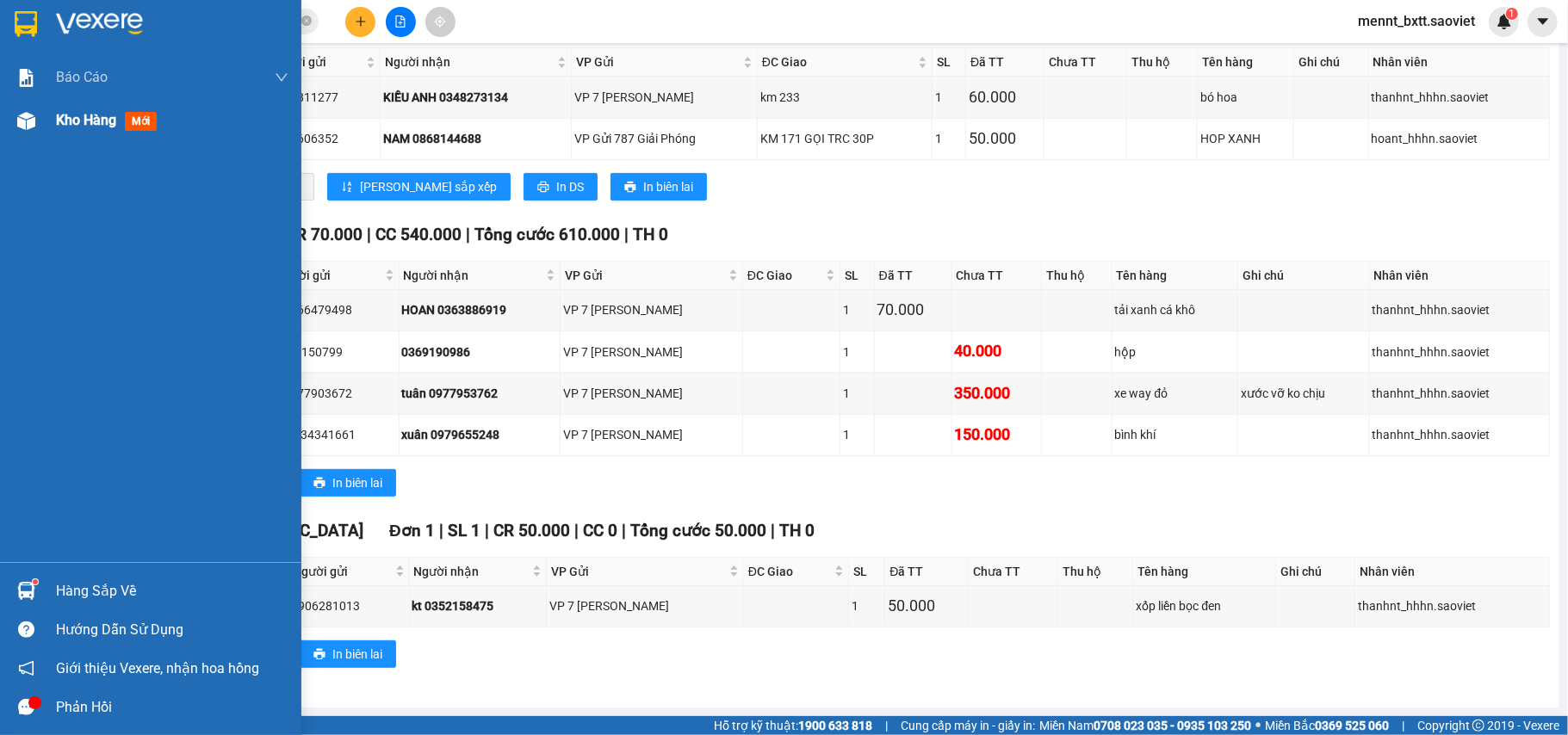
click at [69, 131] on div "Kho hàng mới" at bounding box center [172, 121] width 232 height 43
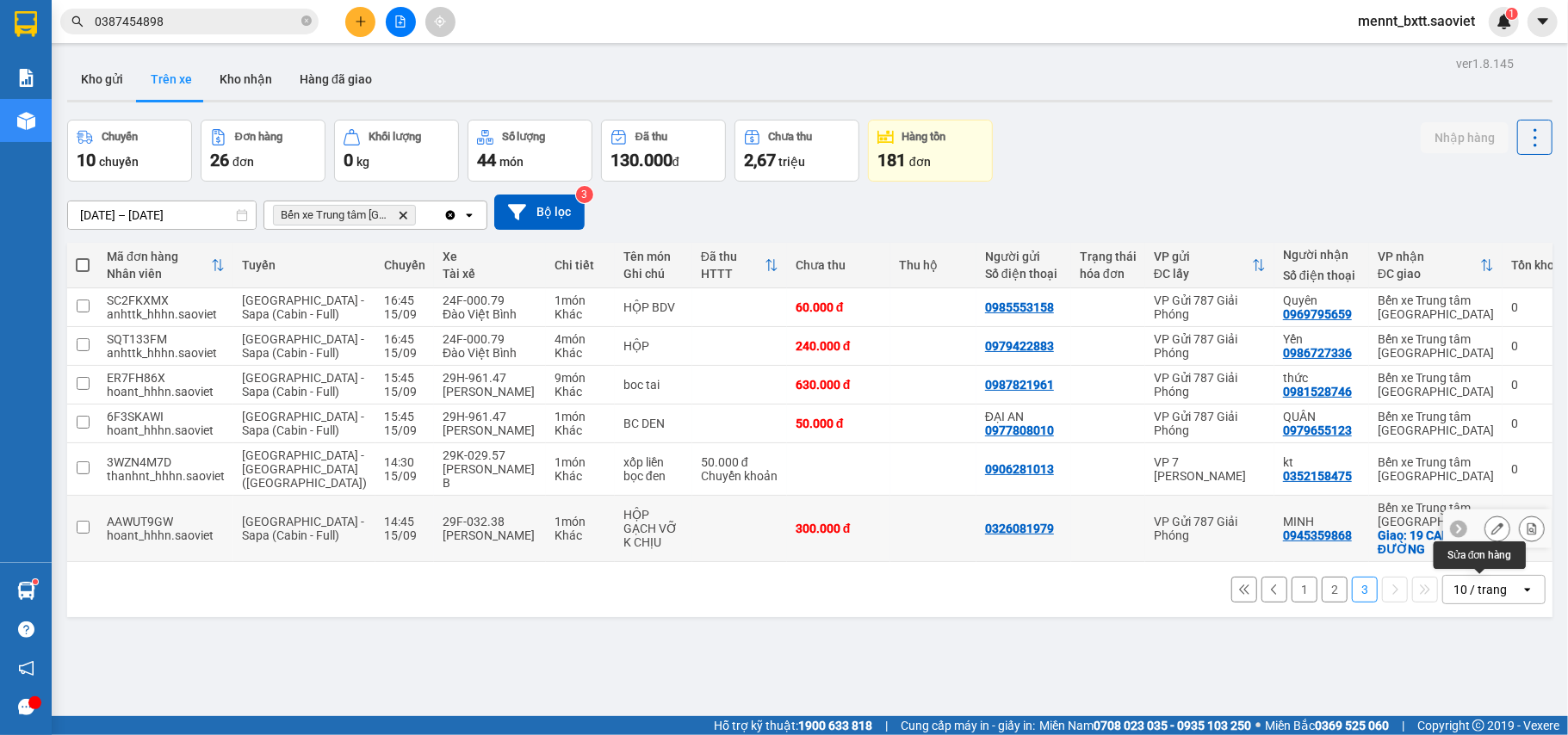
click at [1491, 534] on icon at bounding box center [1497, 529] width 12 height 12
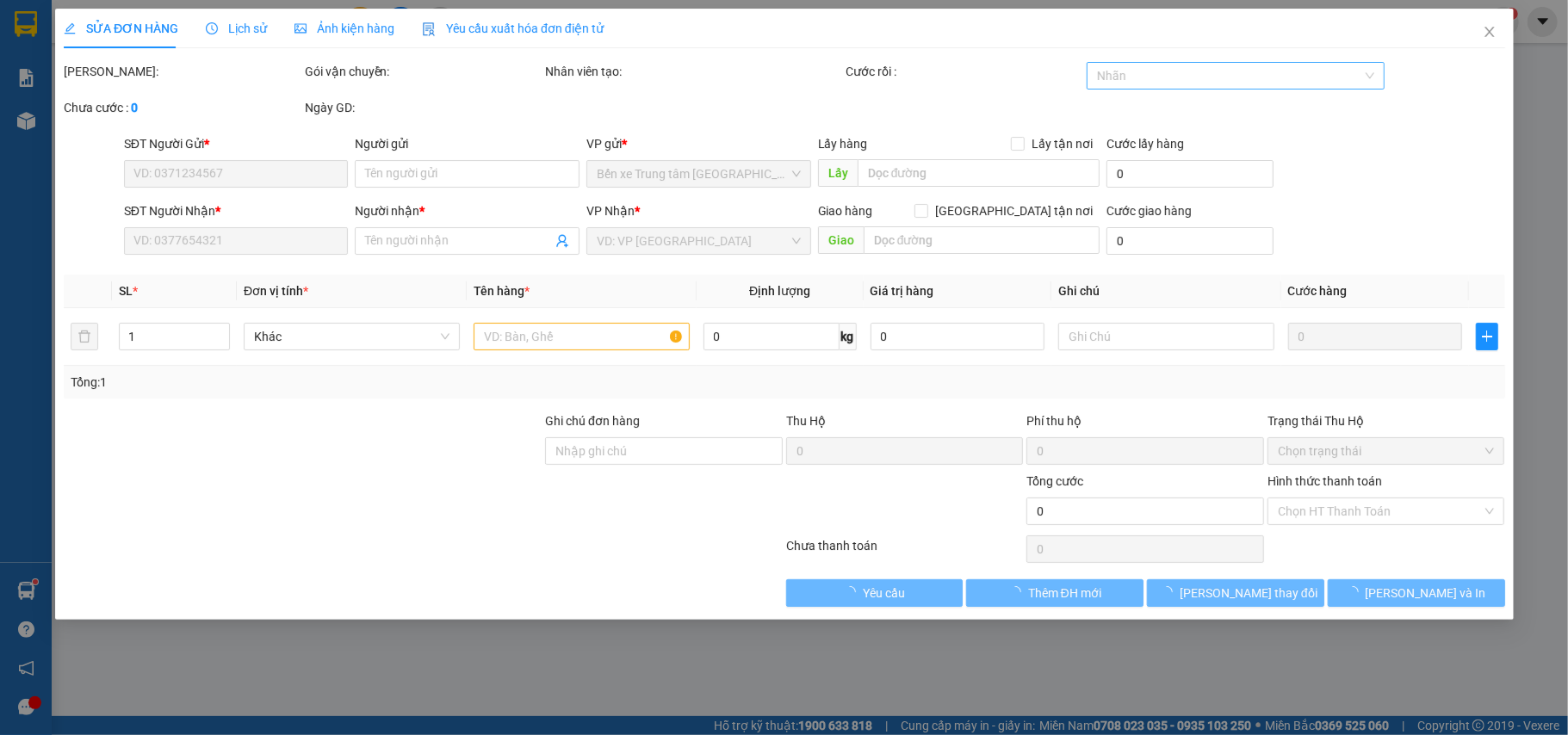
type input "0326081979"
type input "0945359868"
type input "MINH"
checkbox input "true"
type input "19 CAM ĐƯỜNG"
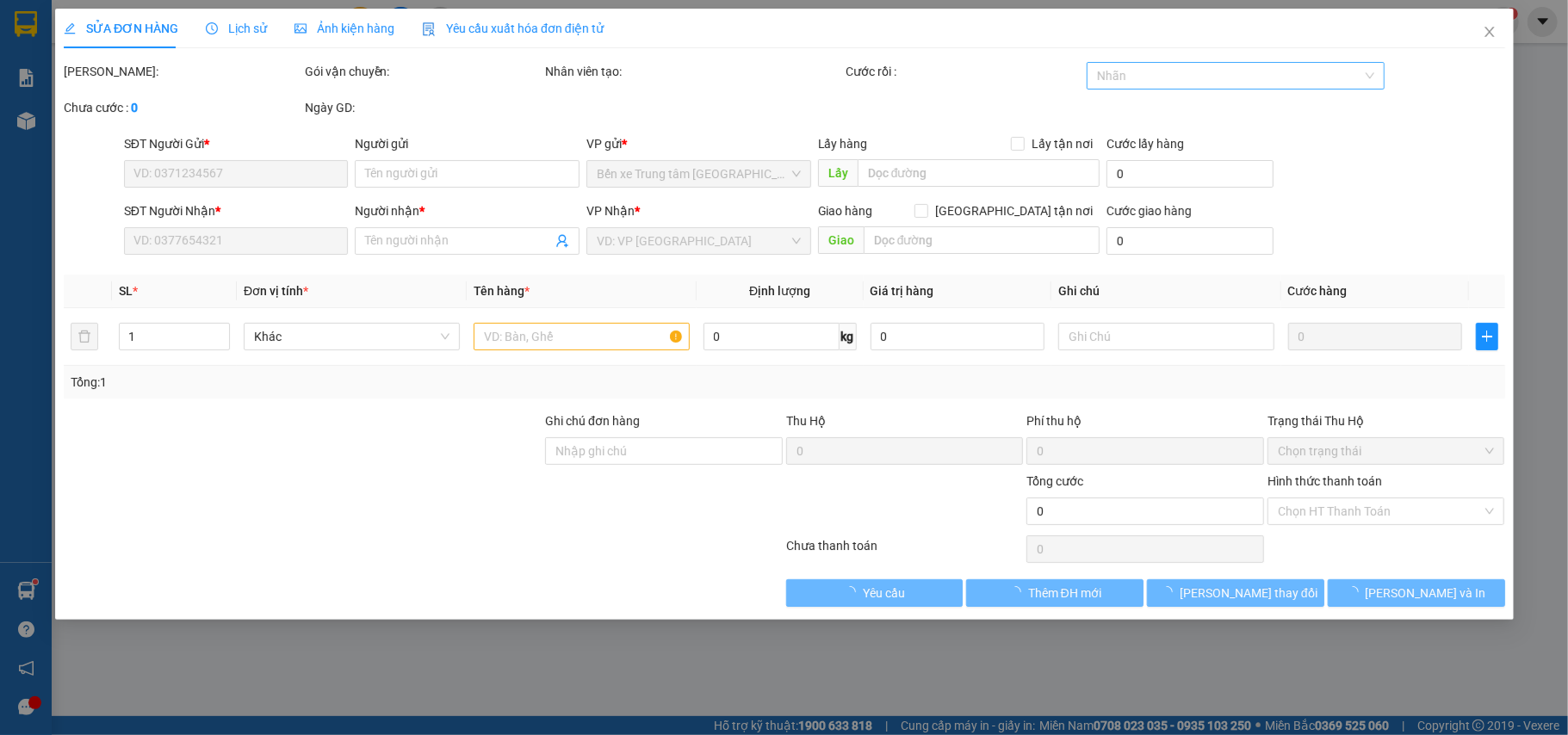
type input "300.000"
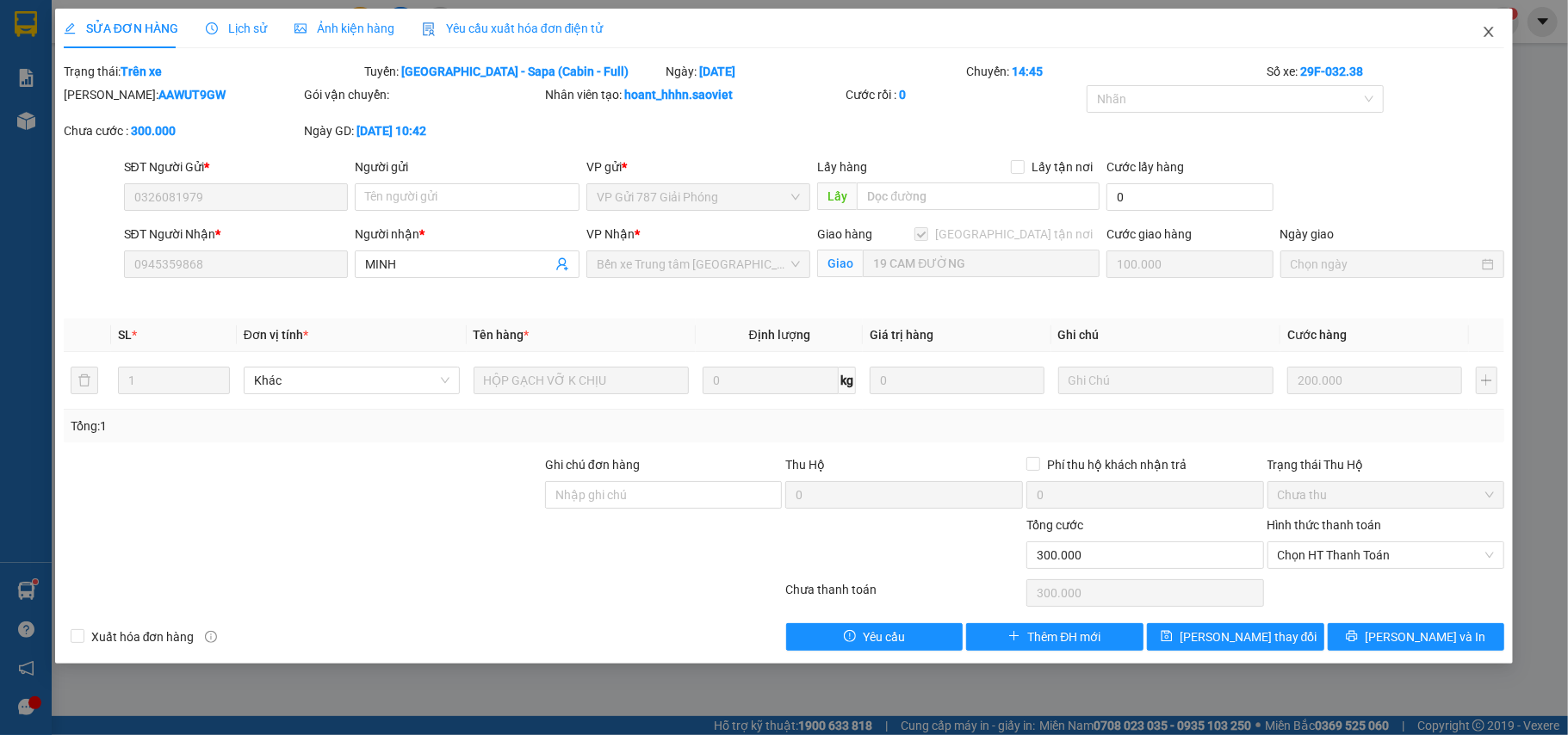
click at [1491, 22] on span "Close" at bounding box center [1488, 33] width 48 height 48
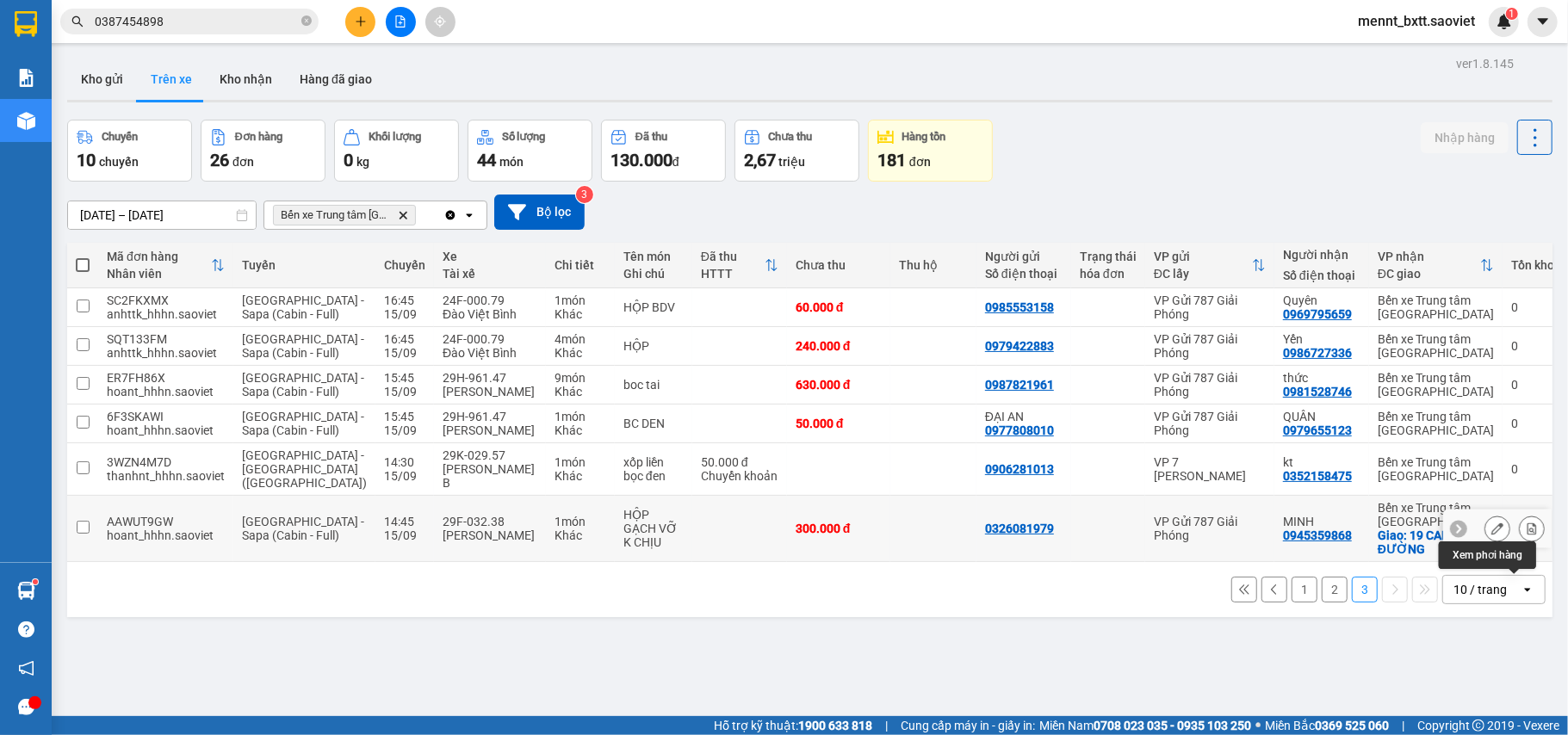
click at [1527, 534] on icon at bounding box center [1532, 529] width 10 height 12
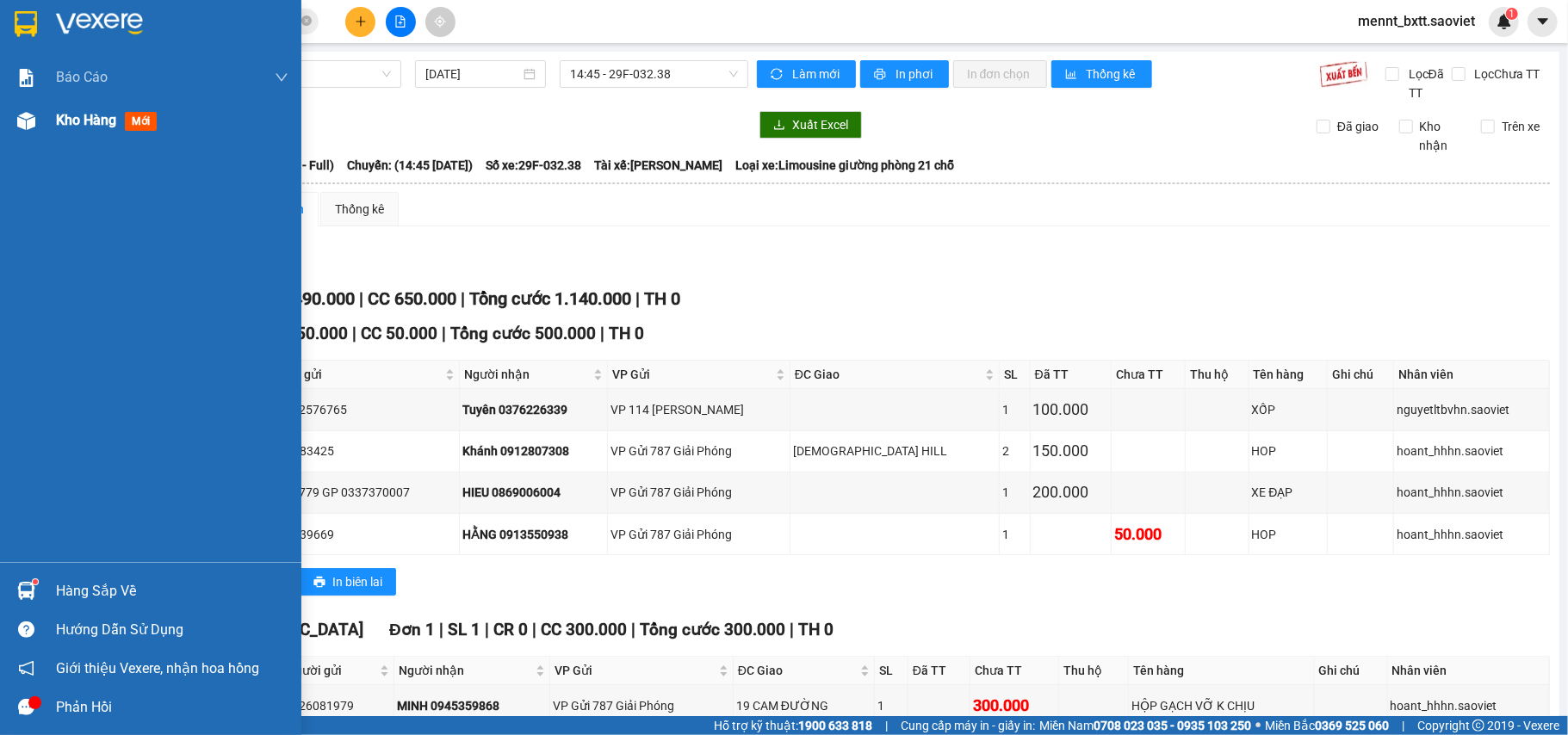
click at [98, 112] on span "Kho hàng" at bounding box center [86, 120] width 60 height 16
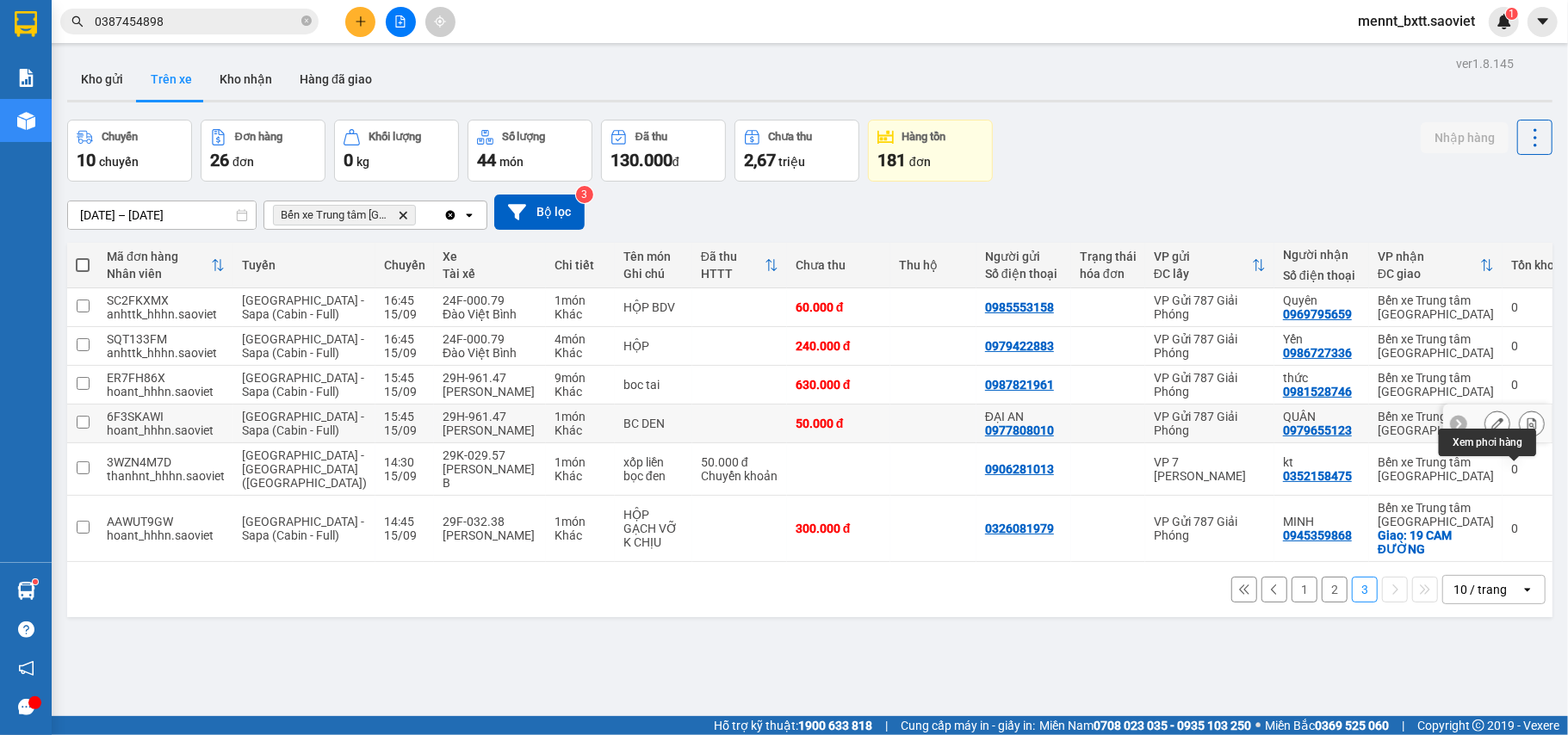
click at [1520, 439] on button at bounding box center [1531, 424] width 24 height 30
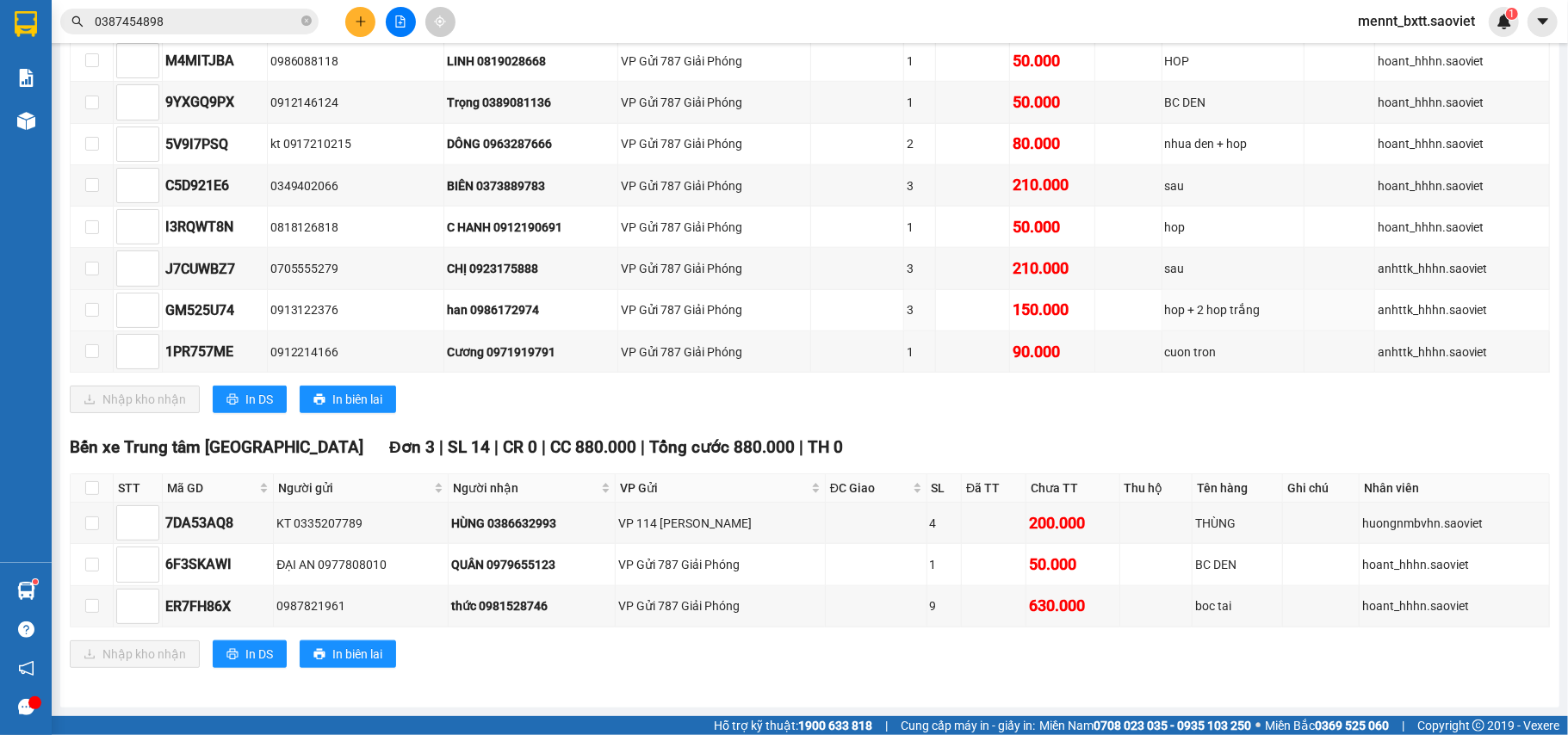
scroll to position [742, 0]
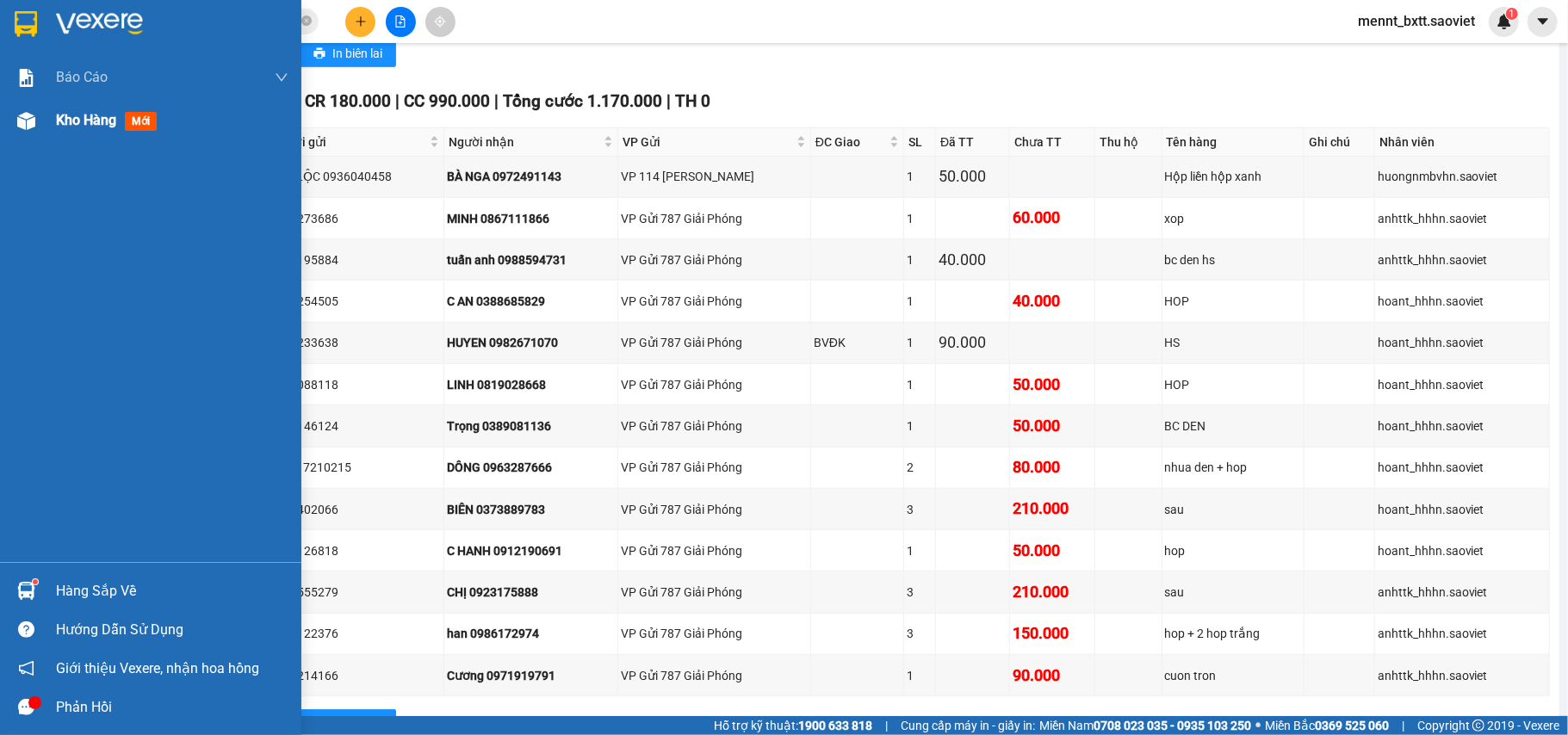
click at [69, 126] on span "Kho hàng" at bounding box center [86, 120] width 60 height 16
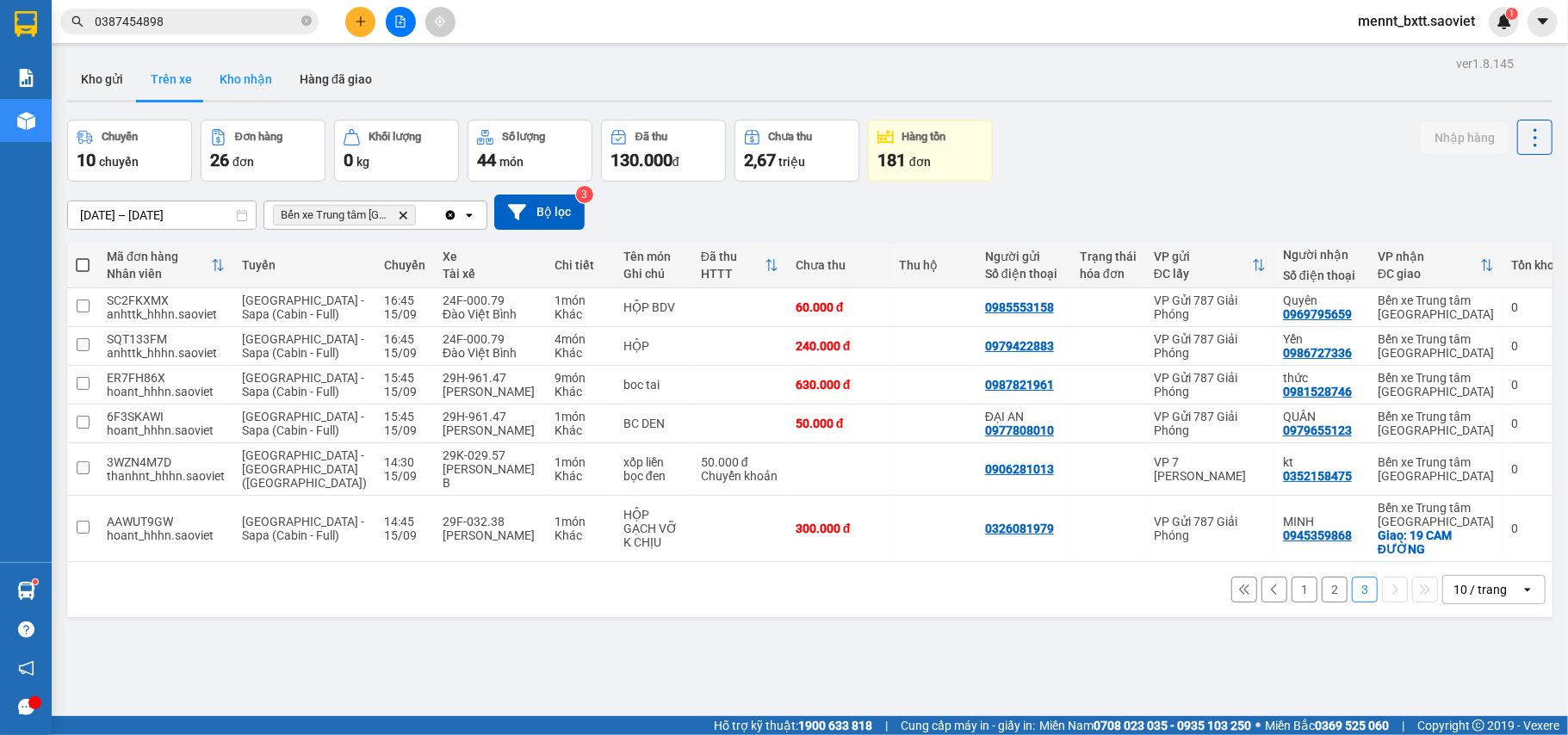
click at [248, 83] on button "Kho nhận" at bounding box center [246, 79] width 80 height 42
type input "11/09/2025 – 15/09/2025"
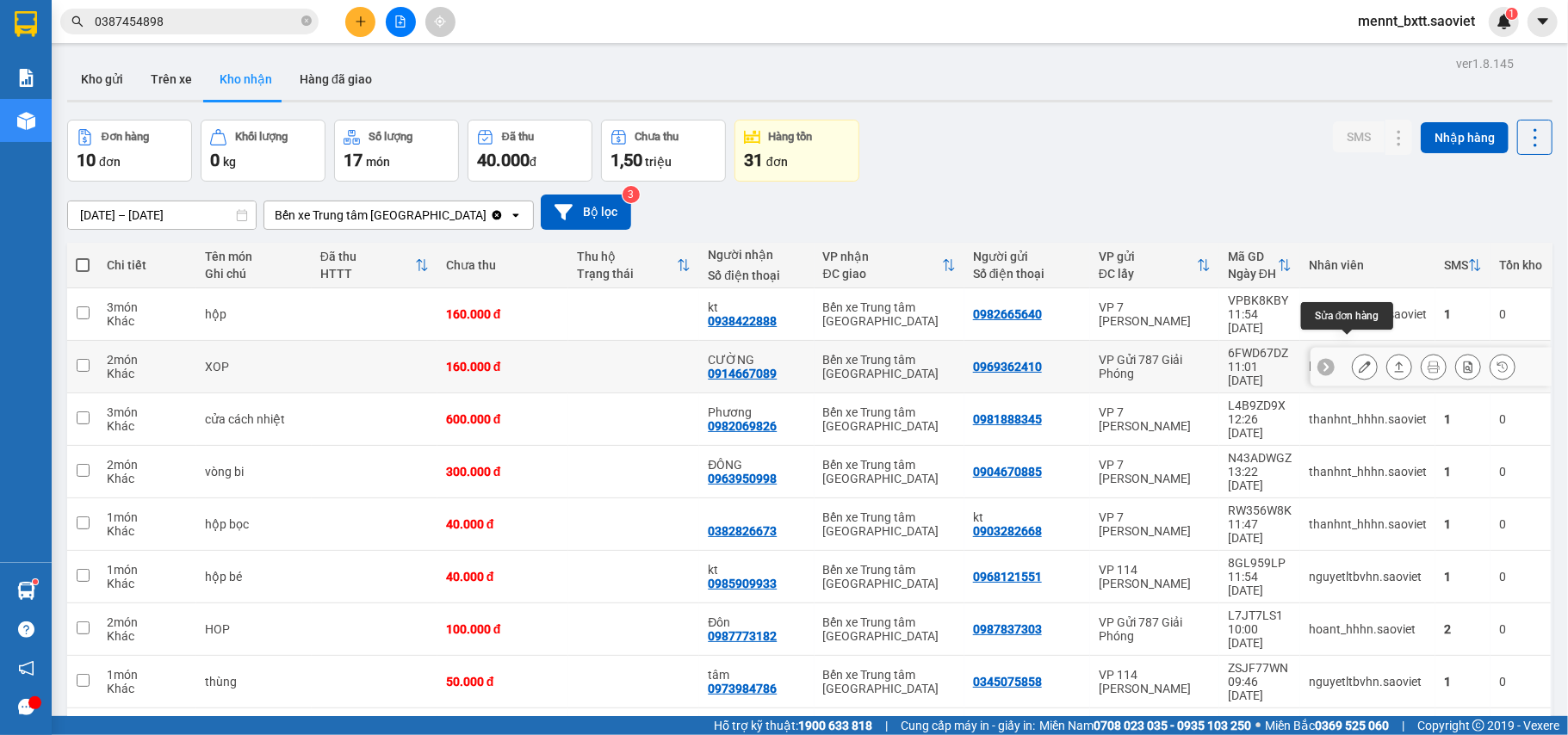
click at [1359, 360] on icon at bounding box center [1365, 367] width 12 height 12
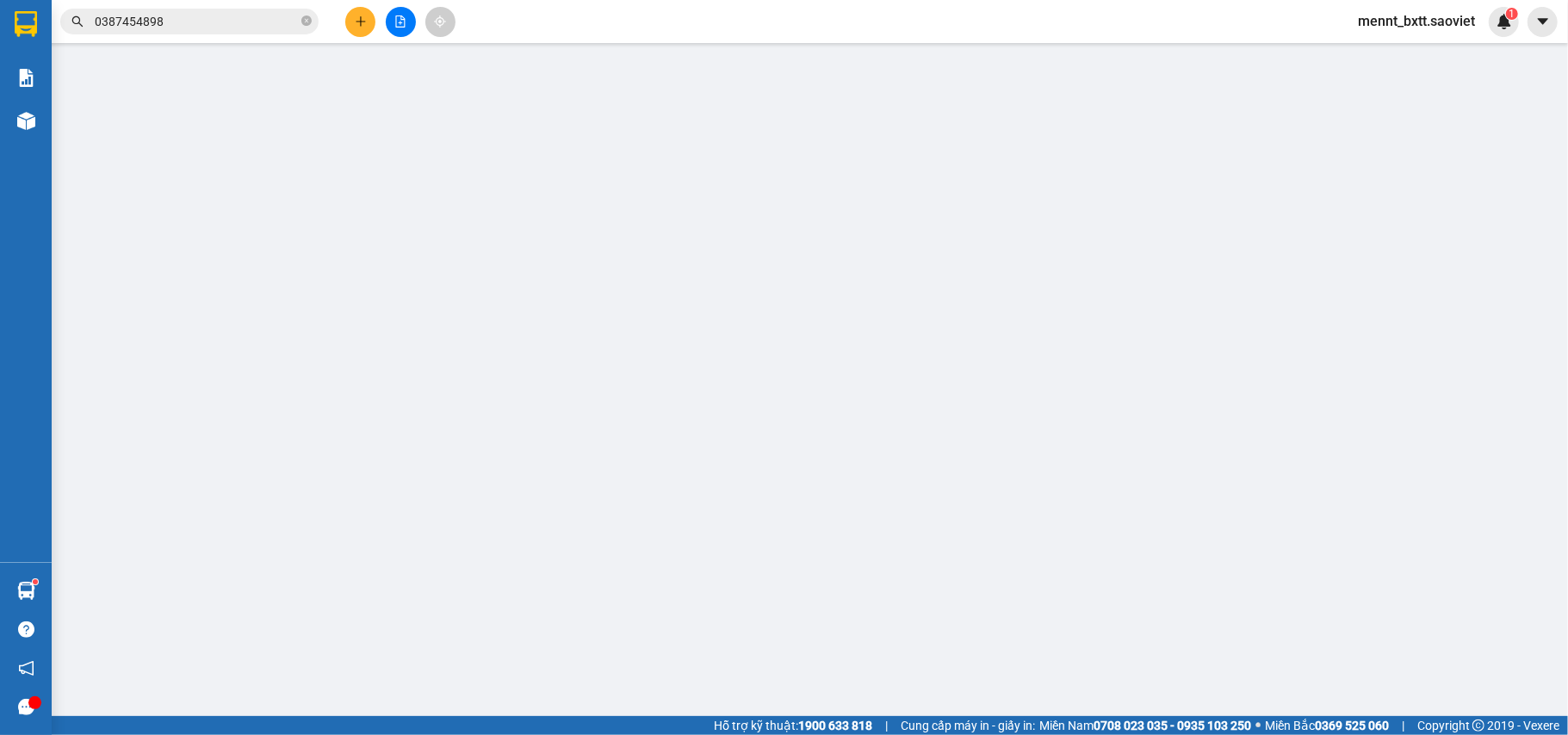
type input "0969362410"
type input "0914667089"
type input "CƯỜNG"
type input "160.000"
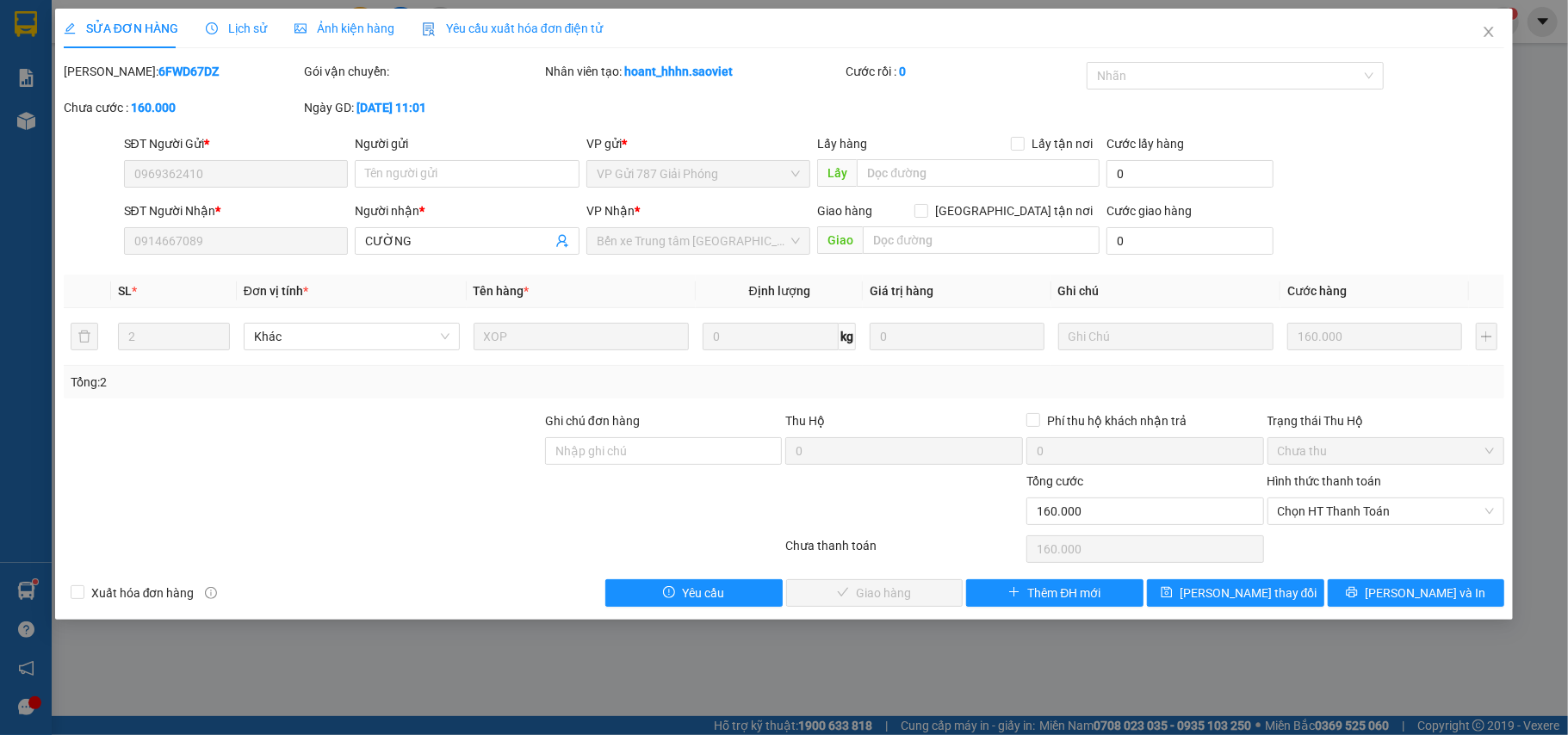
click at [24, 238] on div "SỬA ĐƠN HÀNG Lịch sử Ảnh kiện hàng Yêu cầu xuất hóa đơn điện tử Total Paid Fee …" at bounding box center [784, 368] width 1568 height 735
click at [1488, 35] on icon "close" at bounding box center [1488, 32] width 10 height 11
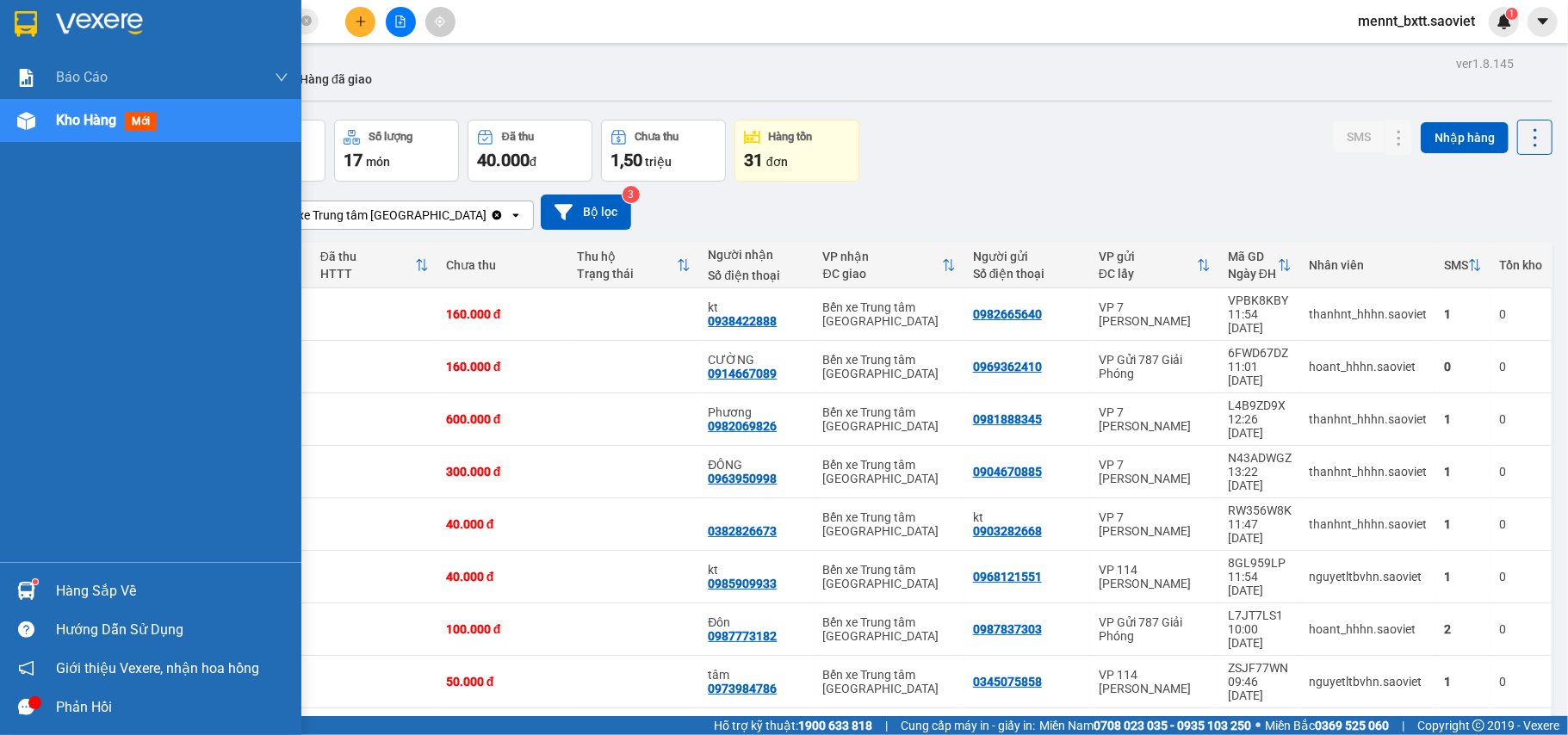
click at [87, 112] on span "Kho hàng" at bounding box center [86, 120] width 60 height 16
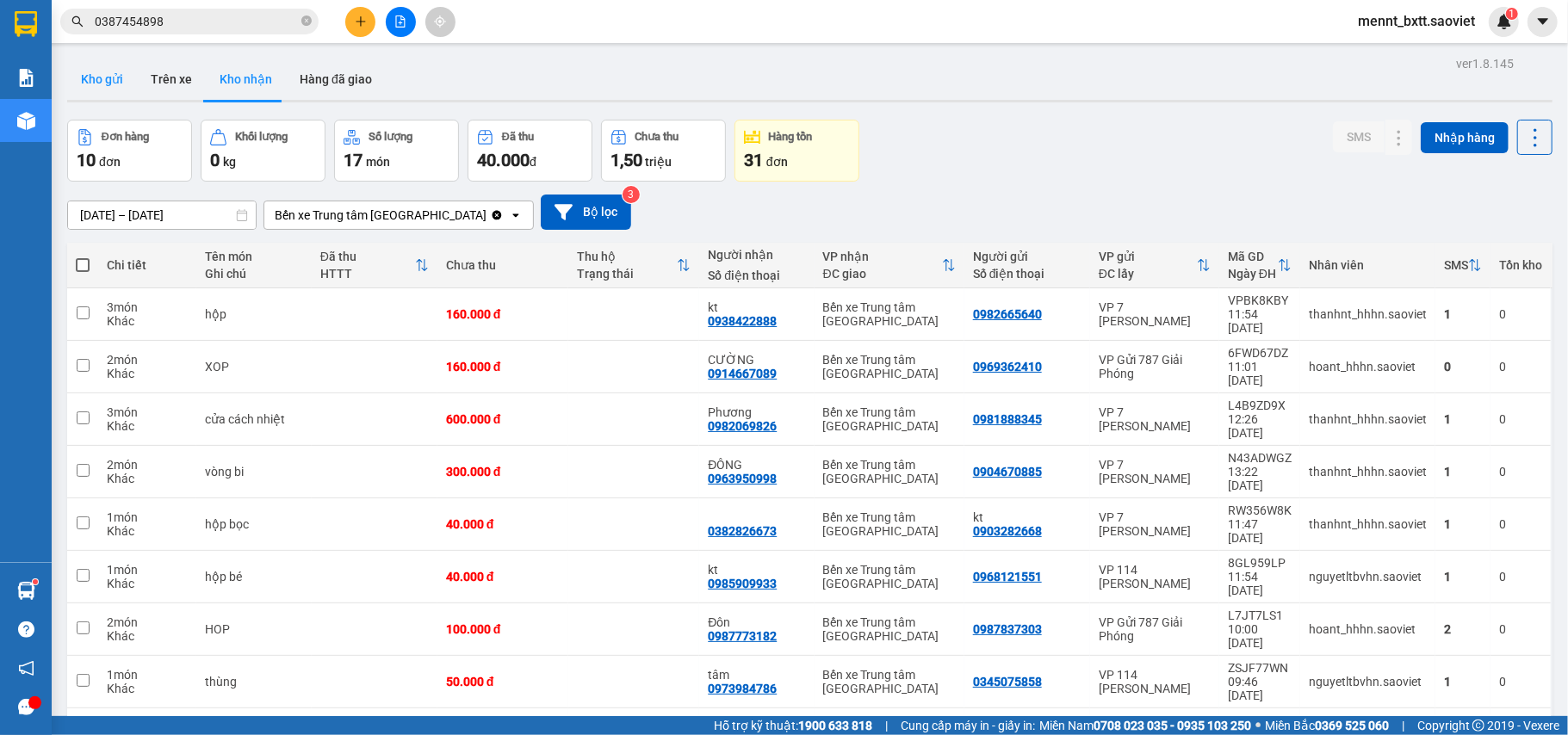
click at [117, 75] on button "Kho gửi" at bounding box center [102, 79] width 70 height 42
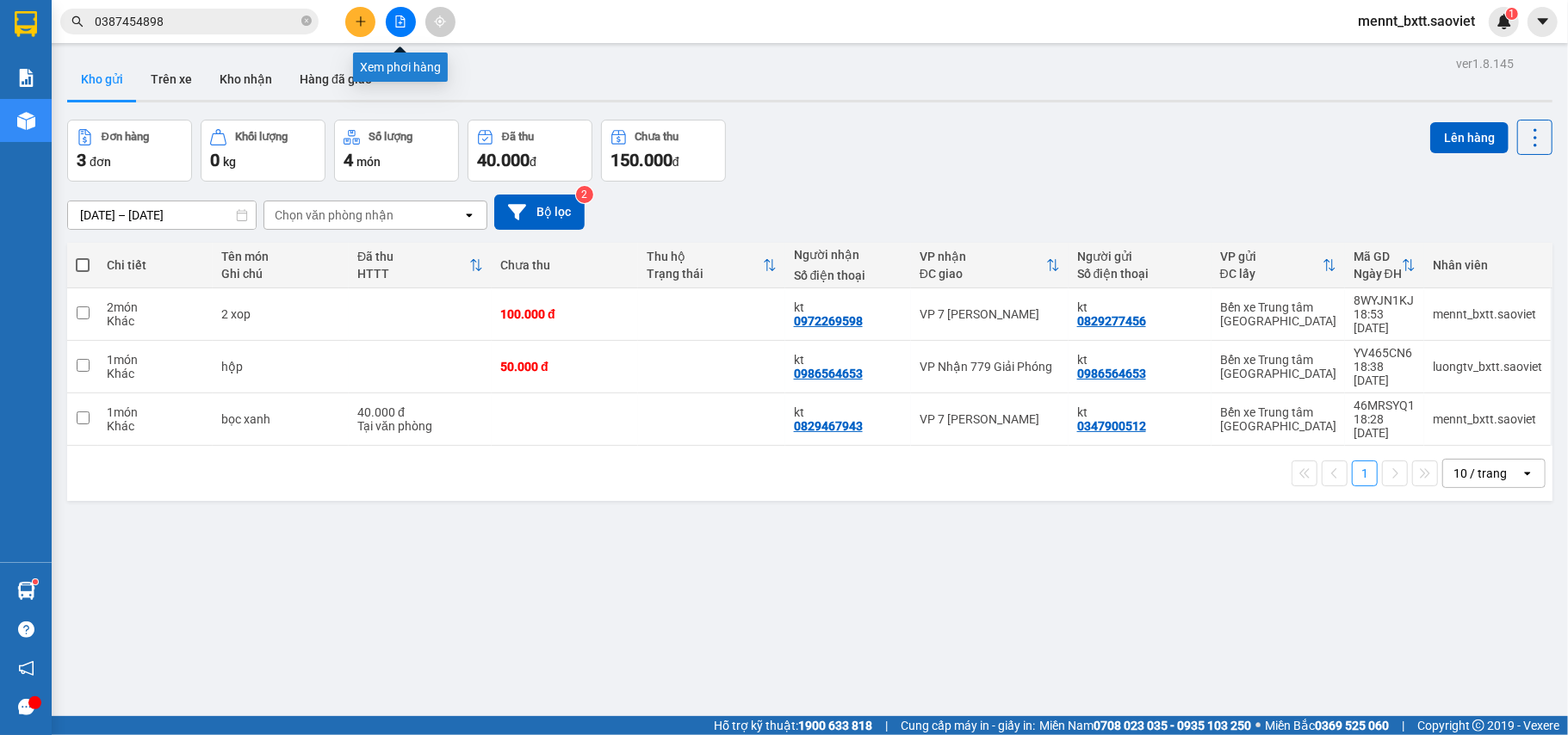
click at [406, 20] on button at bounding box center [401, 22] width 30 height 30
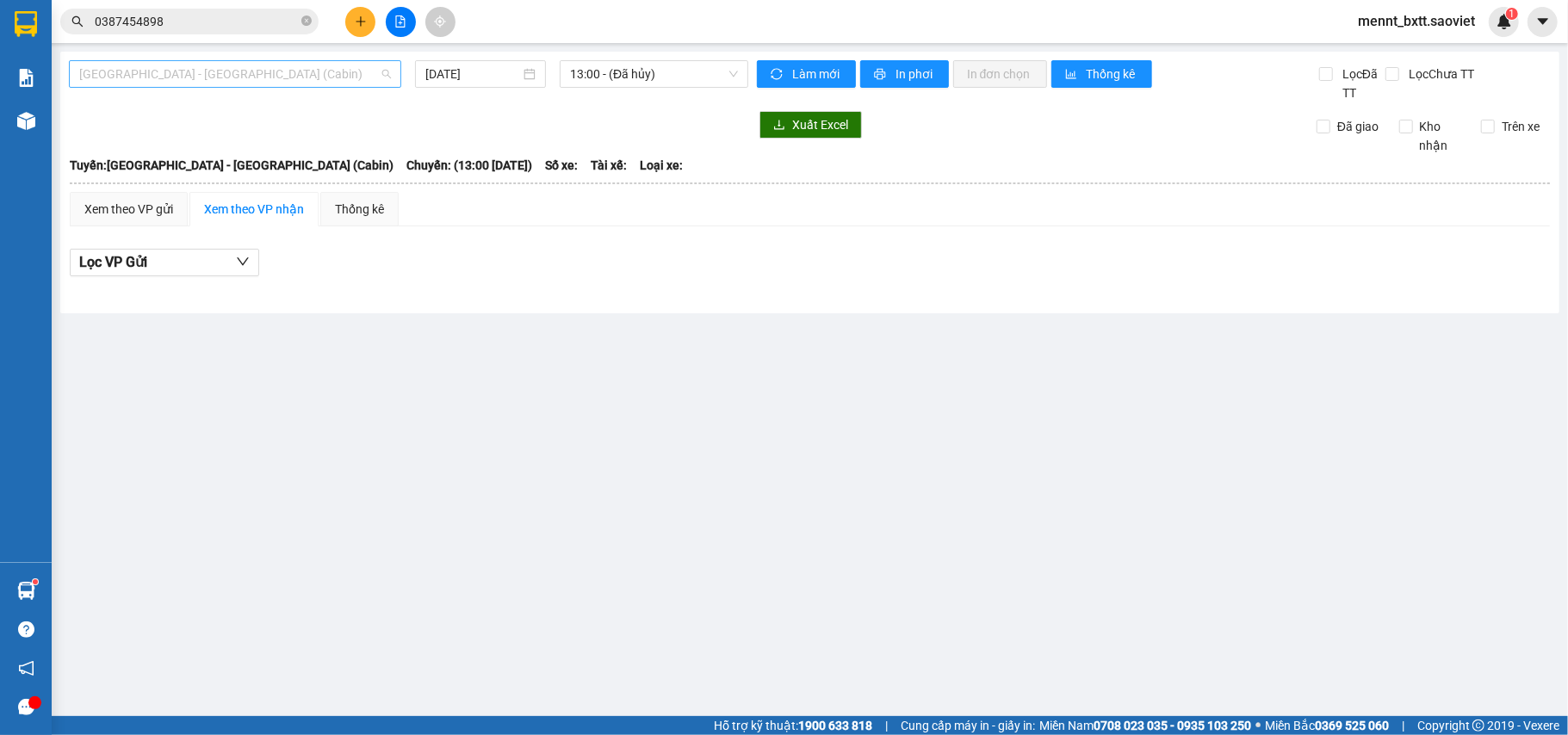
click at [300, 71] on span "[GEOGRAPHIC_DATA] - [GEOGRAPHIC_DATA] (Cabin)" at bounding box center [234, 74] width 311 height 26
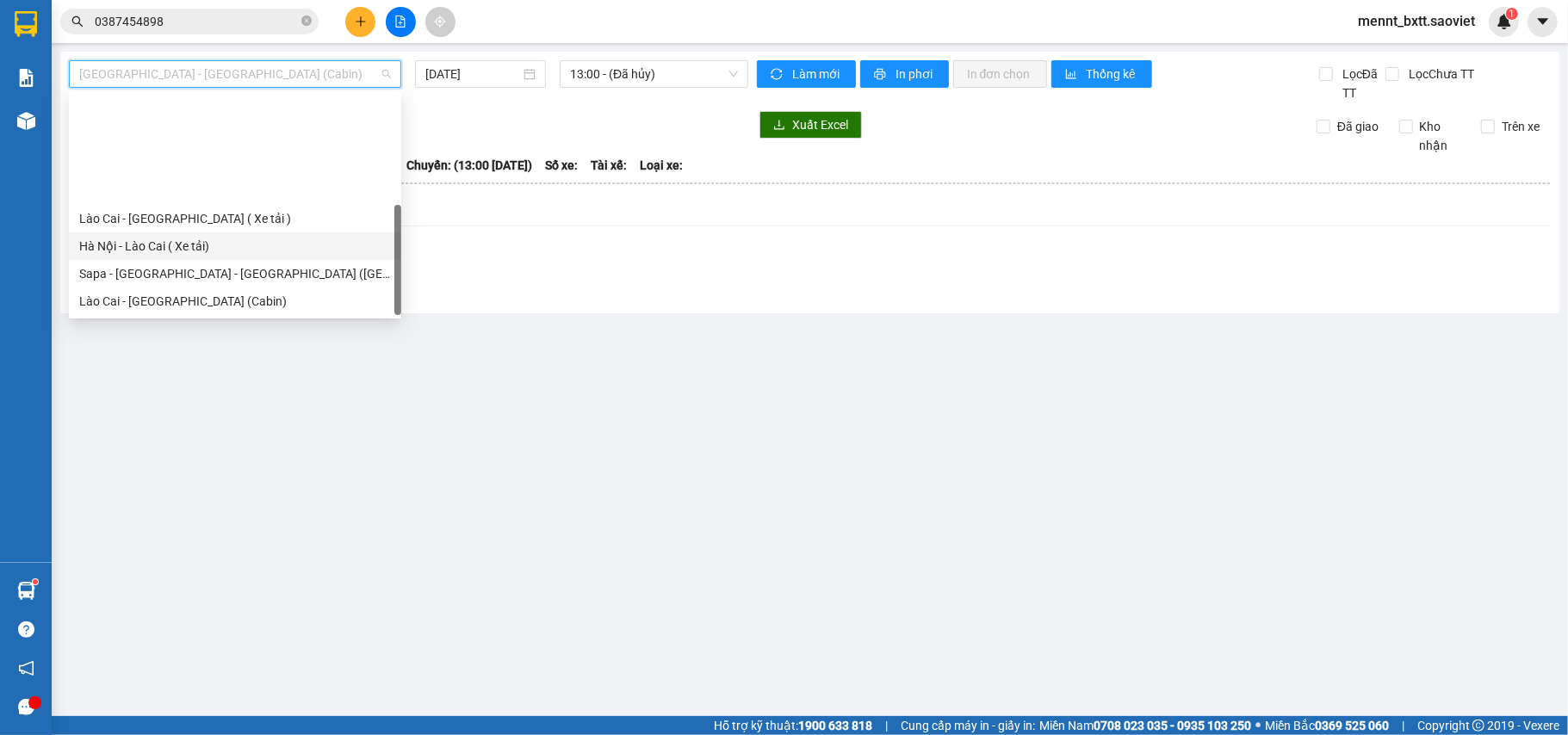
scroll to position [138, 0]
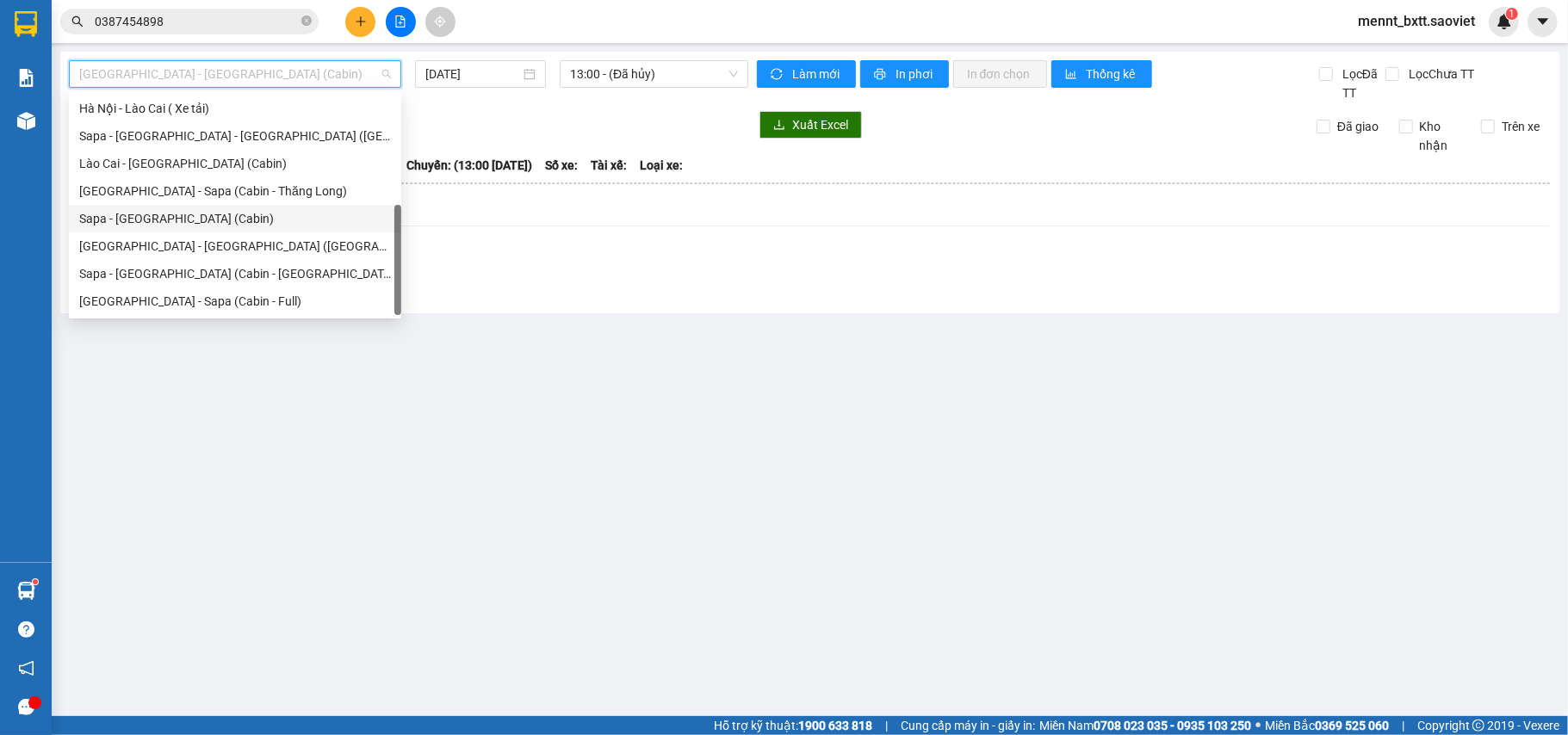
click at [246, 208] on div "Sapa - [GEOGRAPHIC_DATA] (Cabin)" at bounding box center [235, 218] width 332 height 28
type input "[DATE]"
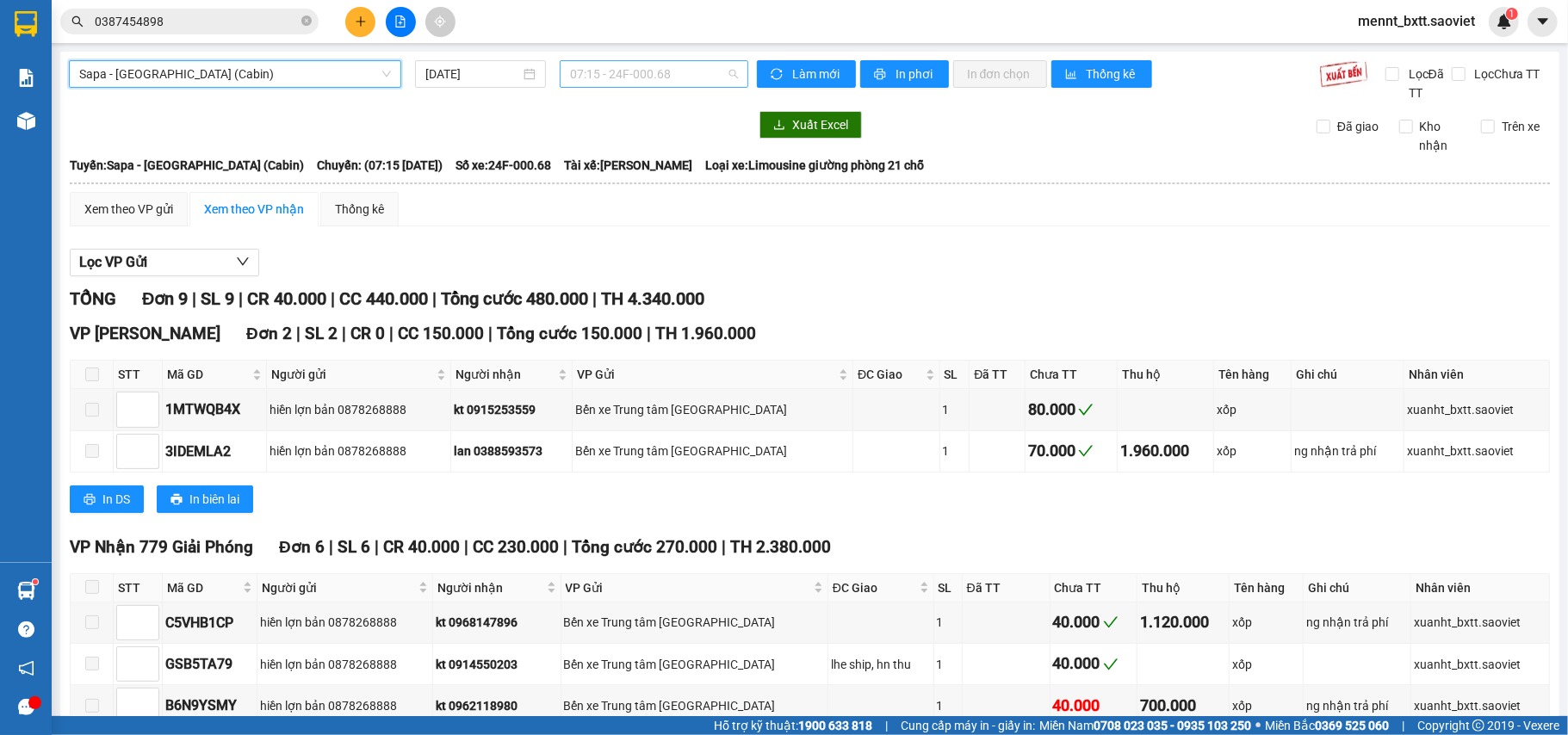
click at [591, 74] on span "07:15 - 24F-000.68" at bounding box center [653, 74] width 168 height 26
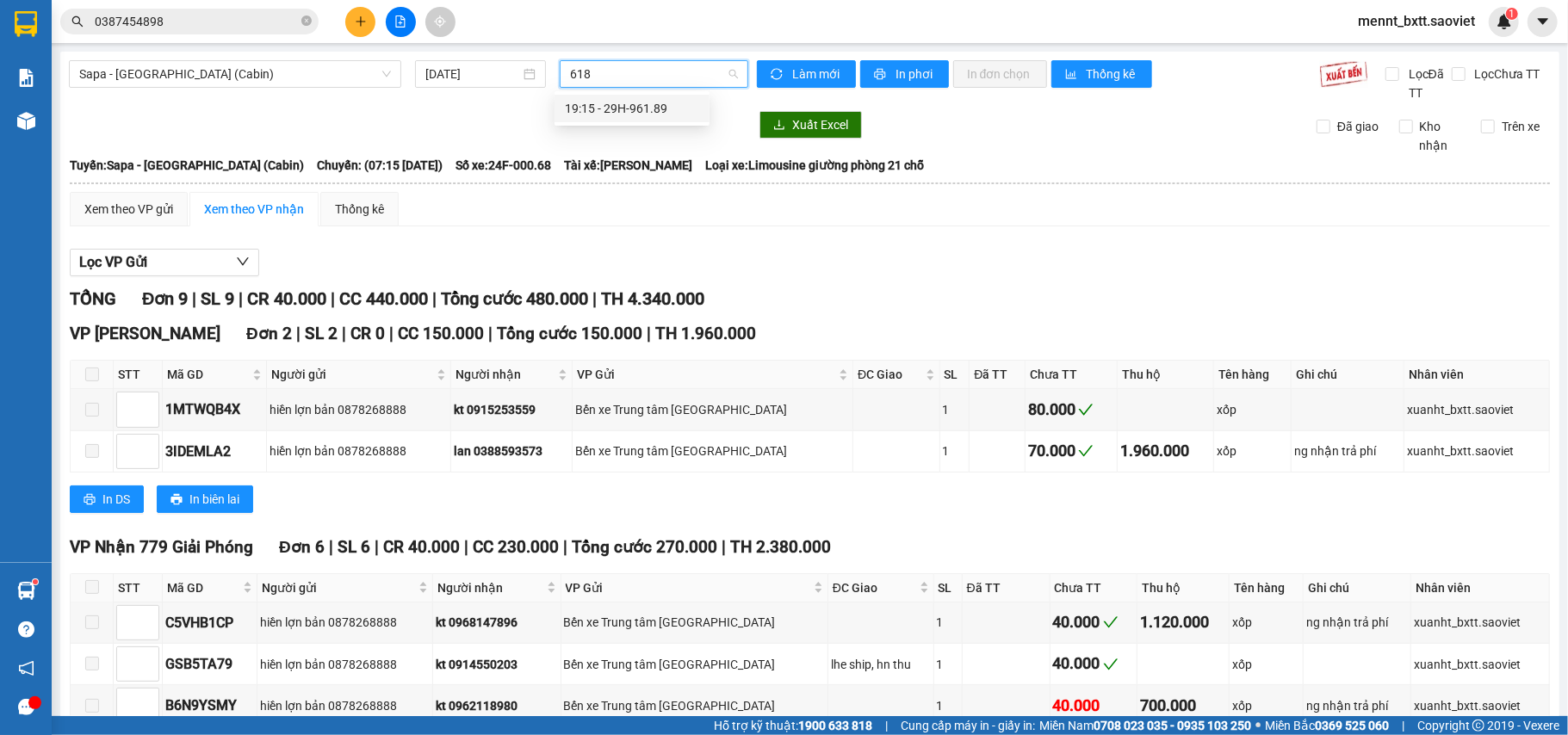
type input "6189"
click at [626, 104] on div "19:15 - 29H-961.89" at bounding box center [631, 108] width 134 height 19
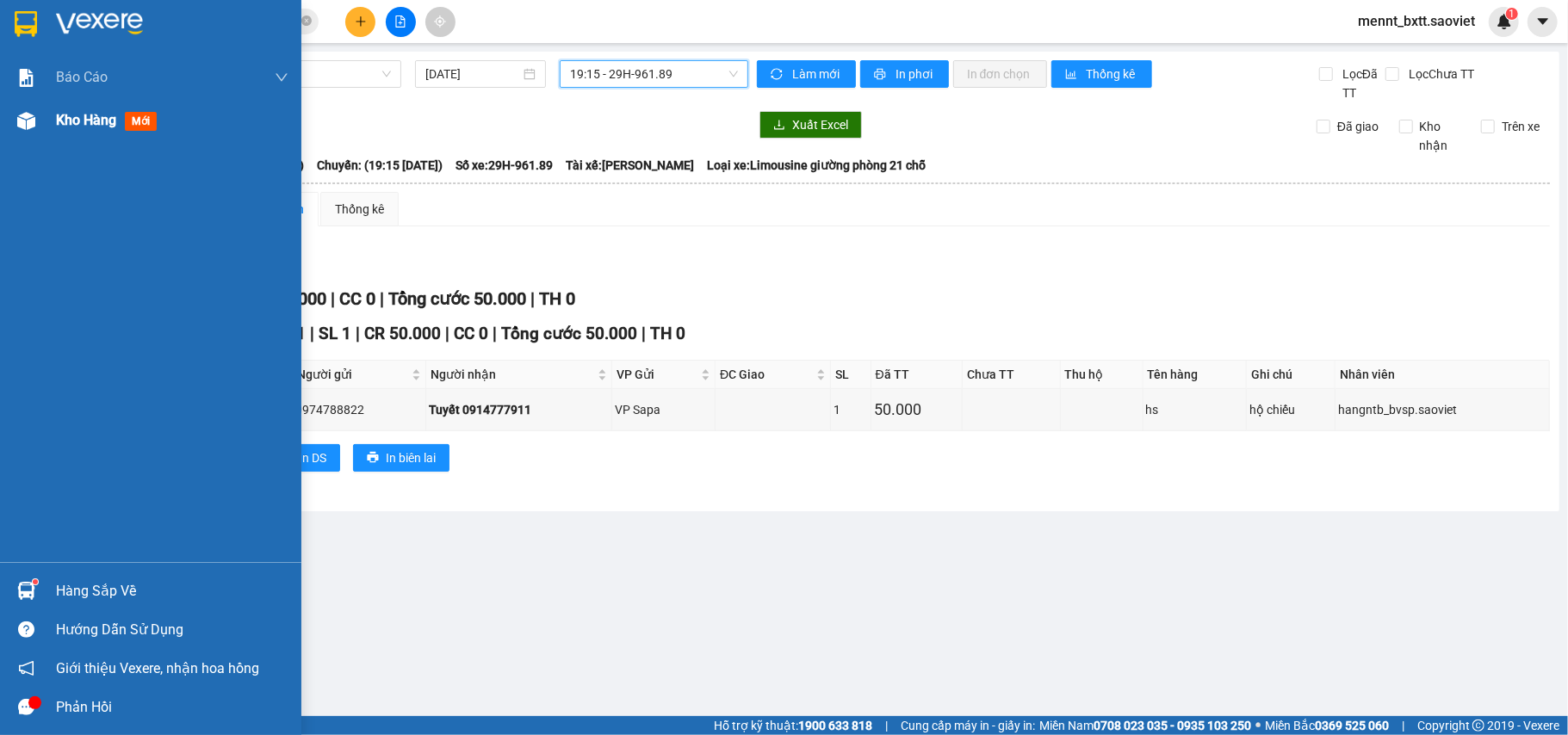
click at [70, 115] on span "Kho hàng" at bounding box center [86, 120] width 60 height 16
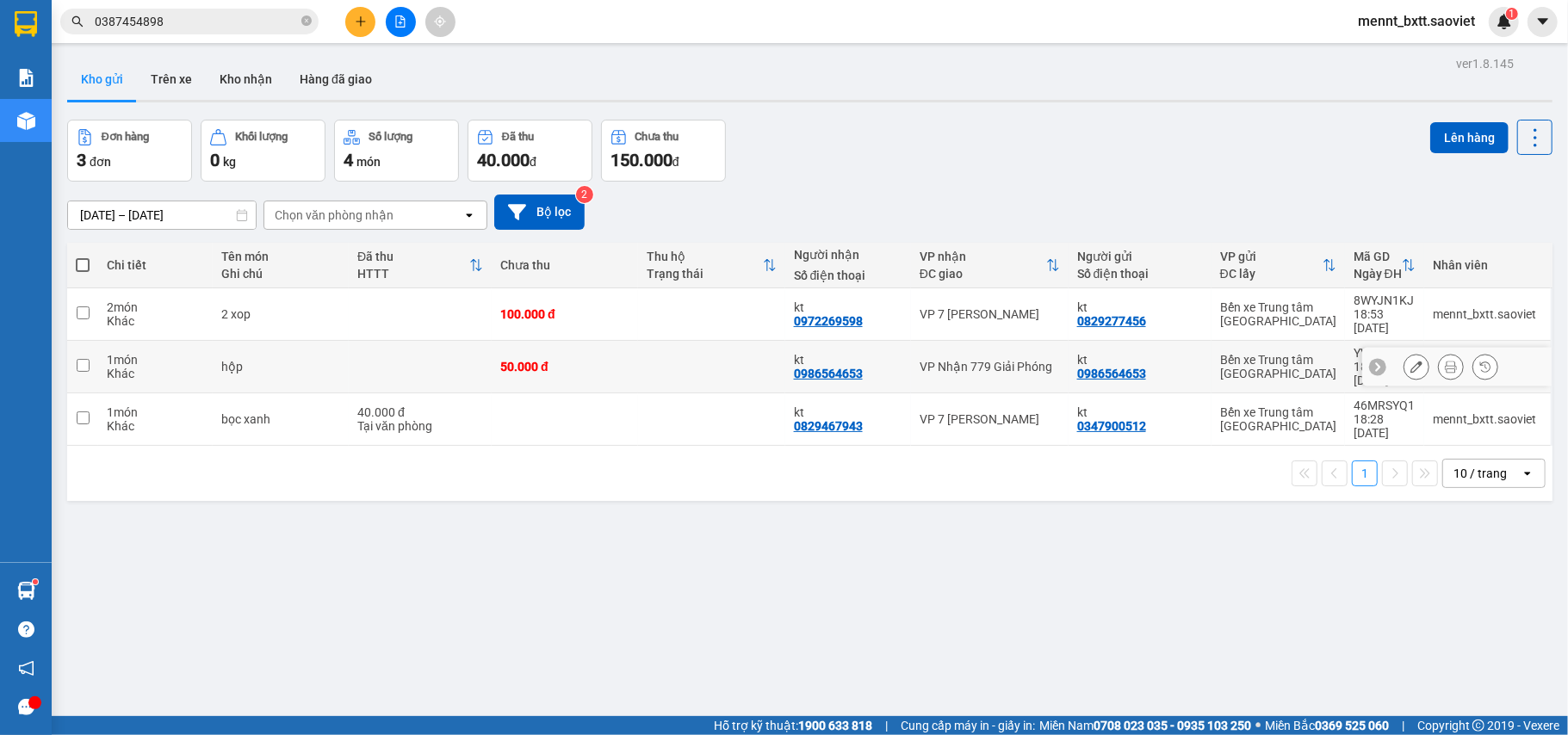
click at [620, 341] on td "50.000 đ" at bounding box center [564, 367] width 146 height 52
checkbox input "true"
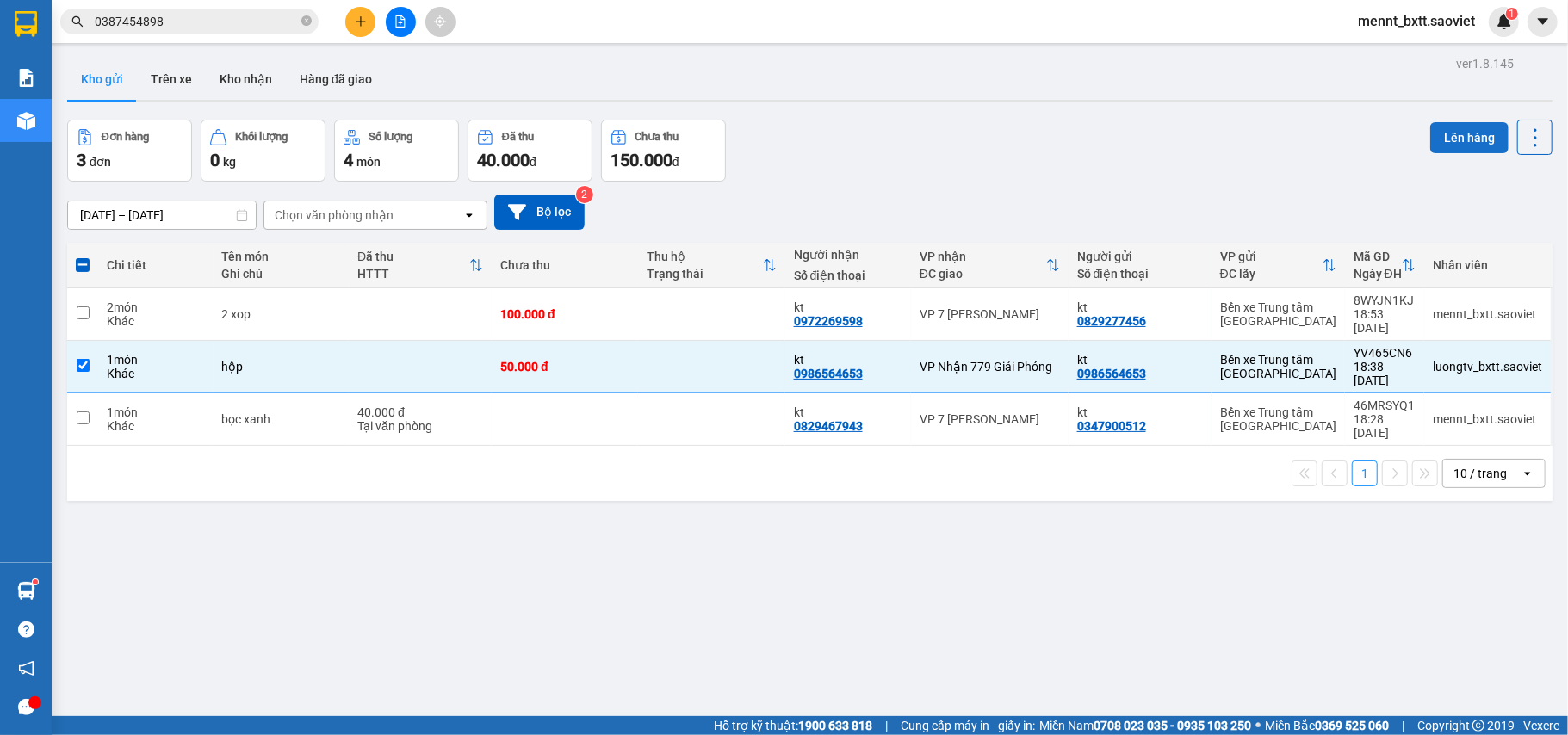
click at [1434, 130] on button "Lên hàng" at bounding box center [1469, 138] width 78 height 31
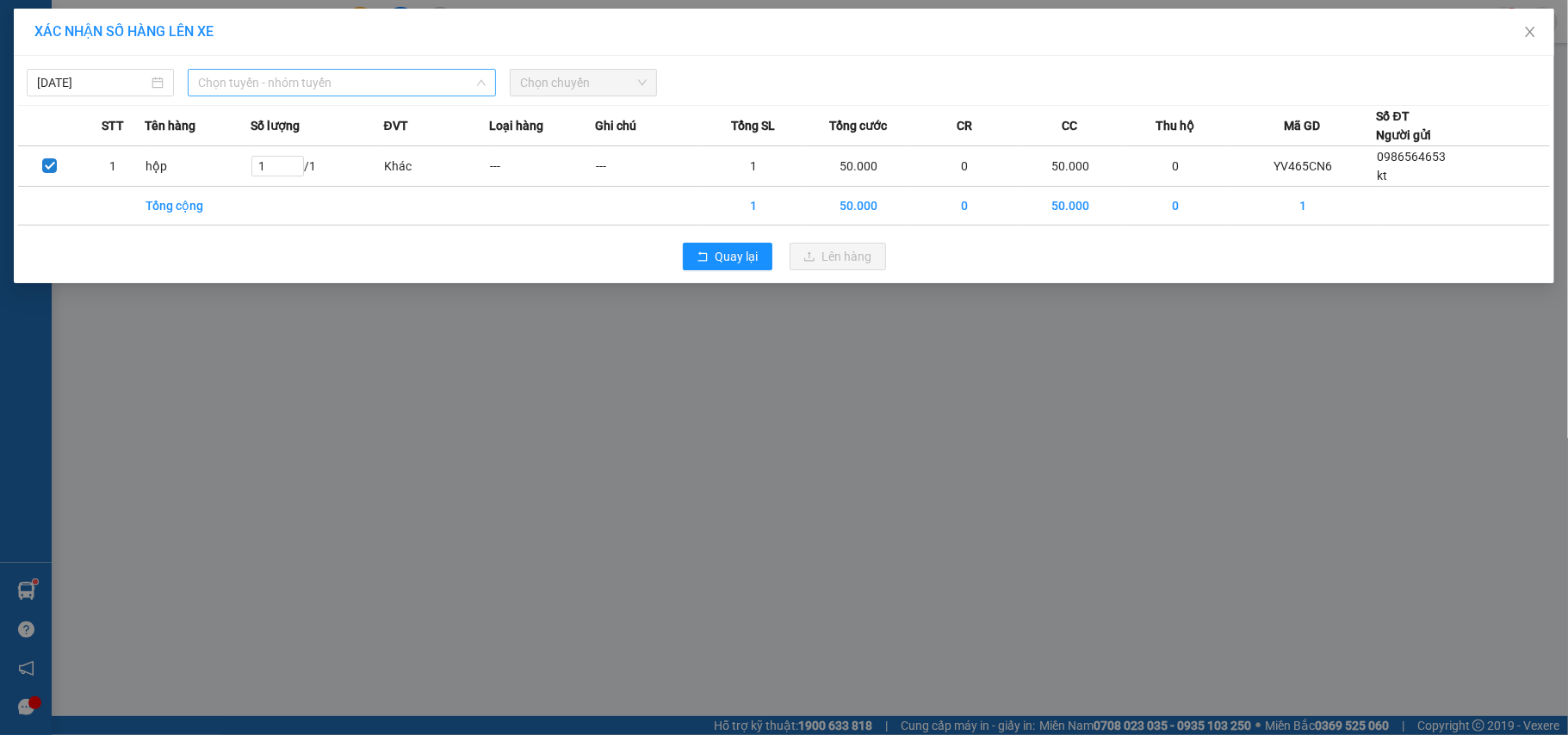
click at [352, 79] on span "Chọn tuyến - nhóm tuyến" at bounding box center [342, 83] width 288 height 26
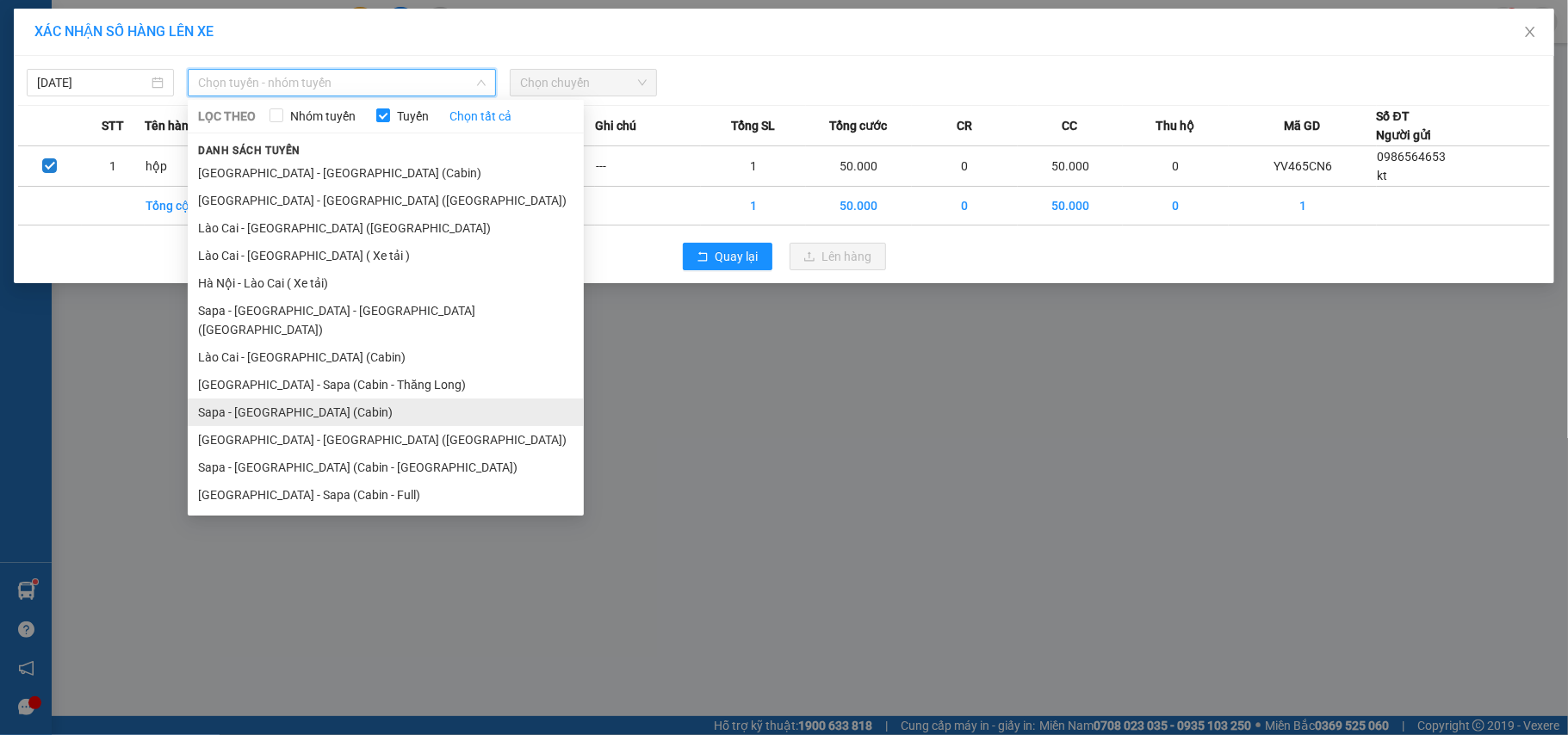
click at [361, 399] on li "Sapa - [GEOGRAPHIC_DATA] (Cabin)" at bounding box center [385, 412] width 396 height 28
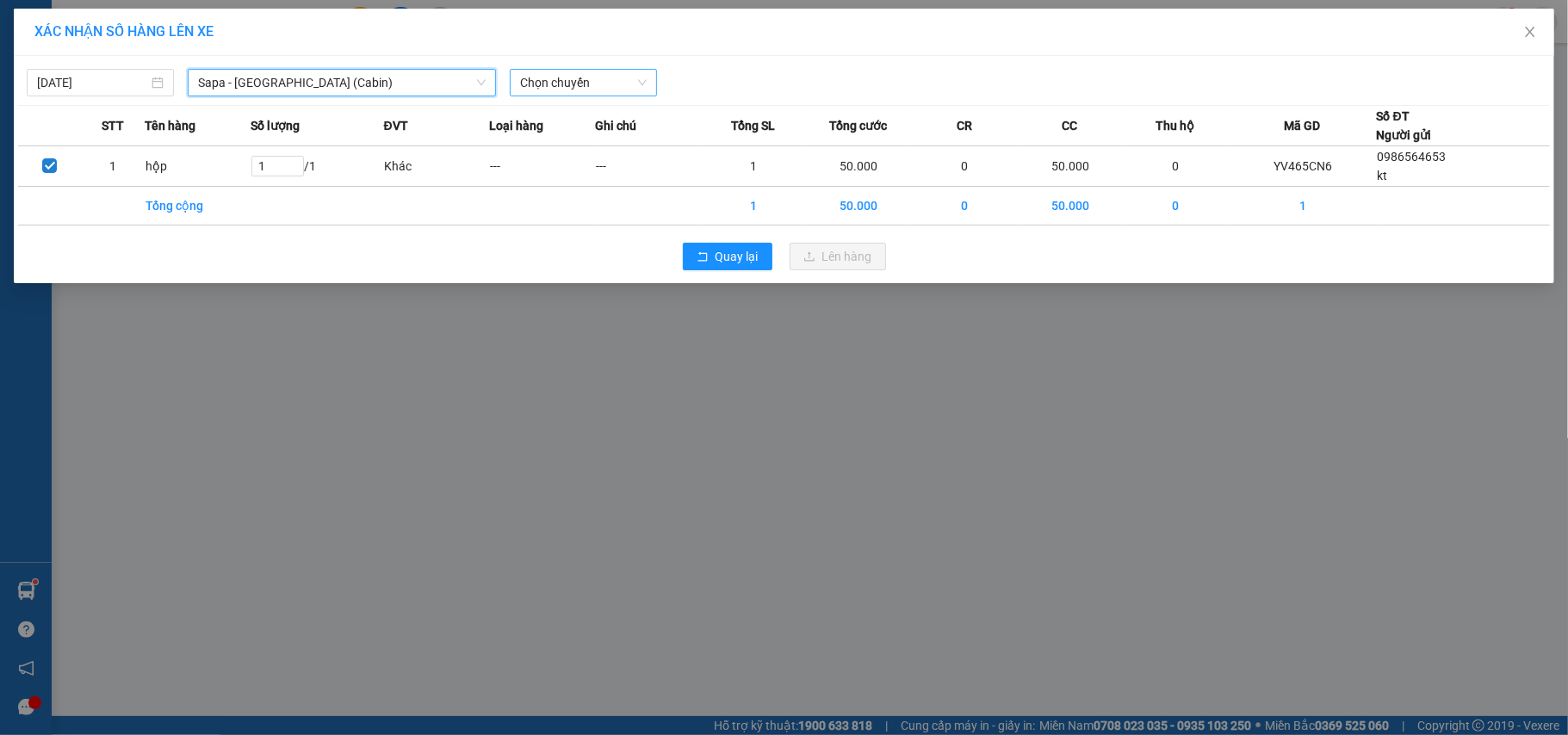
click at [532, 76] on span "Chọn chuyến" at bounding box center [583, 83] width 127 height 26
type input "6189"
click at [590, 119] on div "19:15 - 29H-961.89" at bounding box center [587, 116] width 134 height 19
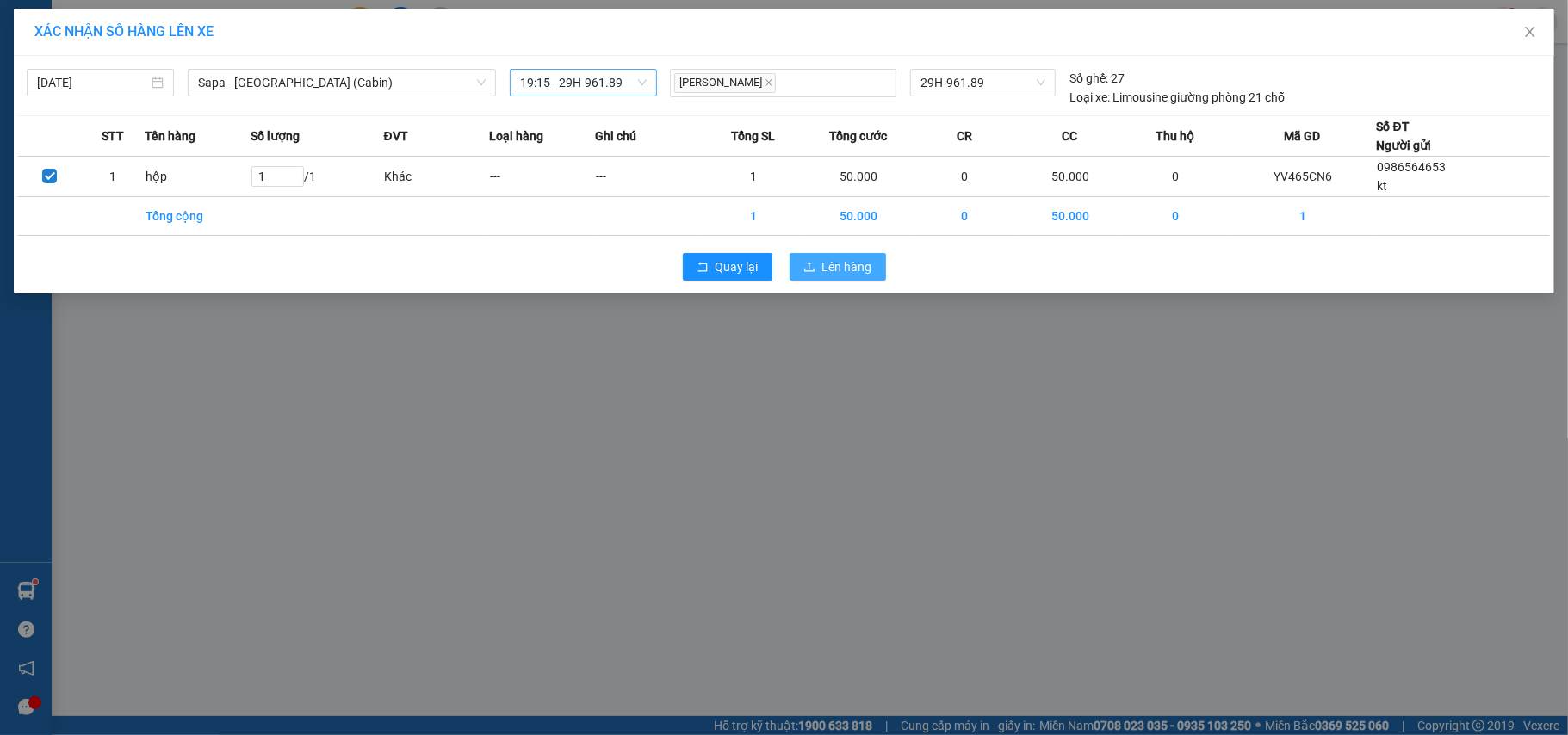
click at [851, 271] on span "Lên hàng" at bounding box center [847, 266] width 50 height 19
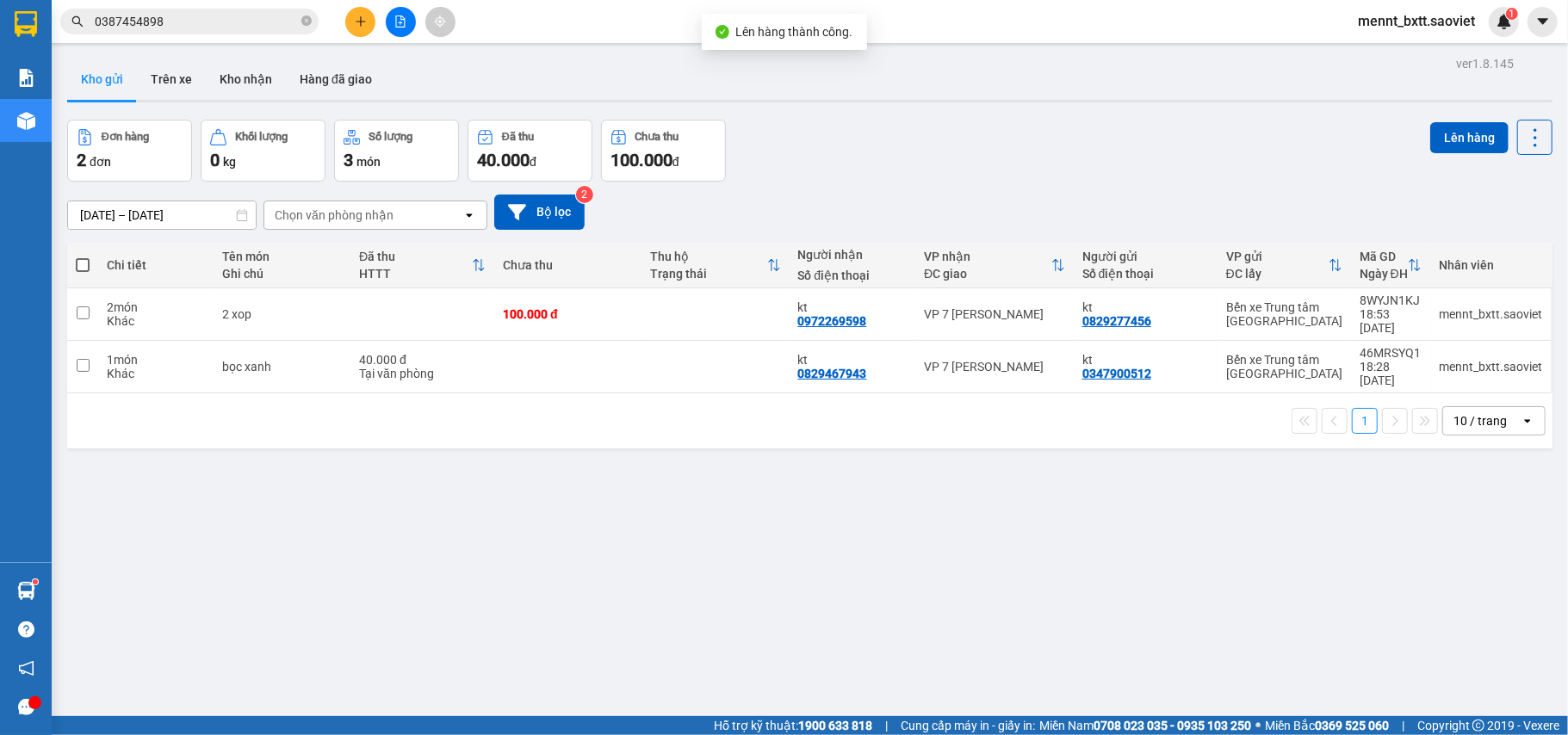
click at [394, 26] on icon "file-add" at bounding box center [400, 21] width 12 height 12
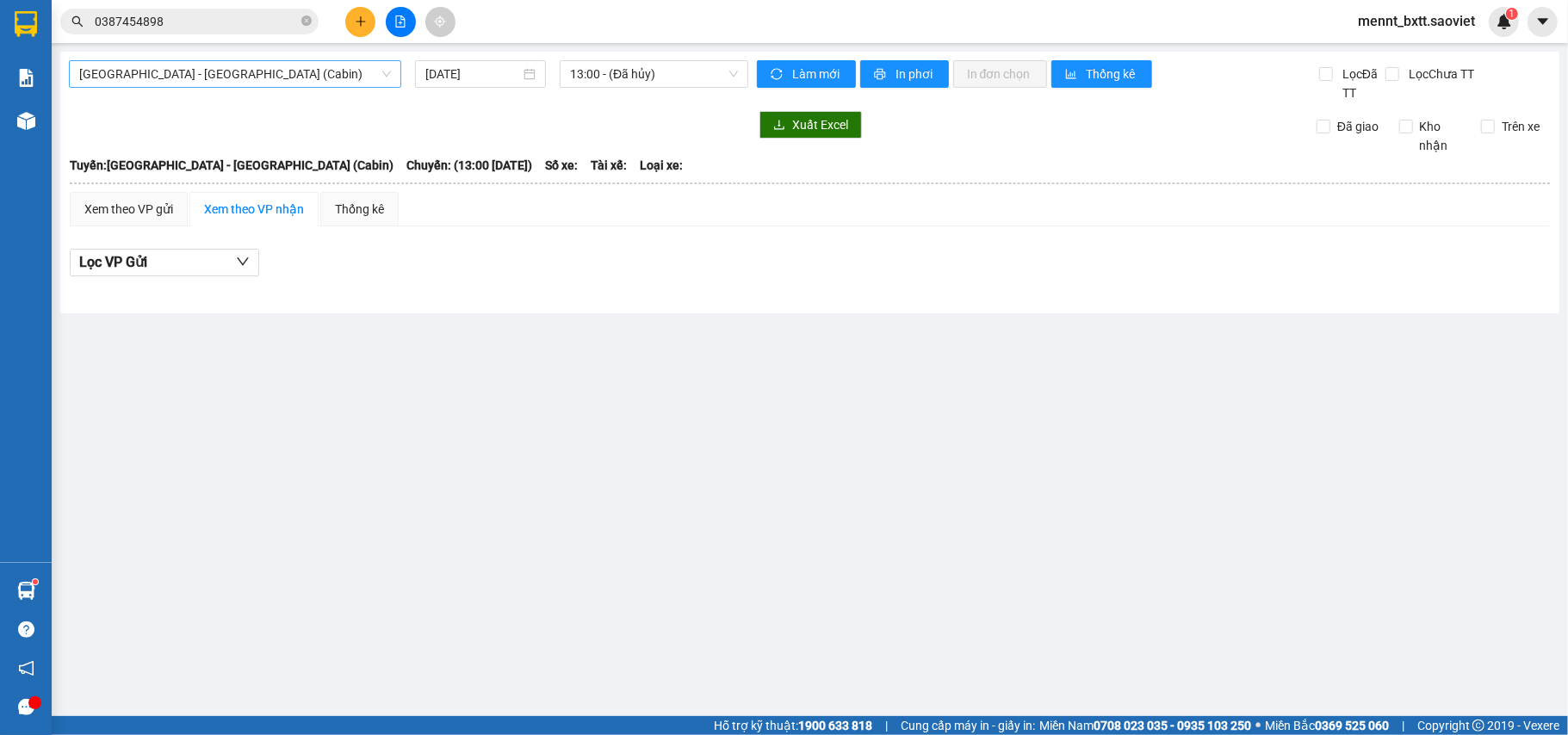
click at [307, 74] on span "[GEOGRAPHIC_DATA] - [GEOGRAPHIC_DATA] (Cabin)" at bounding box center [234, 74] width 311 height 26
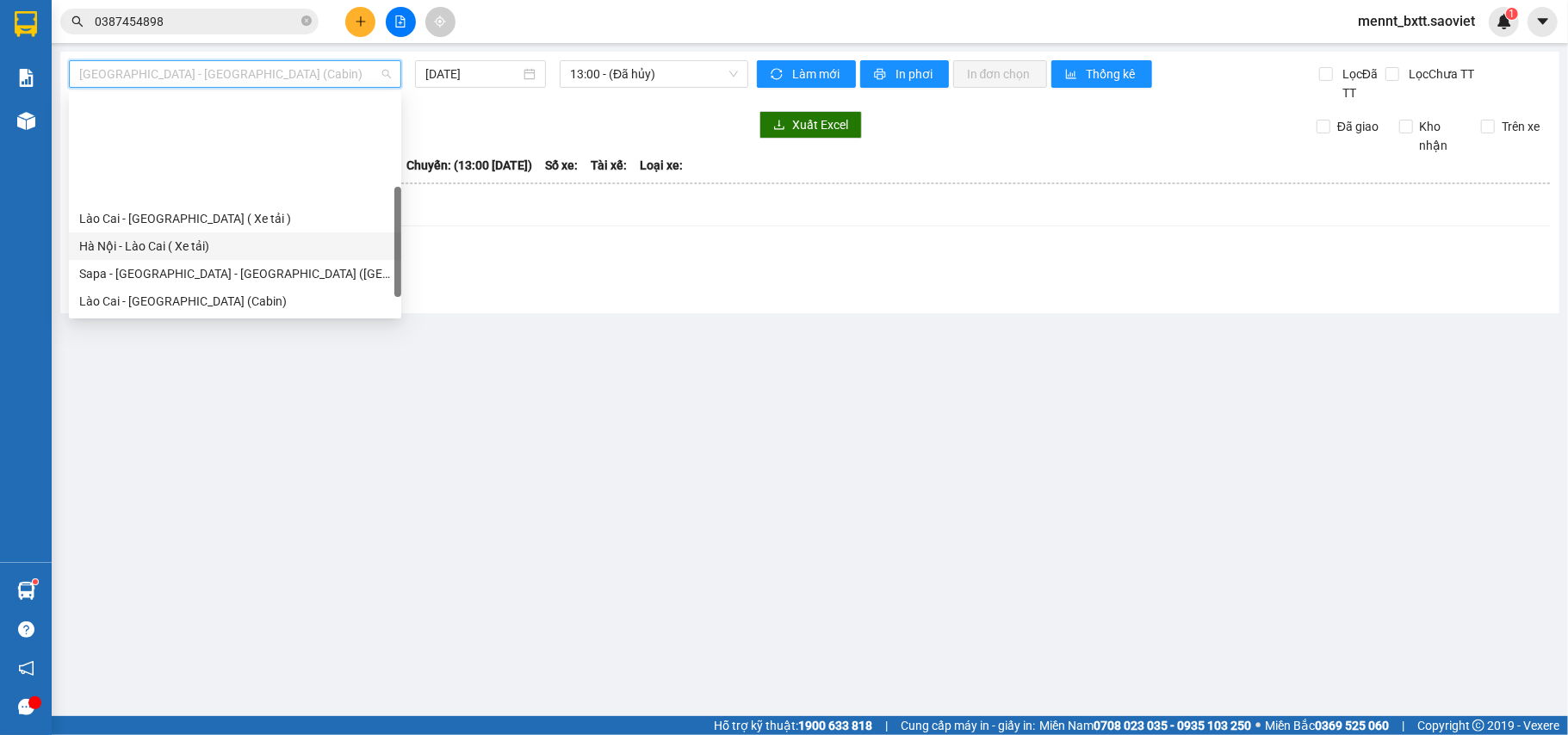
scroll to position [138, 0]
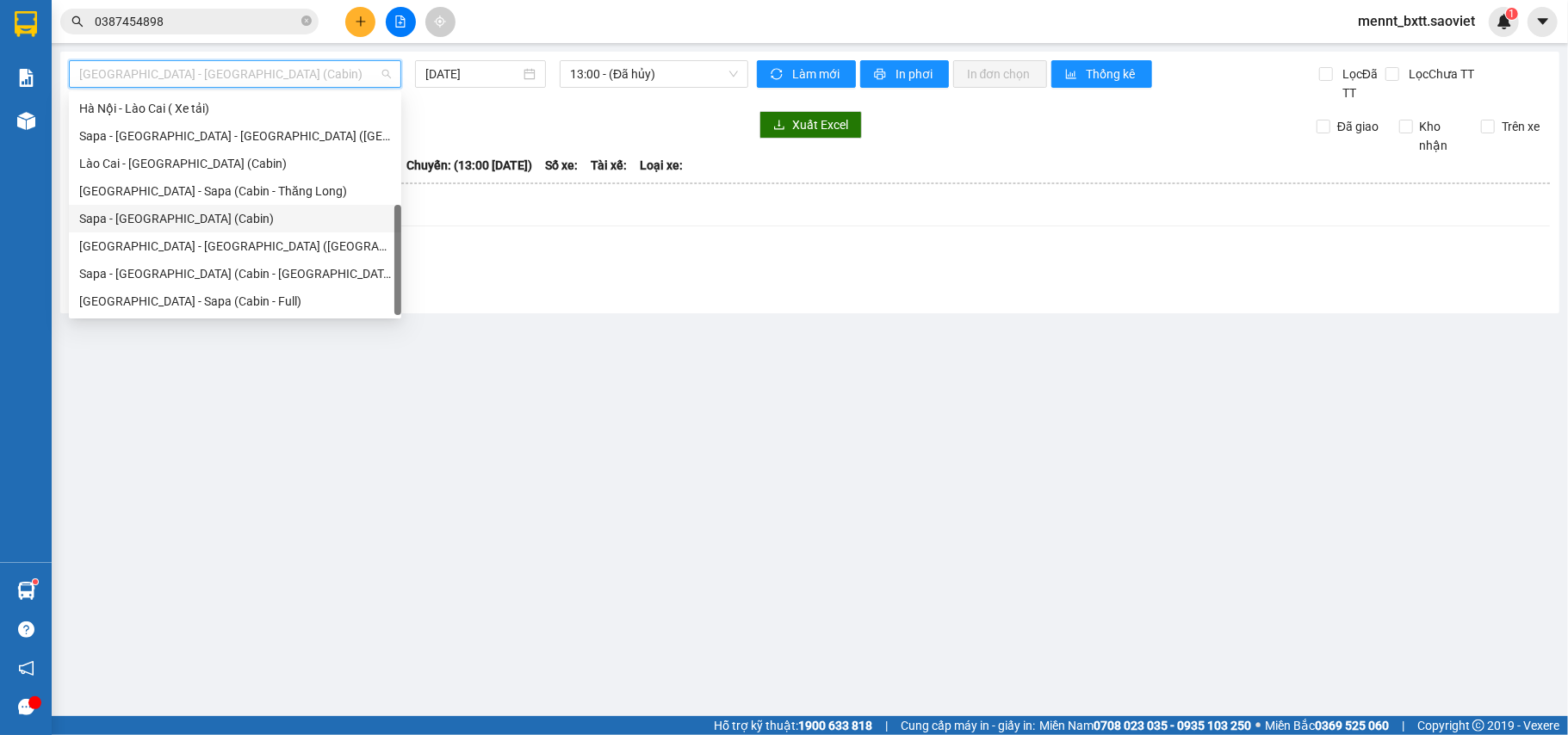
click at [225, 228] on div "Sapa - [GEOGRAPHIC_DATA] (Cabin)" at bounding box center [235, 218] width 332 height 28
type input "[DATE]"
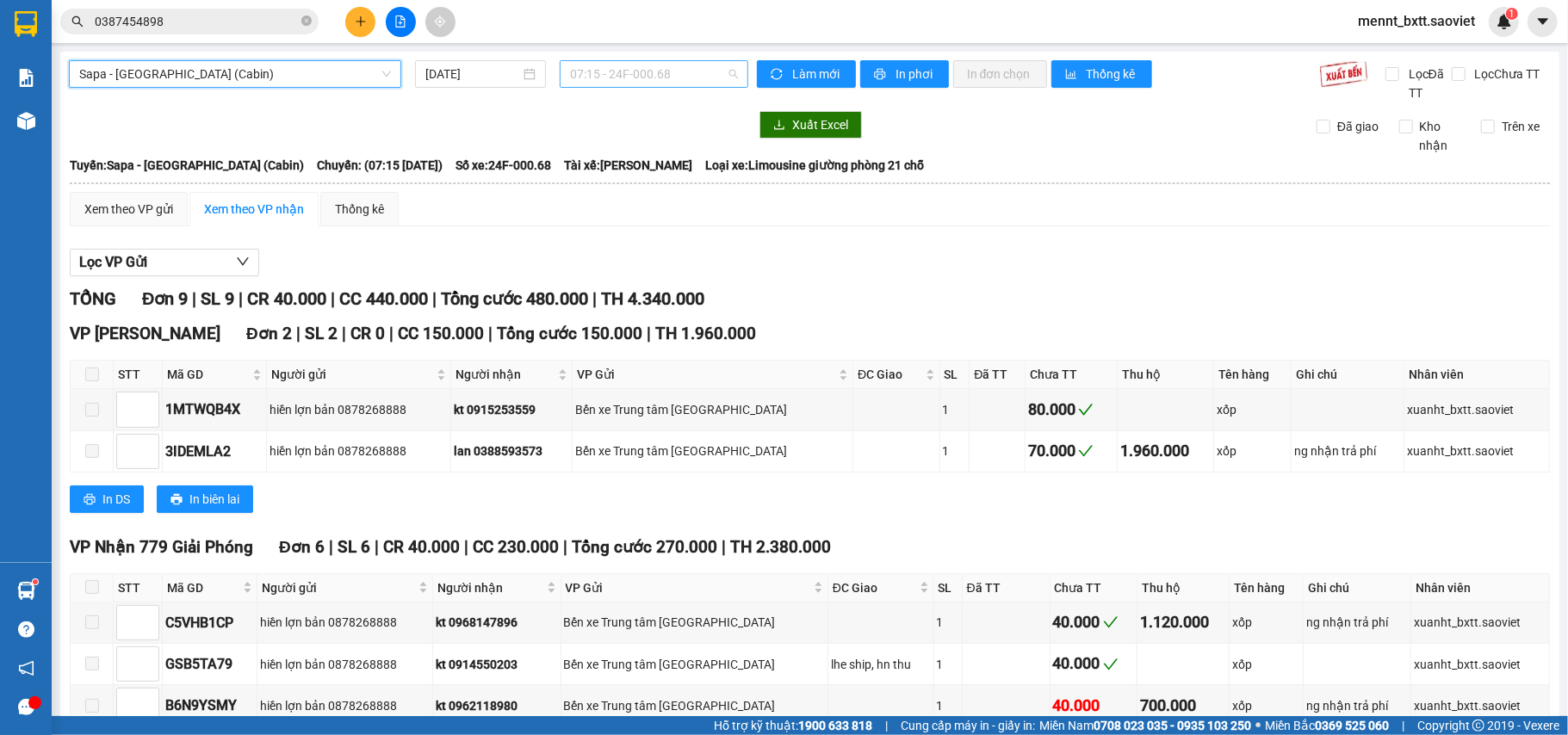
click at [577, 77] on span "07:15 - 24F-000.68" at bounding box center [653, 74] width 168 height 26
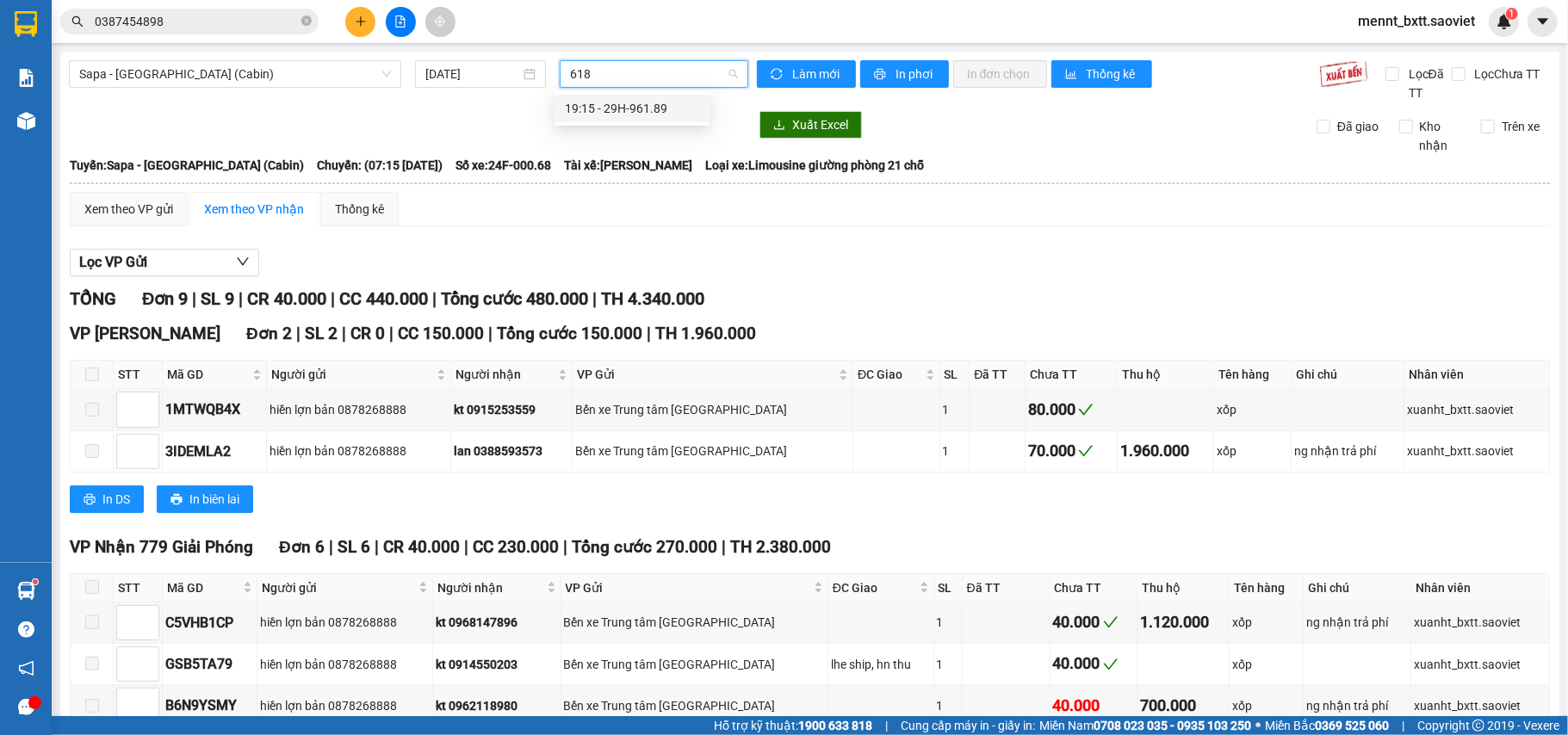
type input "6189"
click at [655, 107] on div "19:15 - 29H-961.89" at bounding box center [631, 108] width 134 height 19
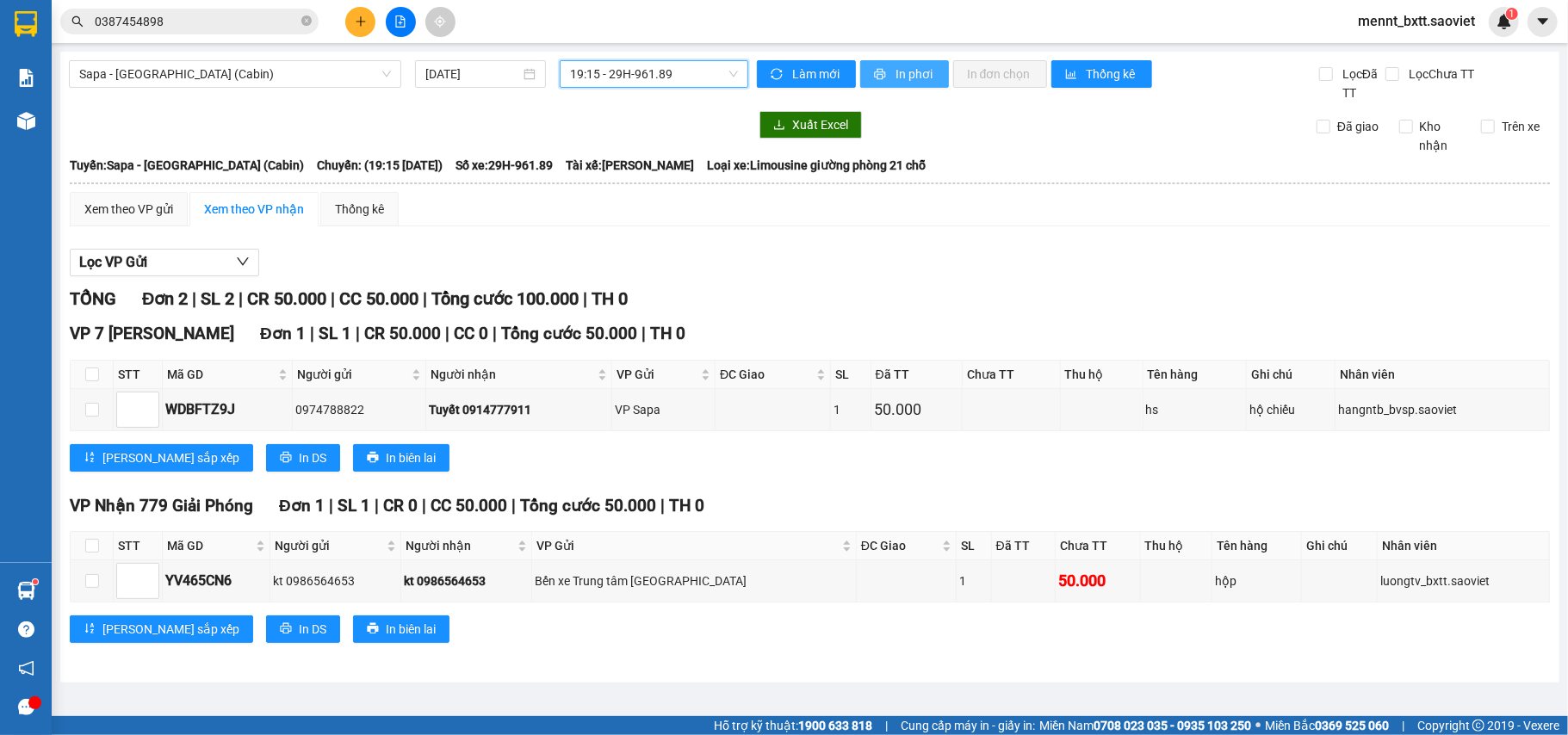
click at [930, 62] on button "In phơi" at bounding box center [904, 74] width 89 height 28
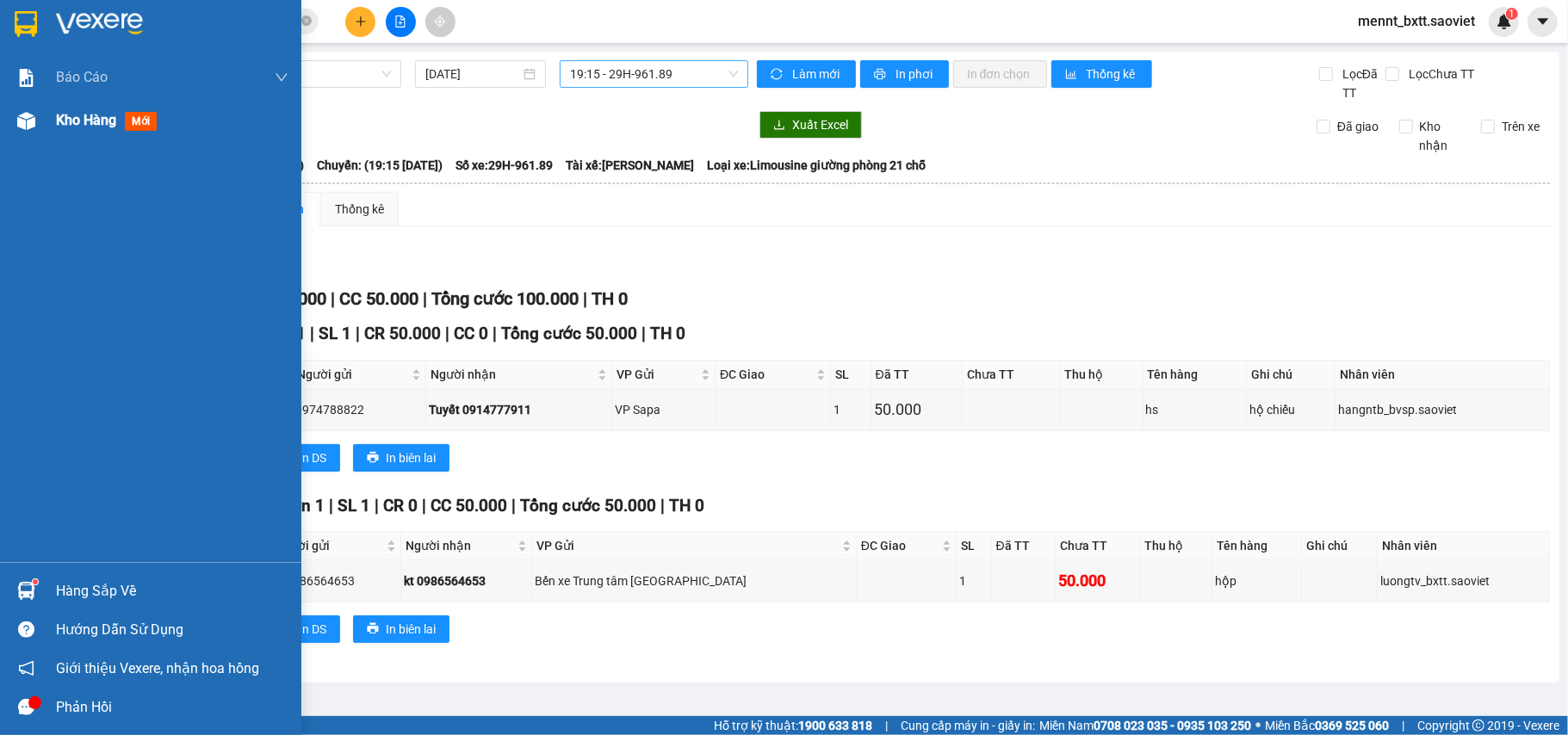
click at [50, 122] on div "Kho hàng mới" at bounding box center [151, 121] width 302 height 43
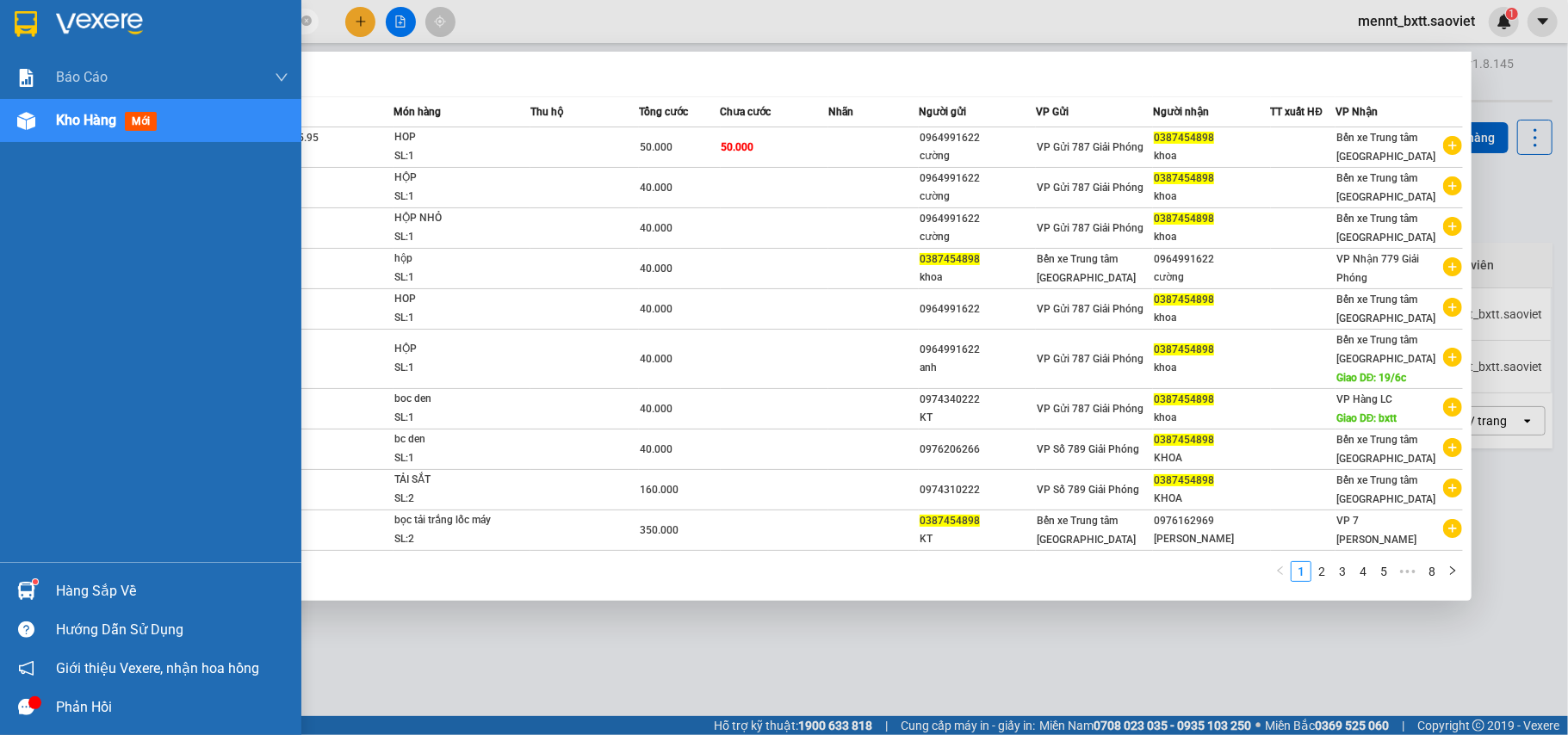
drag, startPoint x: 163, startPoint y: 17, endPoint x: 11, endPoint y: 20, distance: 152.0
click at [11, 20] on section "Kết quả tìm kiếm ( 78 ) Bộ lọc Mã ĐH Trạng thái Món hàng Thu hộ Tổng cước Chưa …" at bounding box center [784, 368] width 1568 height 735
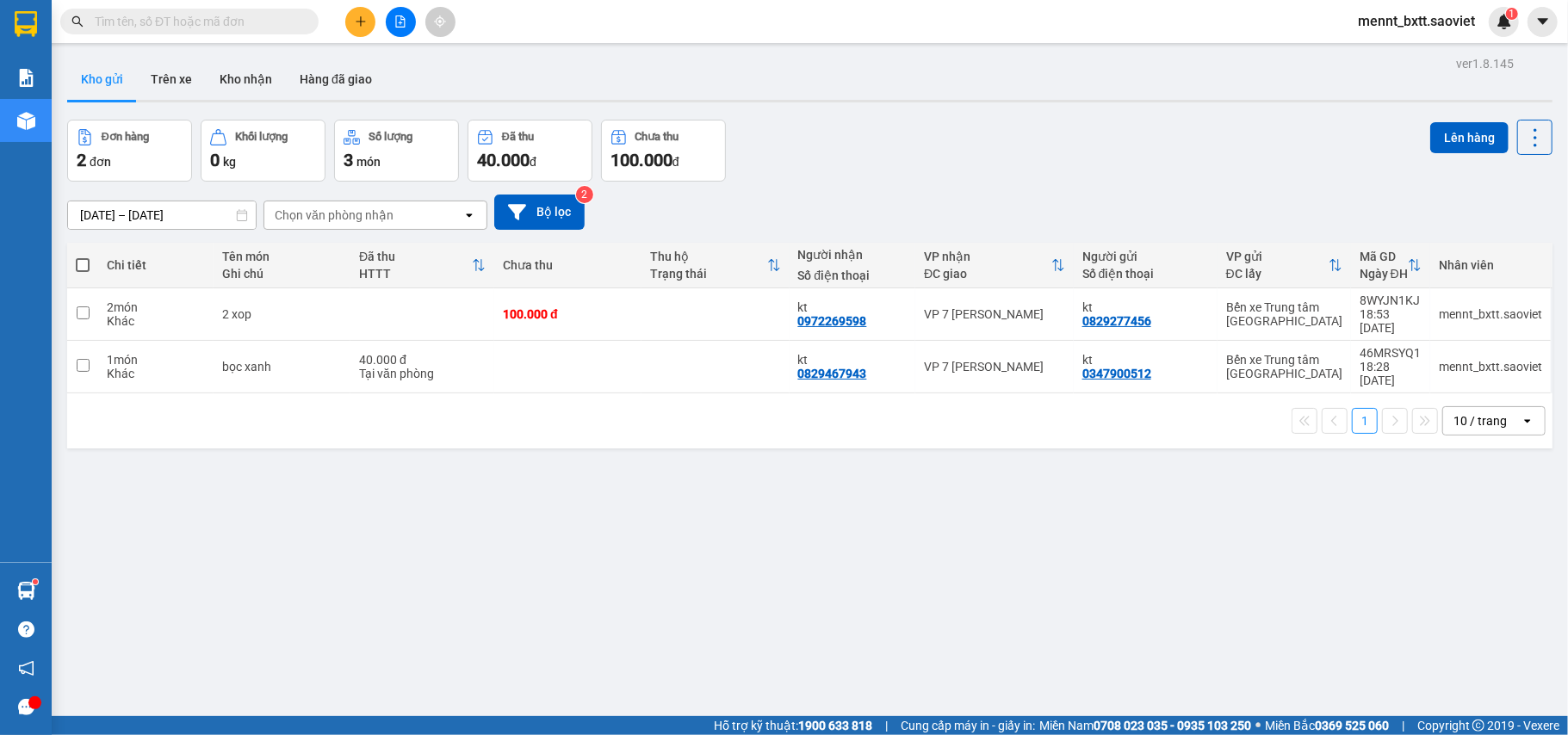
click at [105, 9] on span at bounding box center [189, 21] width 258 height 26
click at [101, 28] on input "text" at bounding box center [196, 21] width 203 height 19
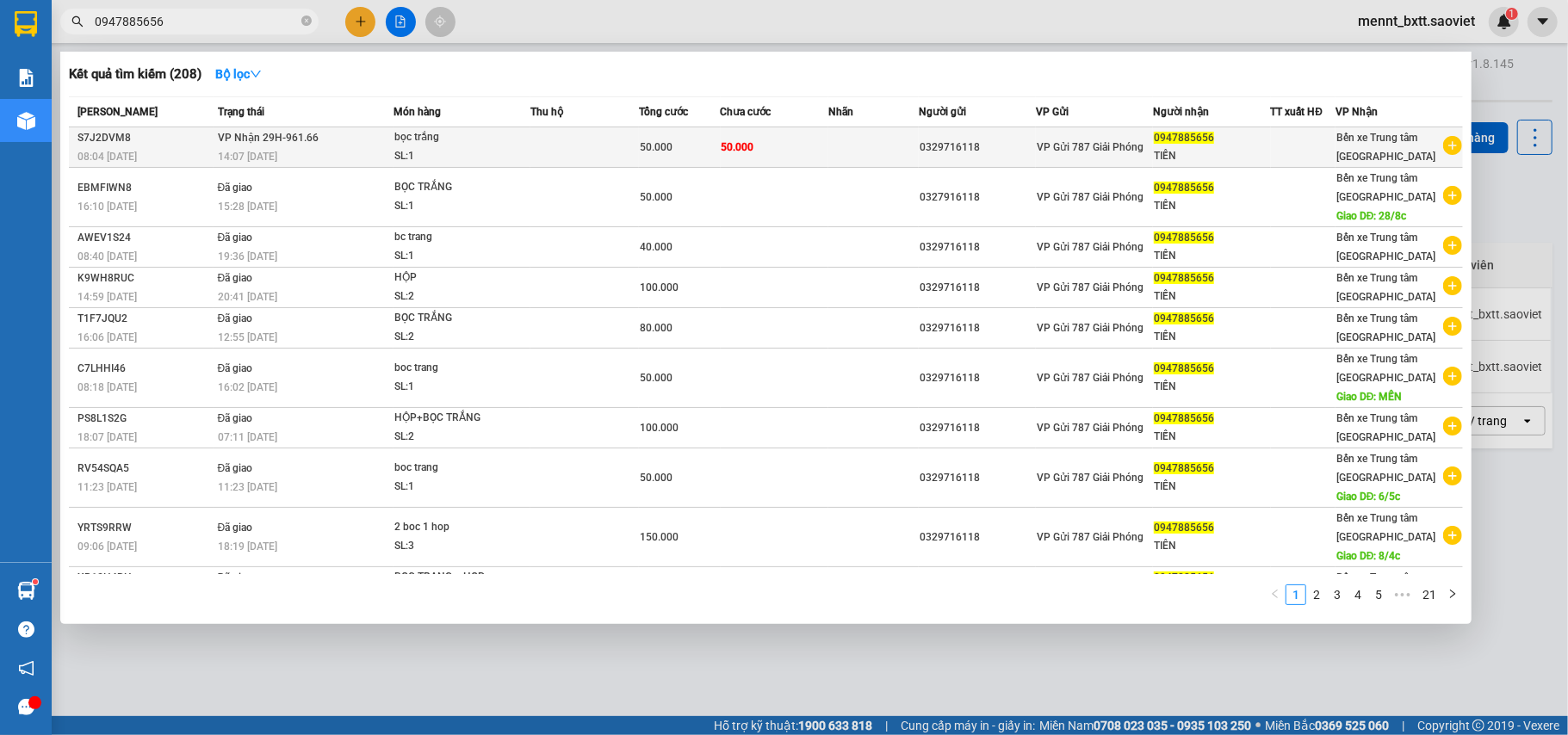
type input "0947885656"
click at [551, 142] on td at bounding box center [585, 148] width 108 height 41
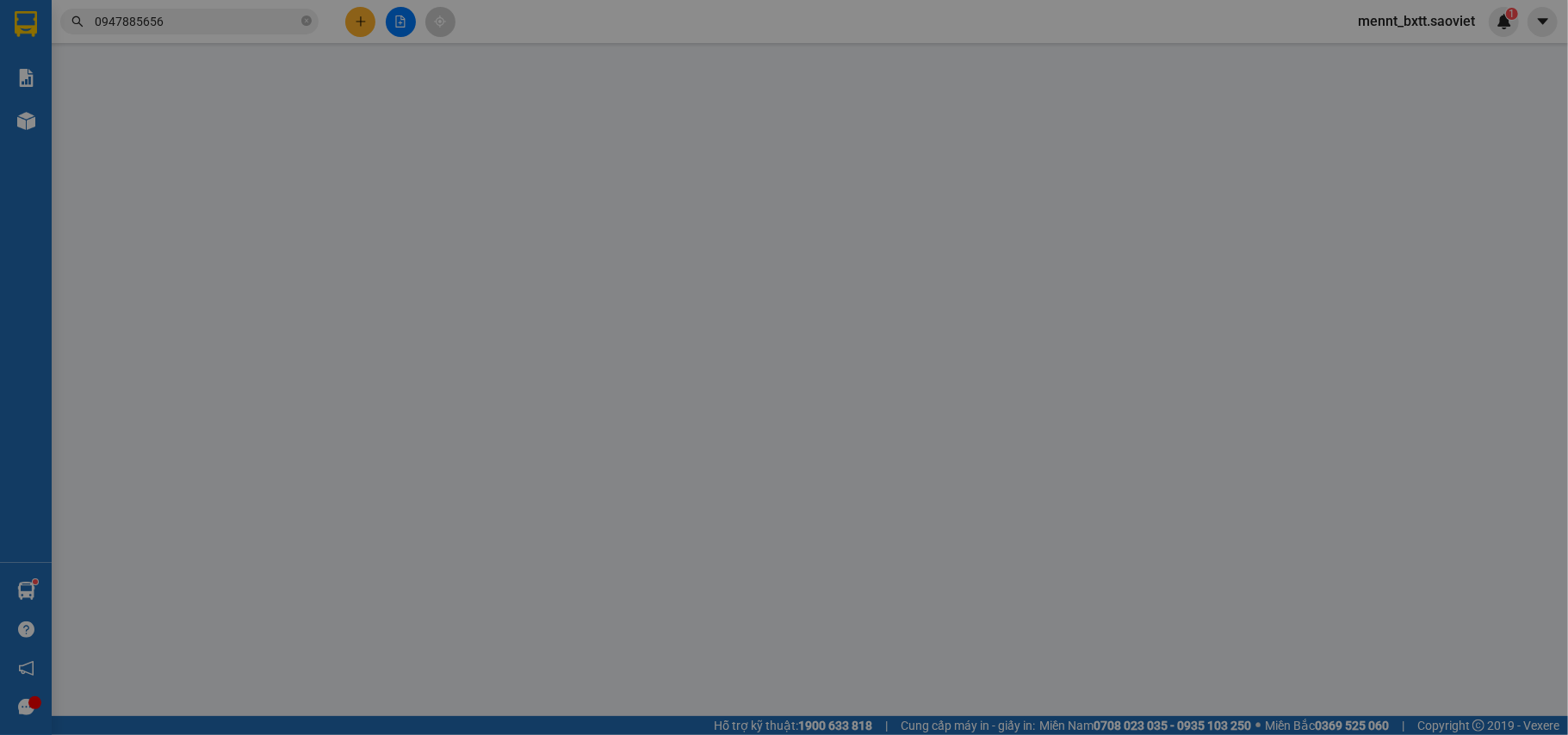
type input "0329716118"
type input "0947885656"
type input "TIẾN"
type input "50.000"
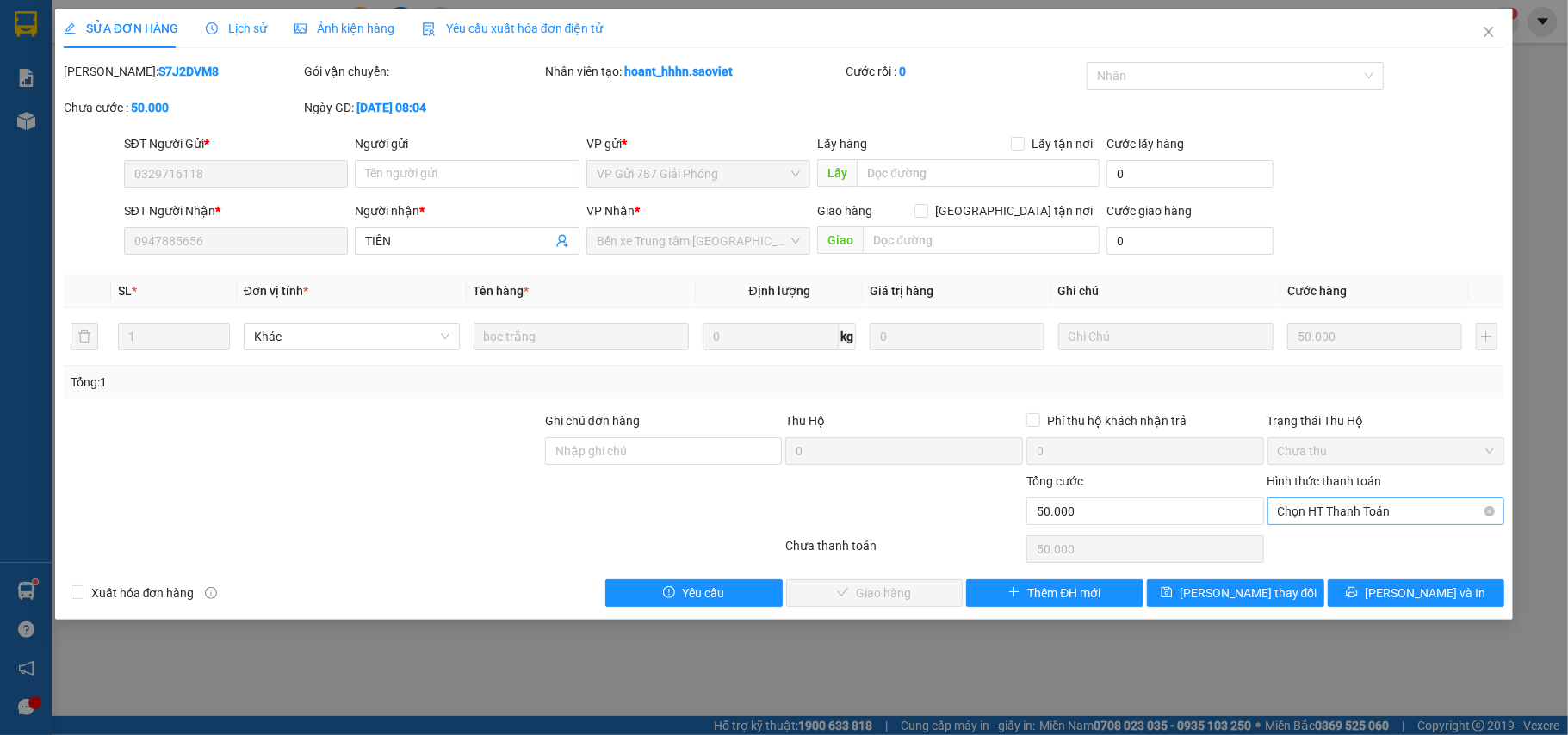
click at [1359, 510] on span "Chọn HT Thanh Toán" at bounding box center [1386, 511] width 217 height 26
click at [1351, 570] on div "Chuyển khoản" at bounding box center [1386, 574] width 217 height 19
type input "0"
click at [900, 596] on span "Lưu và Giao hàng" at bounding box center [902, 593] width 165 height 19
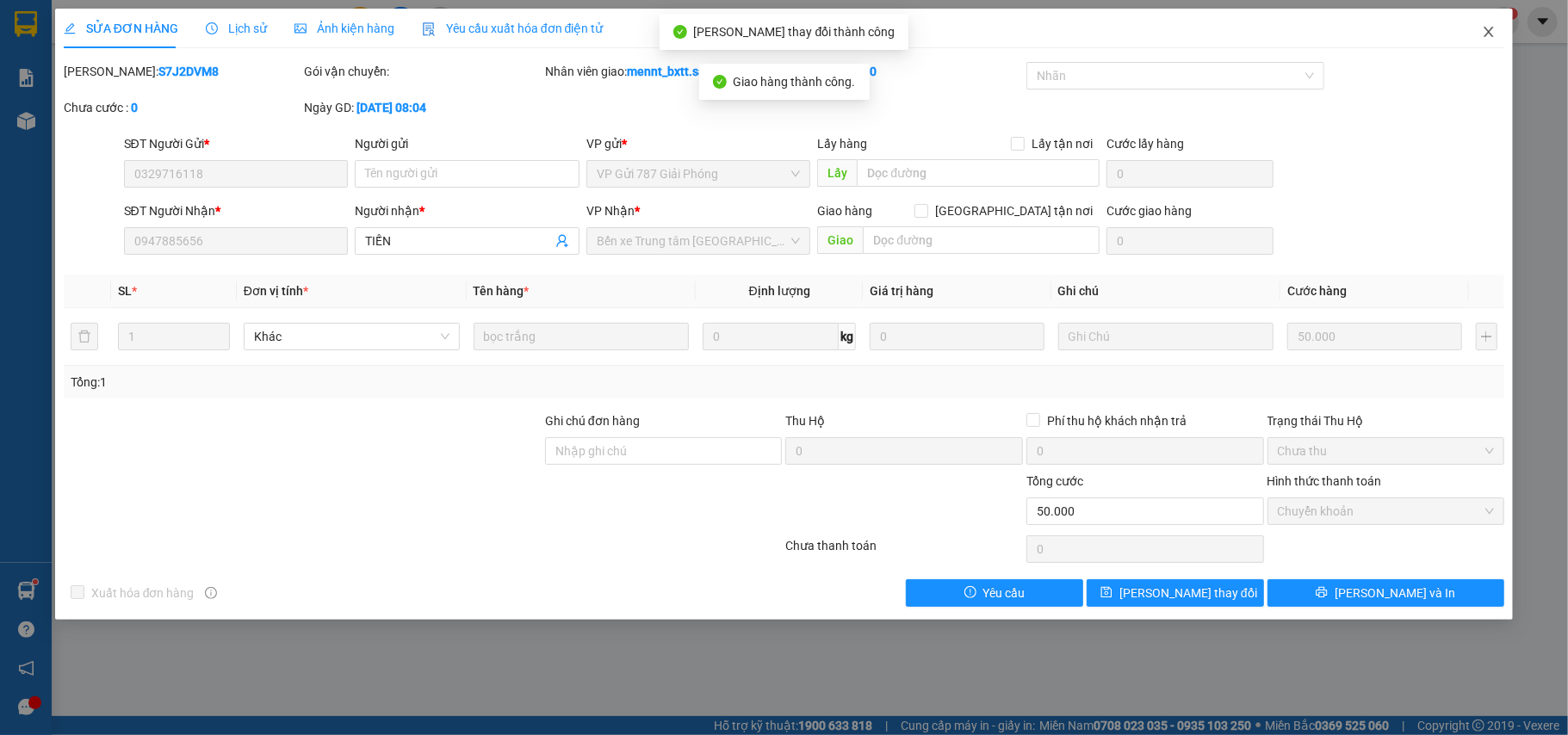
click at [1485, 35] on icon "close" at bounding box center [1489, 32] width 14 height 14
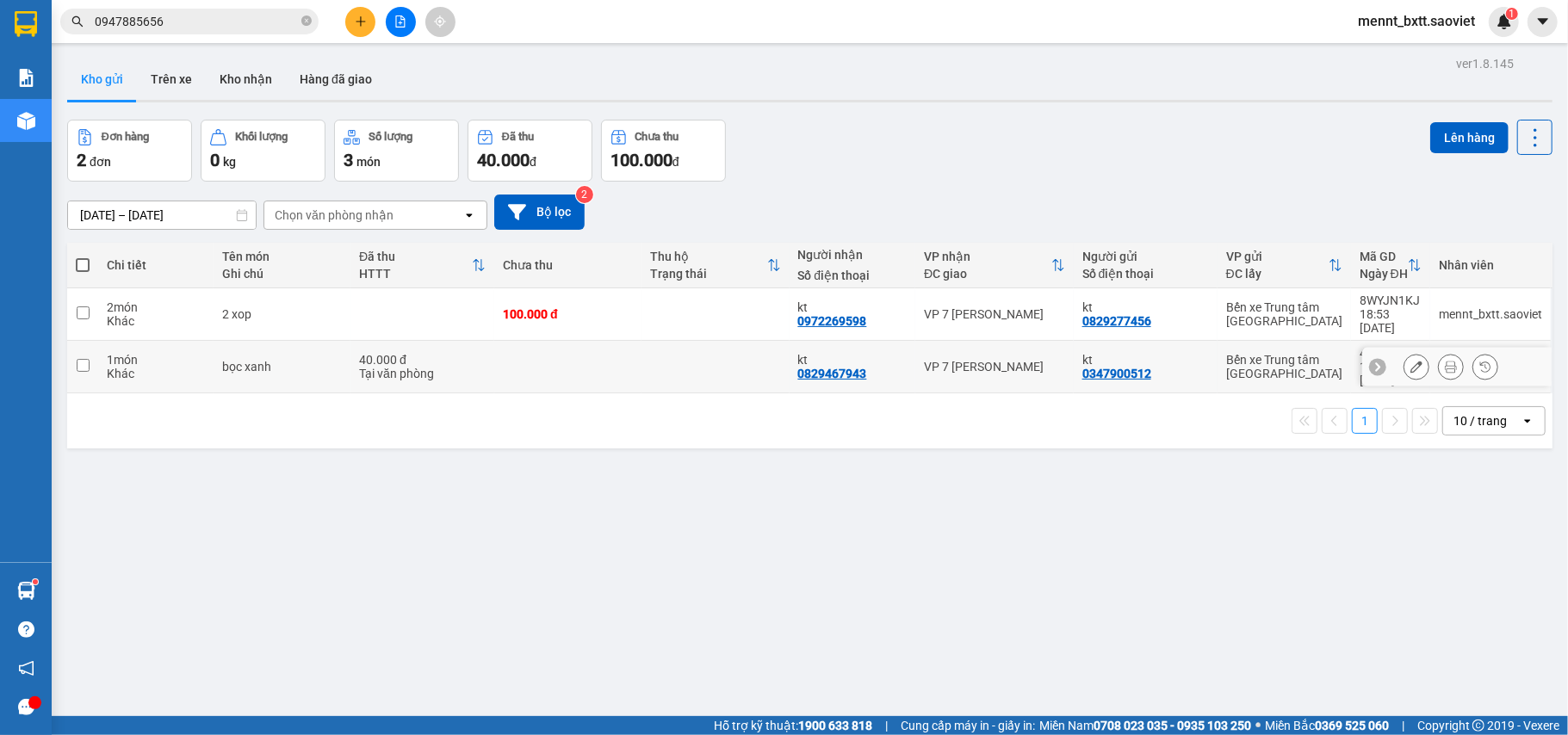
click at [577, 342] on td at bounding box center [568, 367] width 147 height 52
checkbox input "true"
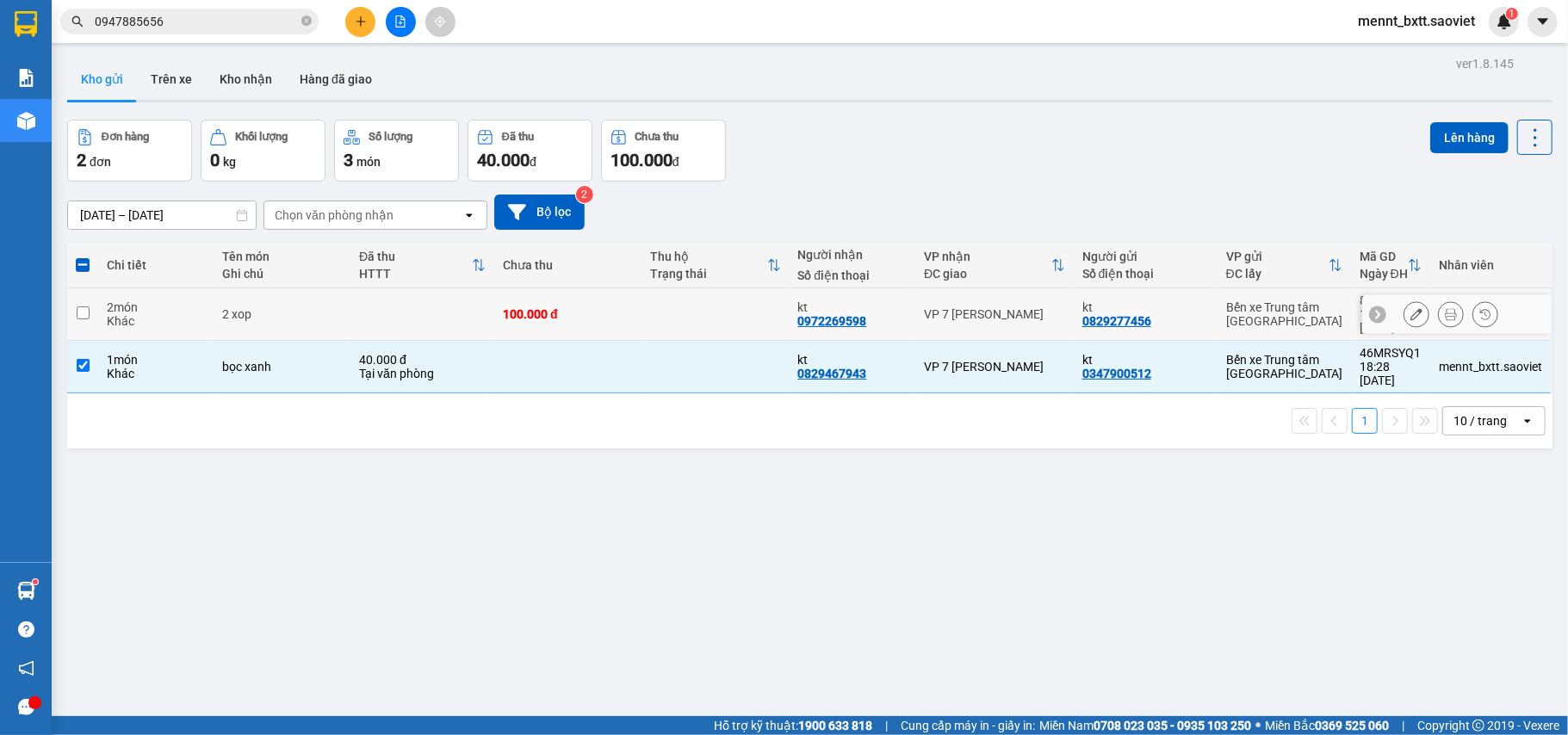
click at [621, 310] on div "100.000 đ" at bounding box center [568, 314] width 130 height 14
checkbox input "true"
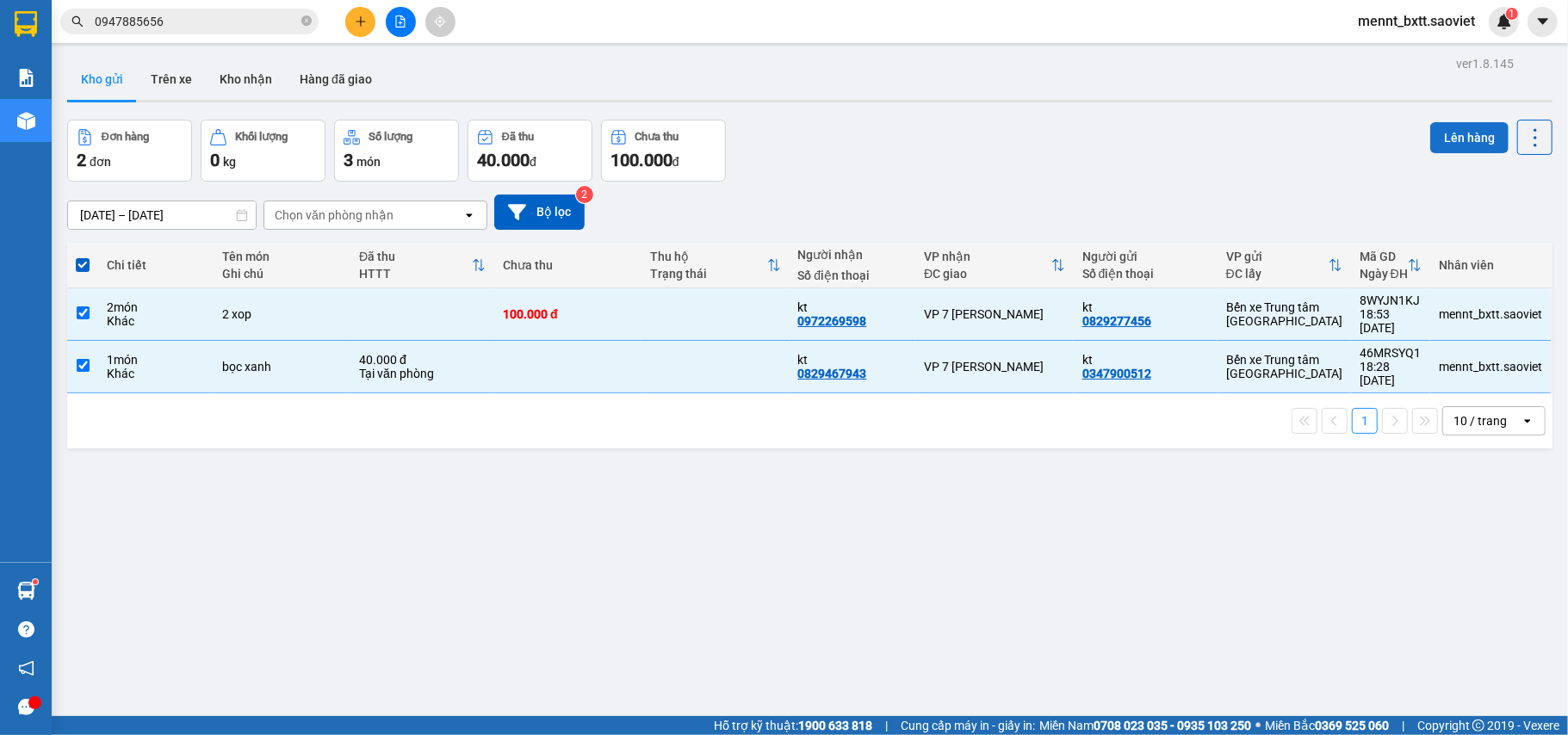
click at [1440, 131] on button "Lên hàng" at bounding box center [1469, 138] width 78 height 31
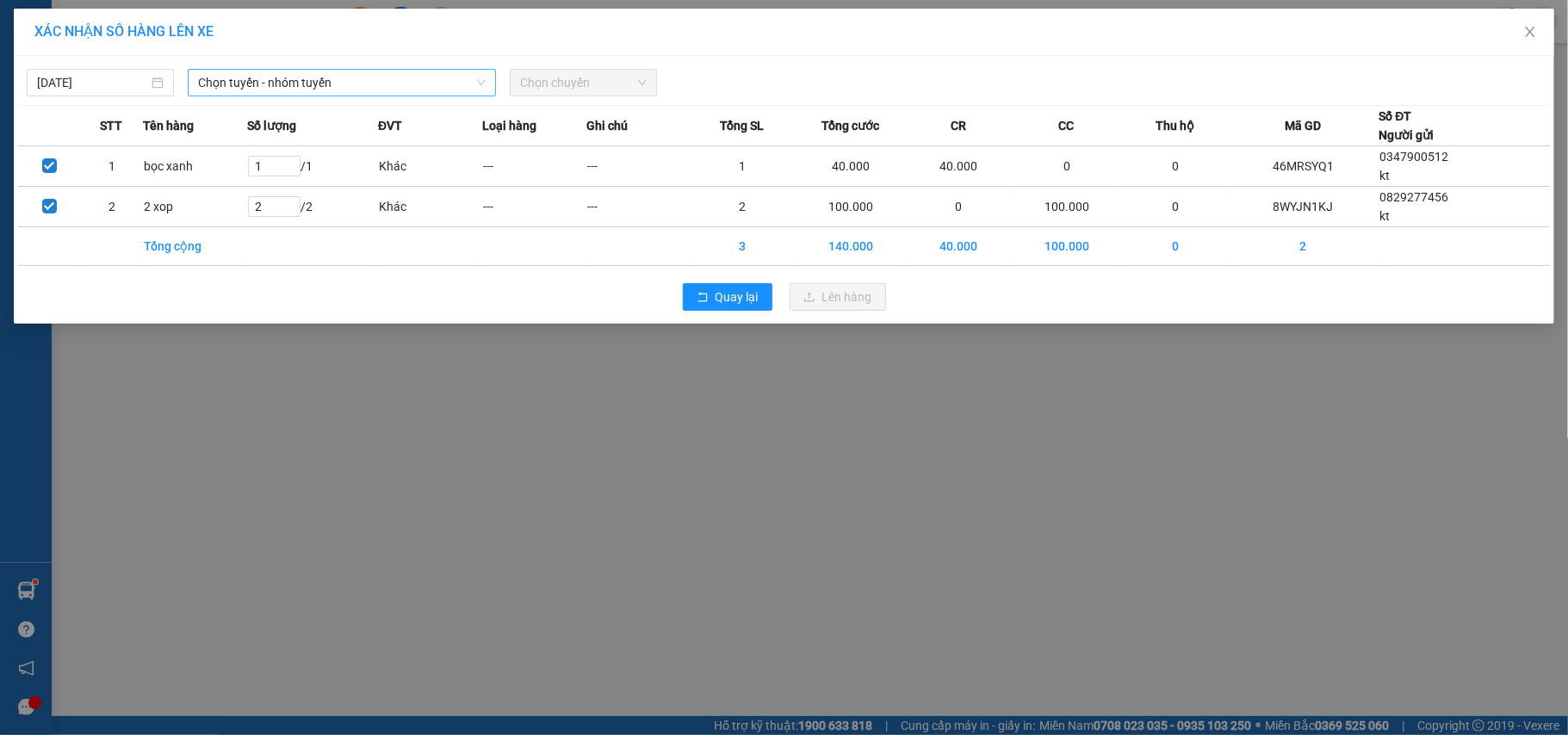
click at [387, 83] on span "Chọn tuyến - nhóm tuyến" at bounding box center [342, 83] width 288 height 26
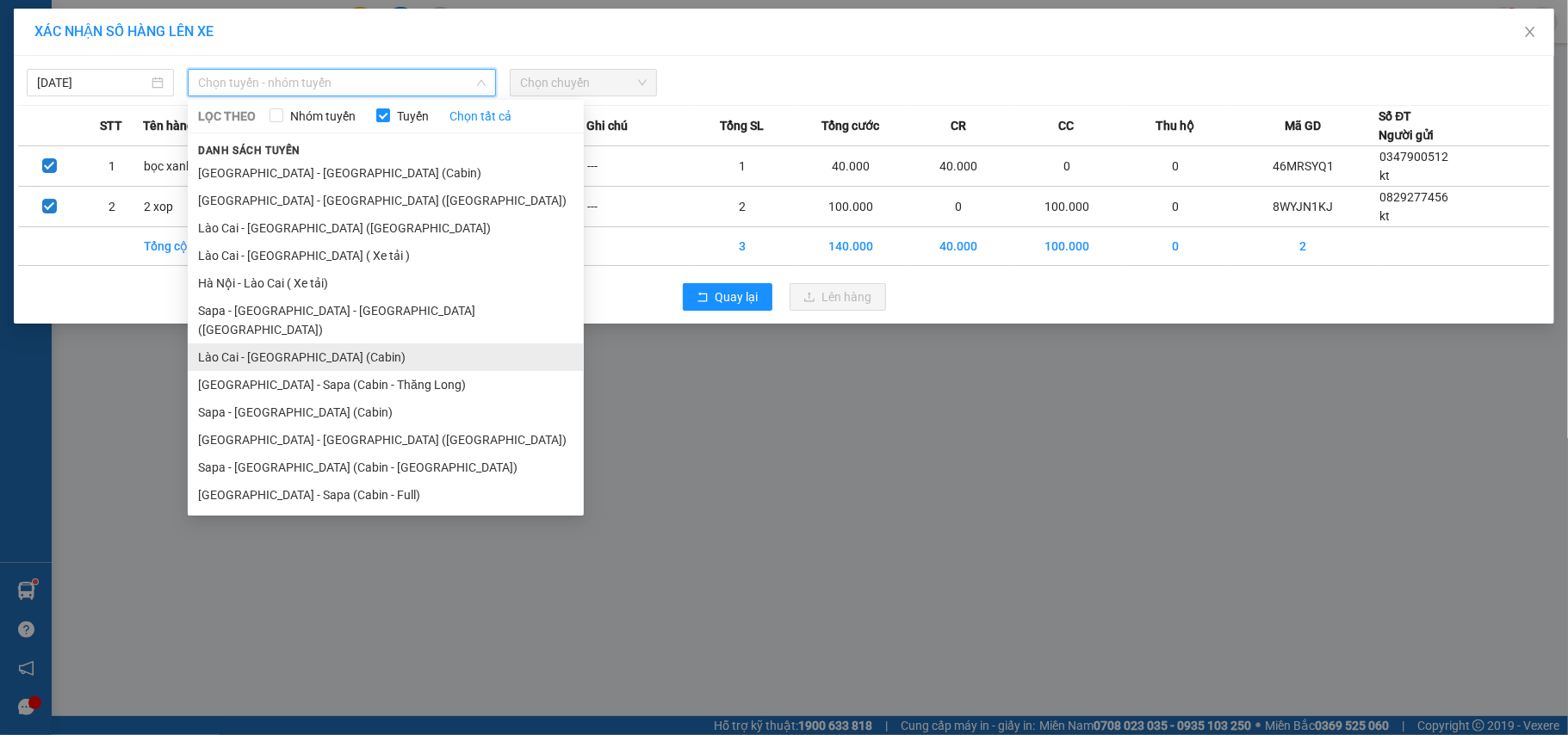
click at [363, 344] on li "Lào Cai - [GEOGRAPHIC_DATA] (Cabin)" at bounding box center [385, 357] width 396 height 28
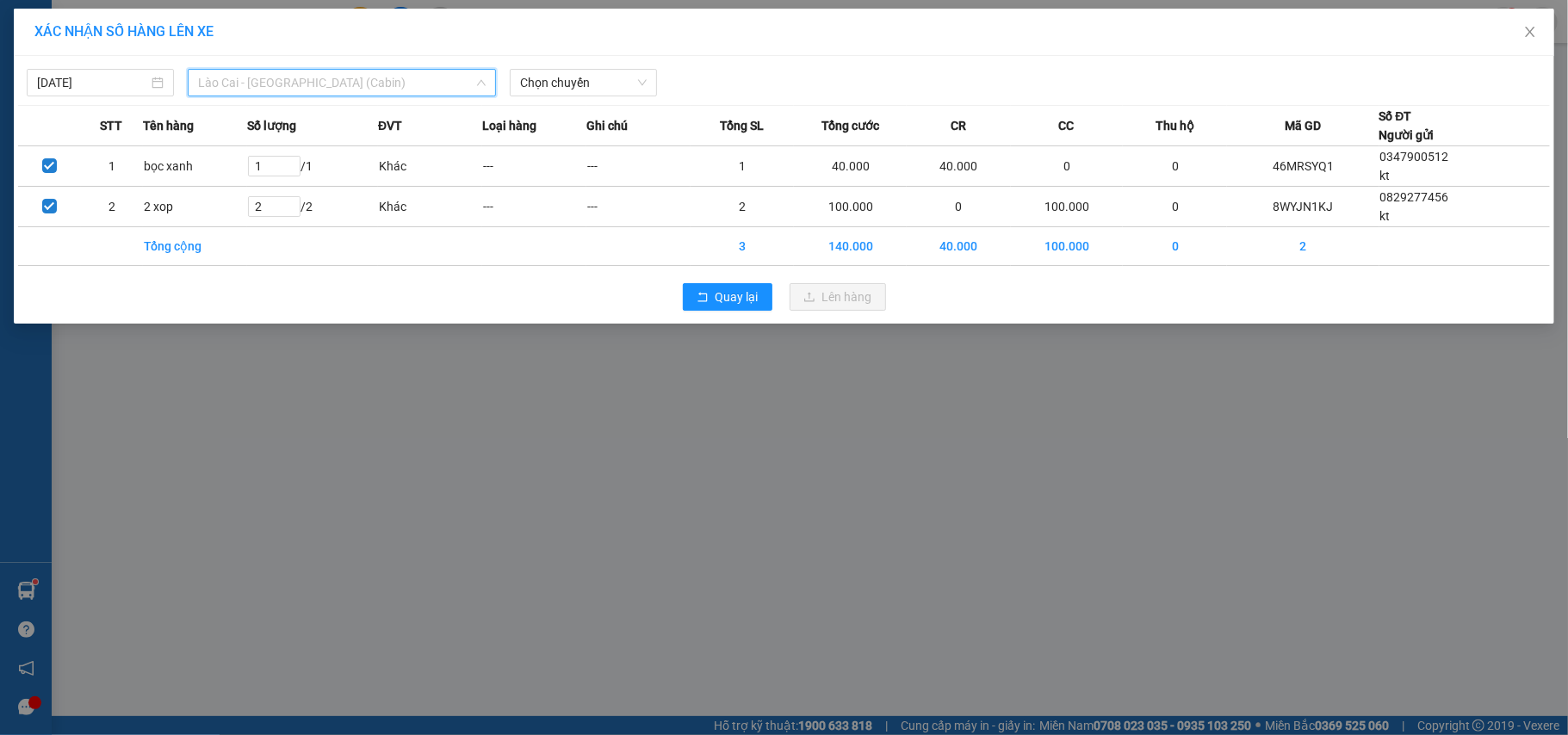
click at [366, 81] on span "Lào Cai - [GEOGRAPHIC_DATA] (Cabin)" at bounding box center [342, 83] width 288 height 26
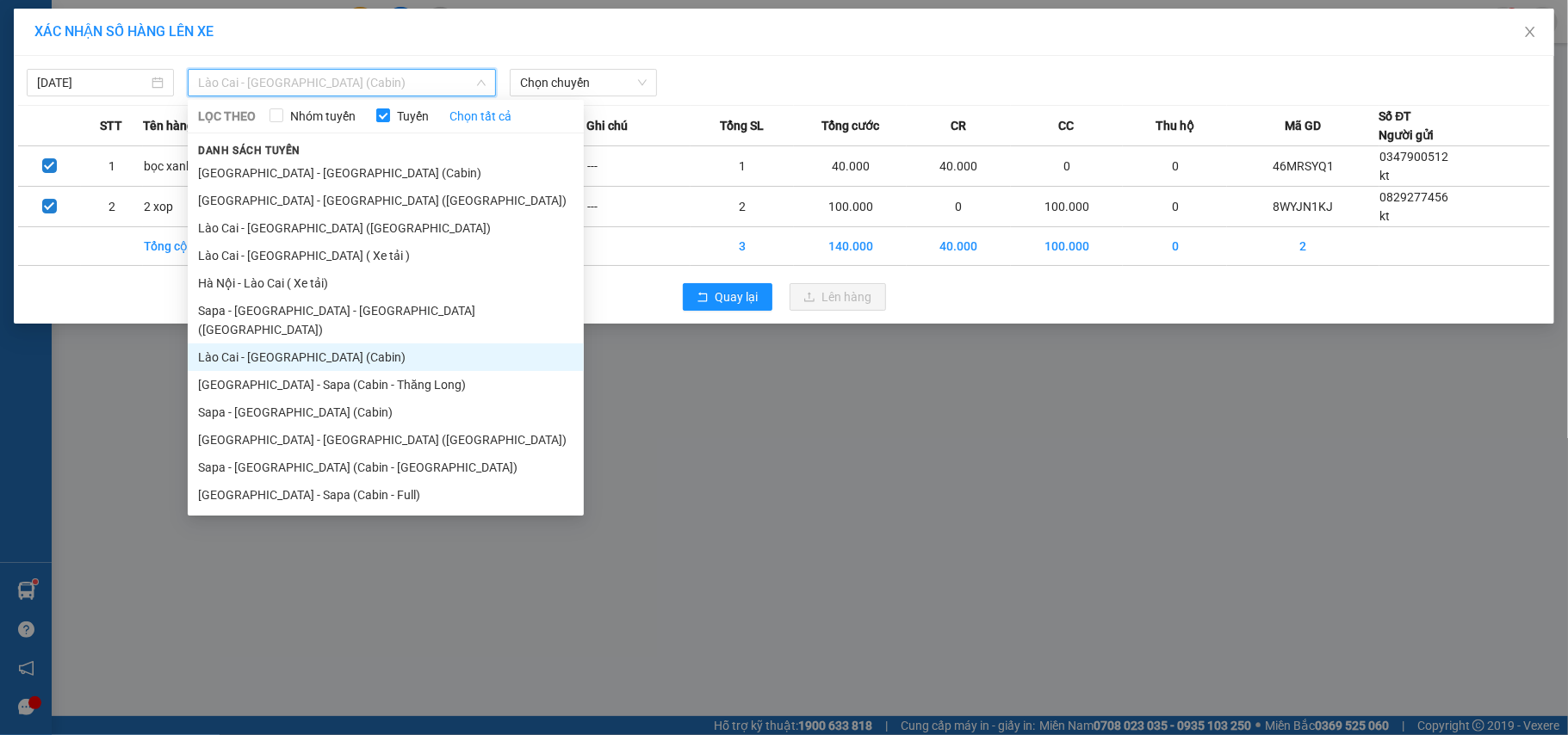
drag, startPoint x: 362, startPoint y: 396, endPoint x: 359, endPoint y: 387, distance: 9.5
click at [361, 399] on li "Sapa - [GEOGRAPHIC_DATA] (Cabin)" at bounding box center [385, 412] width 396 height 28
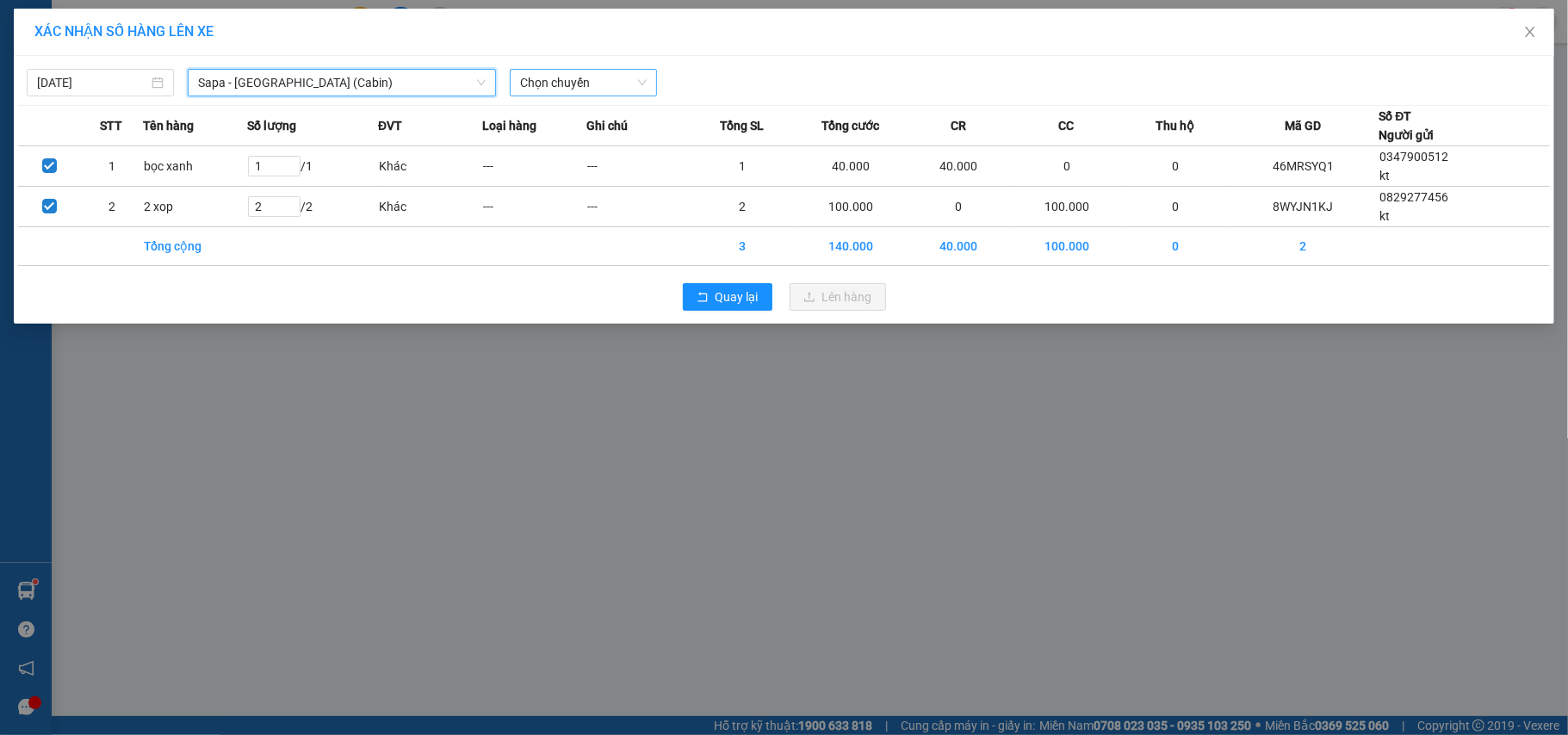
click at [532, 83] on span "Chọn chuyến" at bounding box center [583, 83] width 127 height 26
type input "6189"
click at [597, 118] on div "19:15 - 29H-961.89" at bounding box center [587, 116] width 134 height 19
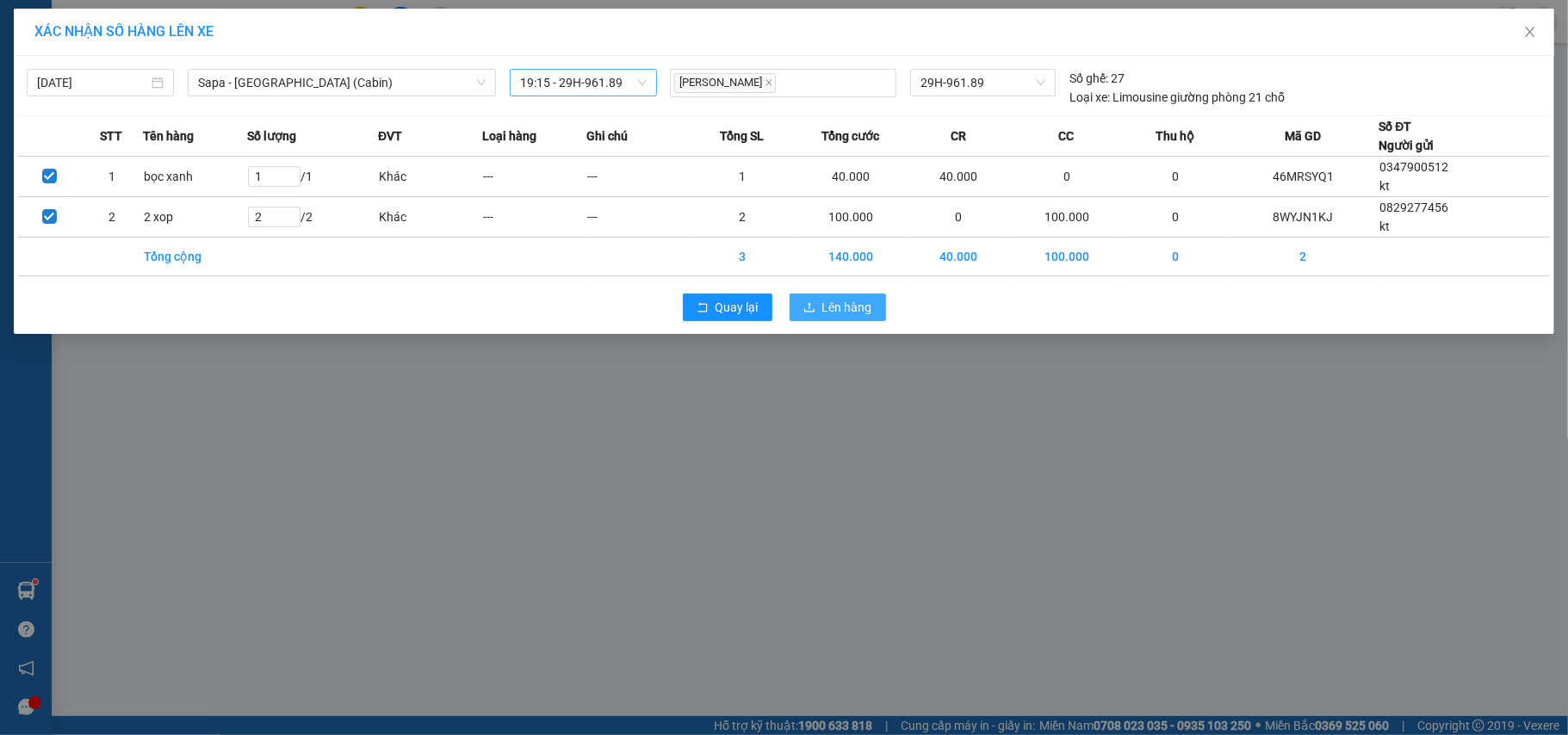
click at [840, 311] on span "Lên hàng" at bounding box center [847, 307] width 50 height 19
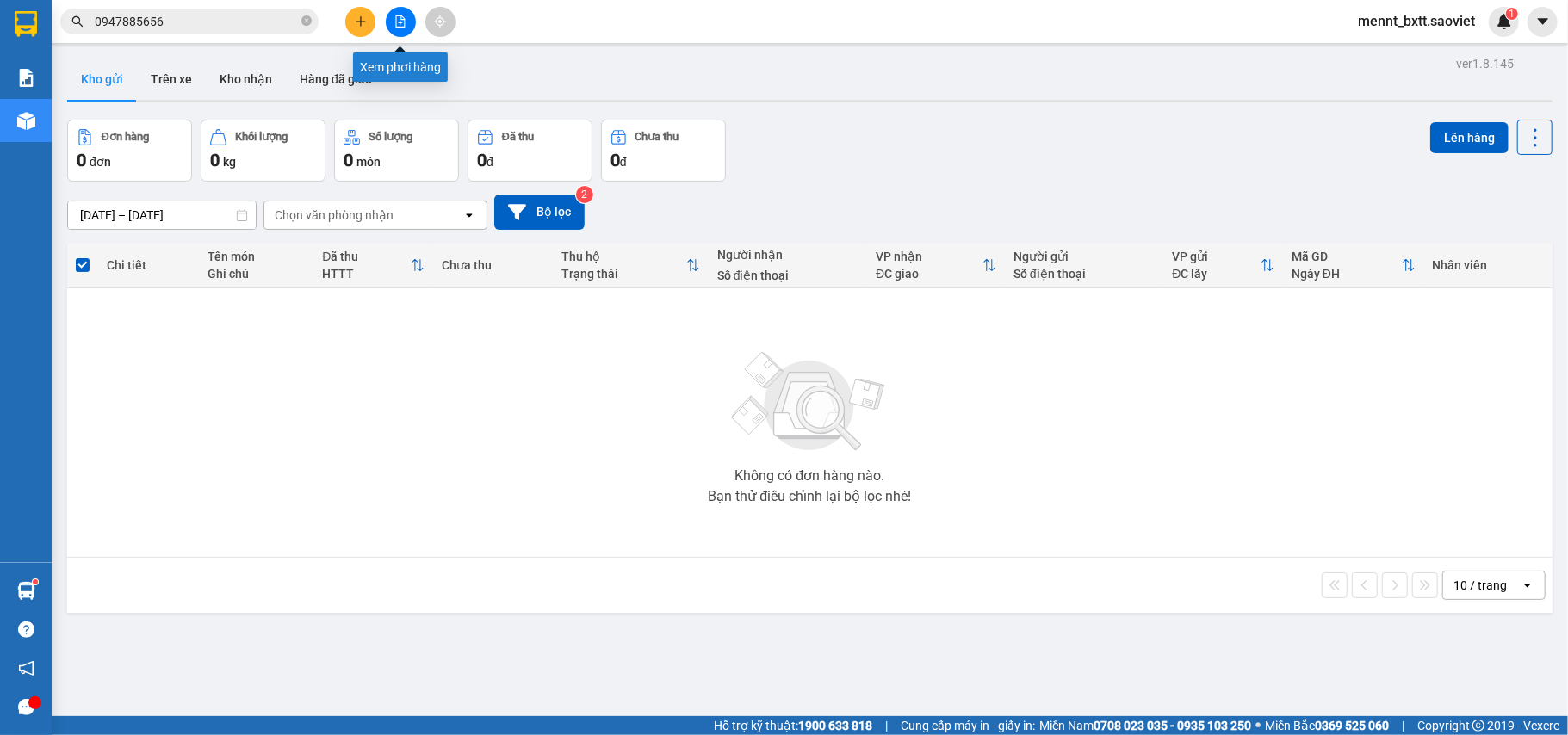
click at [411, 26] on button at bounding box center [401, 22] width 30 height 30
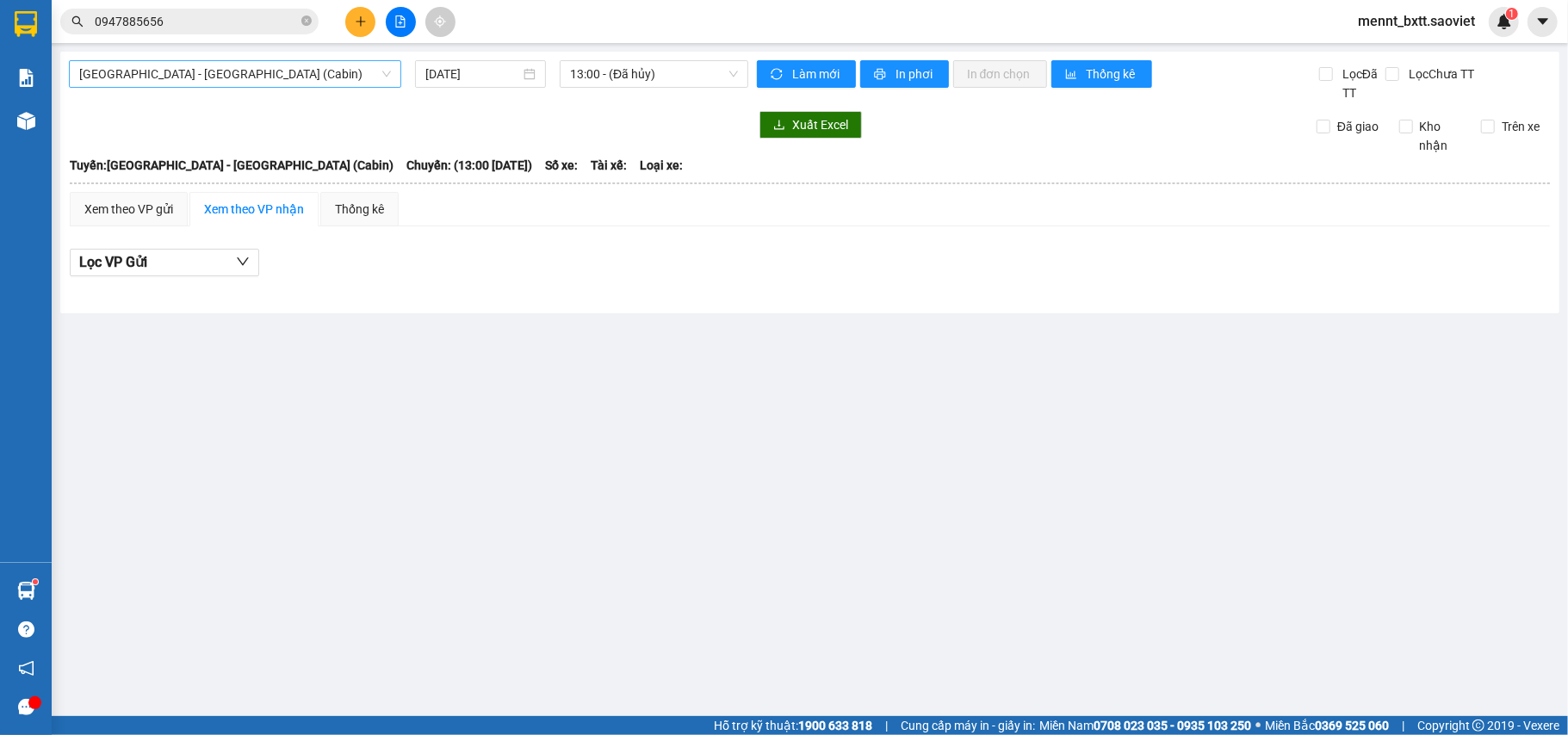
click at [320, 73] on span "[GEOGRAPHIC_DATA] - [GEOGRAPHIC_DATA] (Cabin)" at bounding box center [234, 74] width 311 height 26
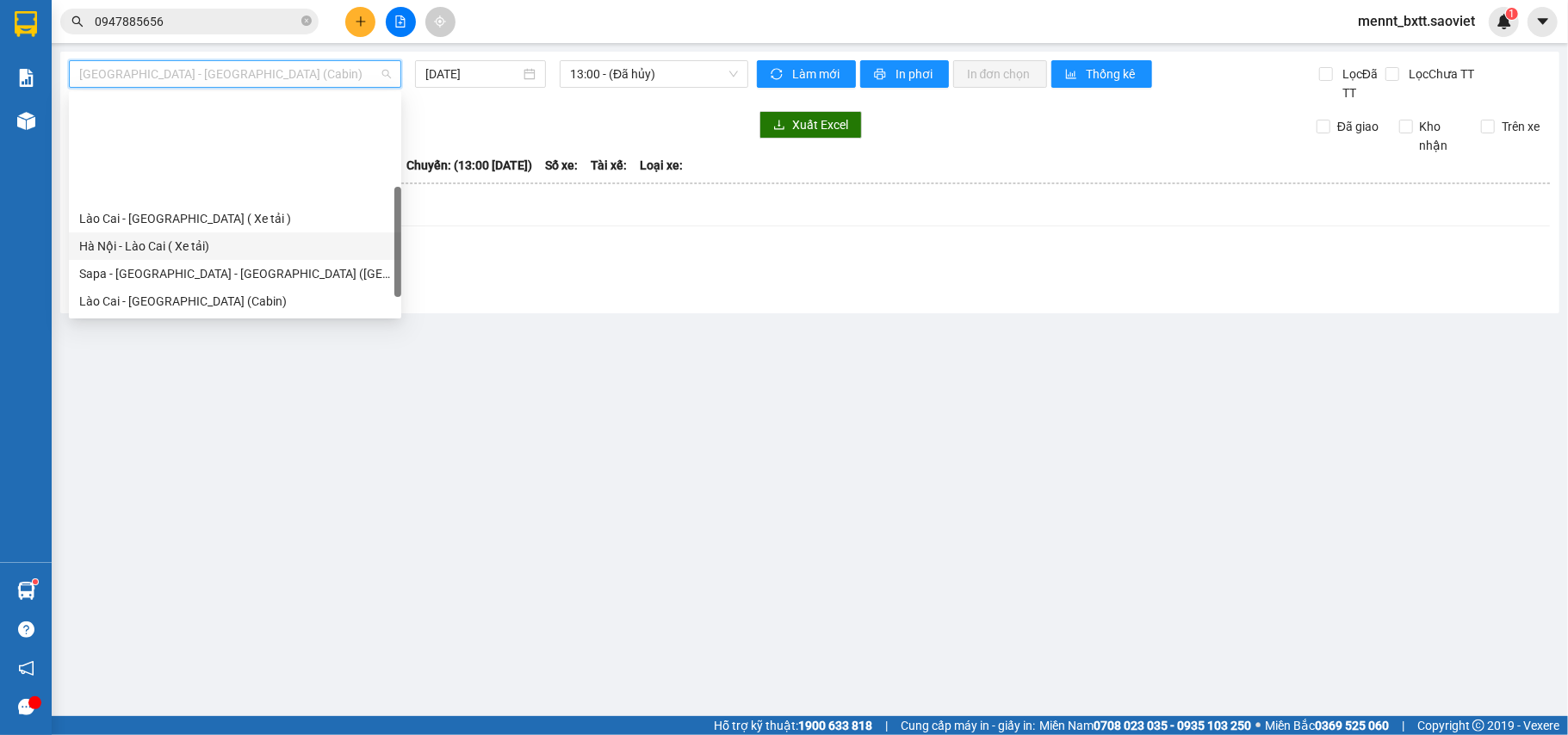
scroll to position [138, 0]
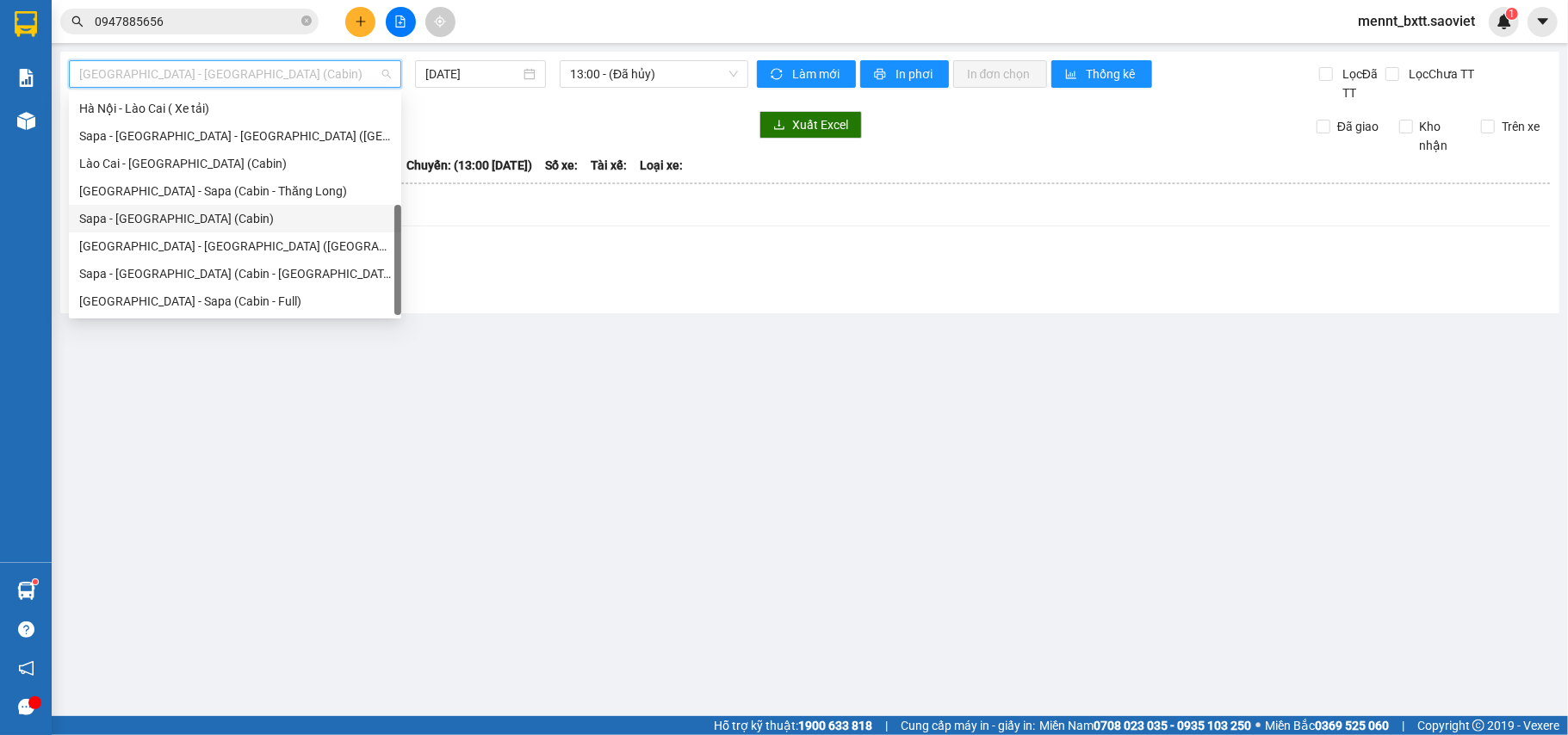
click at [185, 216] on div "Sapa - [GEOGRAPHIC_DATA] (Cabin)" at bounding box center [234, 218] width 311 height 19
type input "[DATE]"
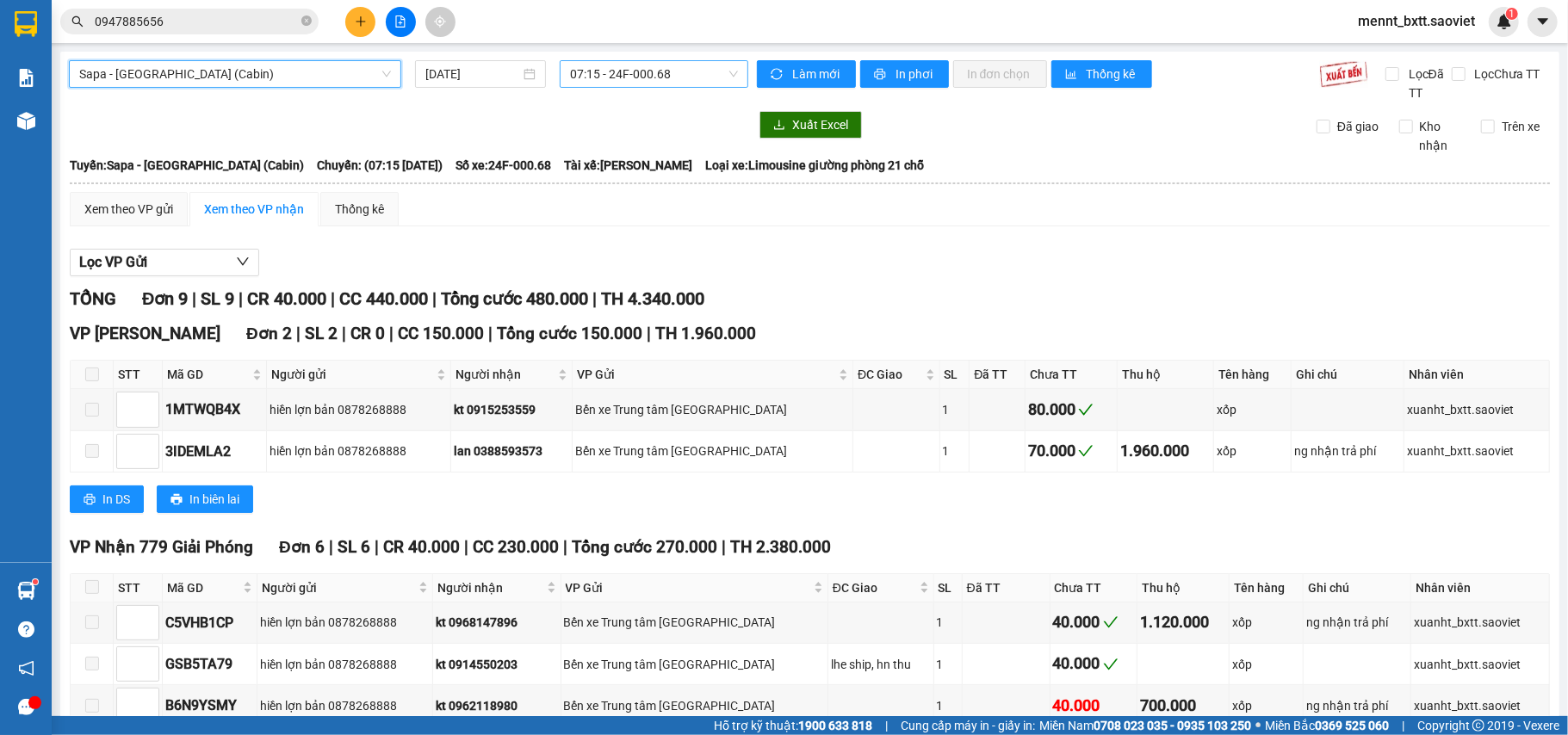
click at [606, 72] on span "07:15 - 24F-000.68" at bounding box center [653, 74] width 168 height 26
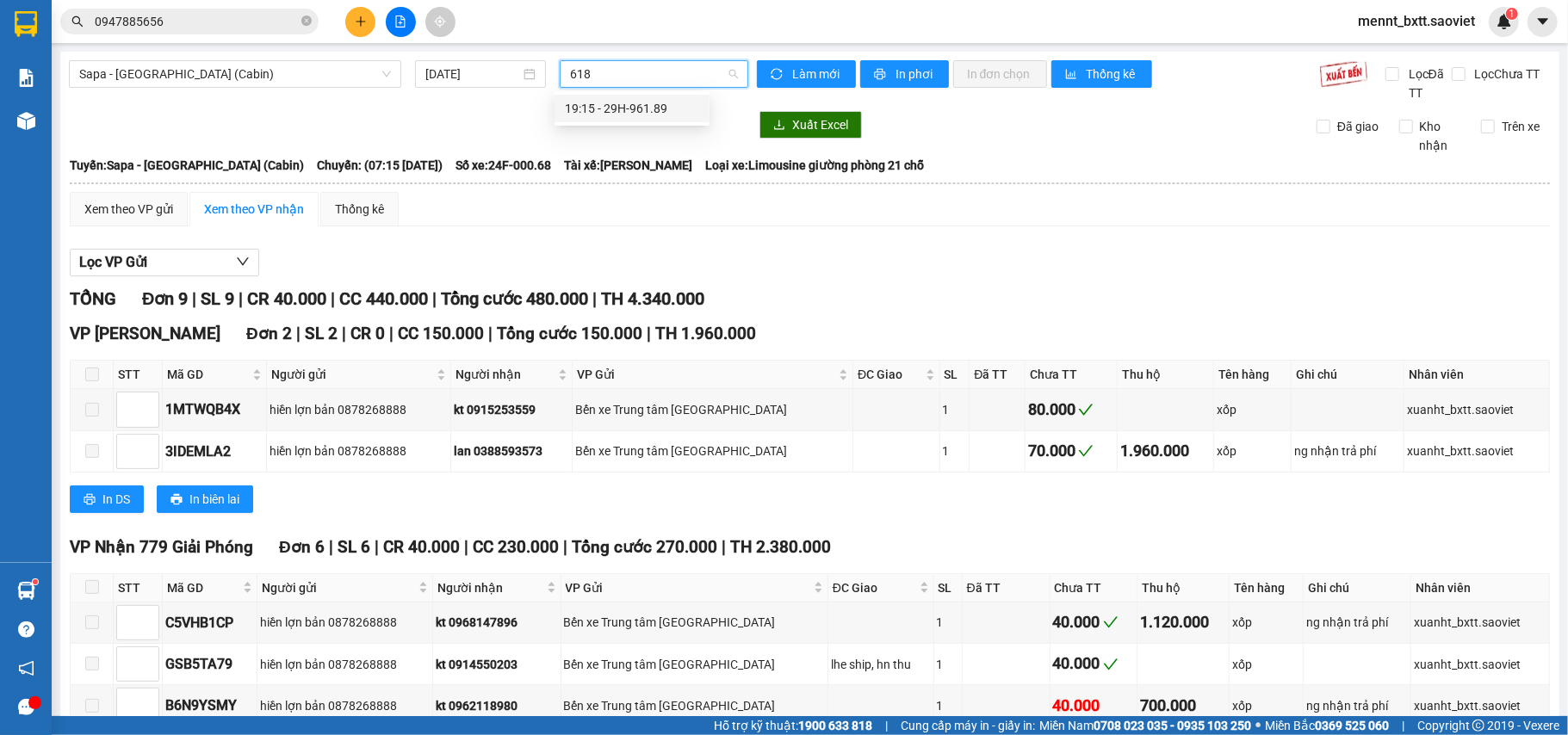
type input "6189"
click at [638, 111] on div "19:15 - 29H-961.89" at bounding box center [631, 108] width 134 height 19
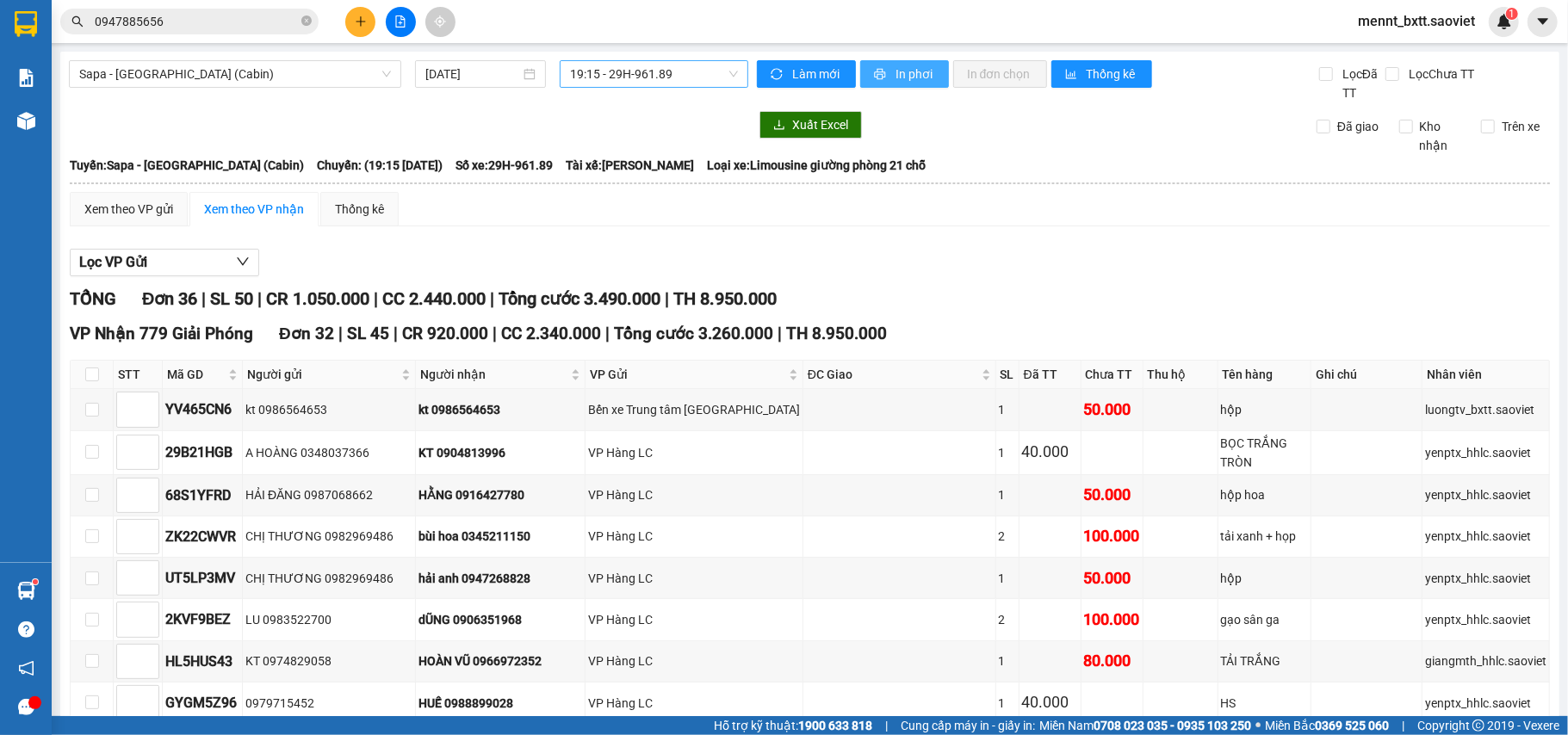
click at [897, 81] on span "In phơi" at bounding box center [915, 74] width 40 height 19
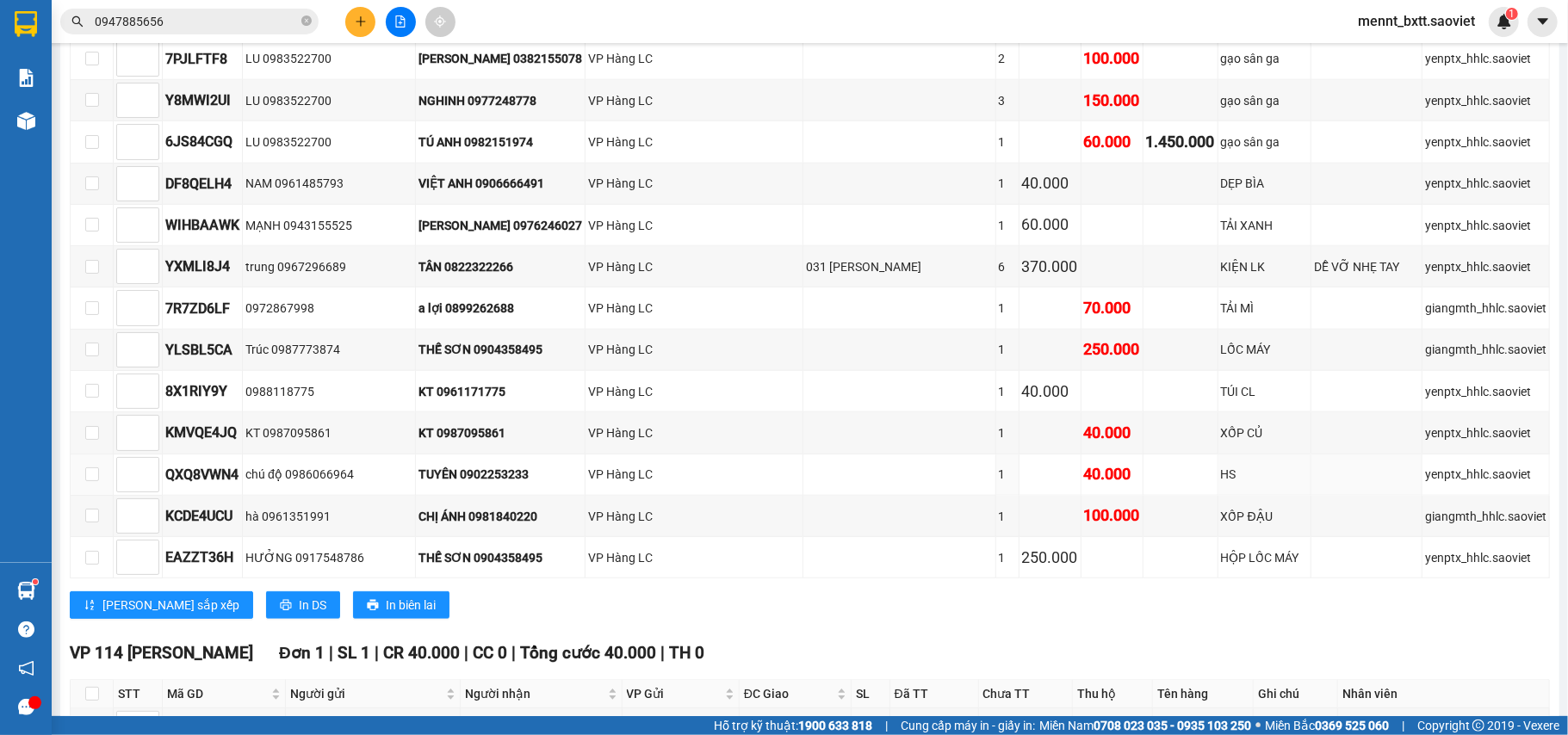
scroll to position [1551, 0]
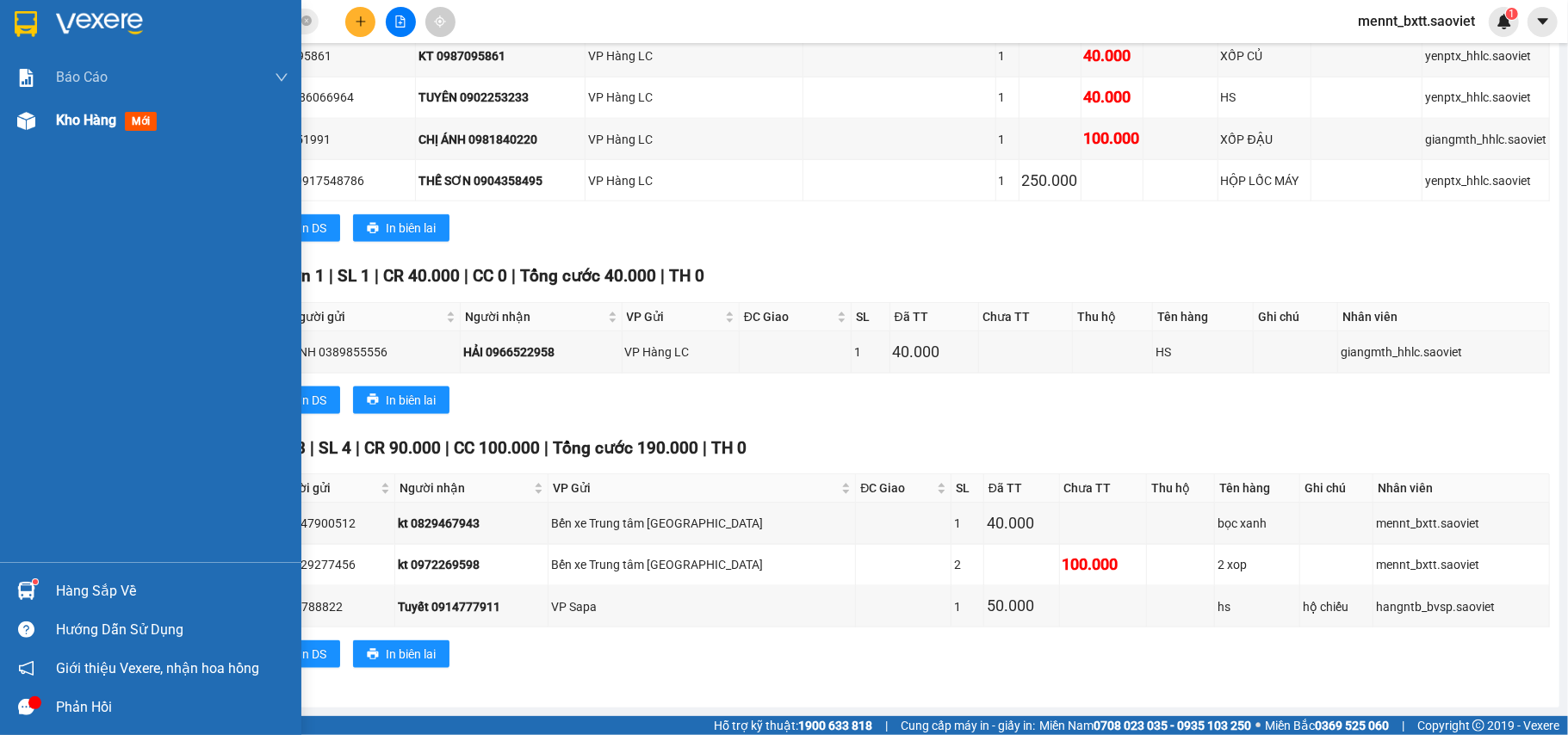
click at [75, 126] on span "Kho hàng" at bounding box center [86, 120] width 60 height 16
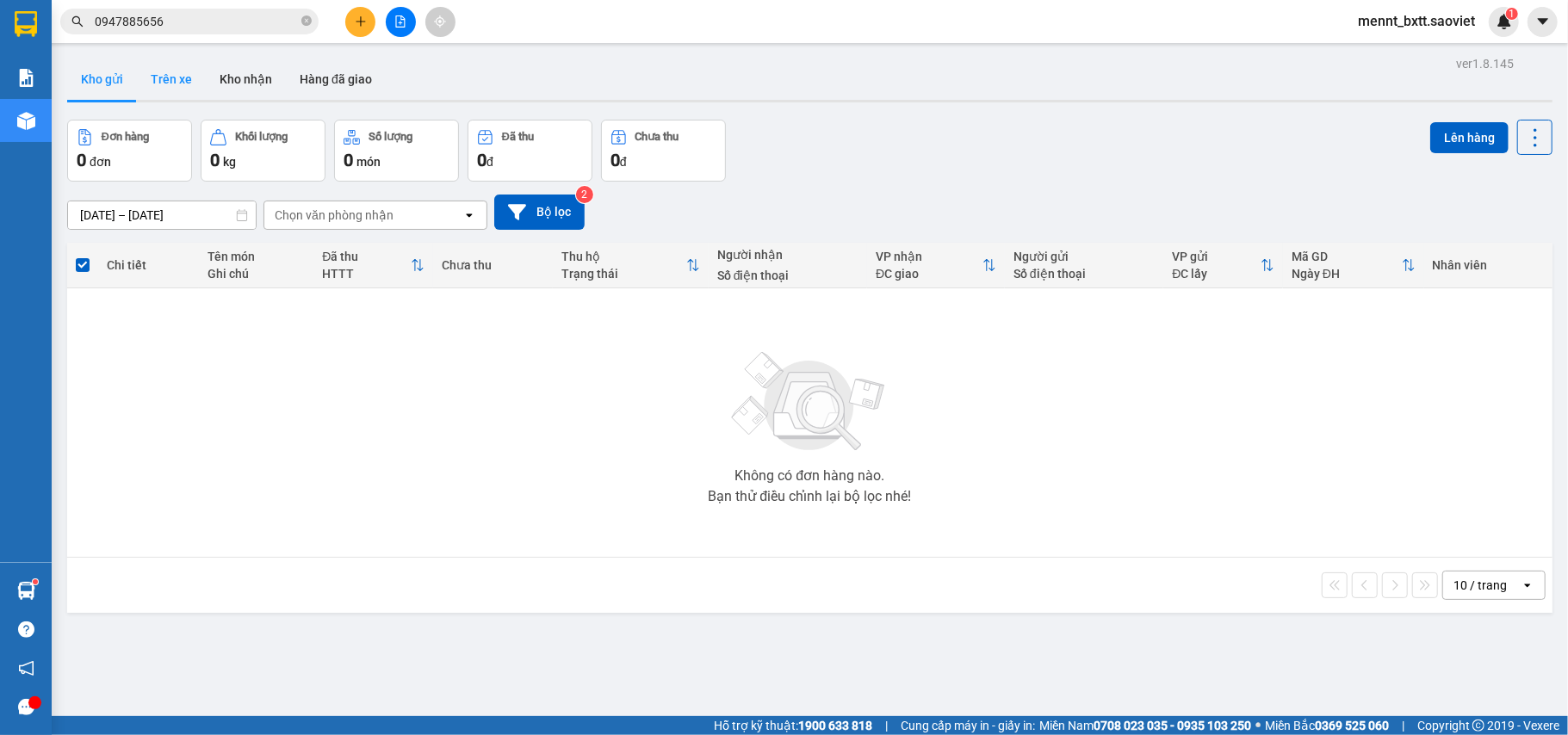
click at [169, 80] on button "Trên xe" at bounding box center [171, 79] width 69 height 42
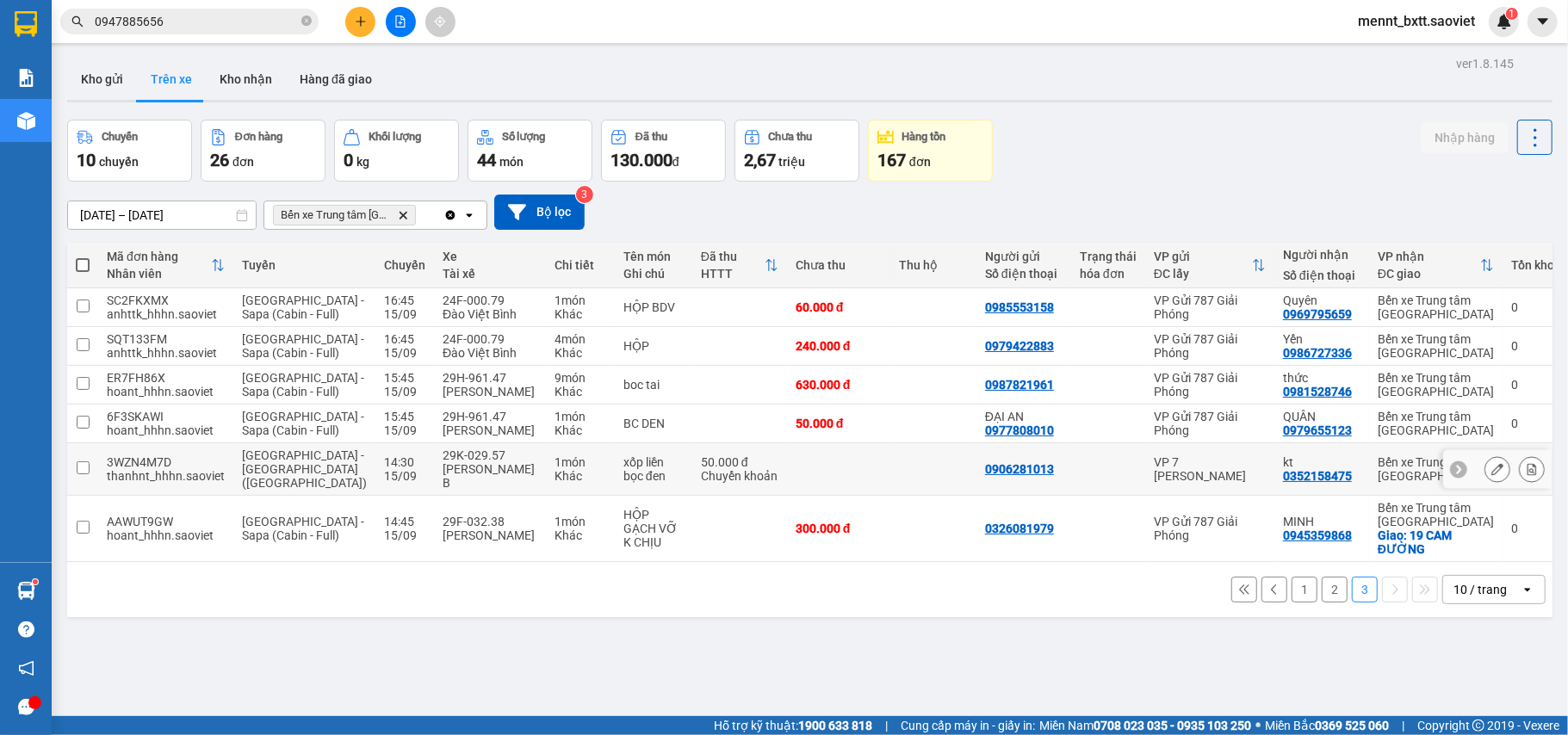
click at [83, 475] on input "checkbox" at bounding box center [83, 468] width 13 height 13
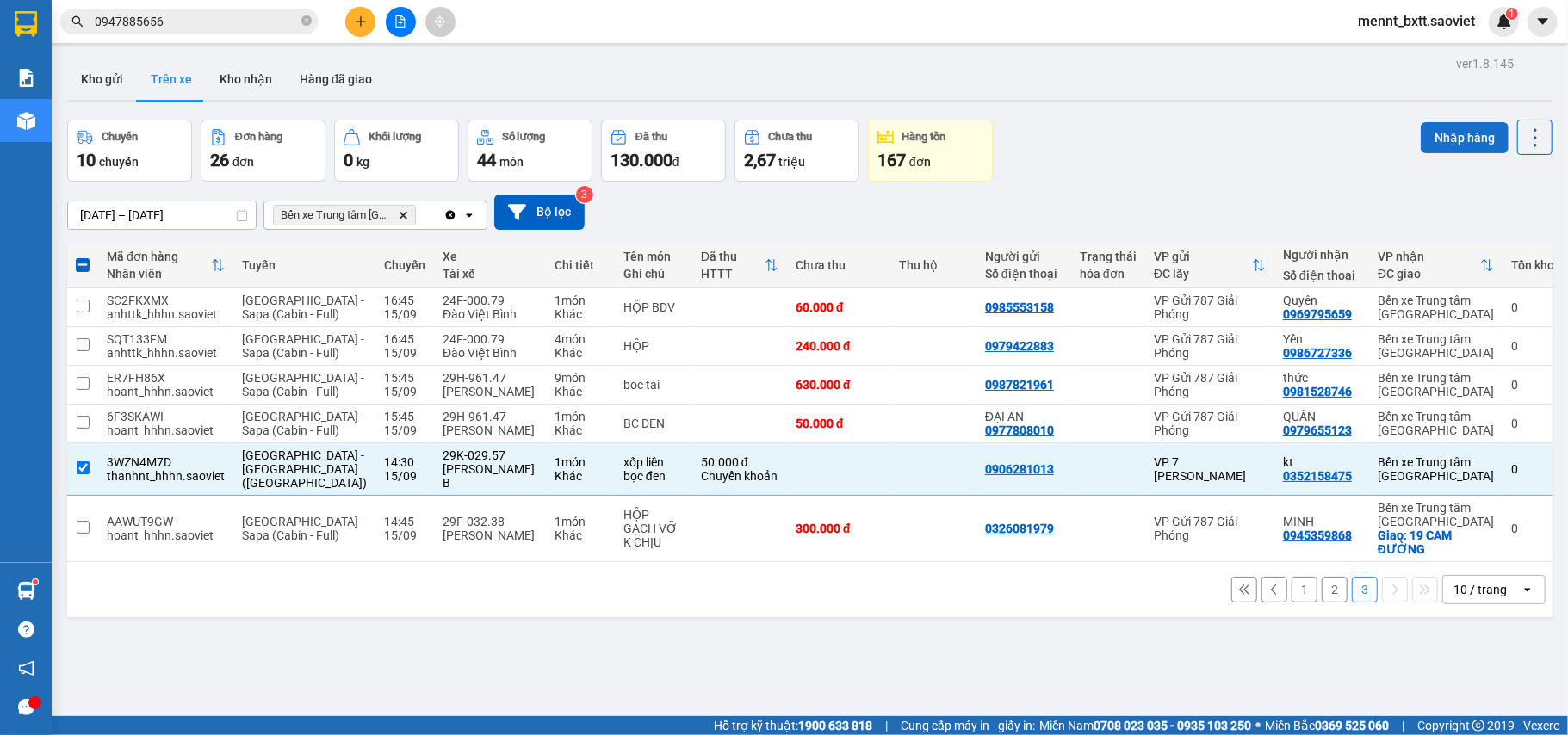
click at [1440, 138] on button "Nhập hàng" at bounding box center [1464, 138] width 88 height 31
checkbox input "false"
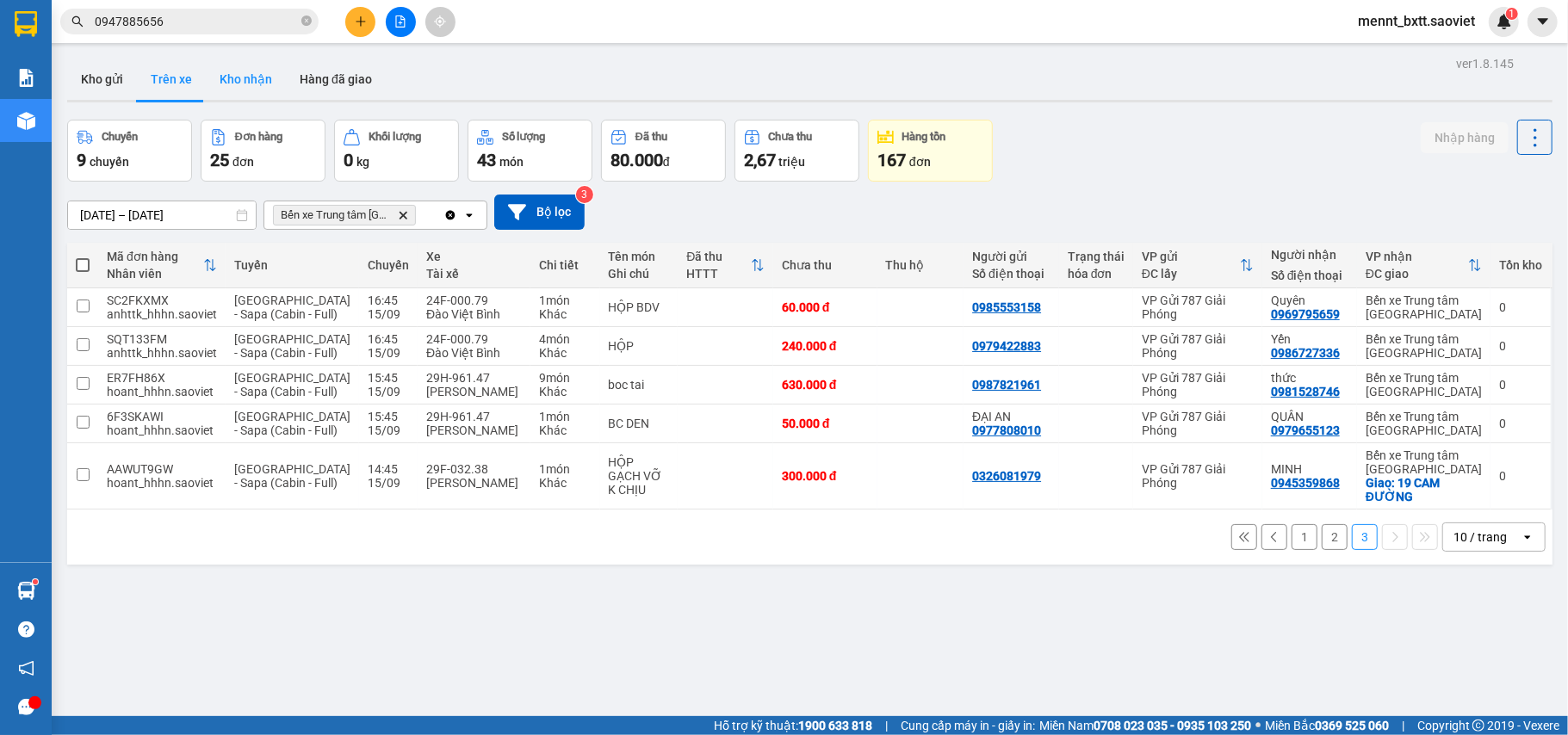
click at [251, 79] on button "Kho nhận" at bounding box center [246, 79] width 80 height 42
type input "11/09/2025 – 15/09/2025"
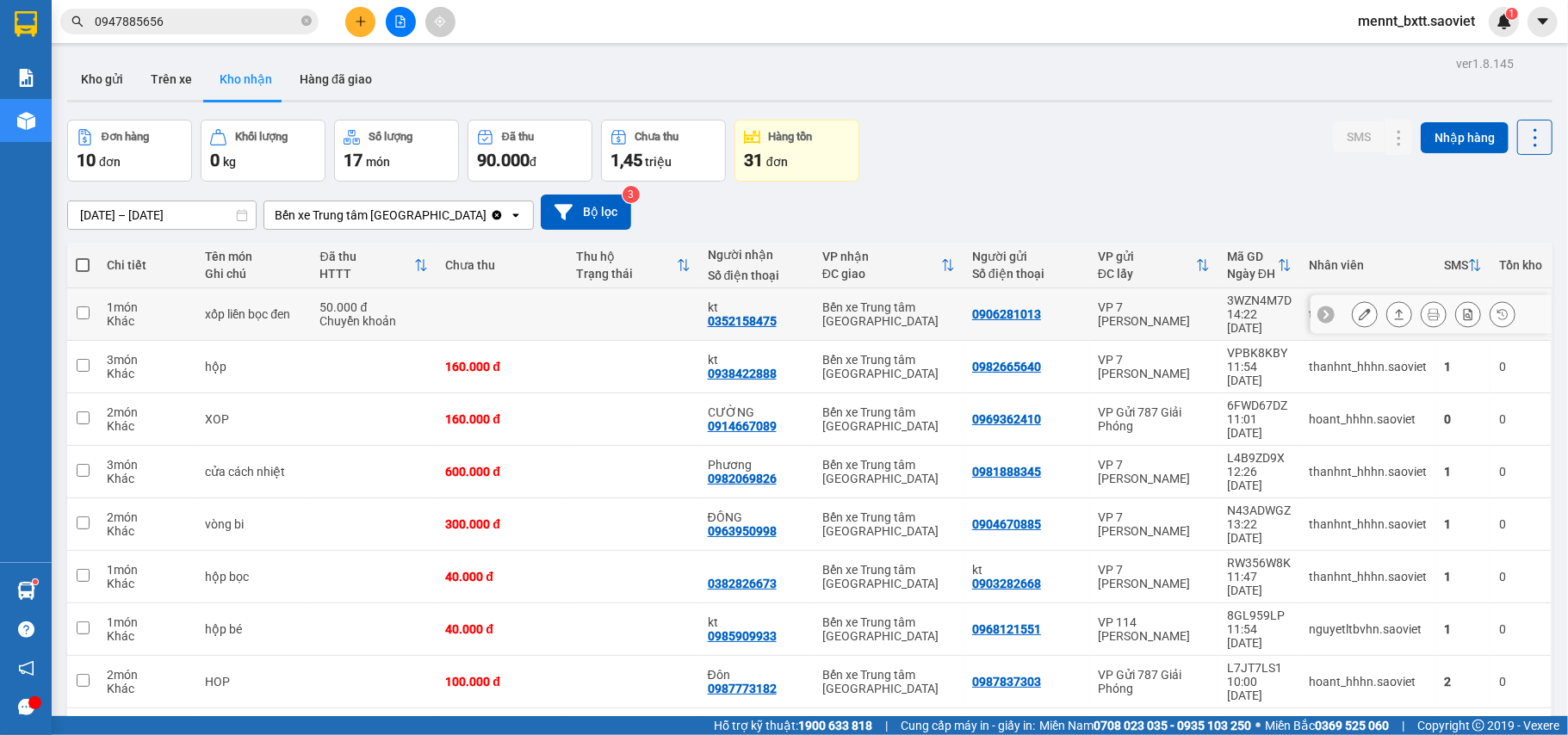
click at [521, 301] on td at bounding box center [501, 314] width 130 height 52
checkbox input "true"
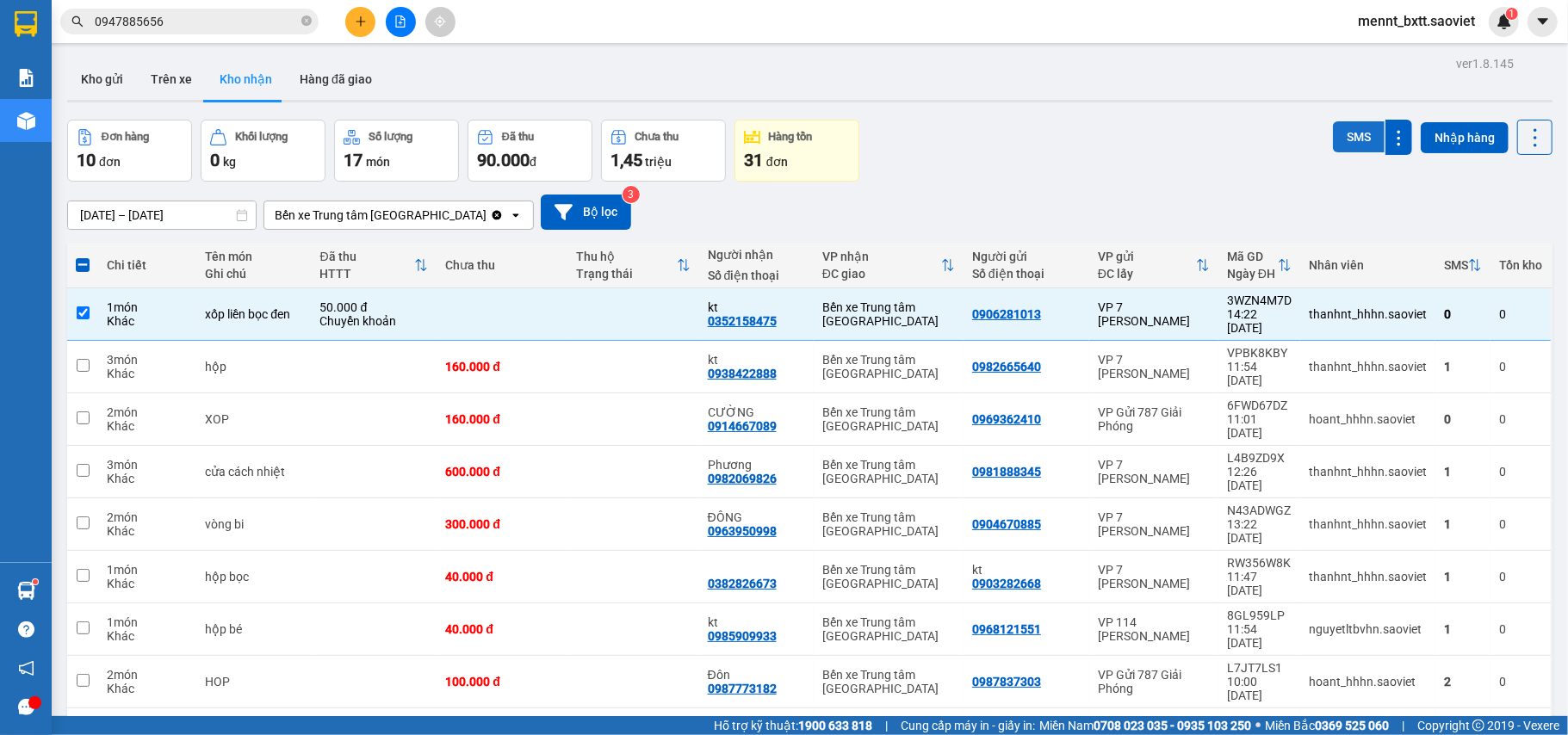
click at [1340, 141] on button "SMS" at bounding box center [1359, 137] width 51 height 31
